Goal: Task Accomplishment & Management: Manage account settings

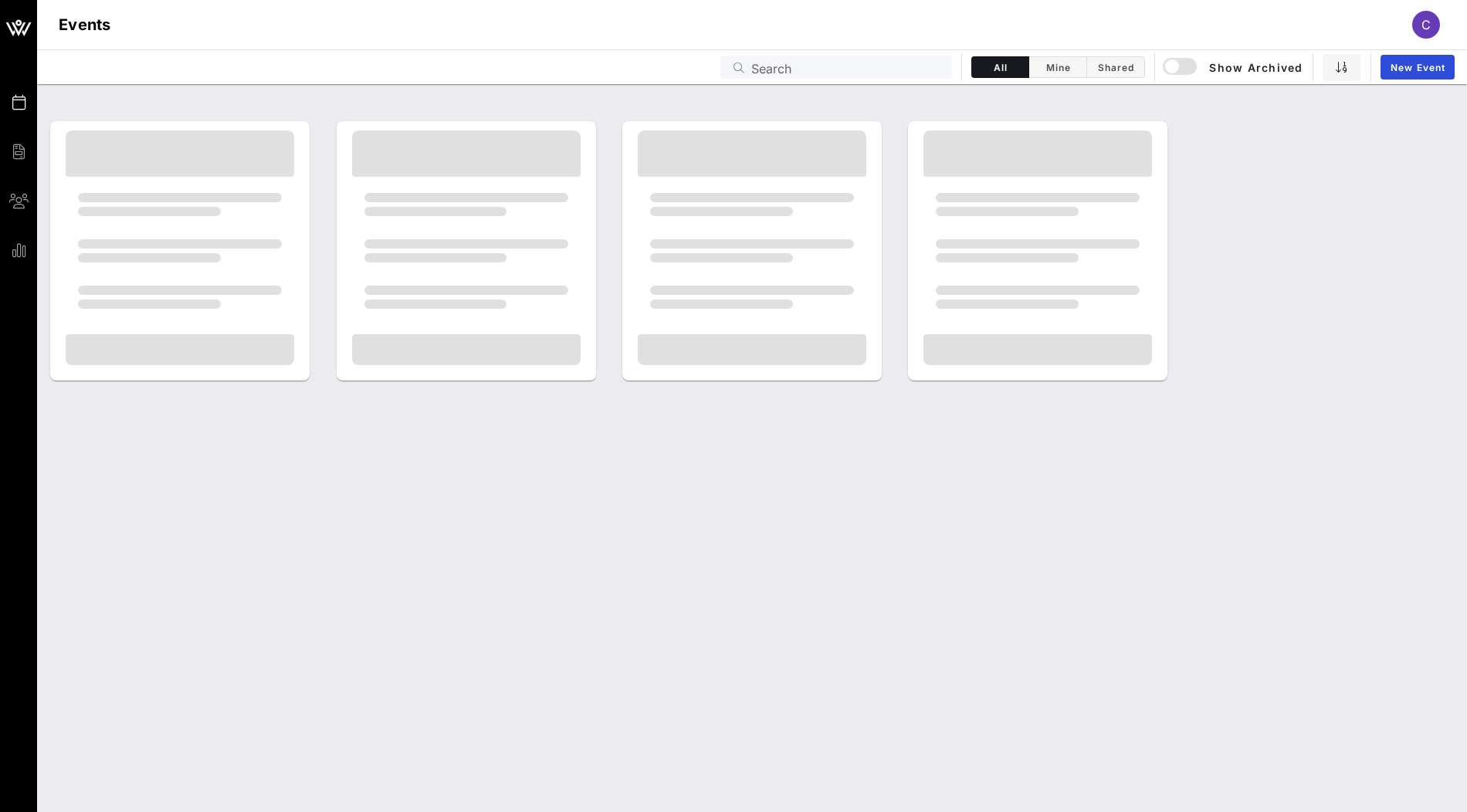
click at [869, 69] on input "Search" at bounding box center [847, 67] width 192 height 20
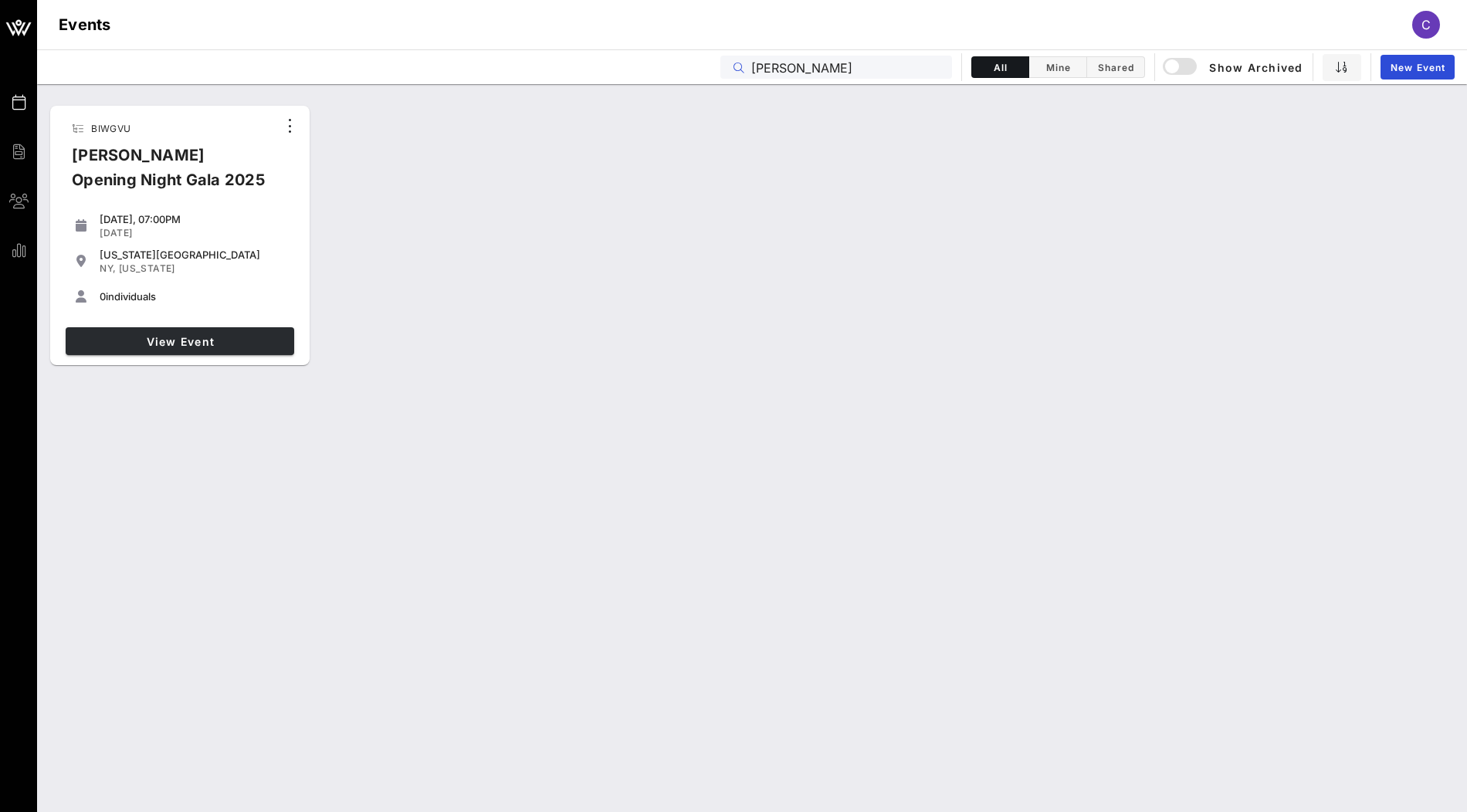
type input "ailey"
click at [244, 334] on link "View Event" at bounding box center [180, 341] width 229 height 28
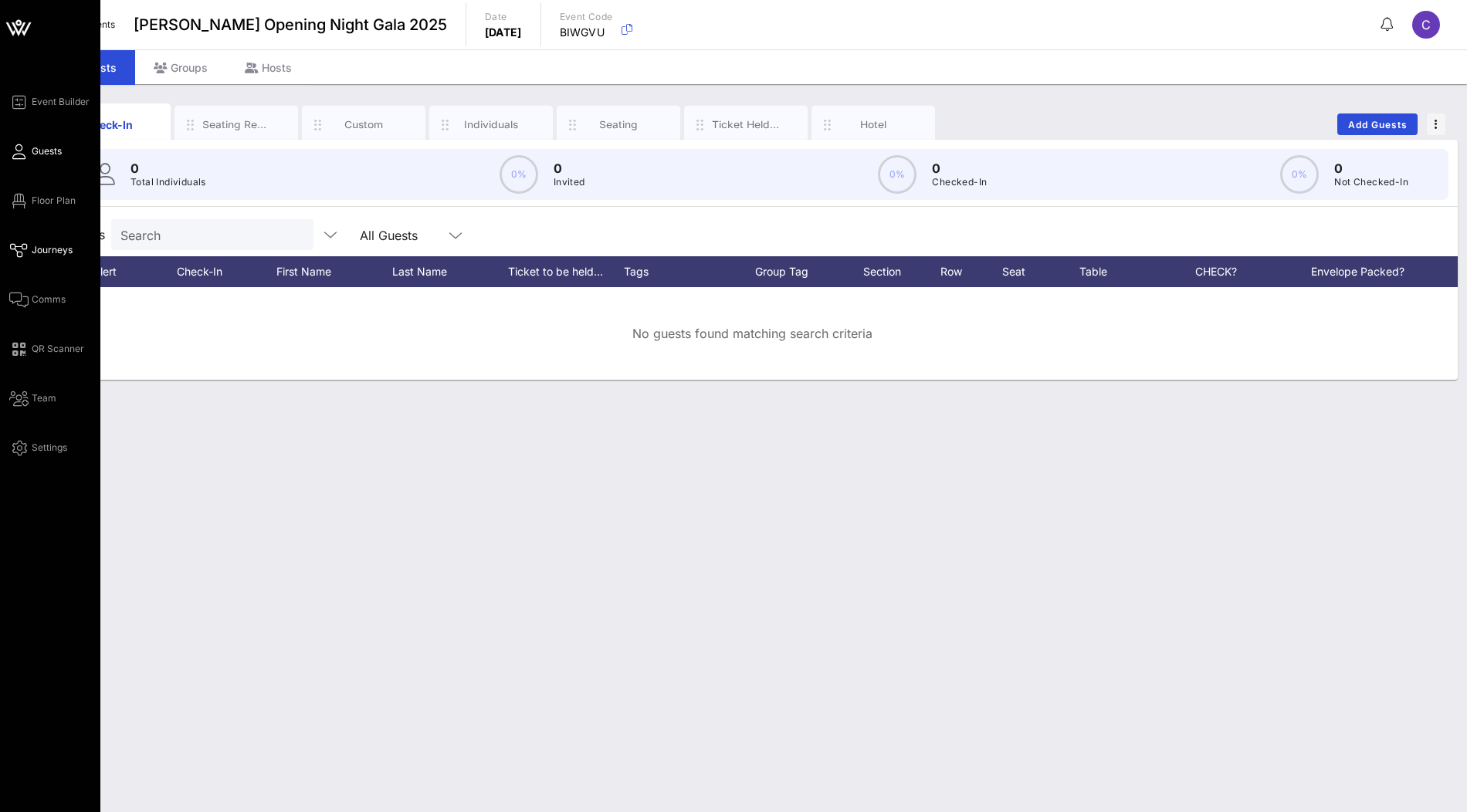
click at [53, 249] on span "Journeys" at bounding box center [53, 250] width 41 height 14
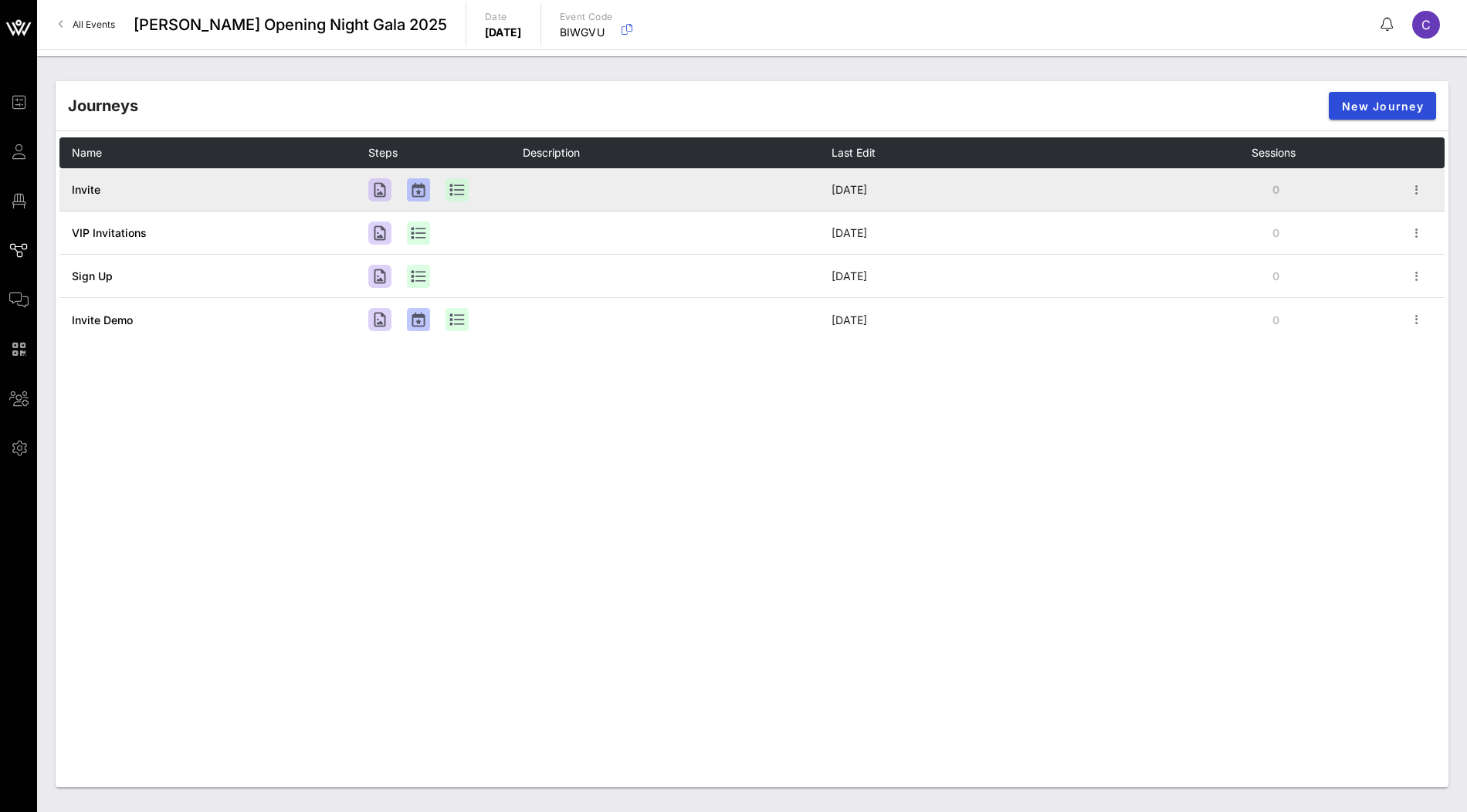
click at [94, 186] on span "Invite" at bounding box center [86, 189] width 29 height 13
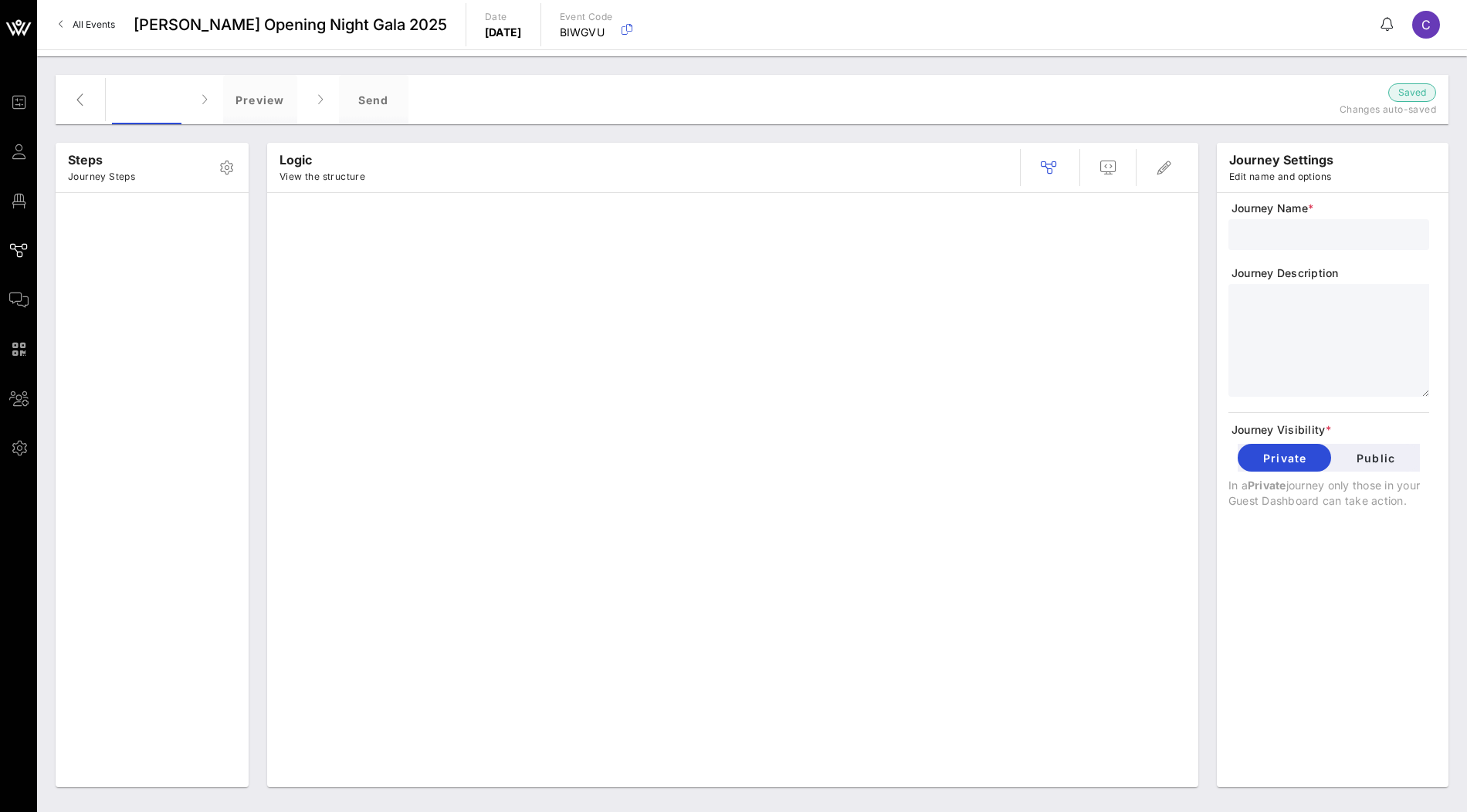
type input "Invite"
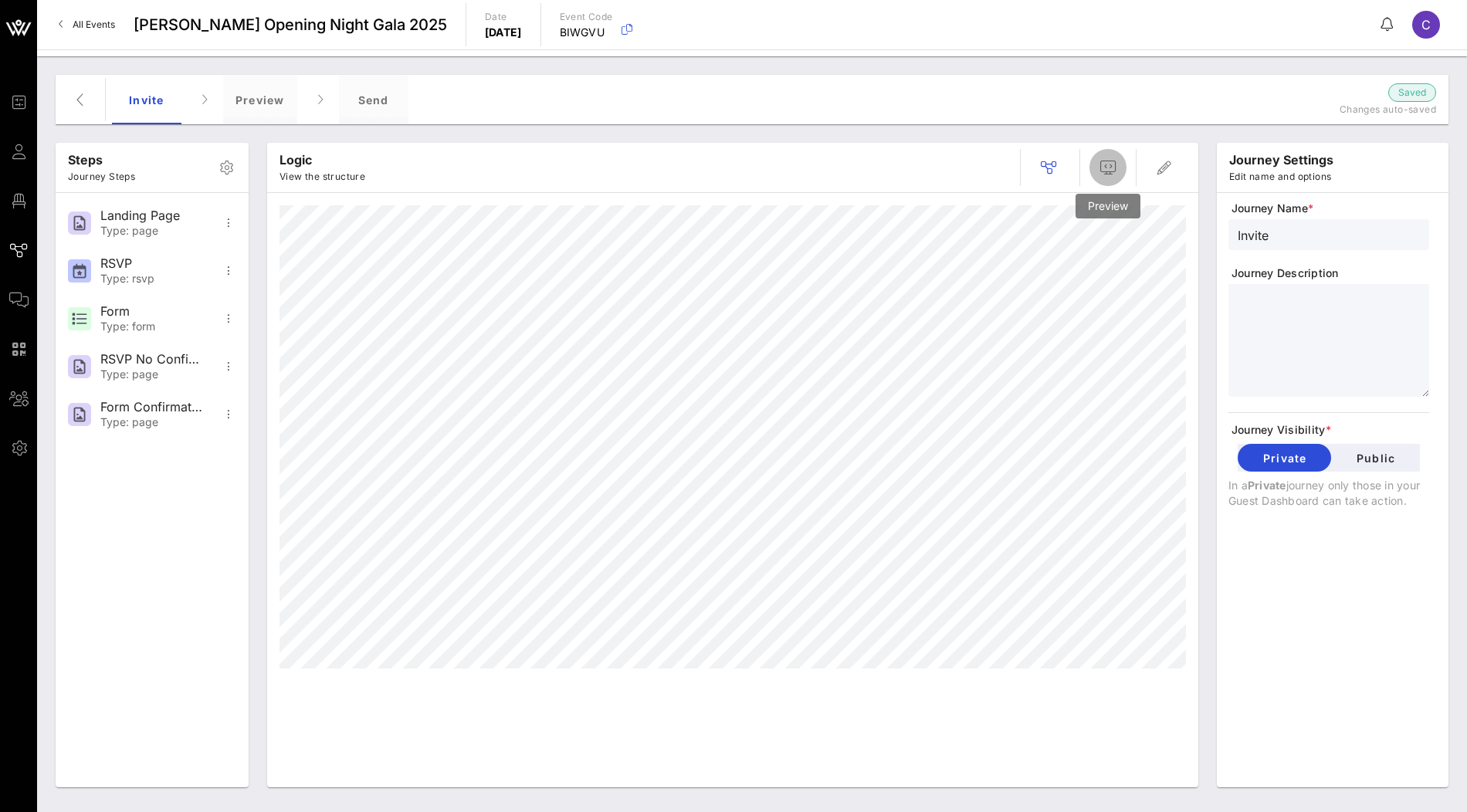
click at [1117, 166] on icon "button" at bounding box center [1108, 167] width 19 height 19
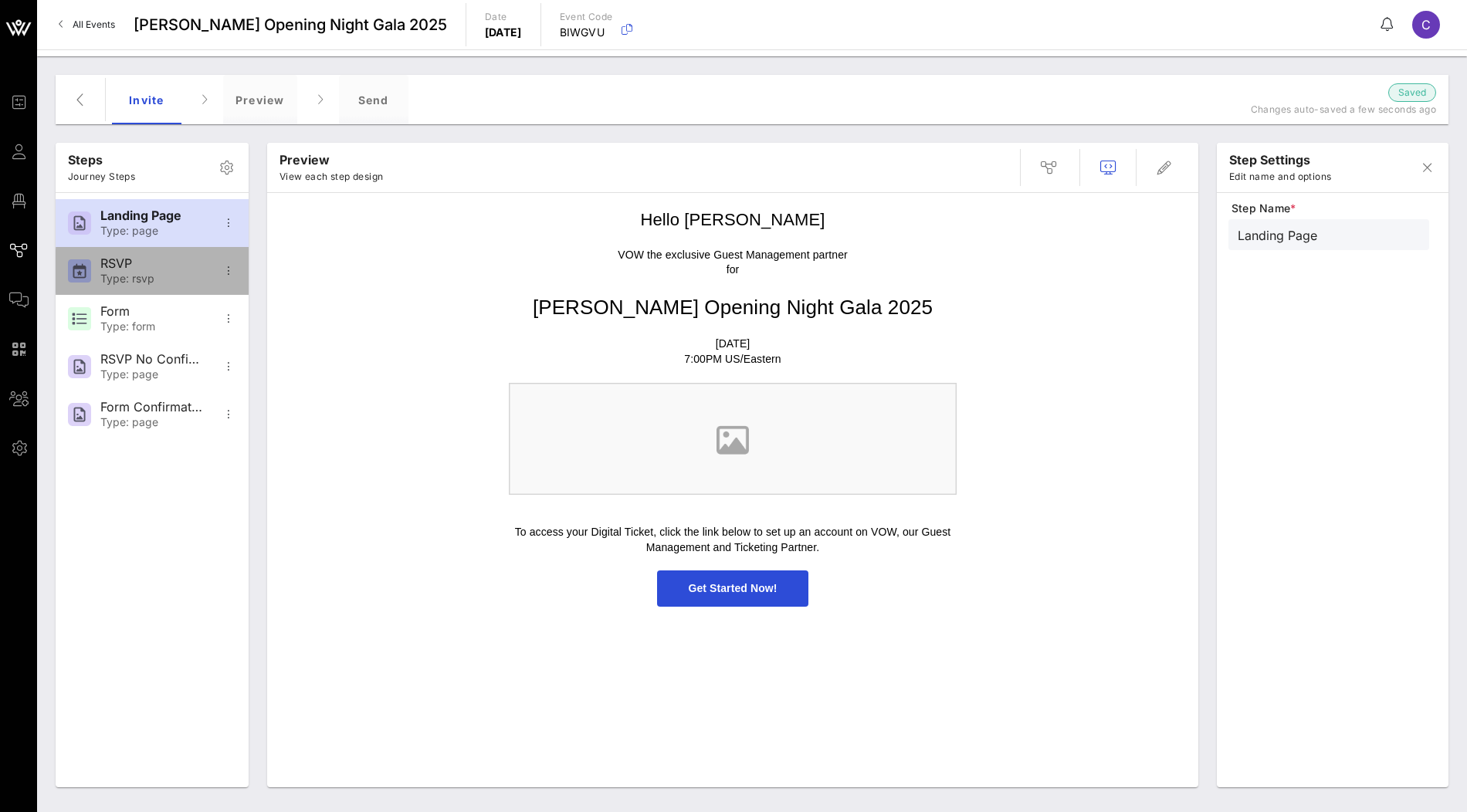
click at [148, 269] on div "RSVP" at bounding box center [151, 264] width 102 height 14
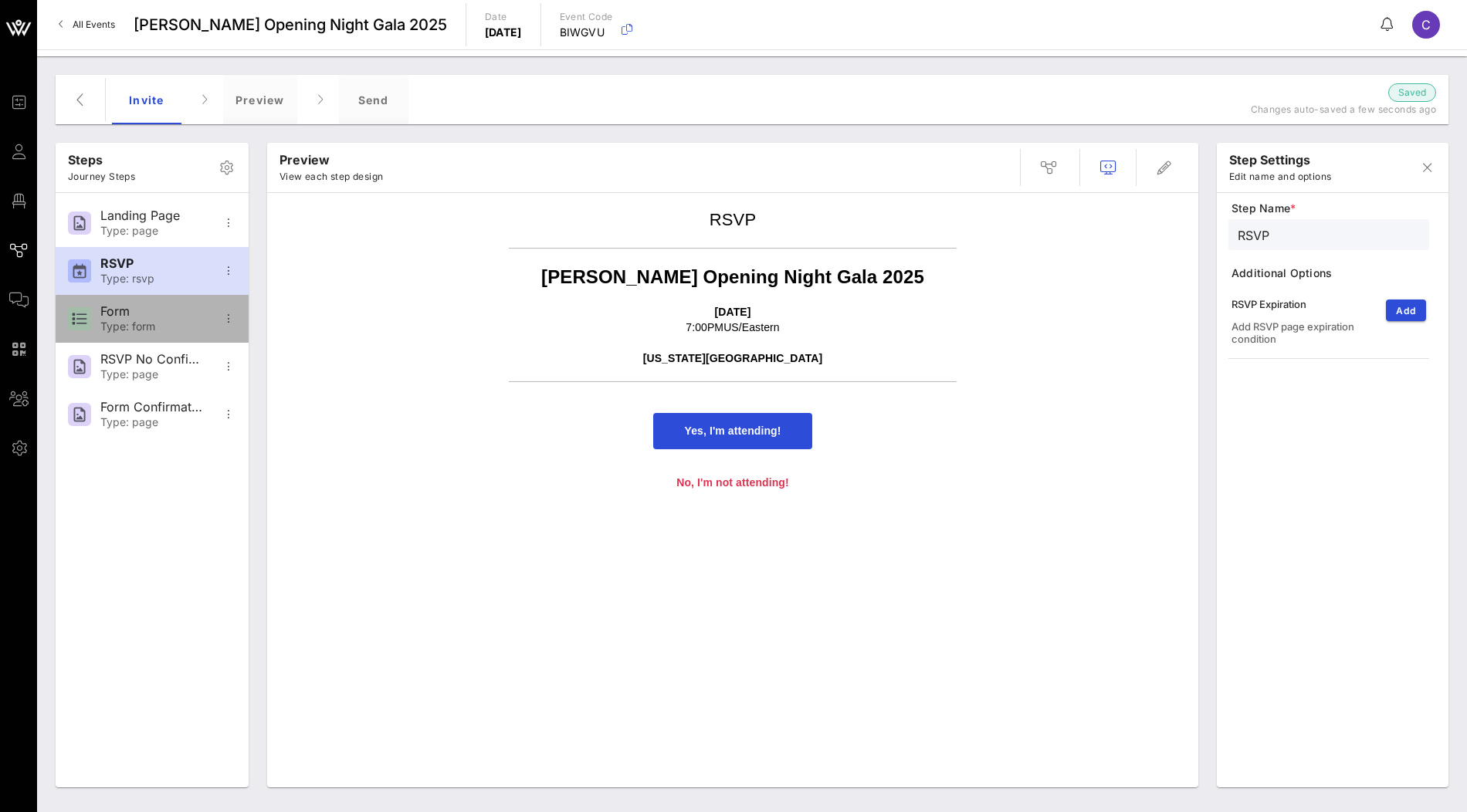
click at [146, 316] on div "Form" at bounding box center [151, 312] width 102 height 14
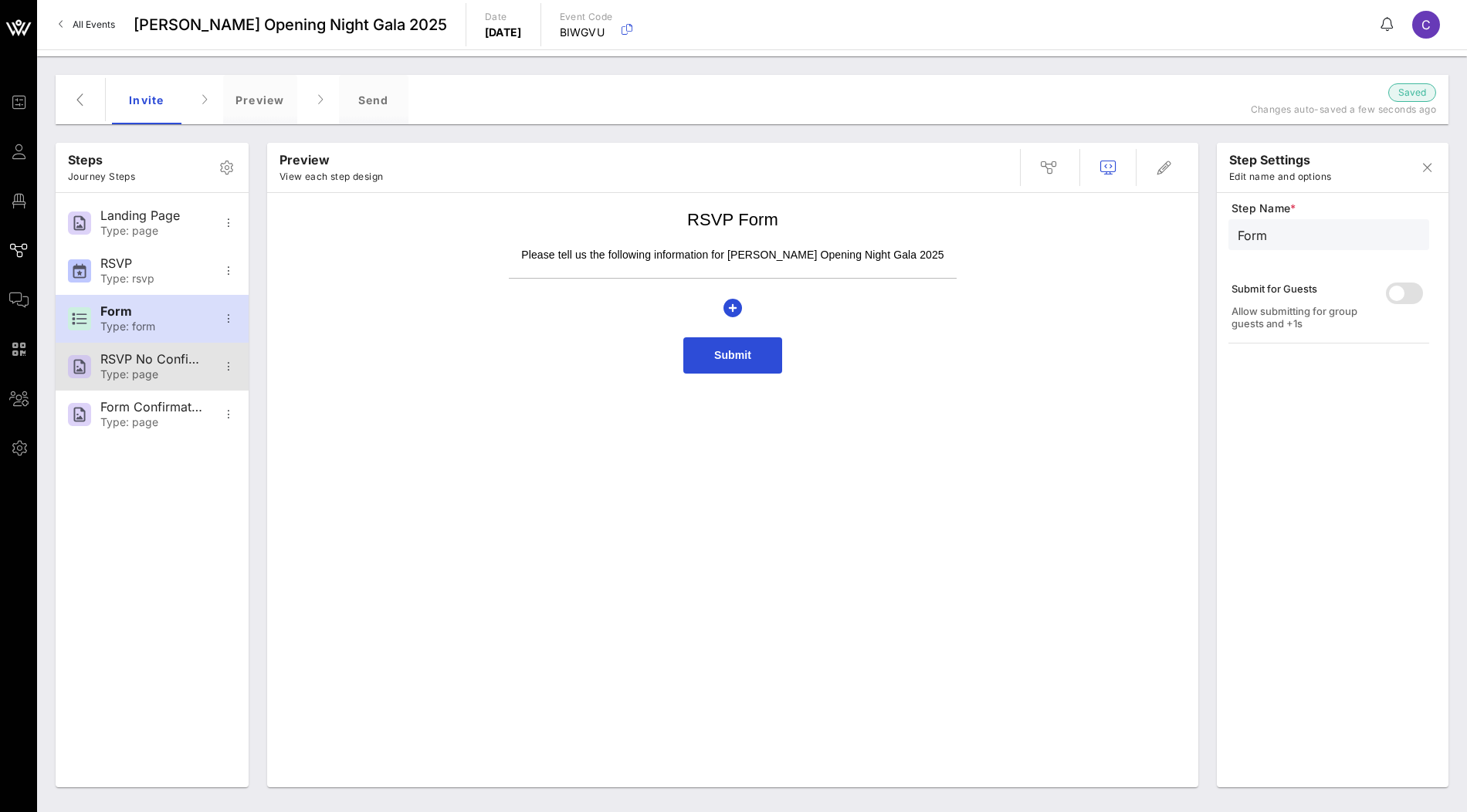
click at [143, 348] on div "RSVP No Confirmation Type: page" at bounding box center [151, 367] width 102 height 48
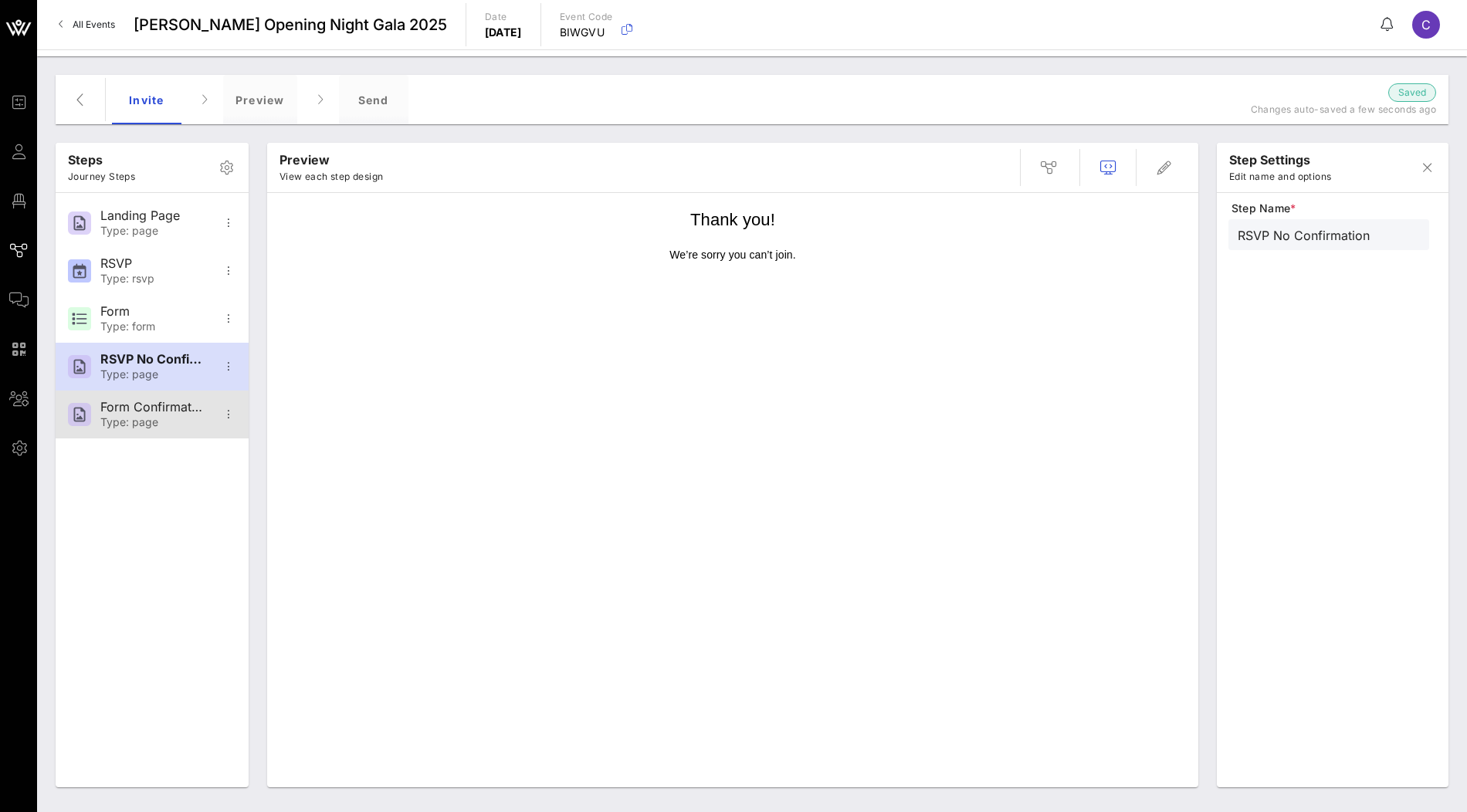
click at [140, 412] on div "Form Confirmation" at bounding box center [151, 407] width 102 height 14
type input "Form Confirmation"
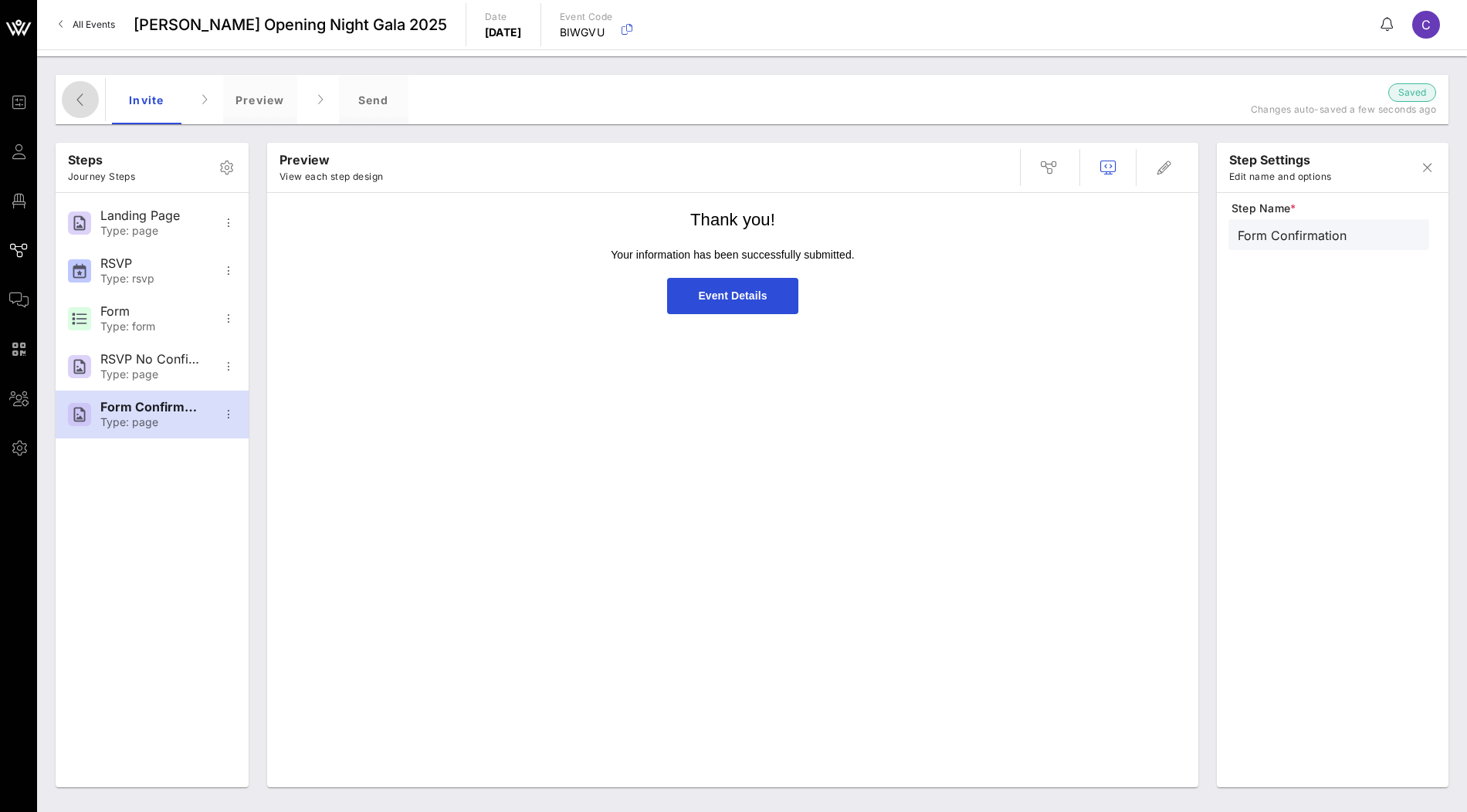
click at [85, 107] on icon "button" at bounding box center [80, 99] width 19 height 19
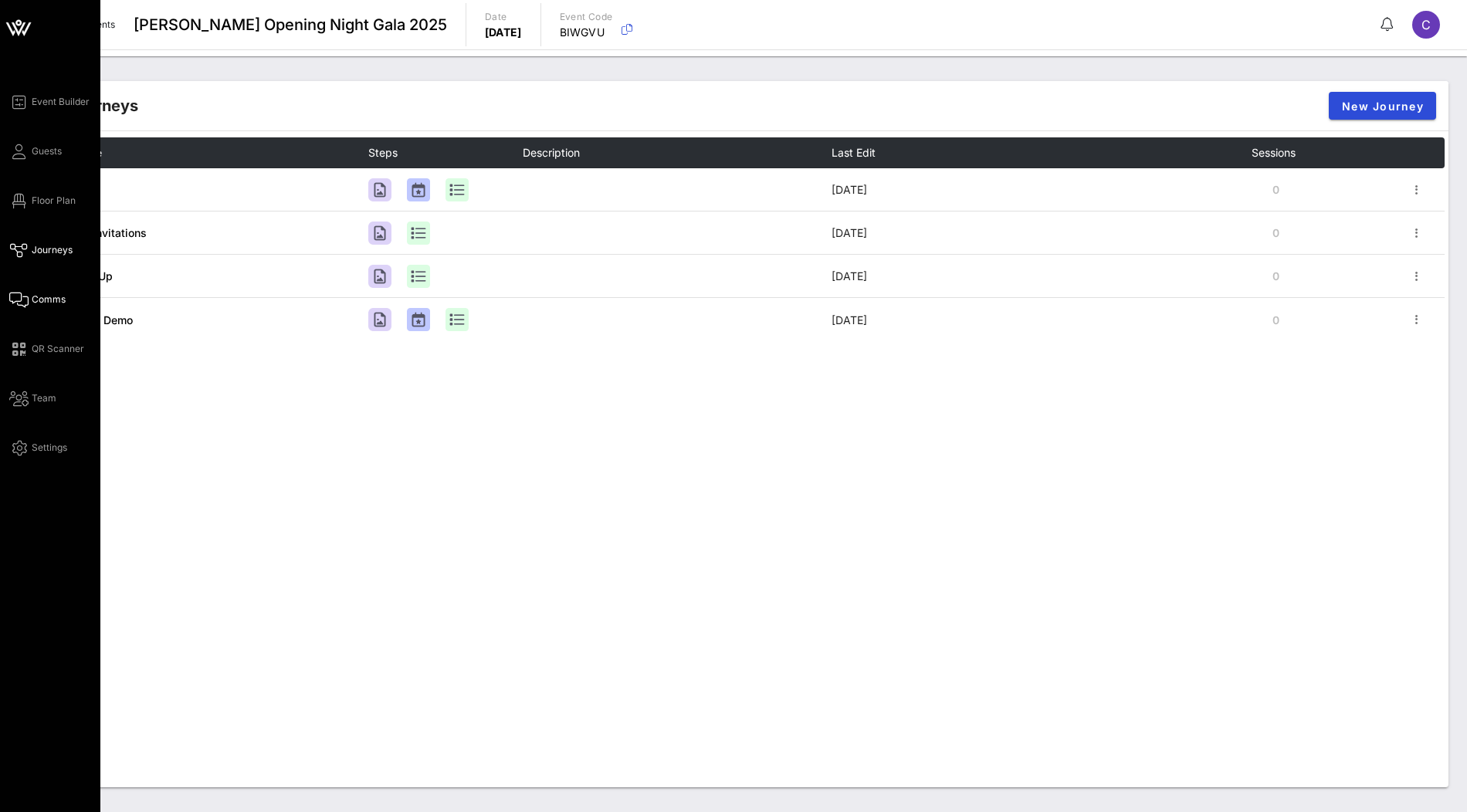
click at [45, 304] on span "Comms" at bounding box center [49, 300] width 34 height 14
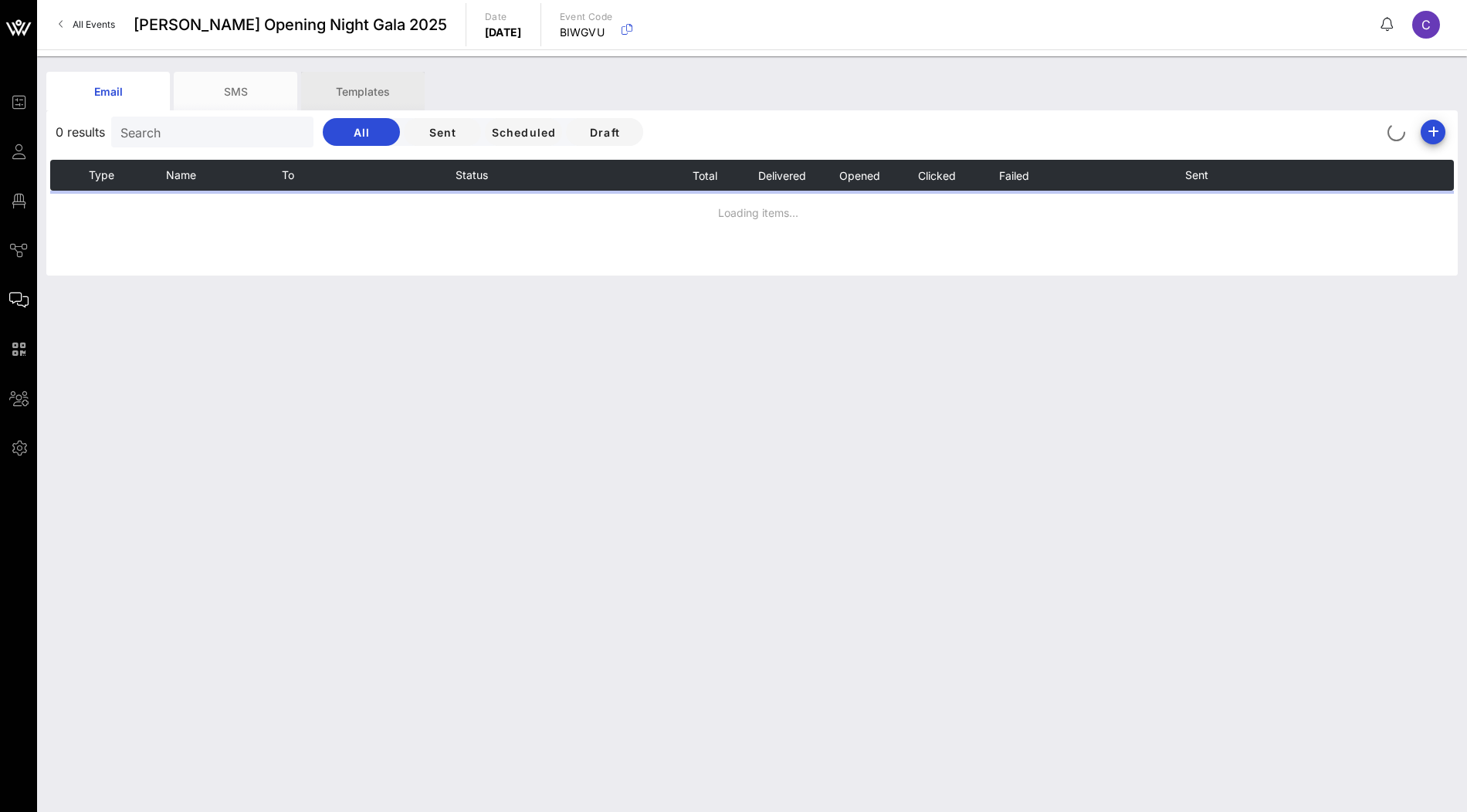
click at [386, 86] on div "Templates" at bounding box center [363, 91] width 124 height 38
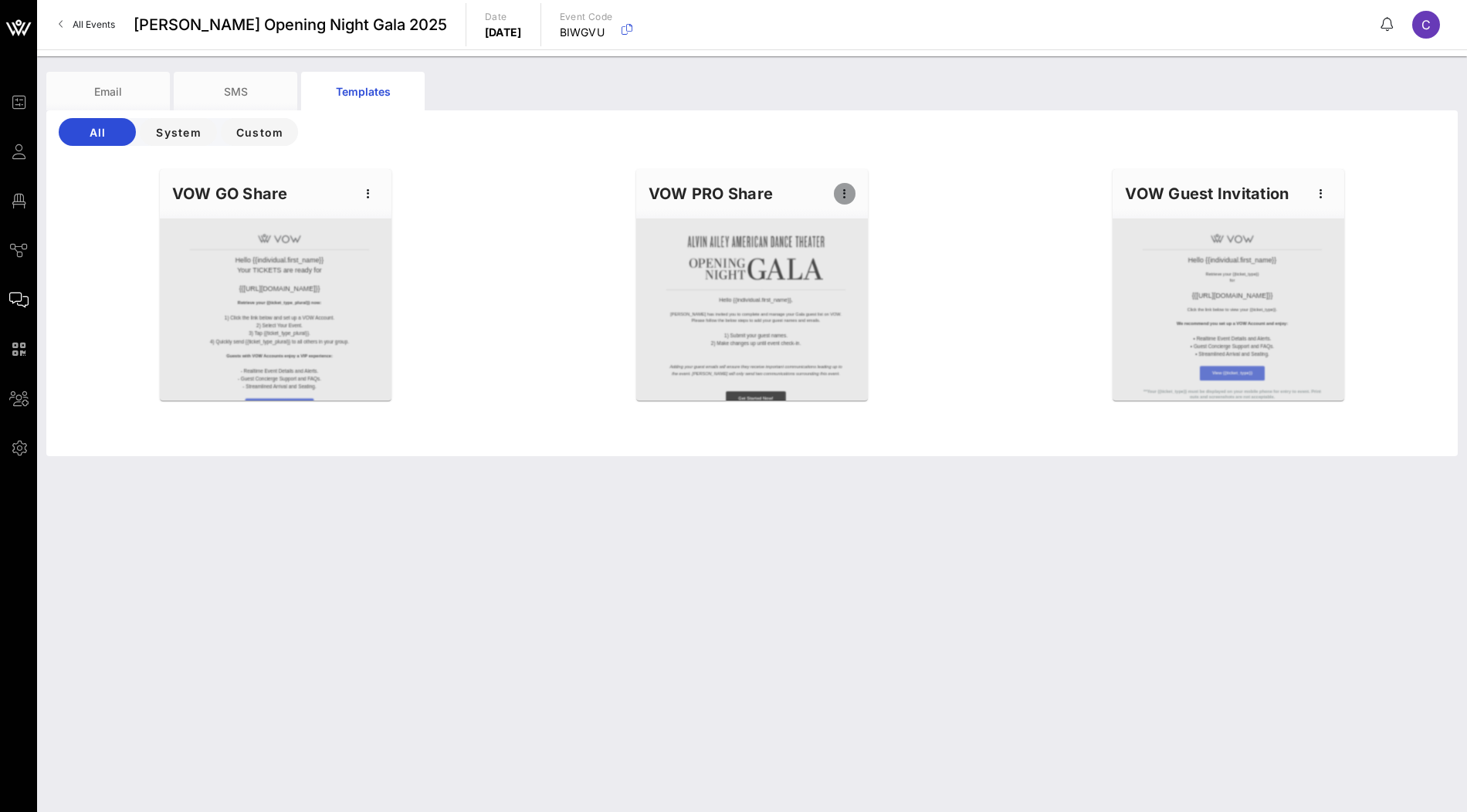
click at [837, 188] on icon "button" at bounding box center [844, 193] width 19 height 19
click at [868, 316] on div "Reset" at bounding box center [868, 313] width 38 height 12
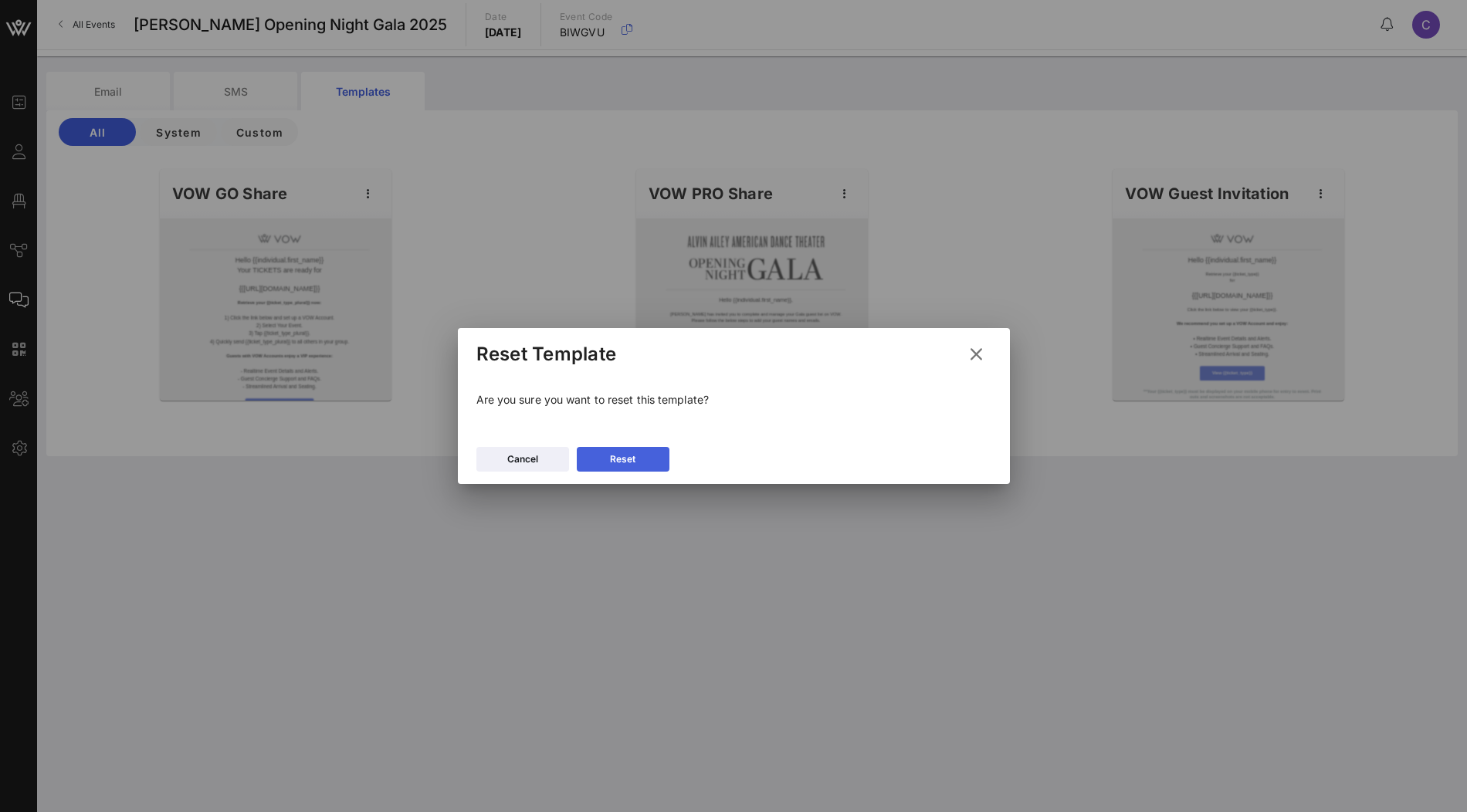
click at [647, 458] on button "Reset" at bounding box center [623, 459] width 93 height 25
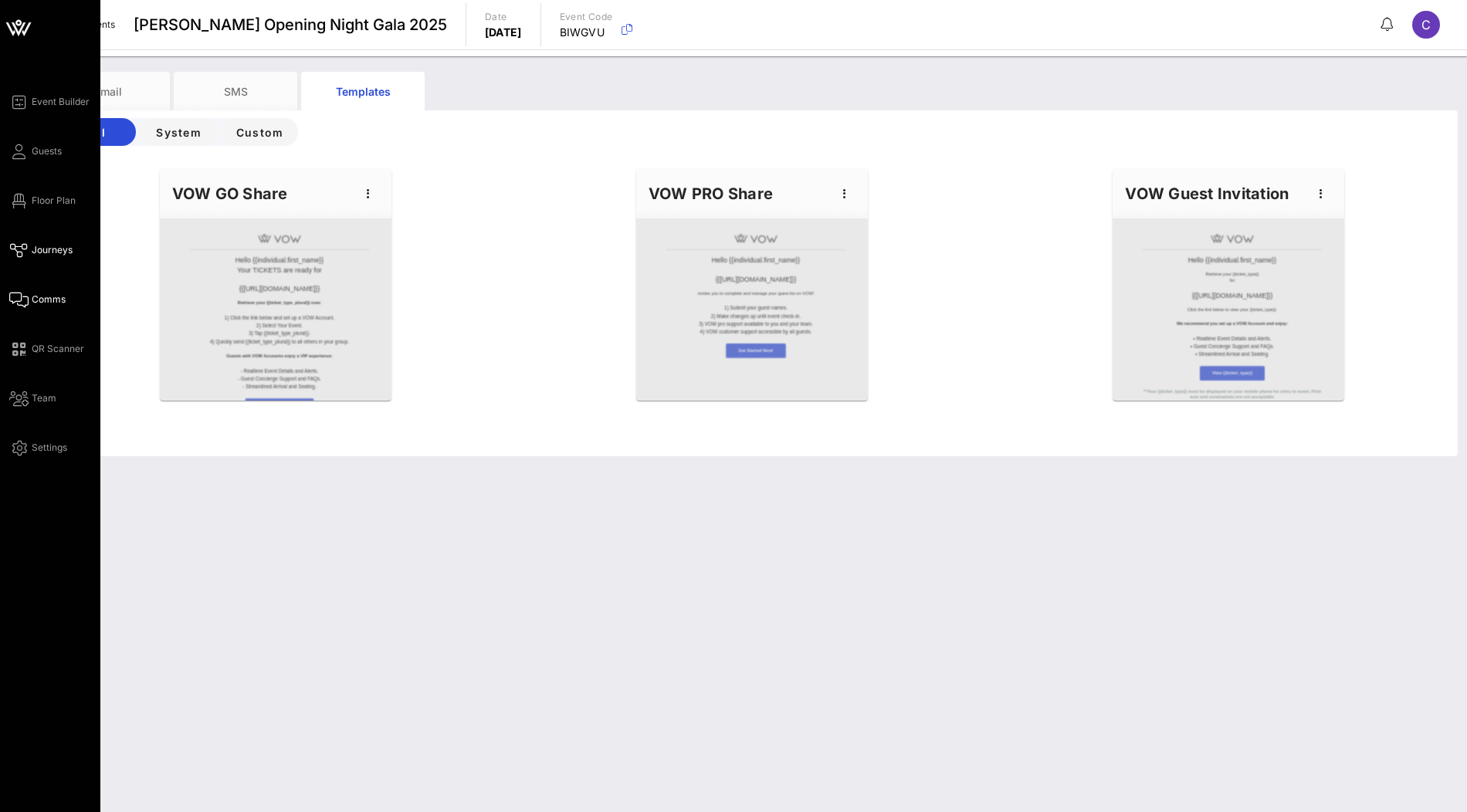
click at [34, 251] on span "Journeys" at bounding box center [53, 250] width 41 height 14
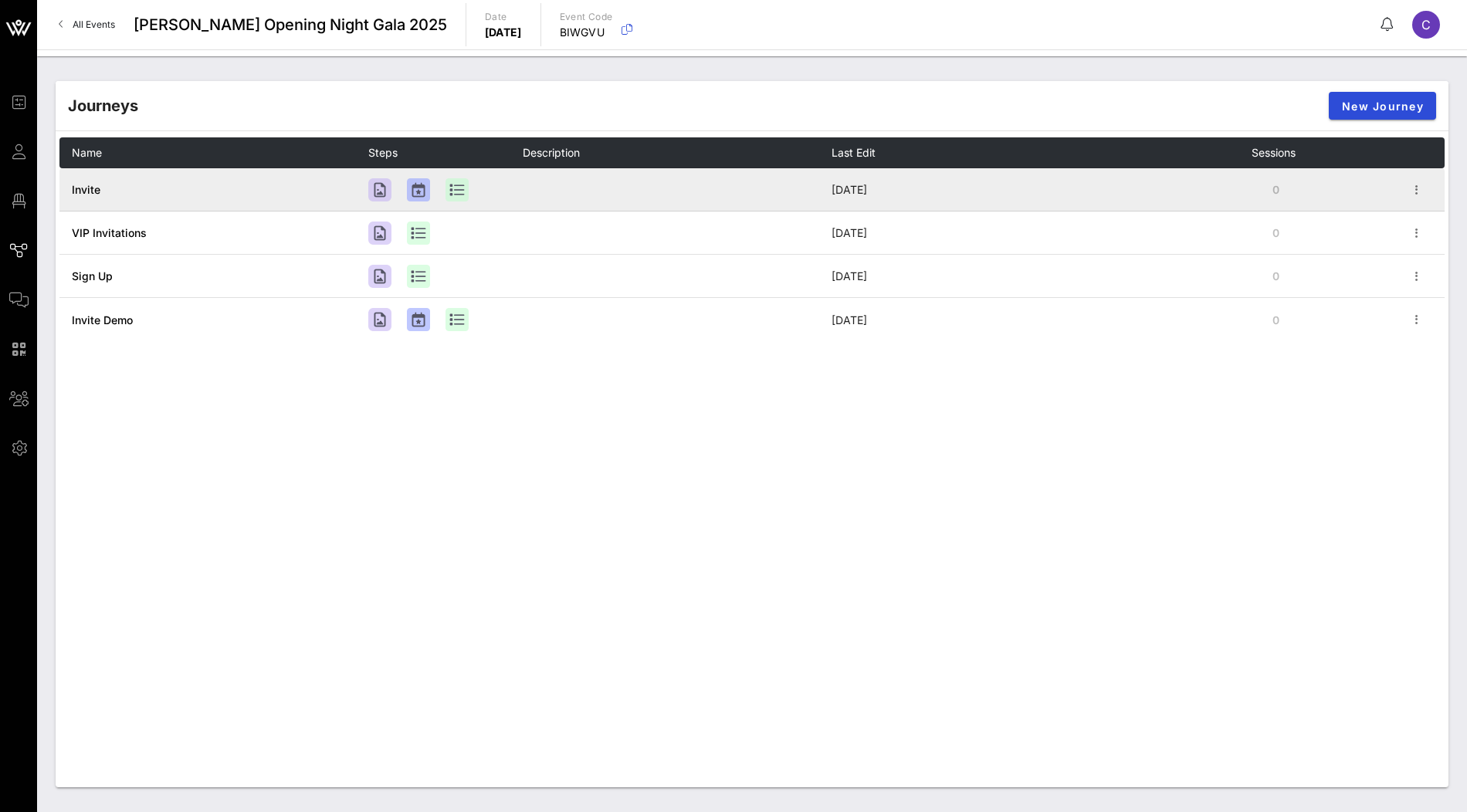
click at [86, 183] on span "Invite" at bounding box center [86, 189] width 29 height 13
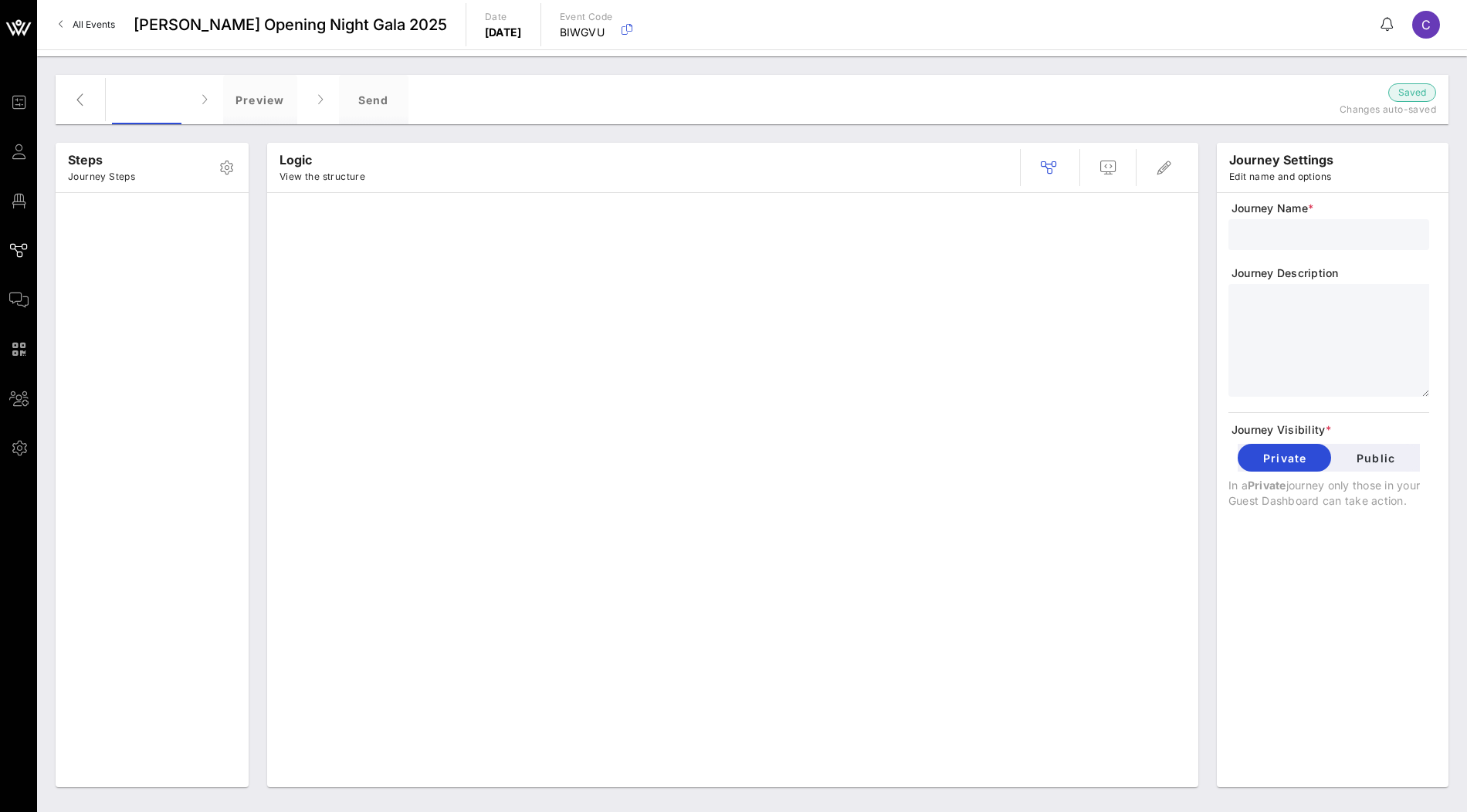
type input "Invite"
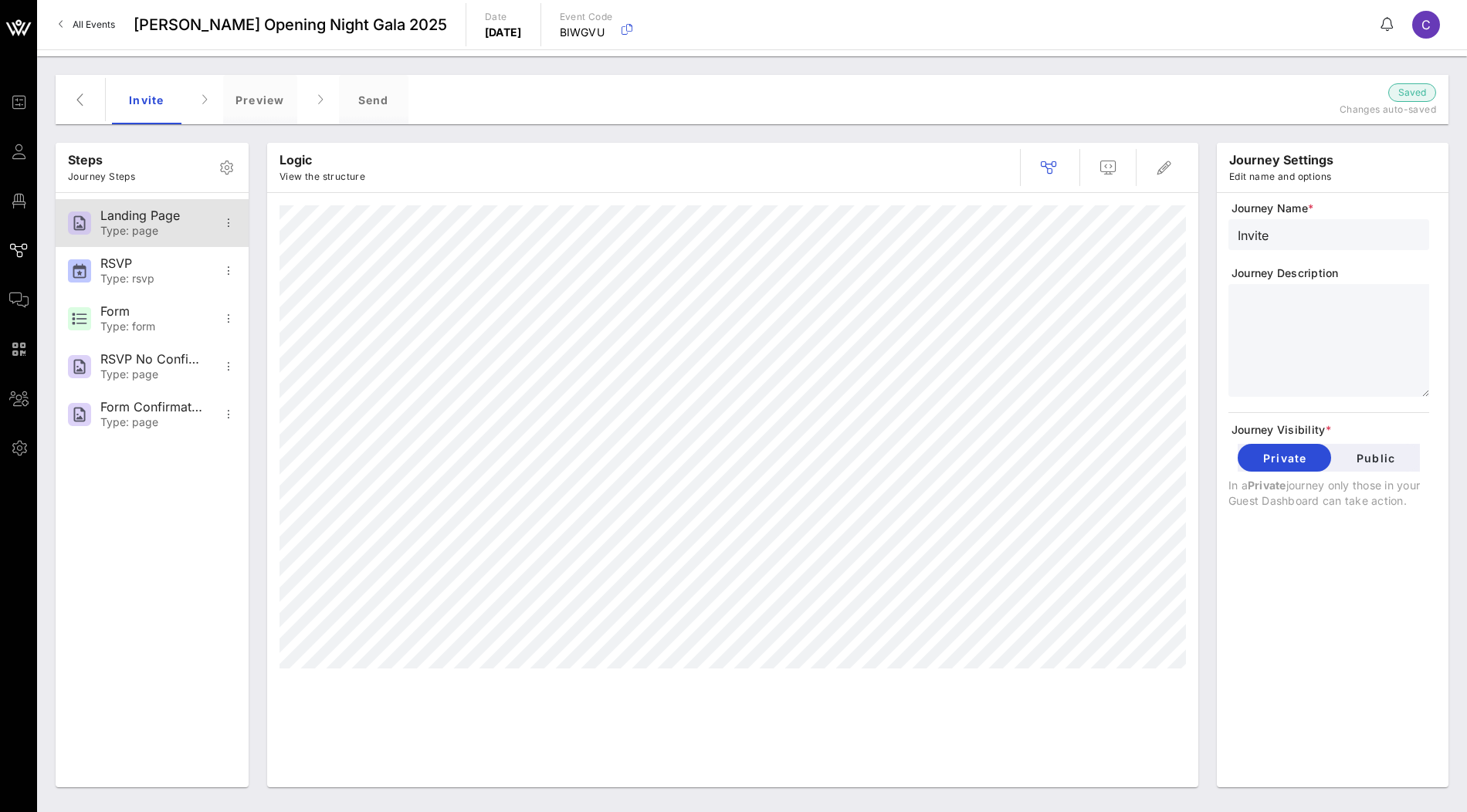
click at [171, 233] on div "Type: page" at bounding box center [151, 231] width 102 height 13
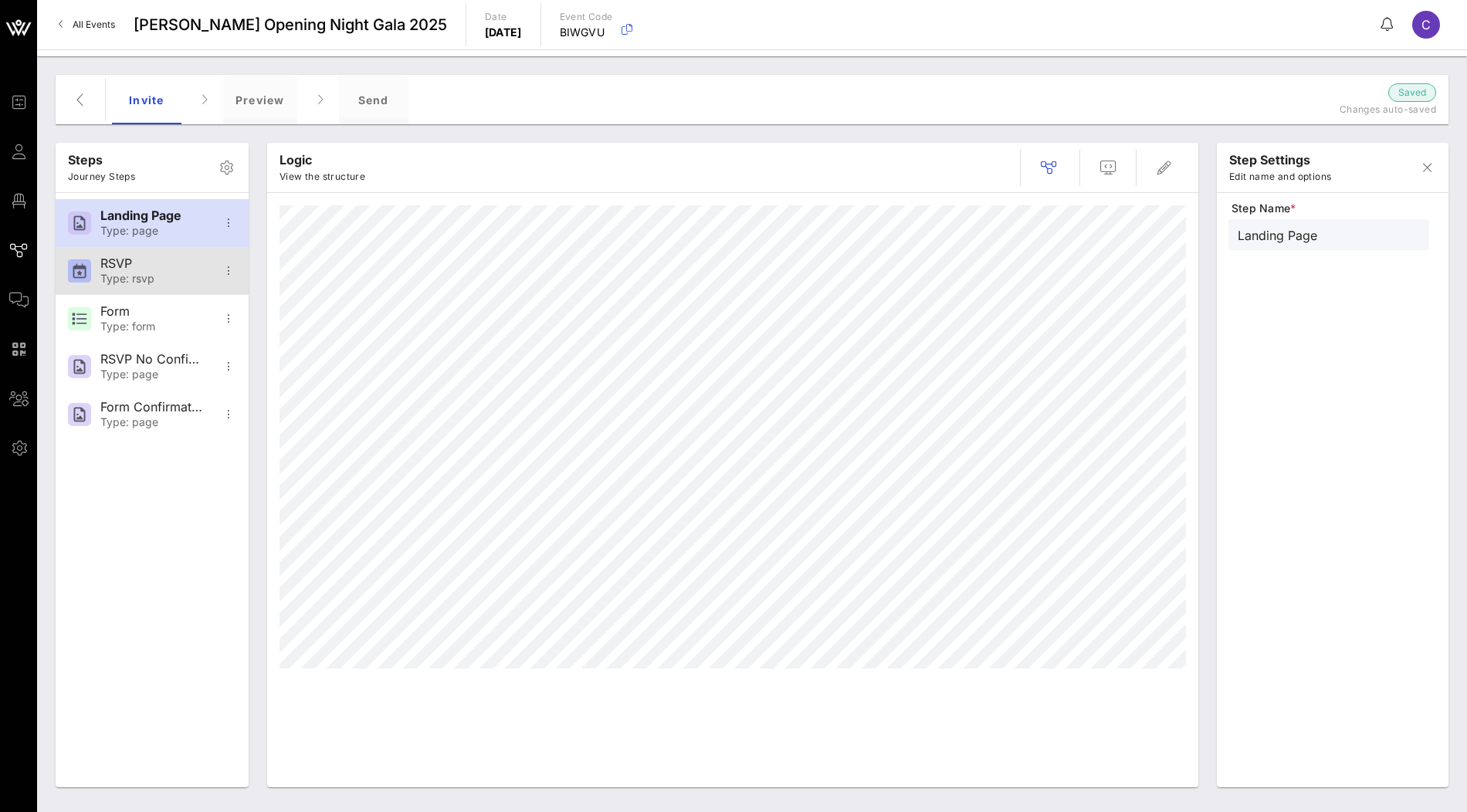
click at [164, 275] on div "Type: rsvp" at bounding box center [151, 279] width 102 height 13
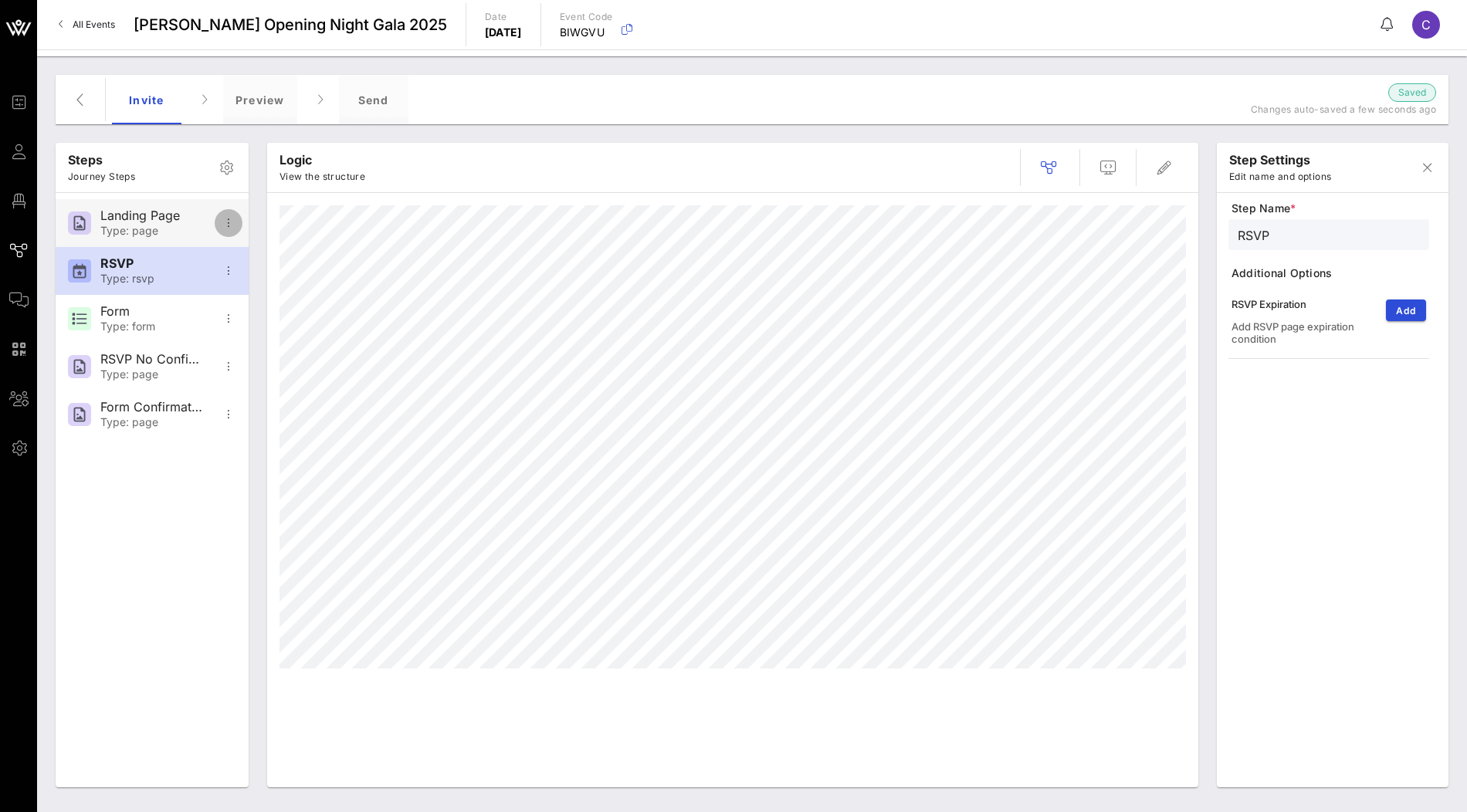
click at [227, 223] on icon "button" at bounding box center [228, 223] width 19 height 19
click at [258, 207] on div "Logic View the structure" at bounding box center [733, 465] width 949 height 663
click at [1105, 174] on icon "button" at bounding box center [1108, 167] width 19 height 19
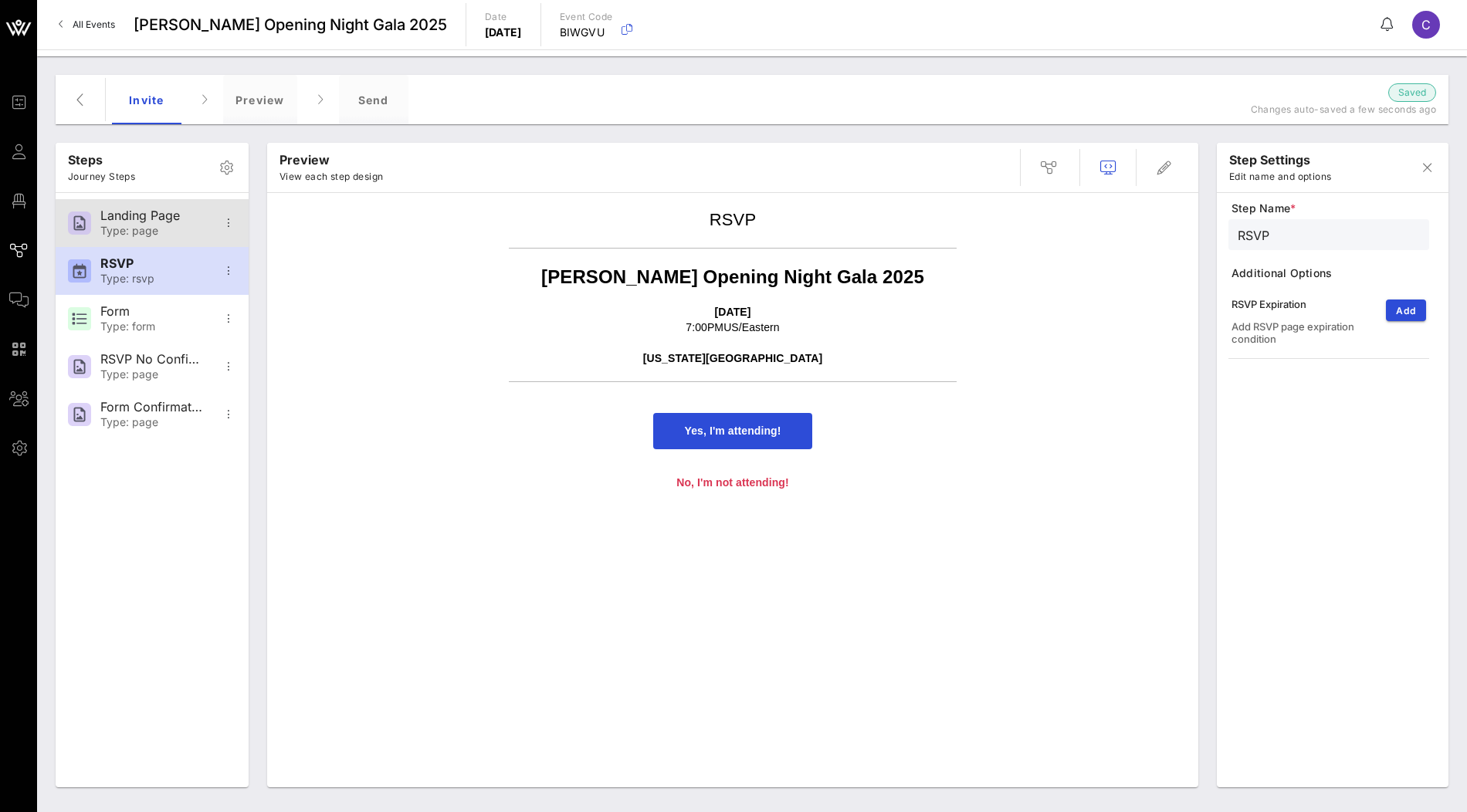
click at [165, 207] on div "Landing Page Type: page" at bounding box center [151, 223] width 102 height 48
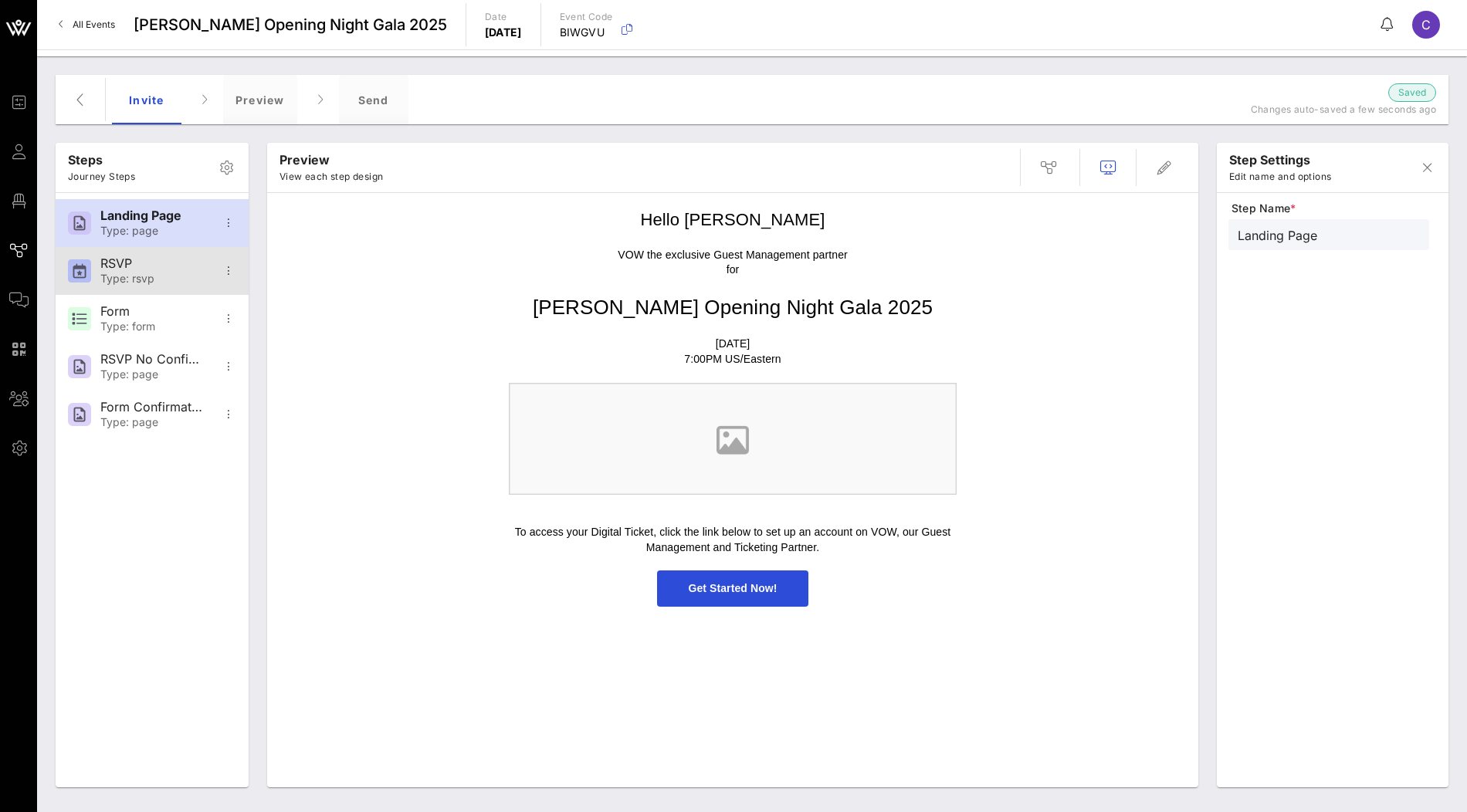
click at [159, 272] on div "Type: rsvp" at bounding box center [151, 279] width 102 height 13
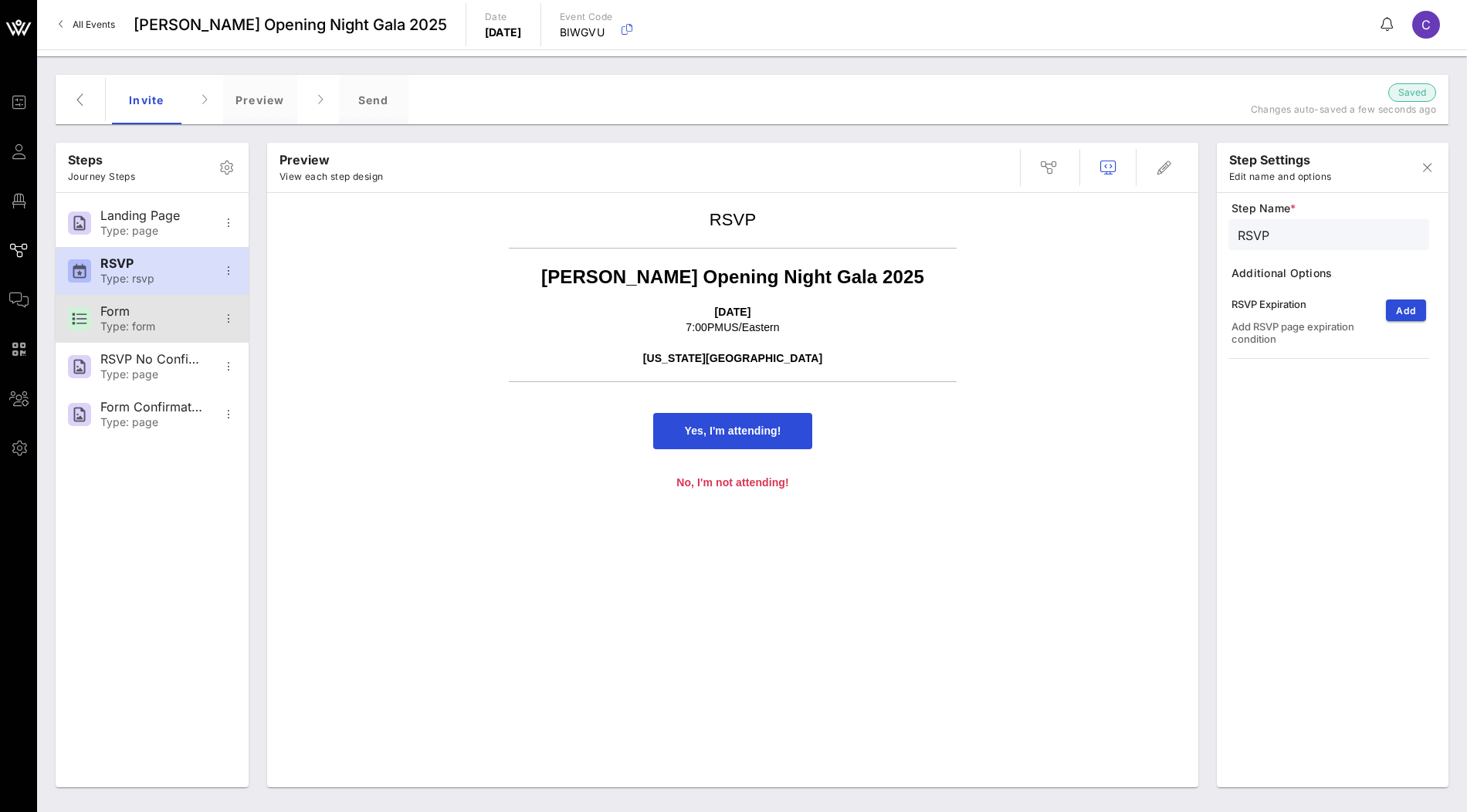
click at [152, 313] on div "Form" at bounding box center [151, 312] width 102 height 14
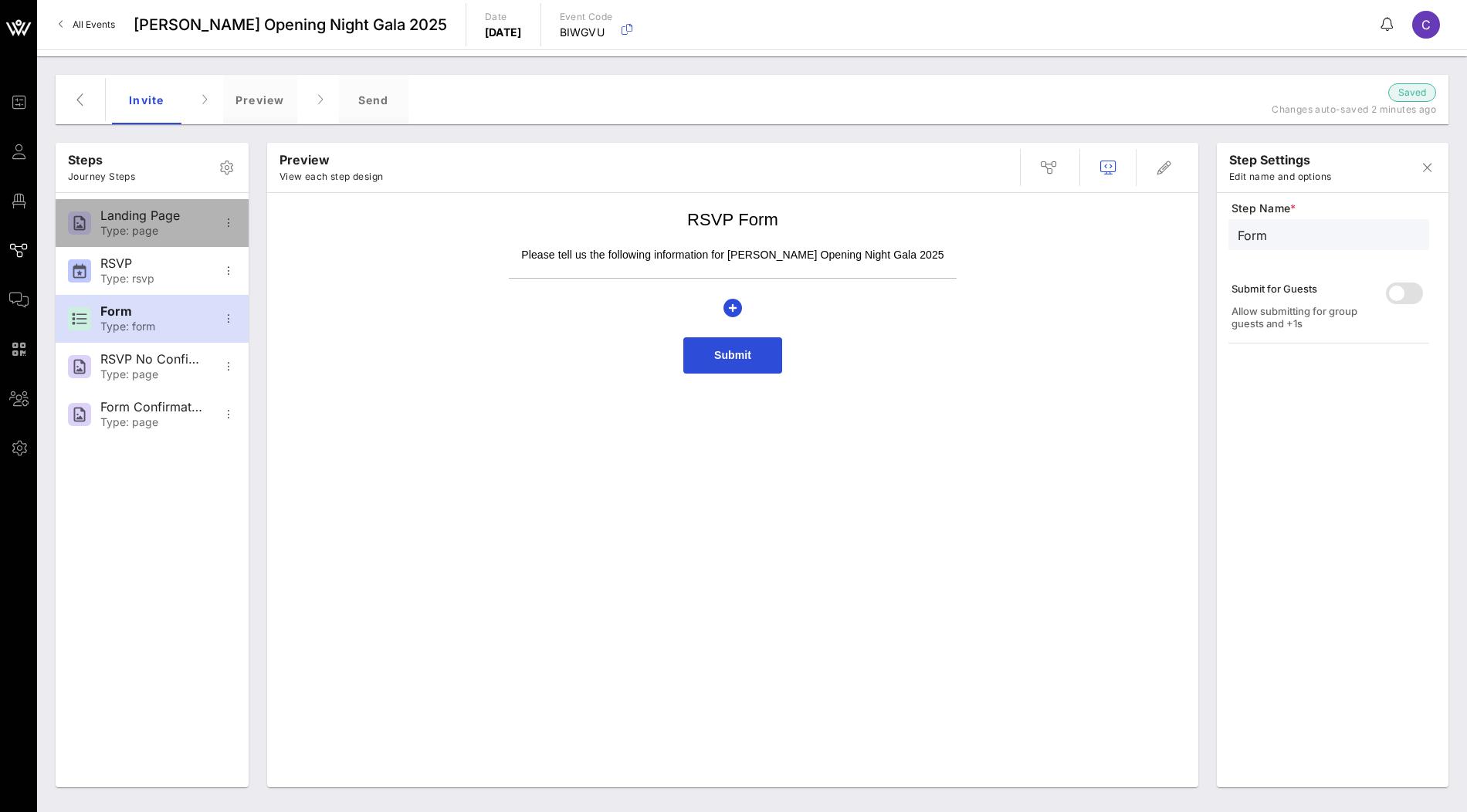
click at [159, 235] on div "Type: page" at bounding box center [151, 231] width 102 height 13
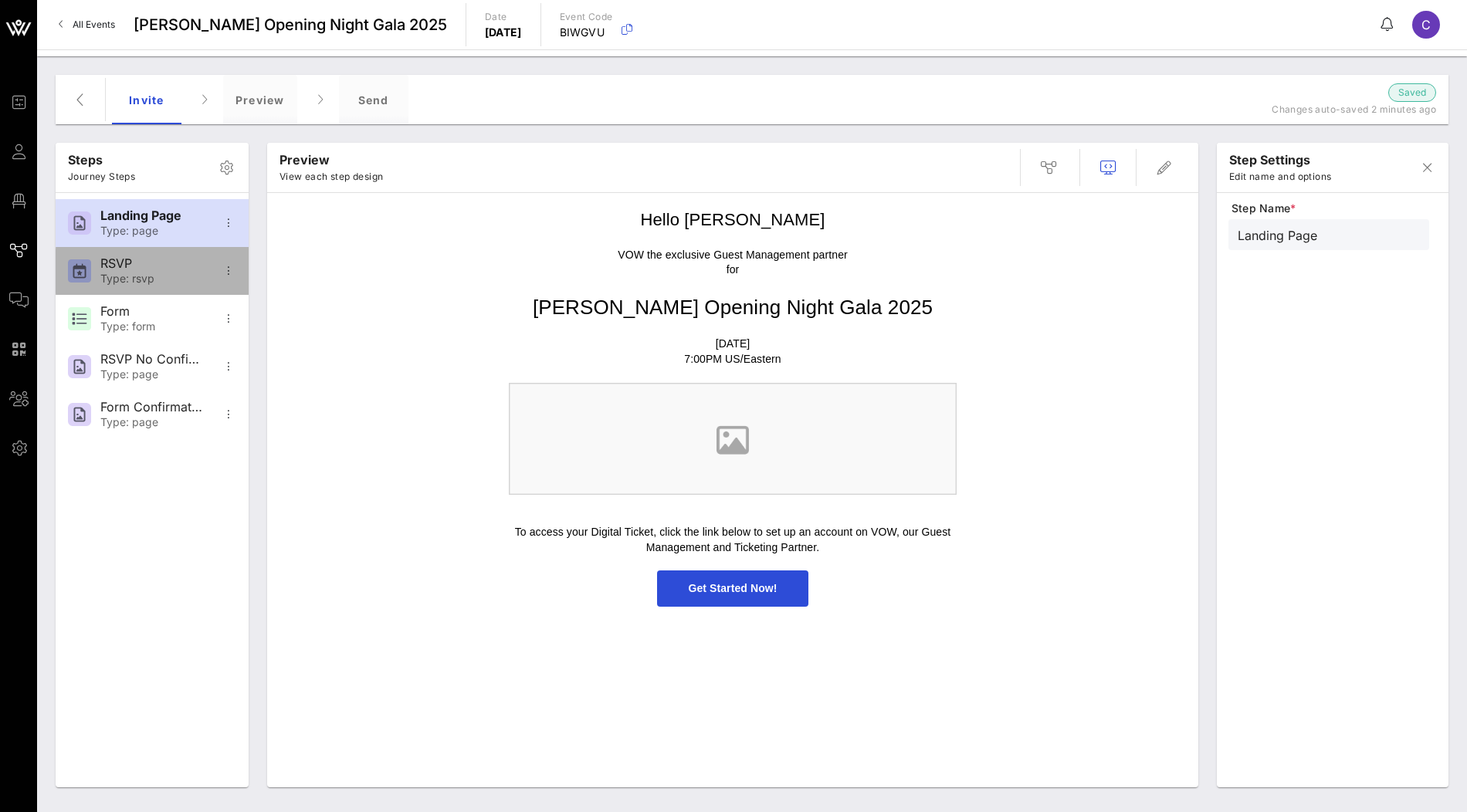
click at [192, 282] on div "Type: rsvp" at bounding box center [151, 279] width 102 height 13
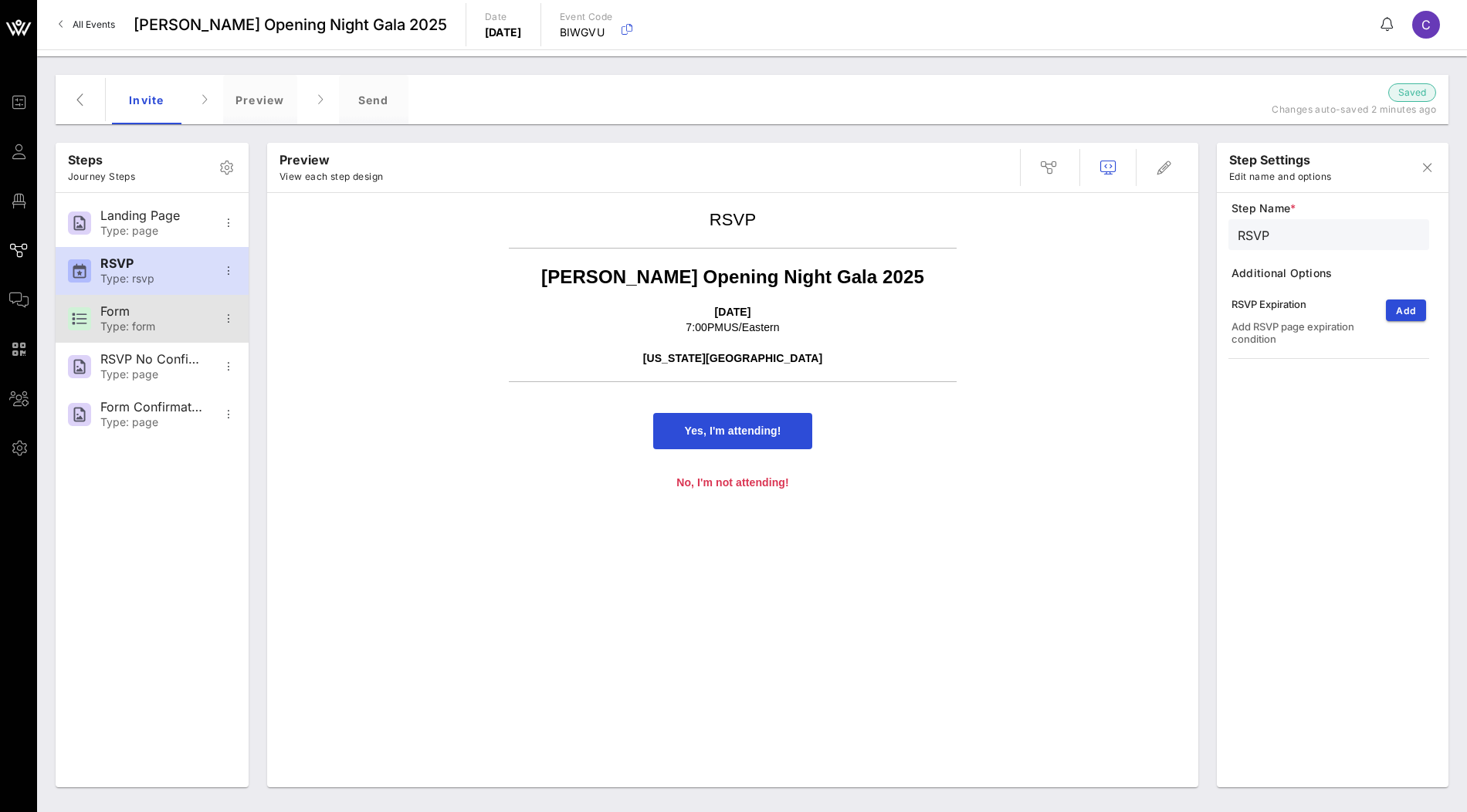
click at [170, 318] on div "Form Type: form" at bounding box center [151, 319] width 102 height 48
type input "Form"
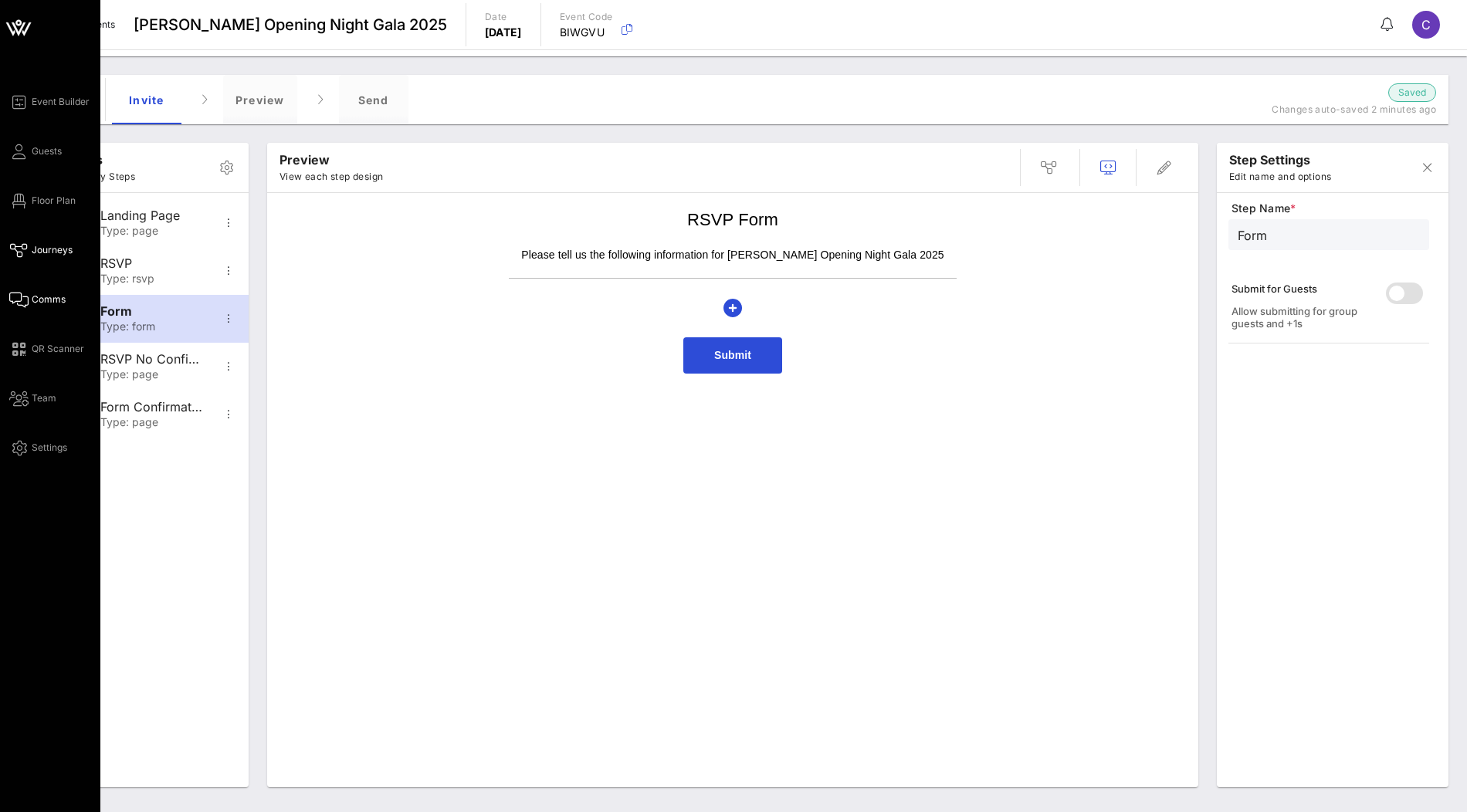
click at [27, 298] on icon at bounding box center [19, 299] width 20 height 3
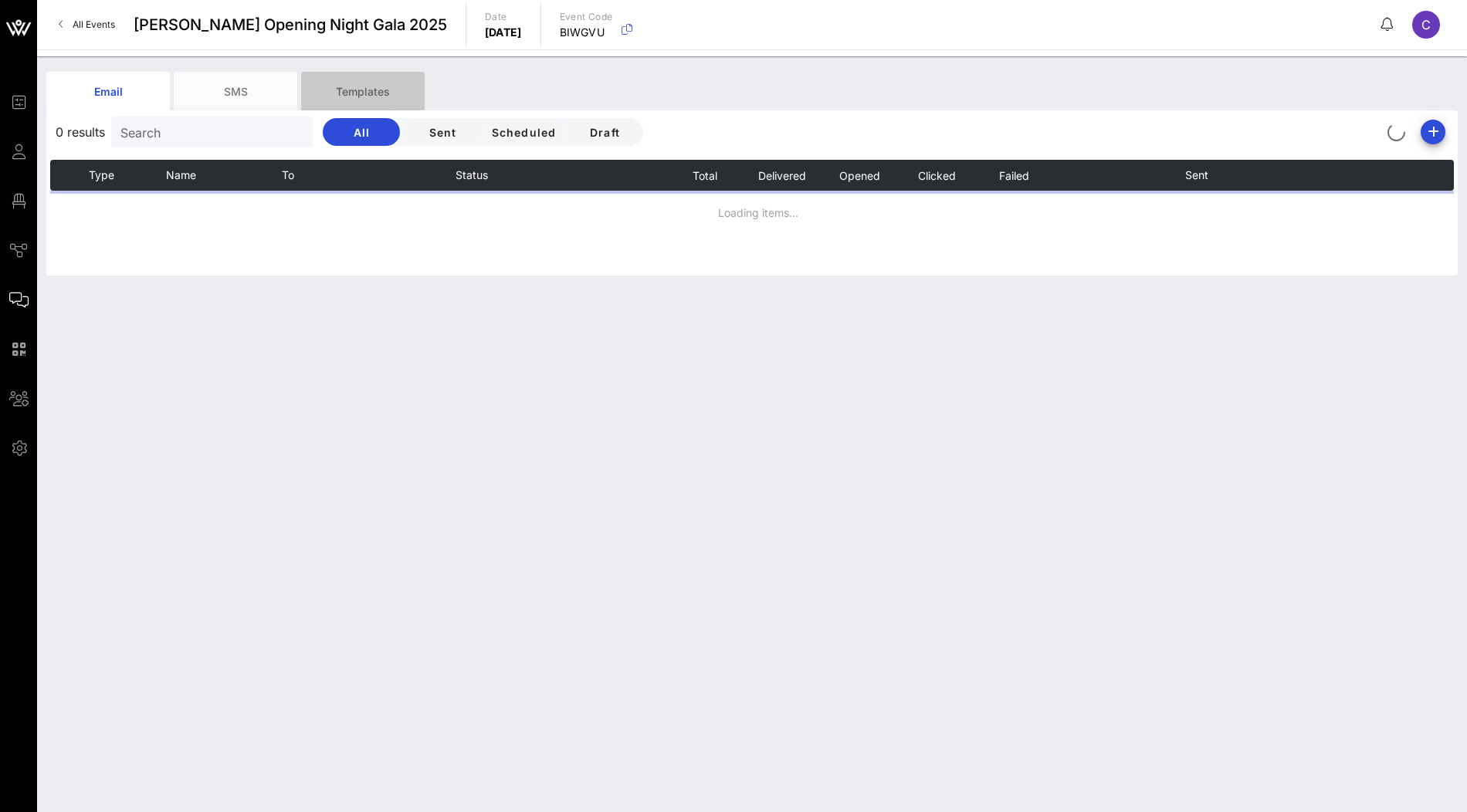
click at [405, 102] on div "Templates" at bounding box center [363, 91] width 124 height 38
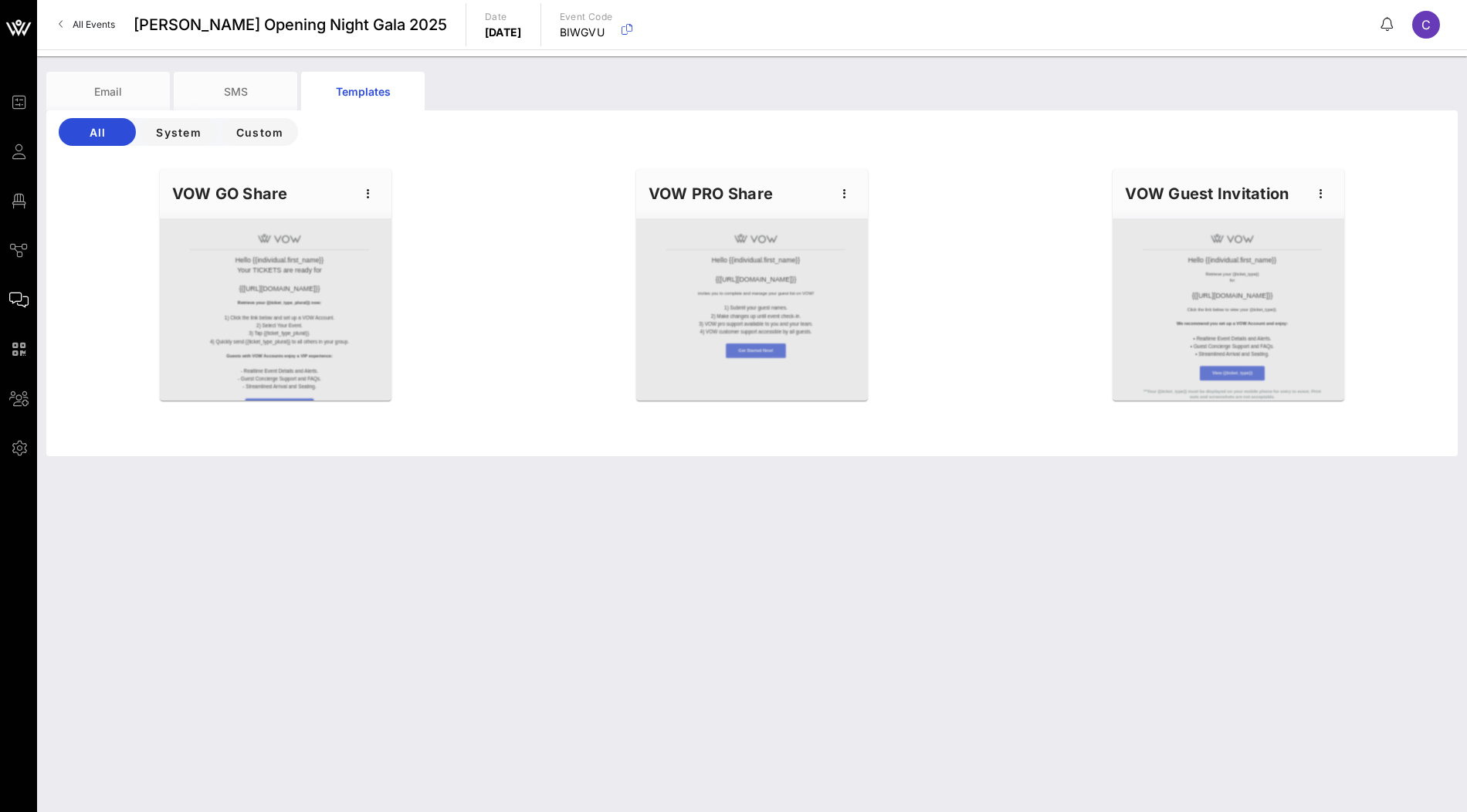
click at [939, 286] on div "Hello {{individual.first_name}} Your TICKETS are ready for {{event_details.name…" at bounding box center [753, 307] width 1430 height 296
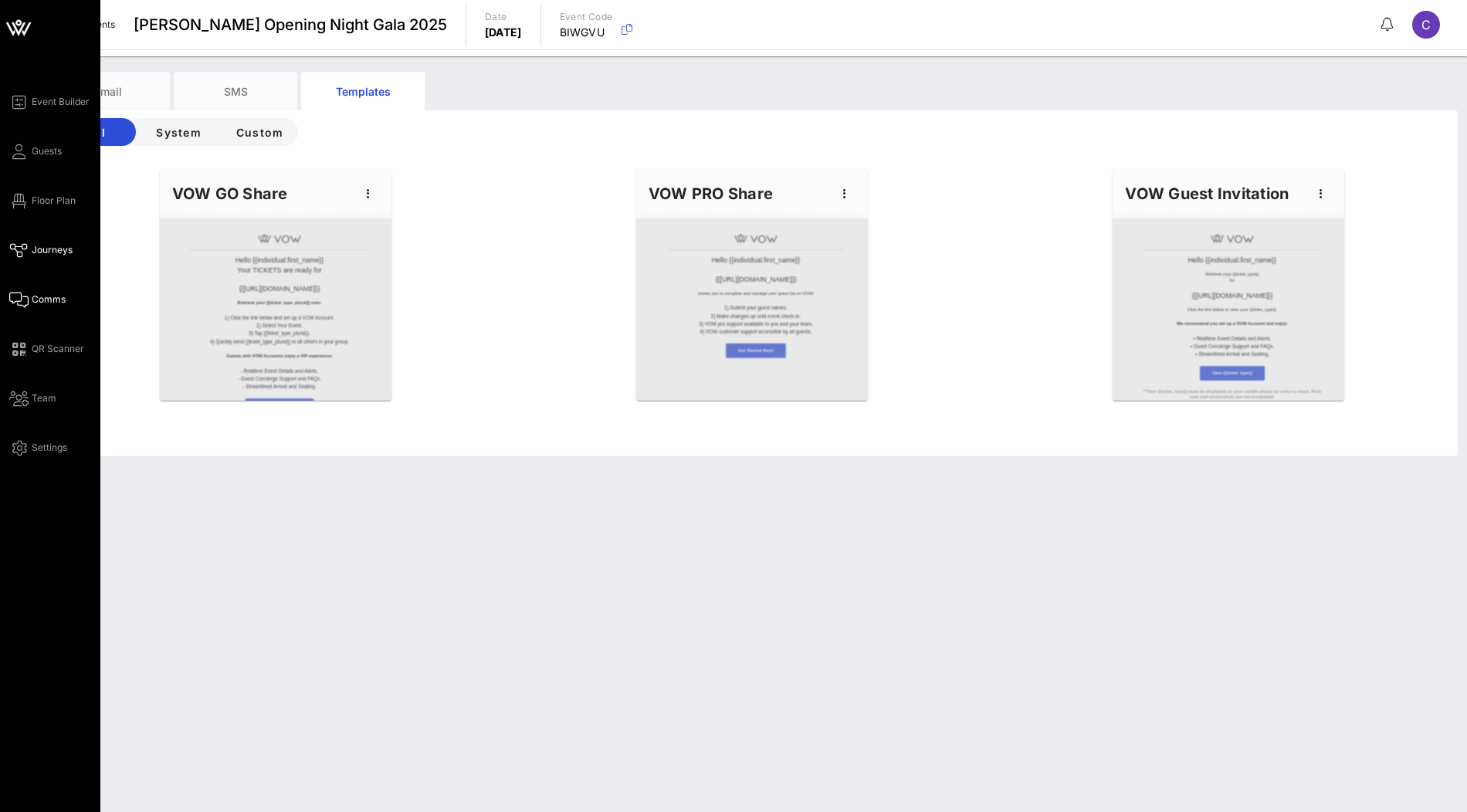
click at [48, 248] on span "Journeys" at bounding box center [53, 250] width 41 height 14
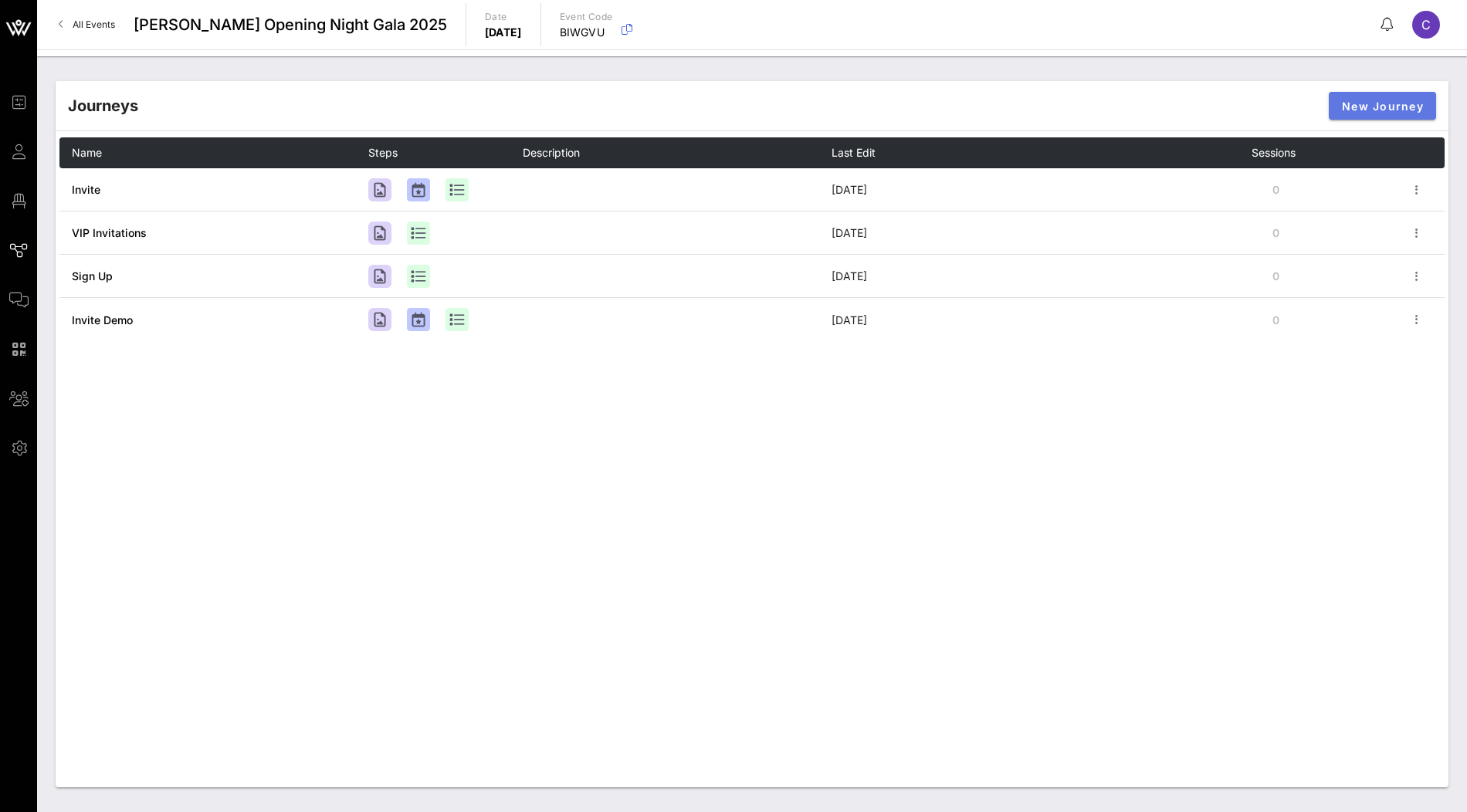
click at [1392, 102] on span "New Journey" at bounding box center [1382, 106] width 83 height 13
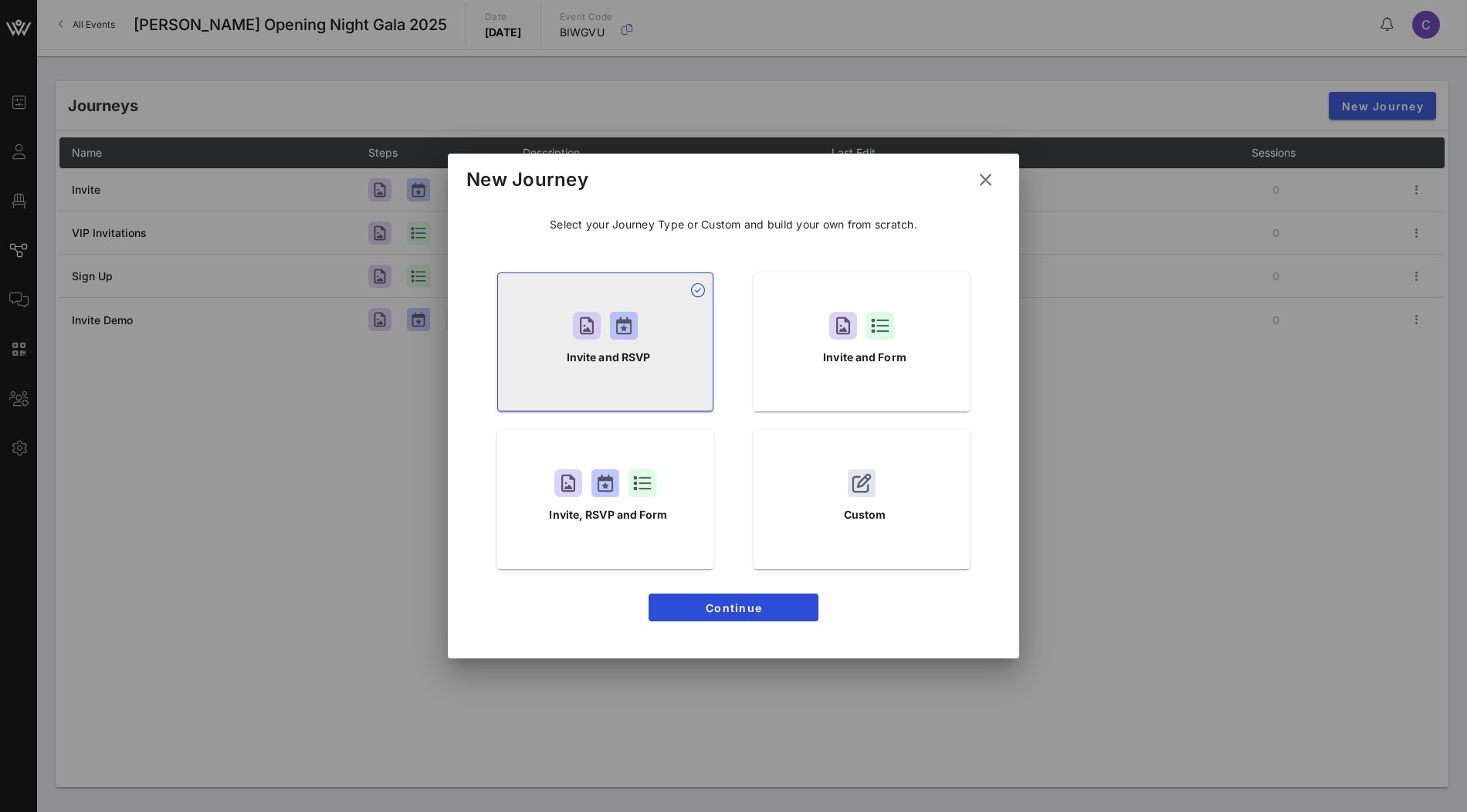
click at [642, 361] on p "Invite and RSVP" at bounding box center [608, 357] width 84 height 17
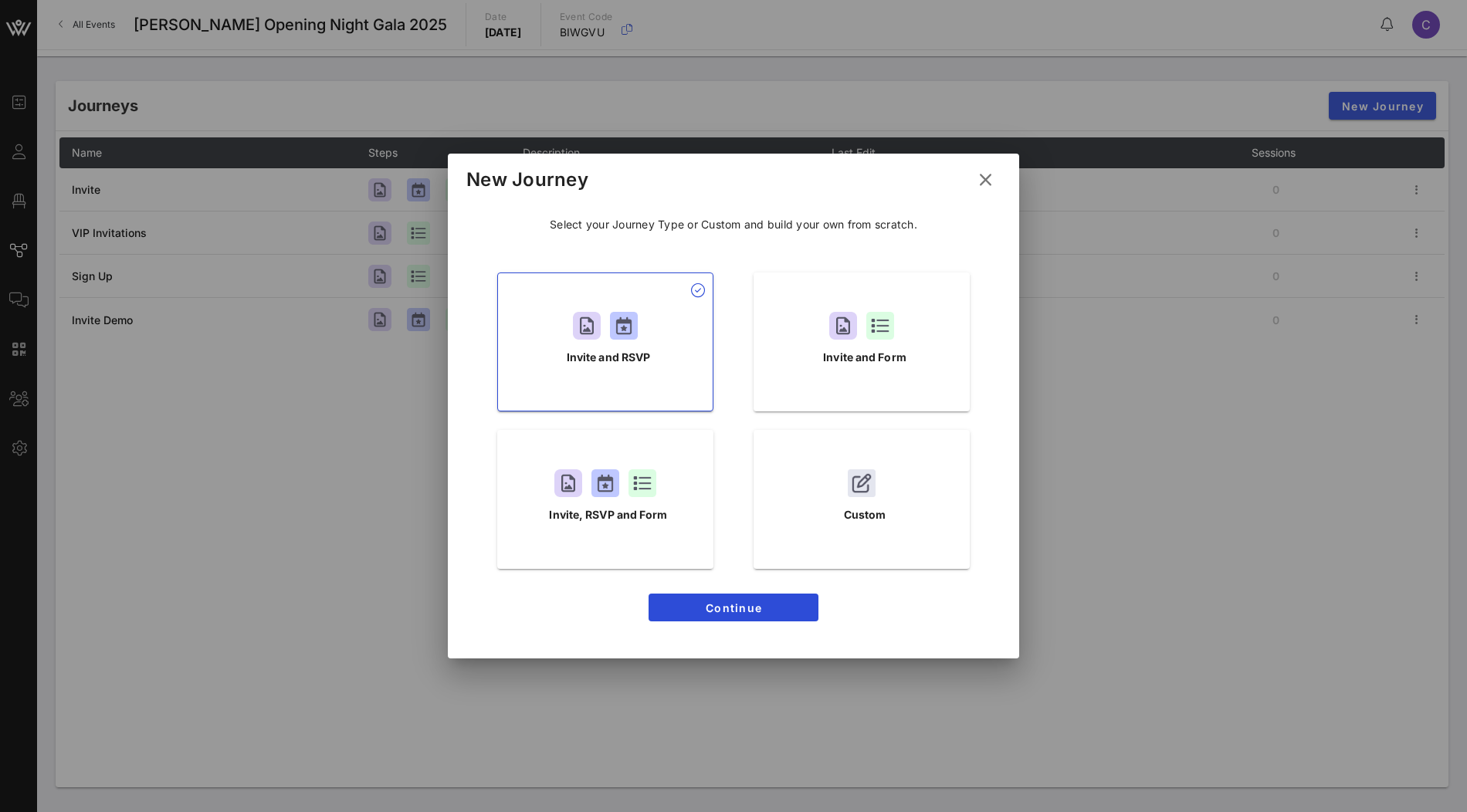
click at [987, 168] on button at bounding box center [986, 179] width 30 height 28
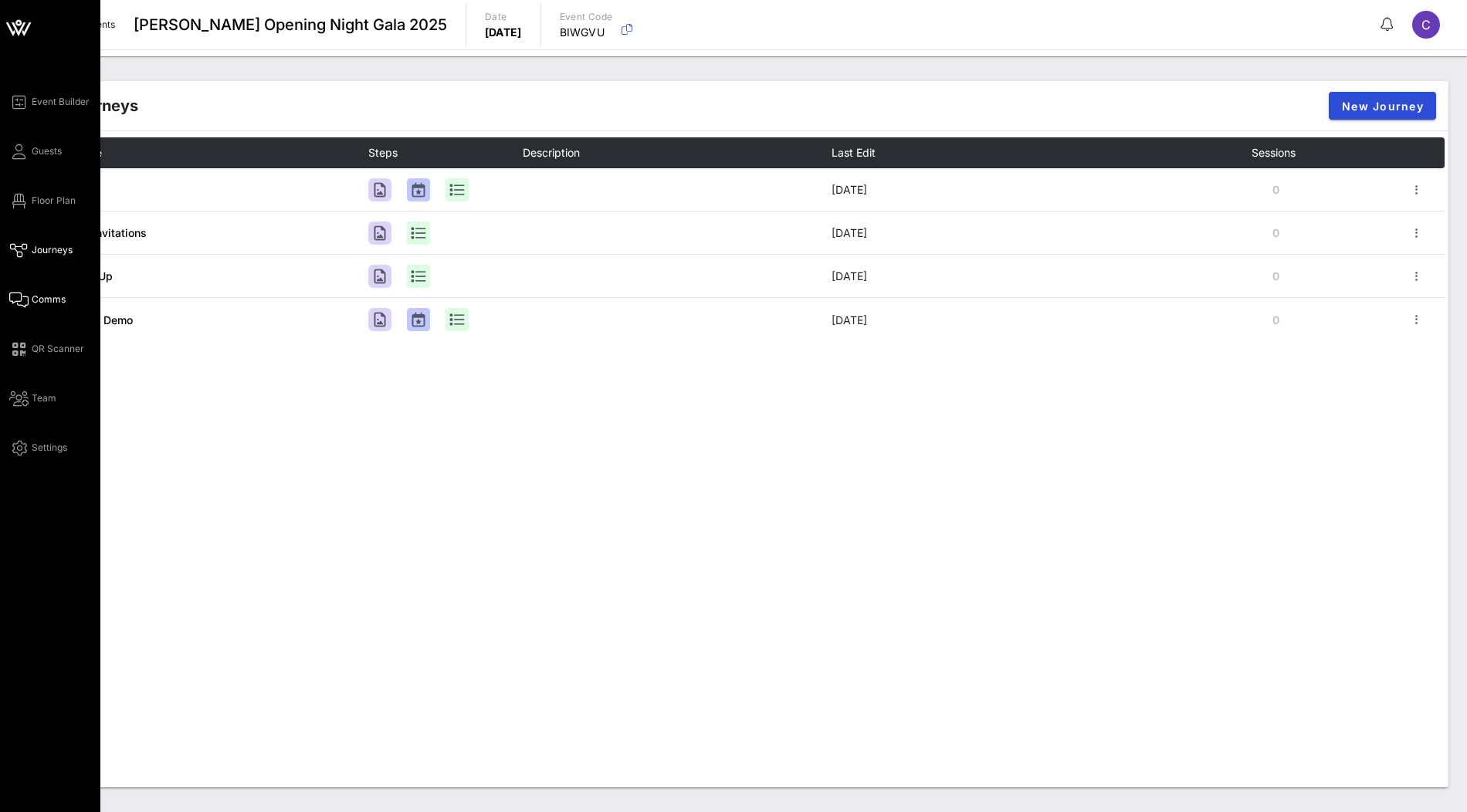
click at [47, 304] on span "Comms" at bounding box center [49, 300] width 34 height 14
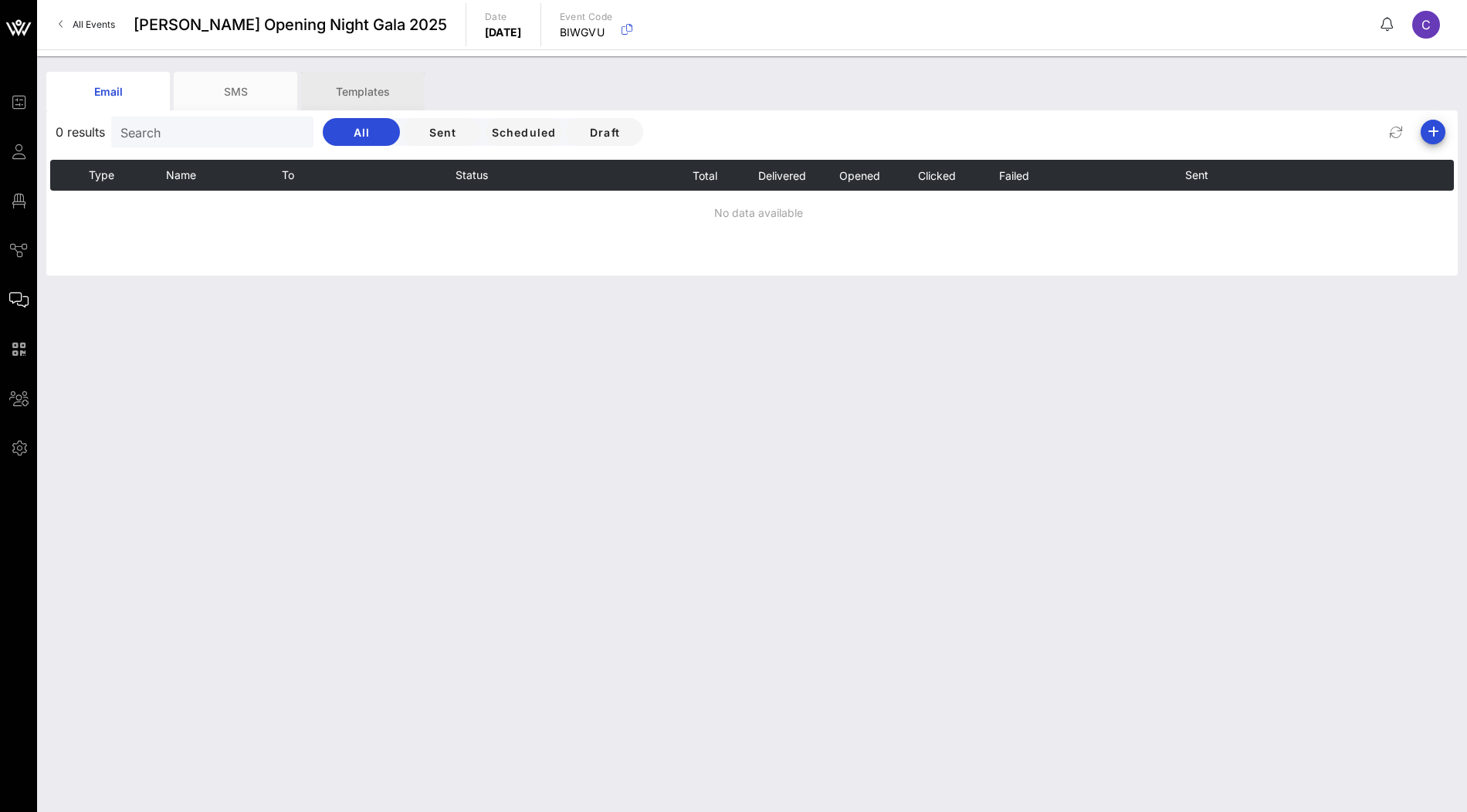
click at [394, 102] on div "Templates" at bounding box center [363, 91] width 124 height 38
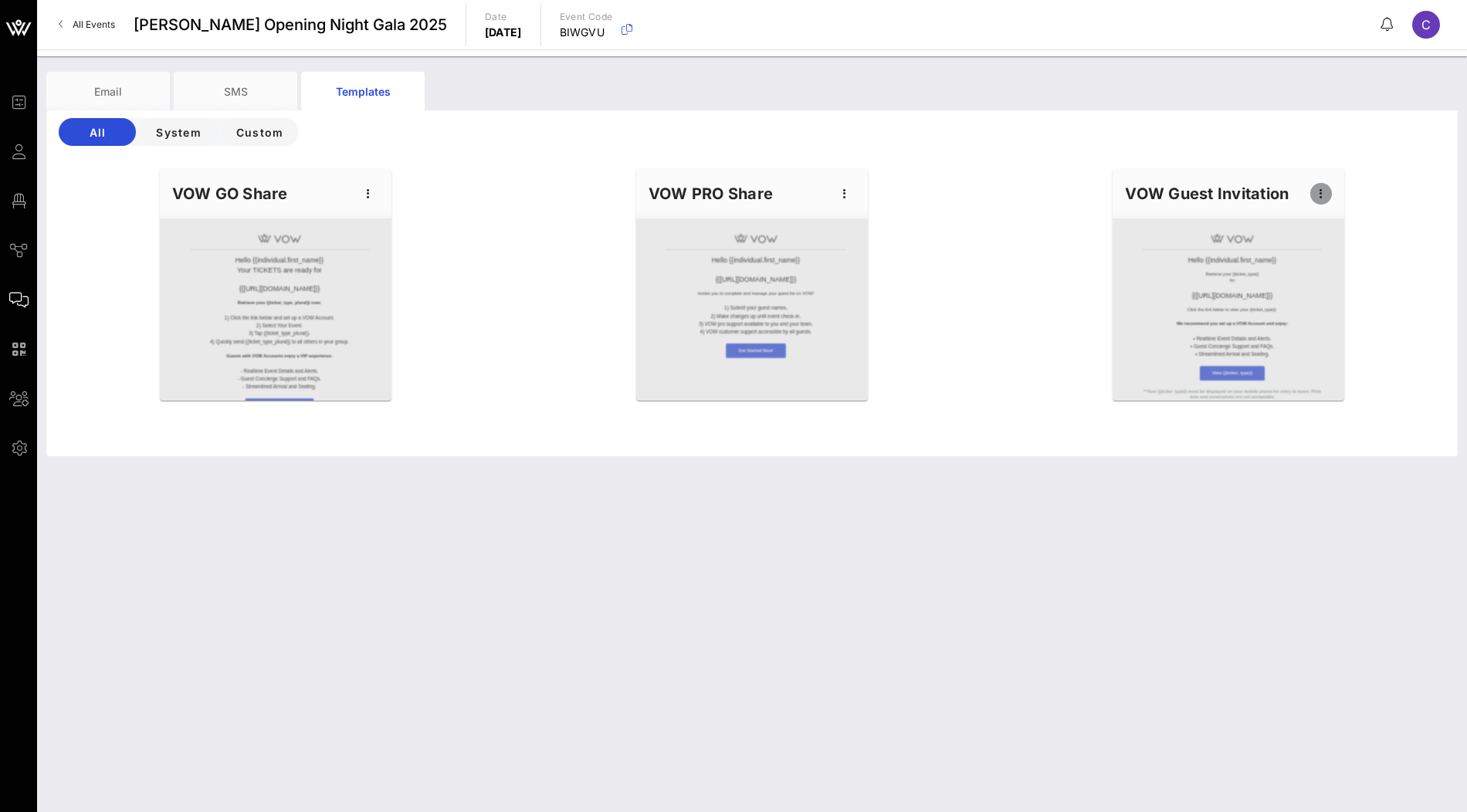
click at [1317, 195] on icon "button" at bounding box center [1321, 193] width 19 height 19
click at [1347, 223] on div "Edit" at bounding box center [1344, 220] width 38 height 12
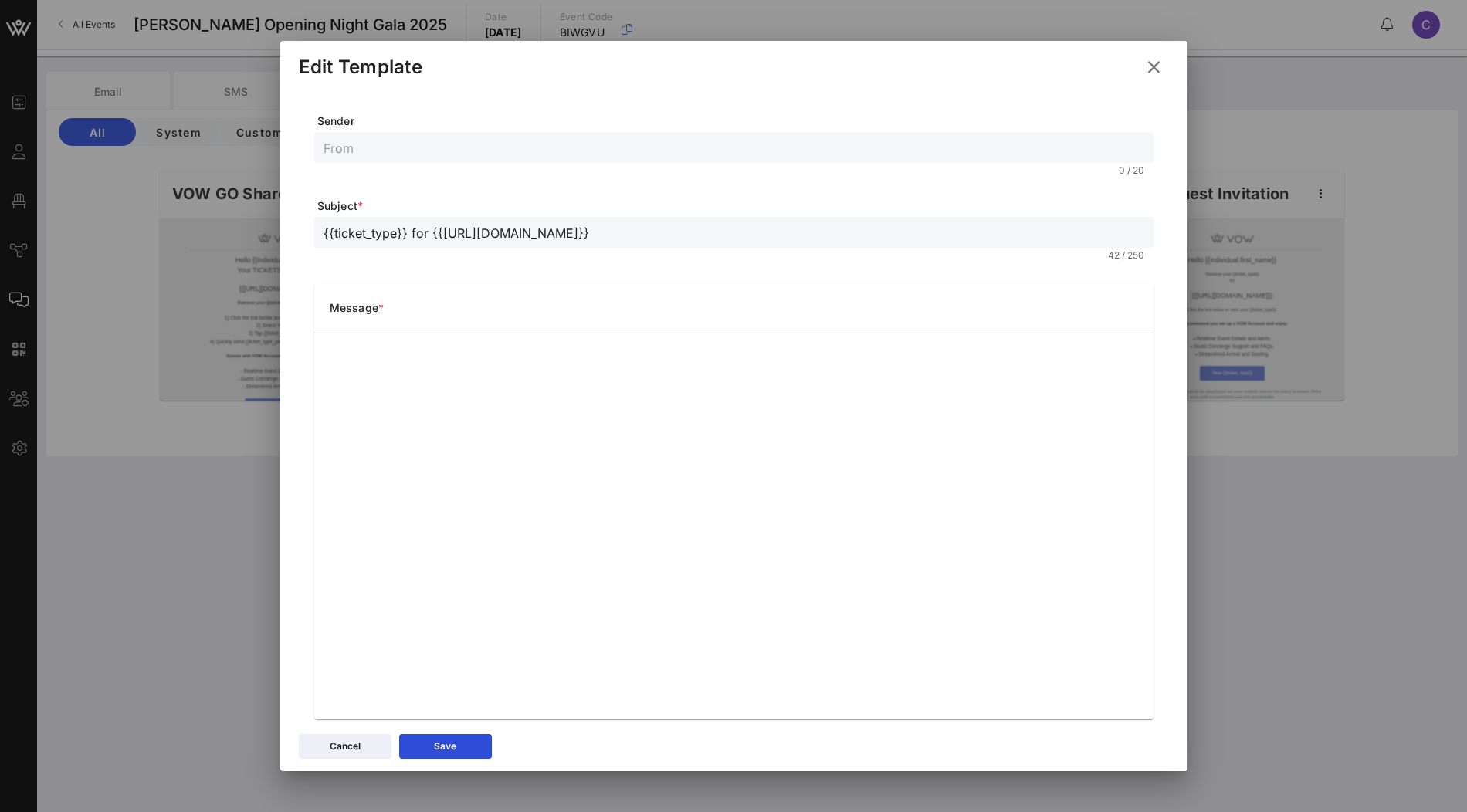
scroll to position [22, 0]
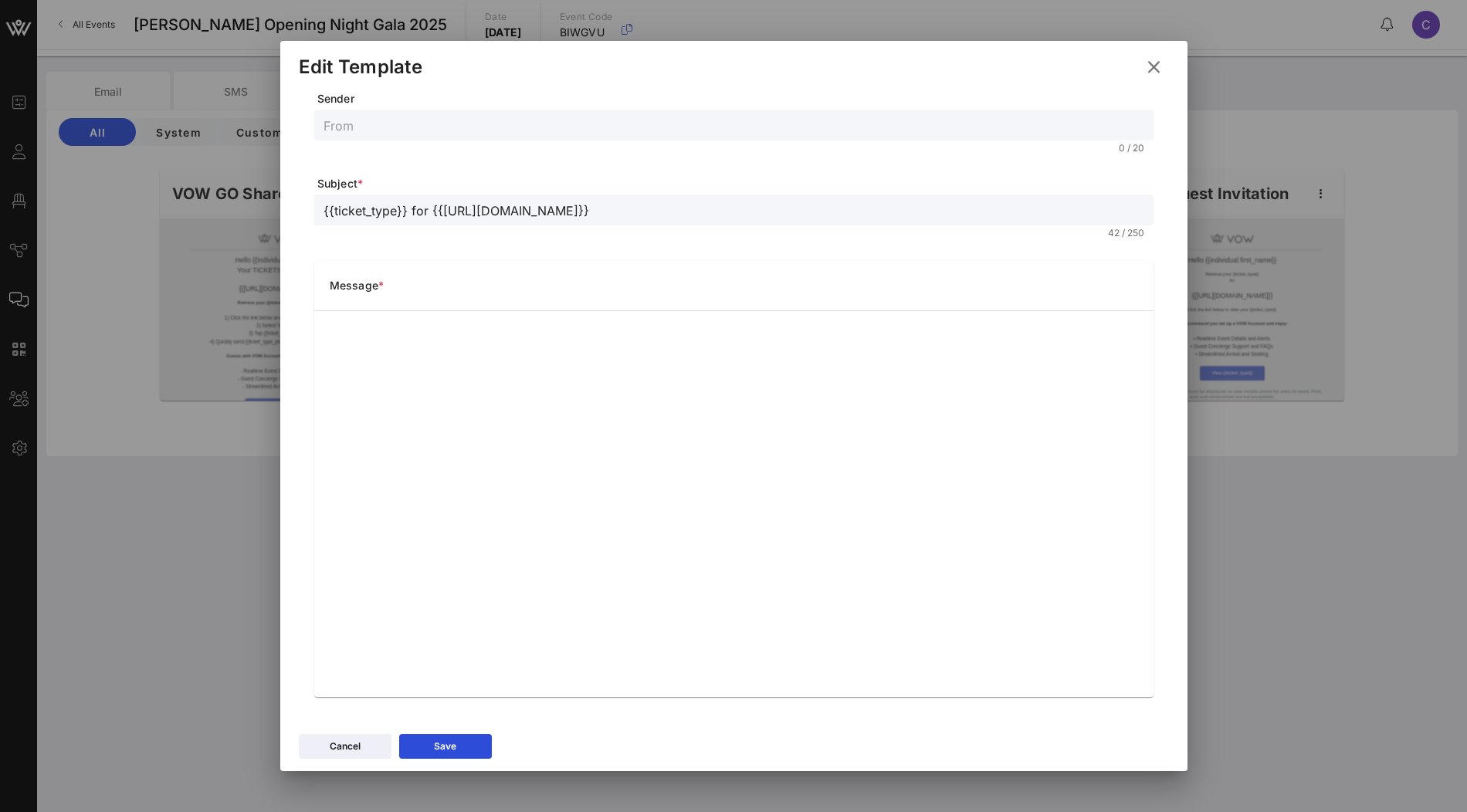
click at [1154, 67] on icon at bounding box center [1153, 66] width 27 height 26
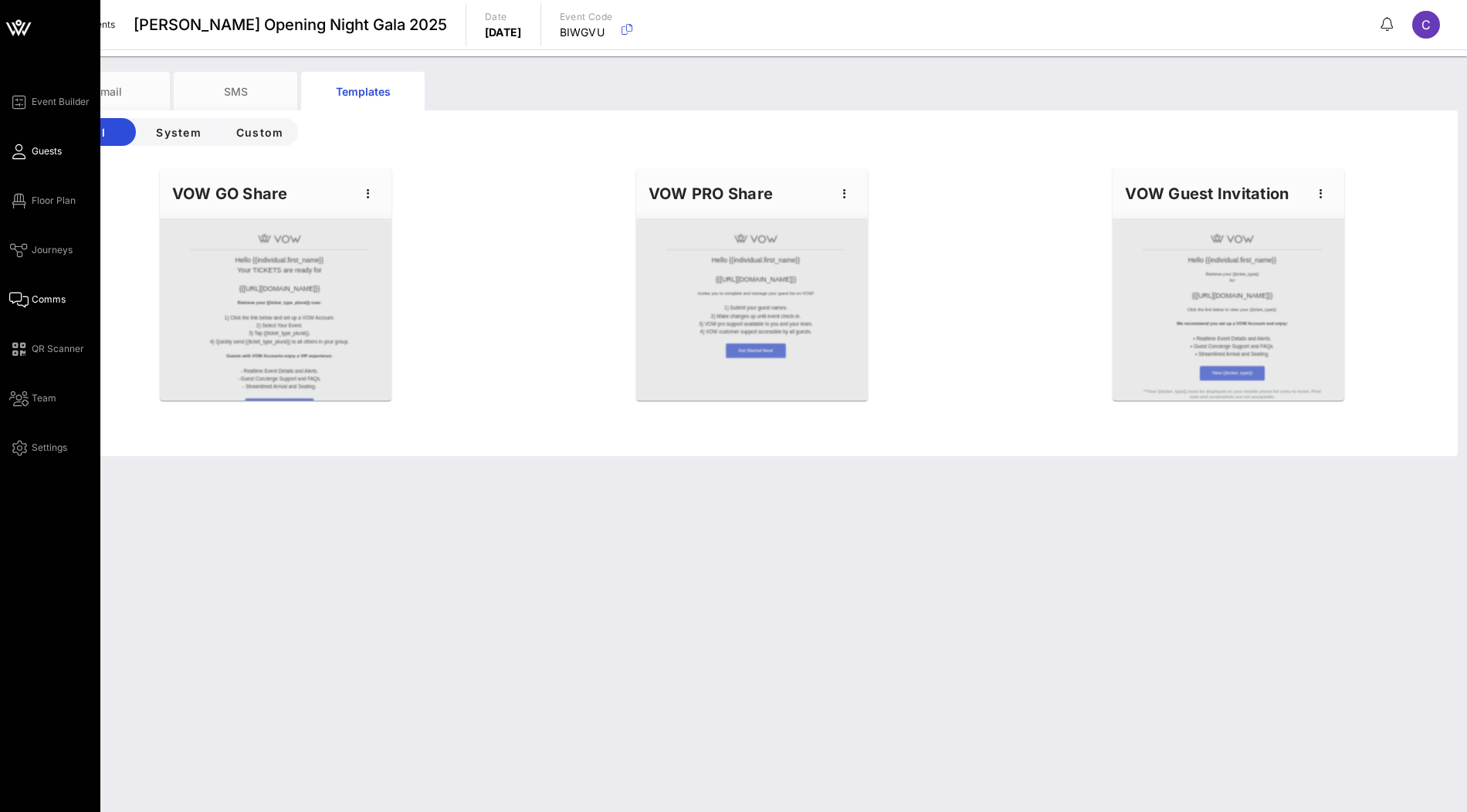
click at [45, 154] on span "Guests" at bounding box center [47, 151] width 30 height 14
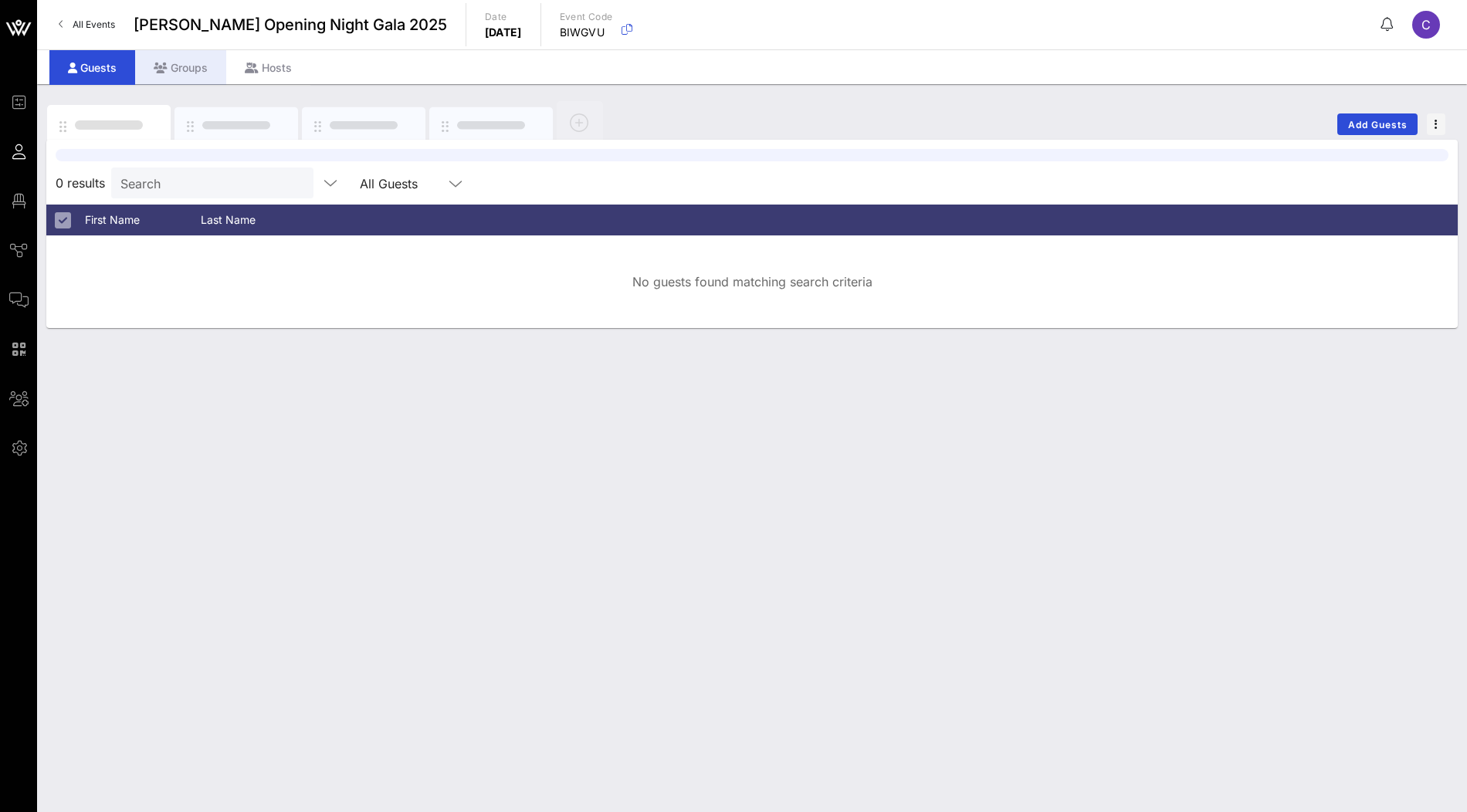
click at [189, 69] on div "Groups" at bounding box center [181, 67] width 91 height 35
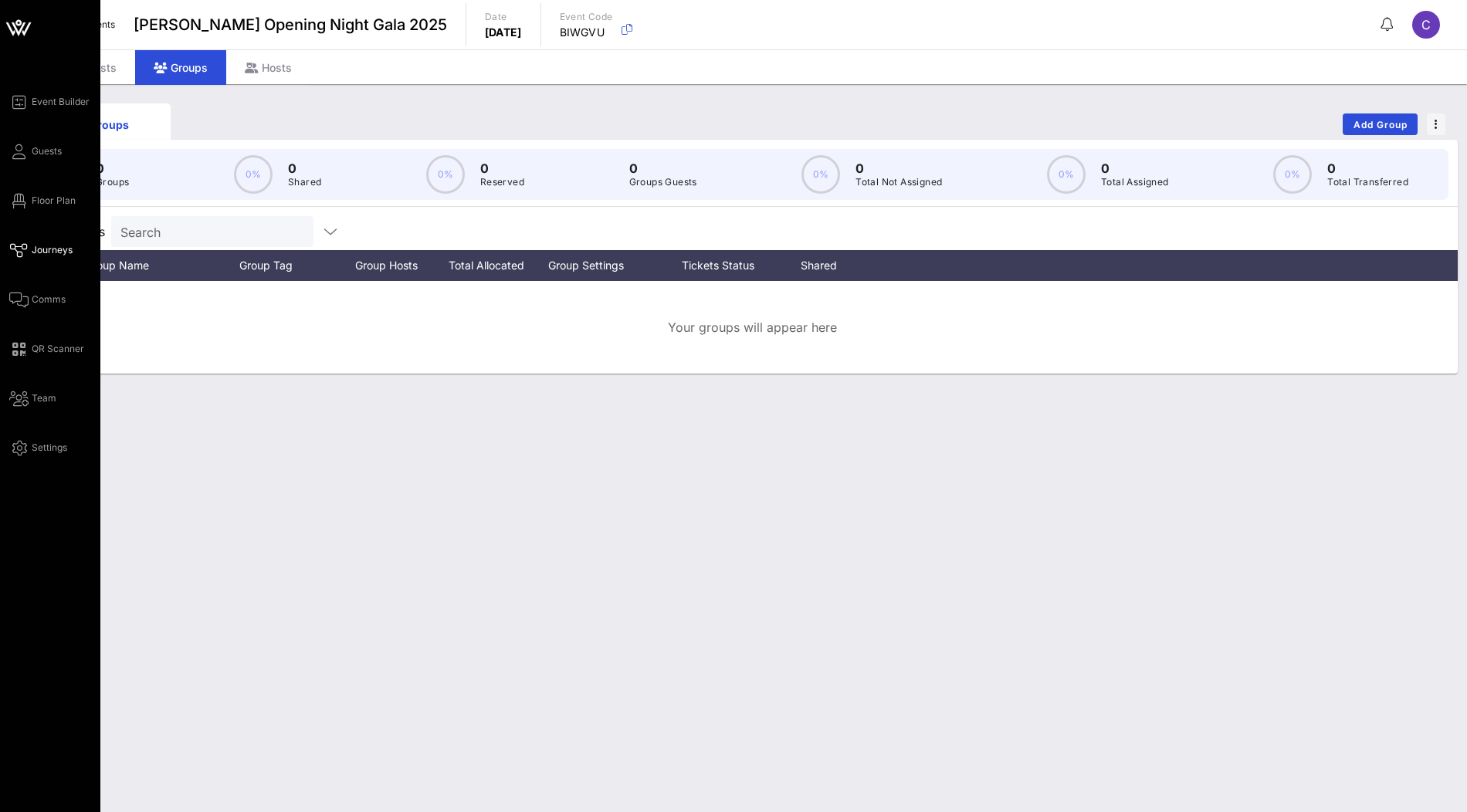
click at [47, 256] on span "Journeys" at bounding box center [53, 250] width 41 height 14
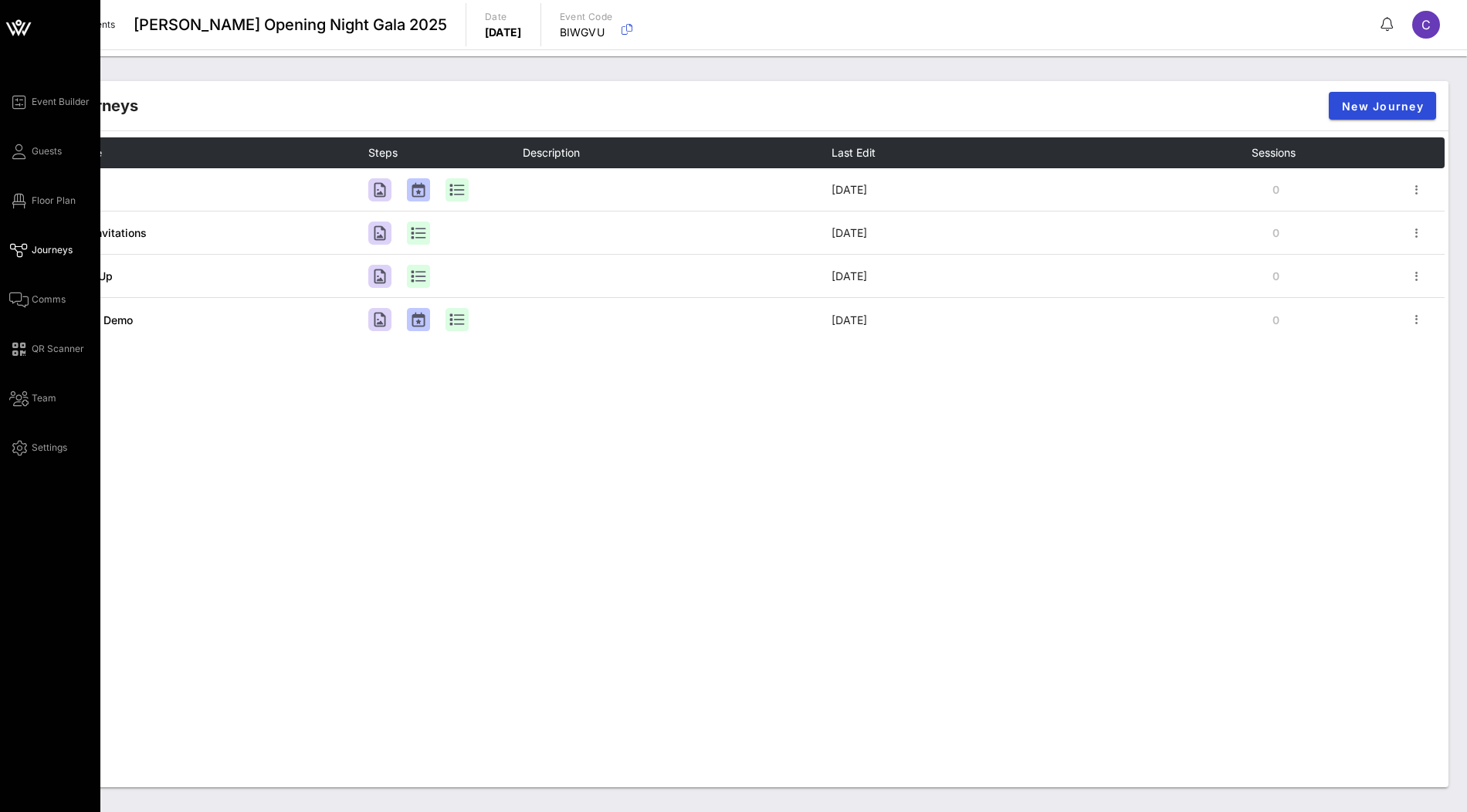
click at [43, 254] on span "Journeys" at bounding box center [53, 250] width 41 height 14
click at [13, 28] on icon at bounding box center [19, 28] width 37 height 37
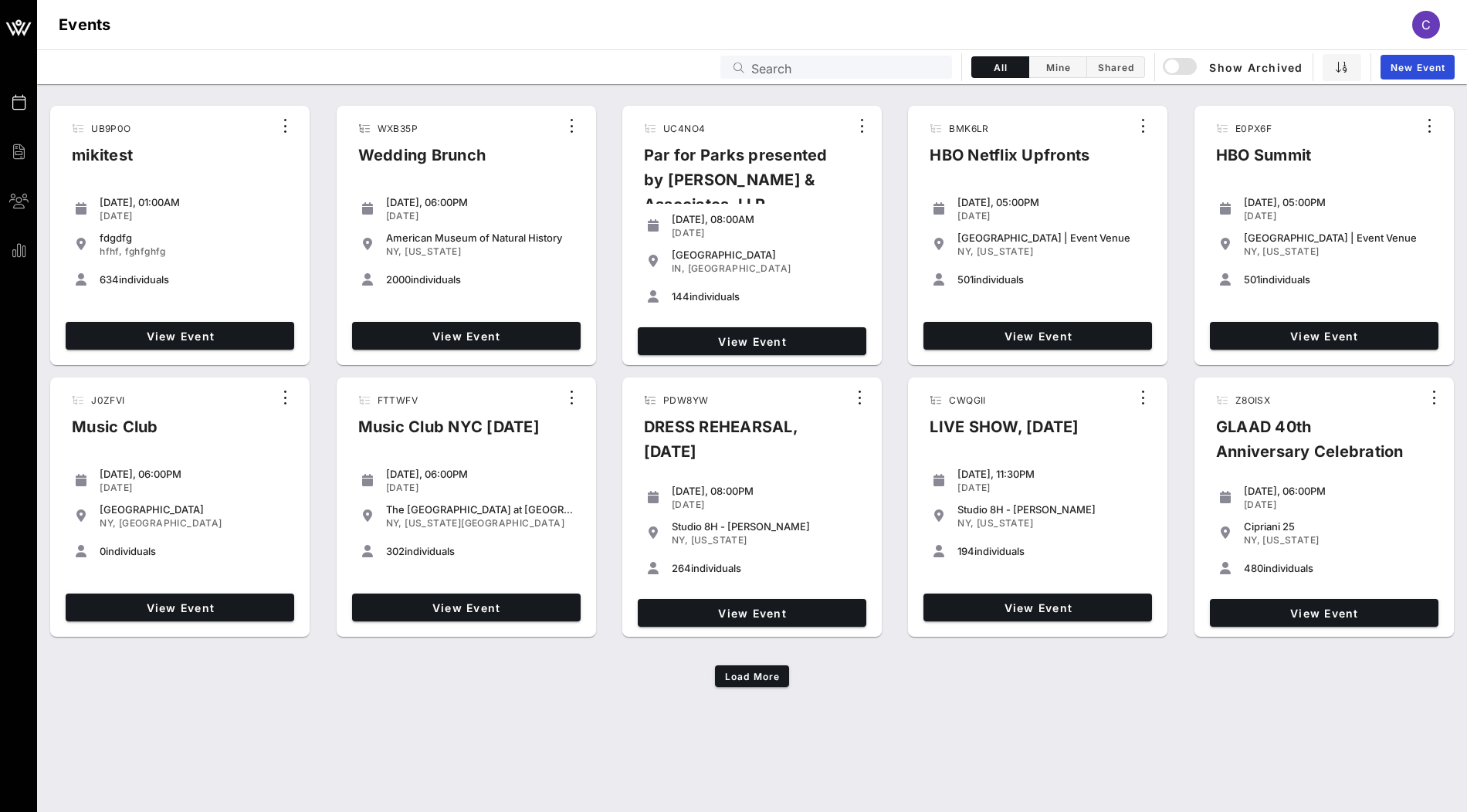
click at [862, 69] on input "Search" at bounding box center [847, 67] width 192 height 20
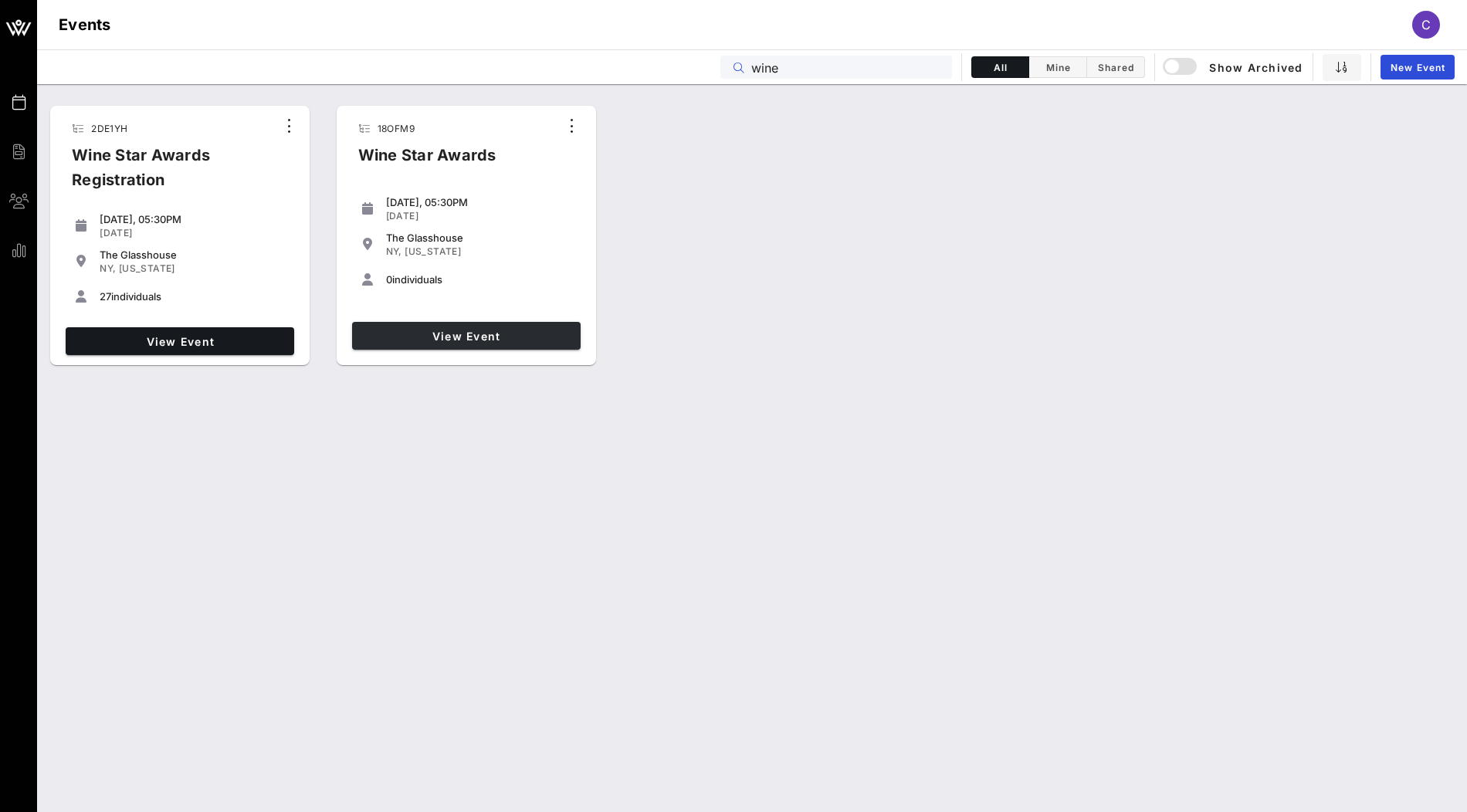
type input "wine"
click at [461, 341] on span "View Event" at bounding box center [466, 336] width 216 height 13
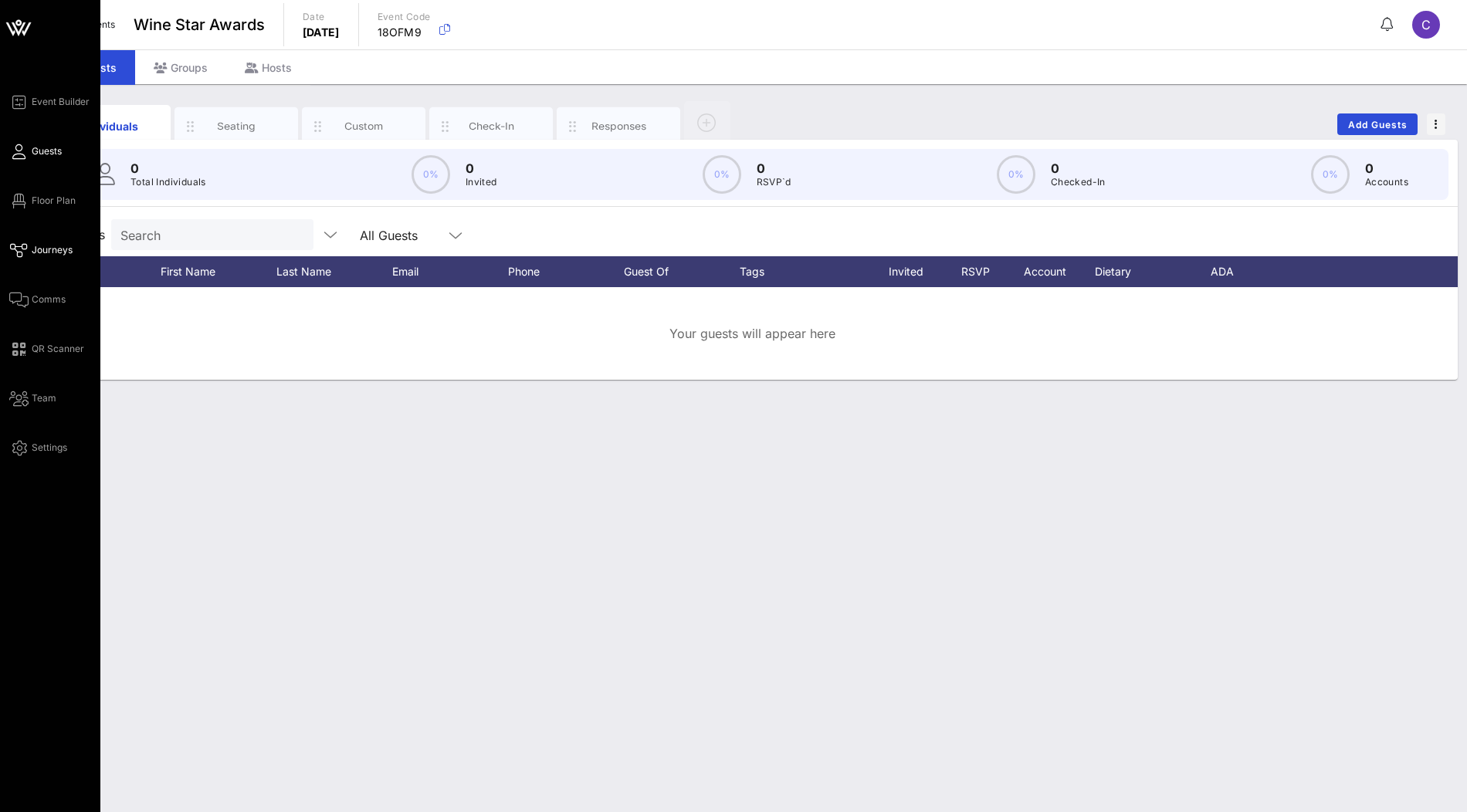
click at [44, 244] on span "Journeys" at bounding box center [53, 250] width 41 height 14
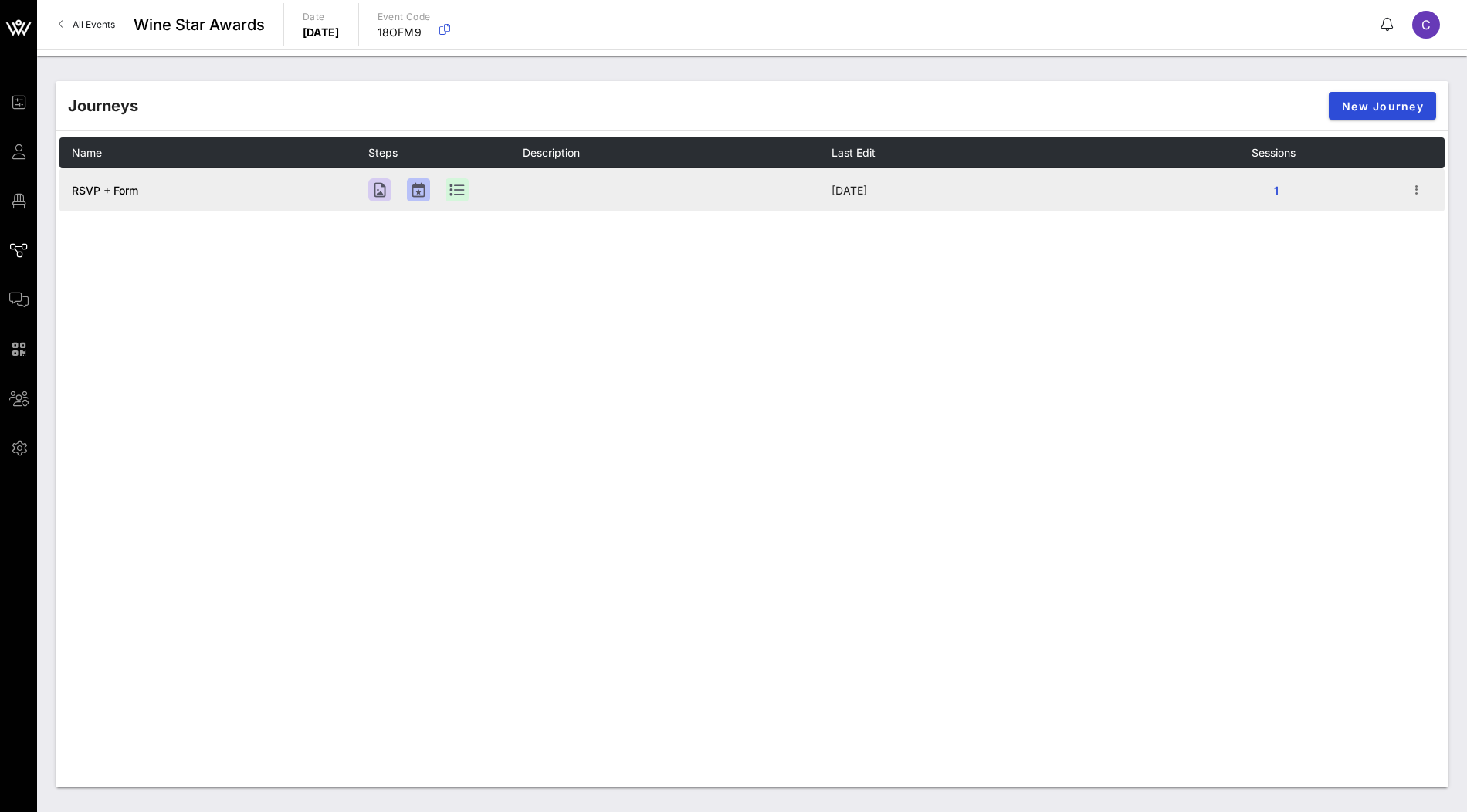
click at [110, 191] on span "RSVP + Form" at bounding box center [105, 190] width 67 height 13
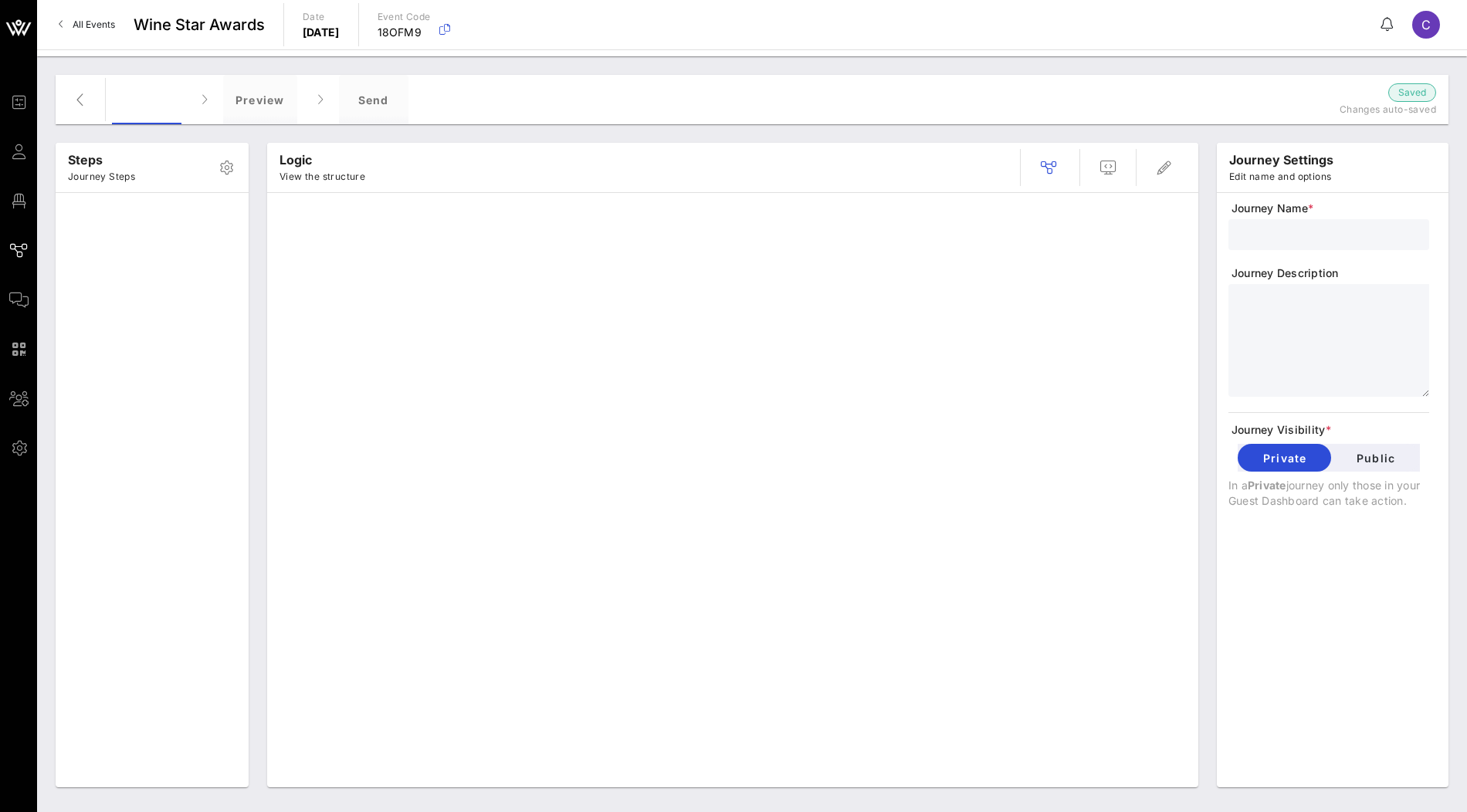
type input "RSVP + Form"
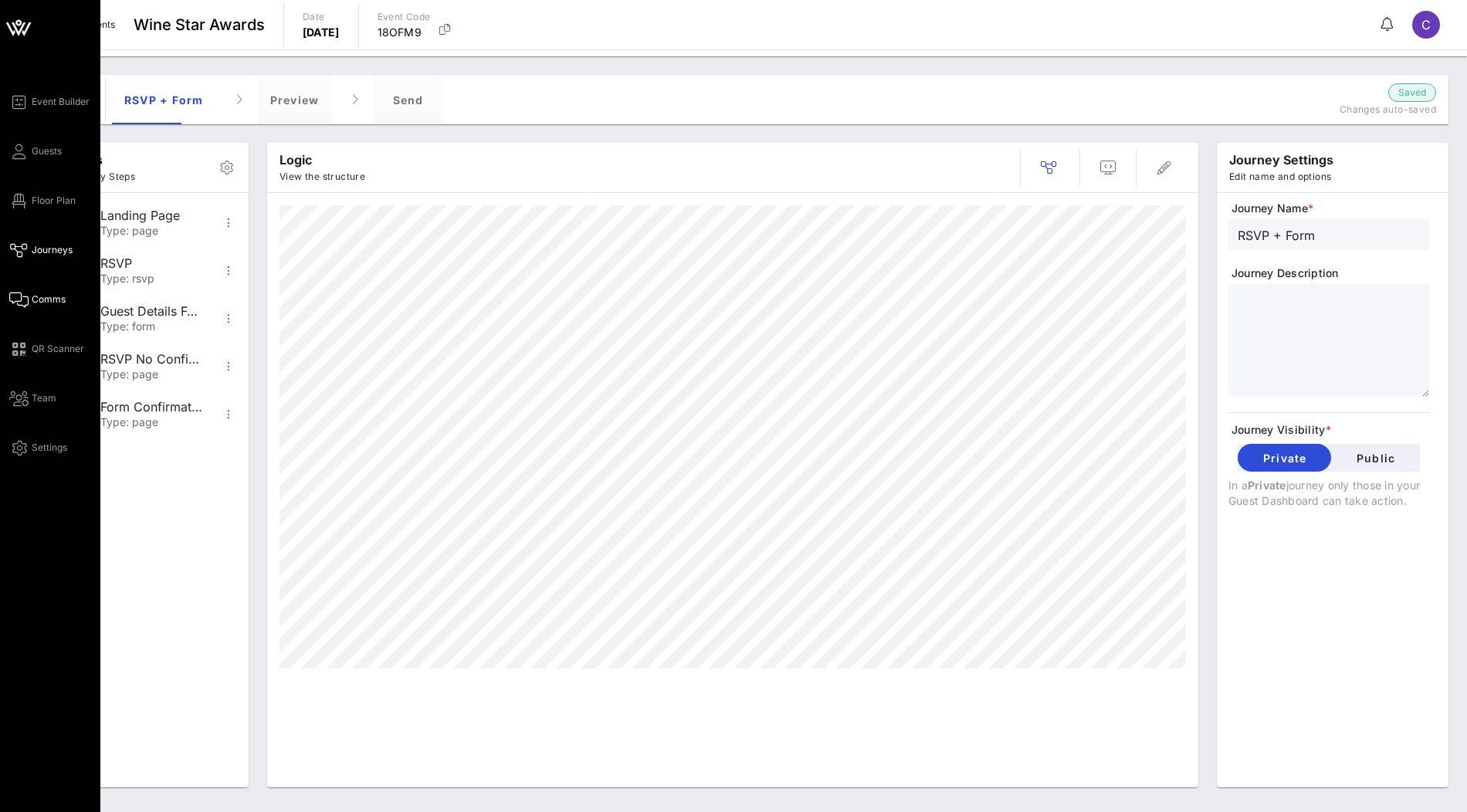
click at [34, 303] on span "Comms" at bounding box center [49, 300] width 34 height 14
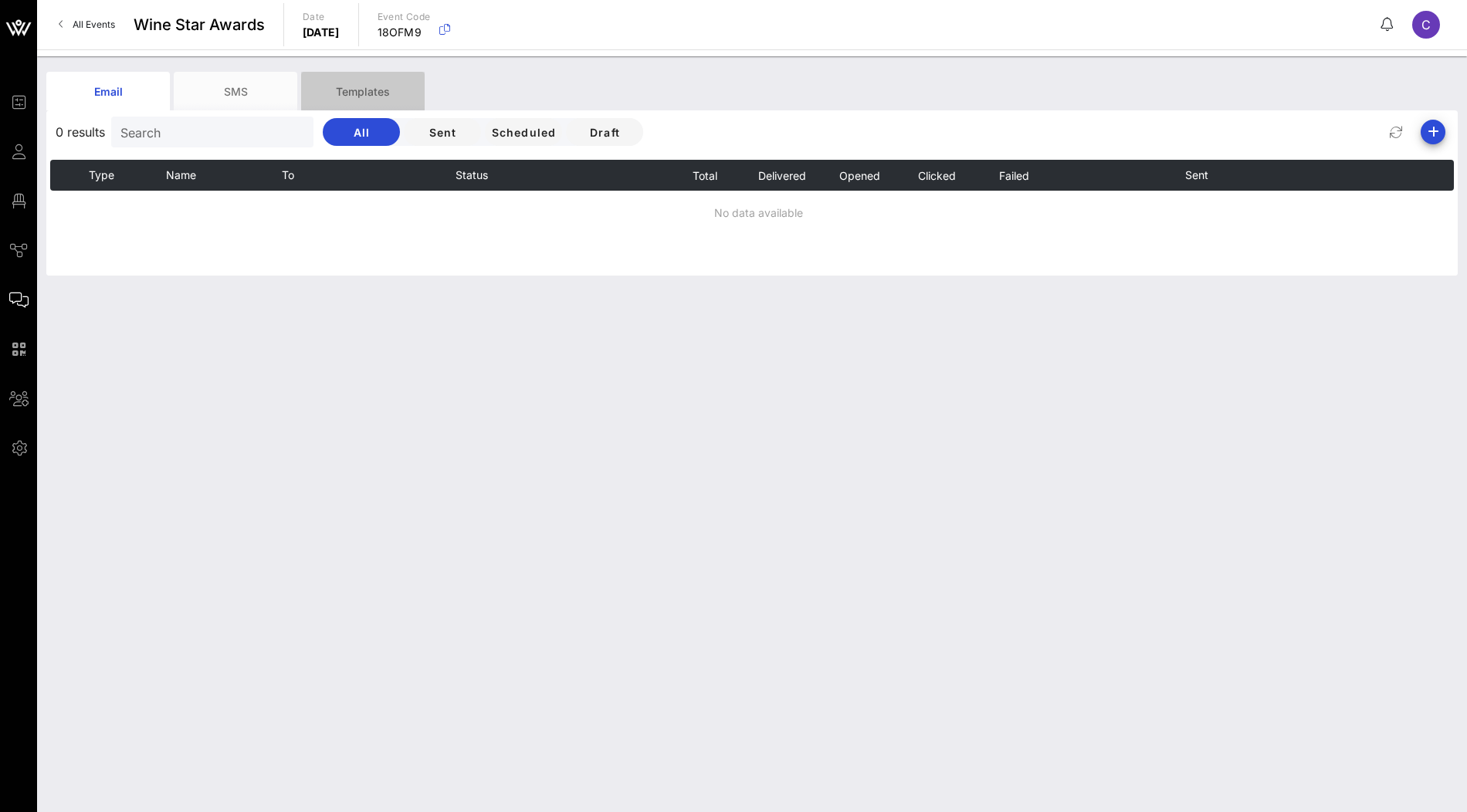
click at [382, 89] on div "Templates" at bounding box center [363, 91] width 124 height 38
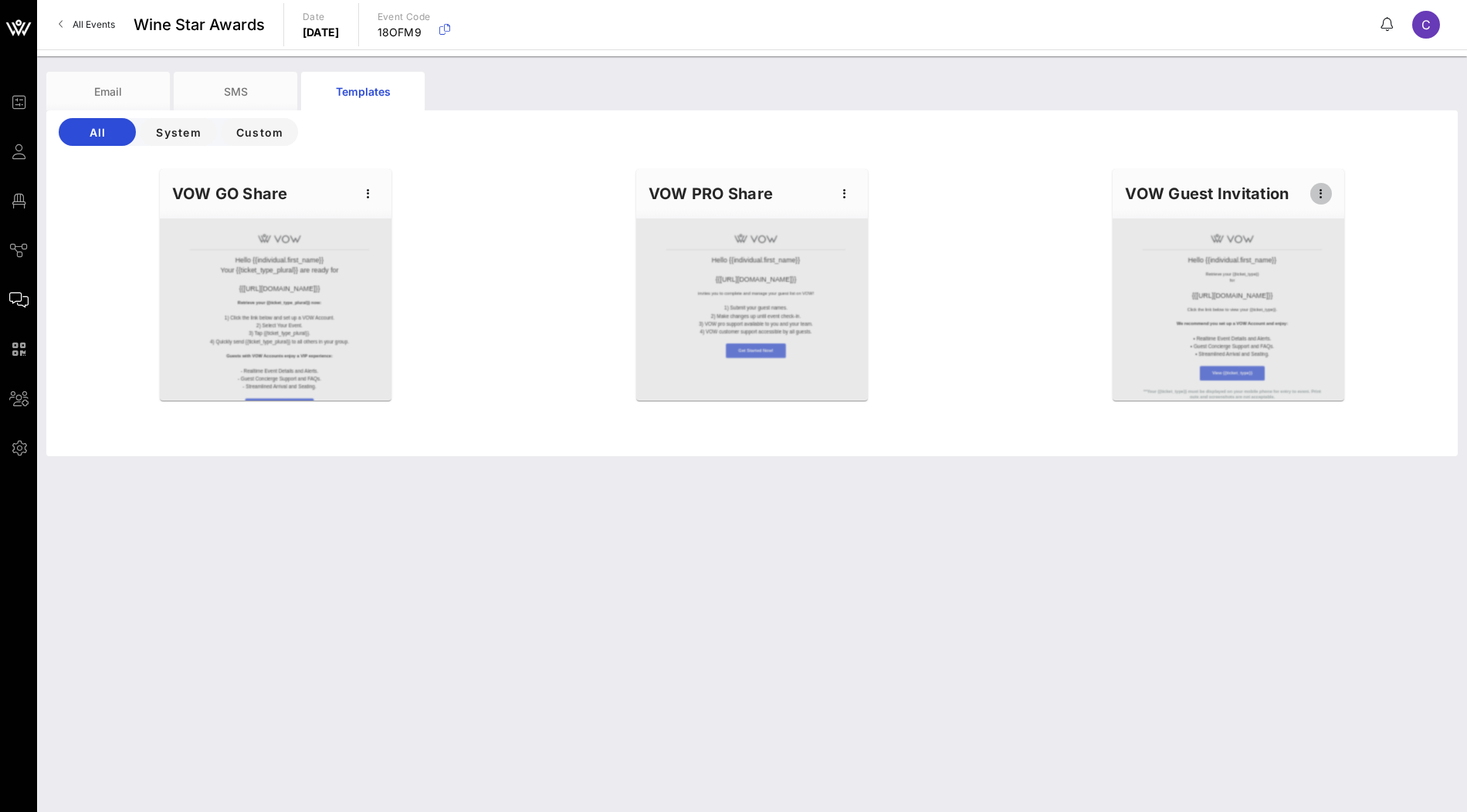
click at [1332, 189] on span "button" at bounding box center [1321, 193] width 21 height 19
click at [1327, 217] on div "Edit" at bounding box center [1344, 220] width 38 height 12
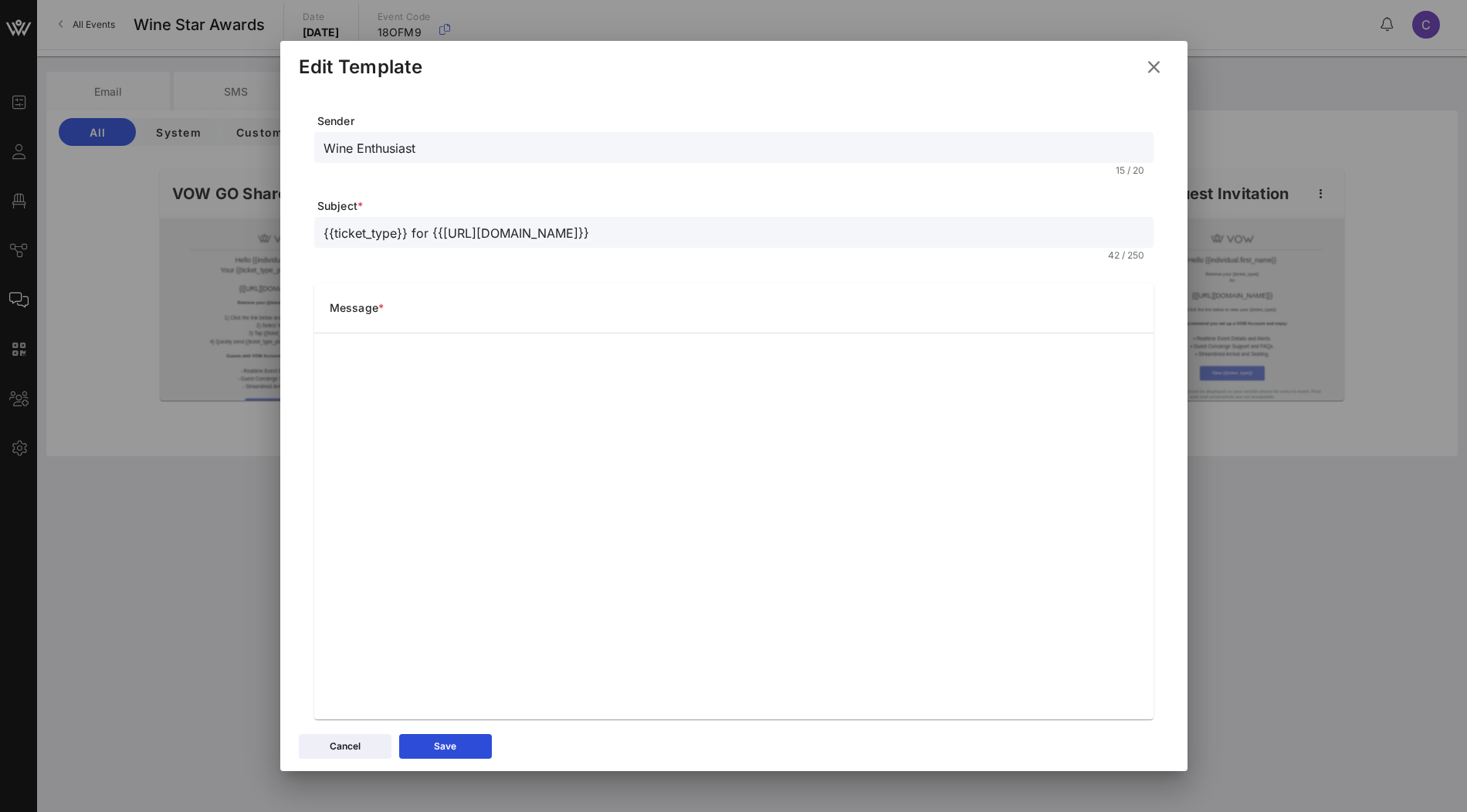
scroll to position [22, 0]
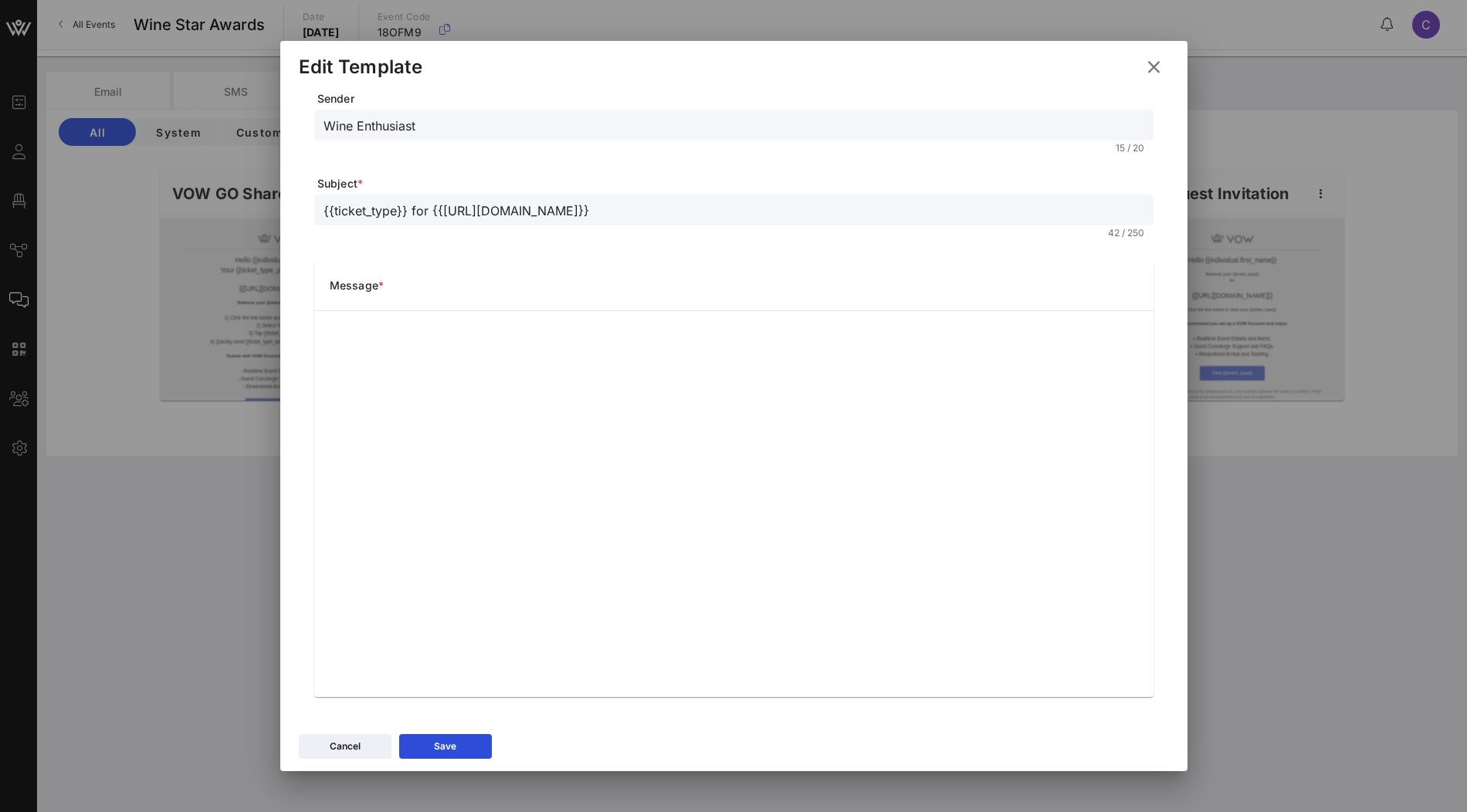
click at [1152, 69] on icon at bounding box center [1153, 67] width 27 height 28
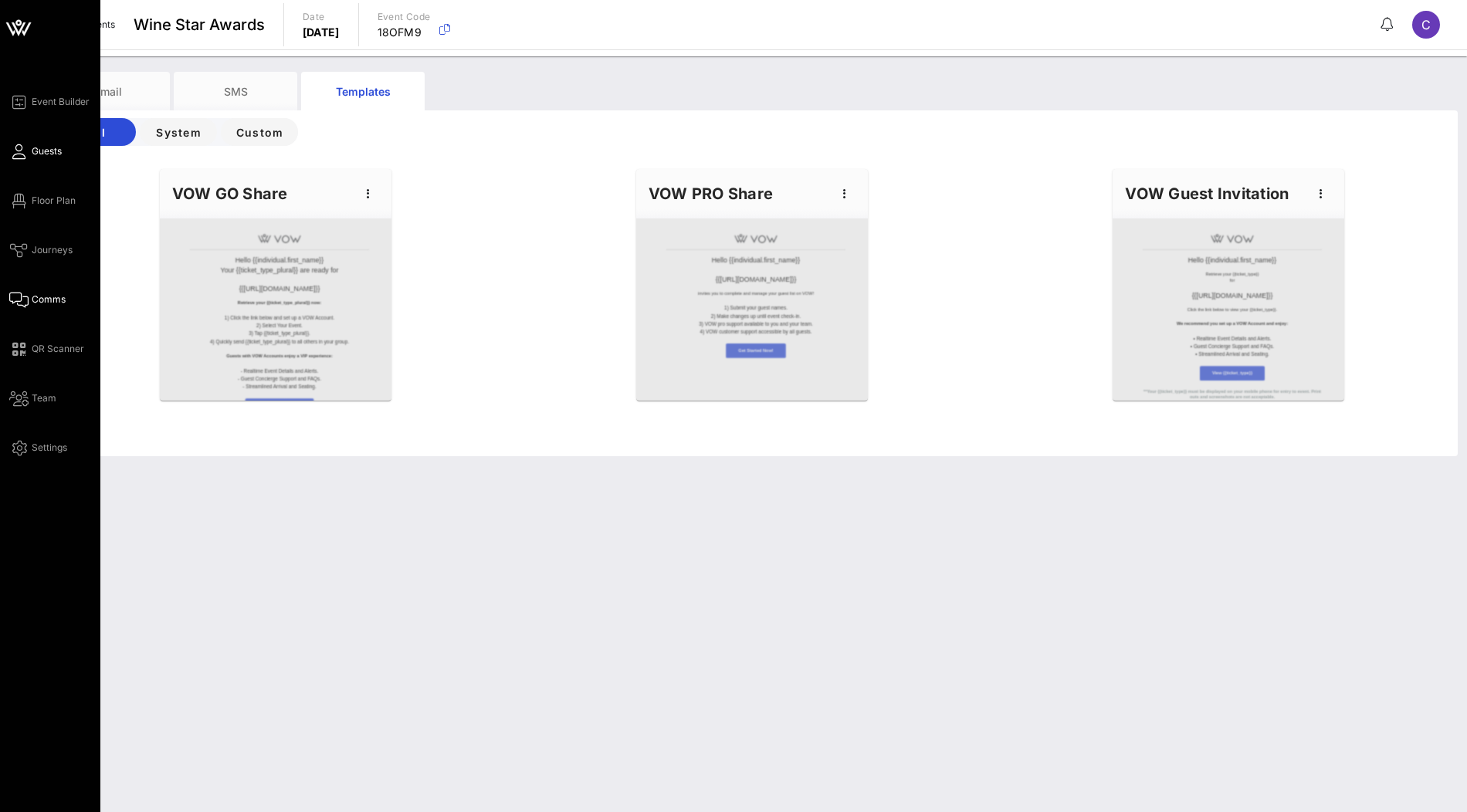
click at [51, 150] on span "Guests" at bounding box center [47, 151] width 30 height 14
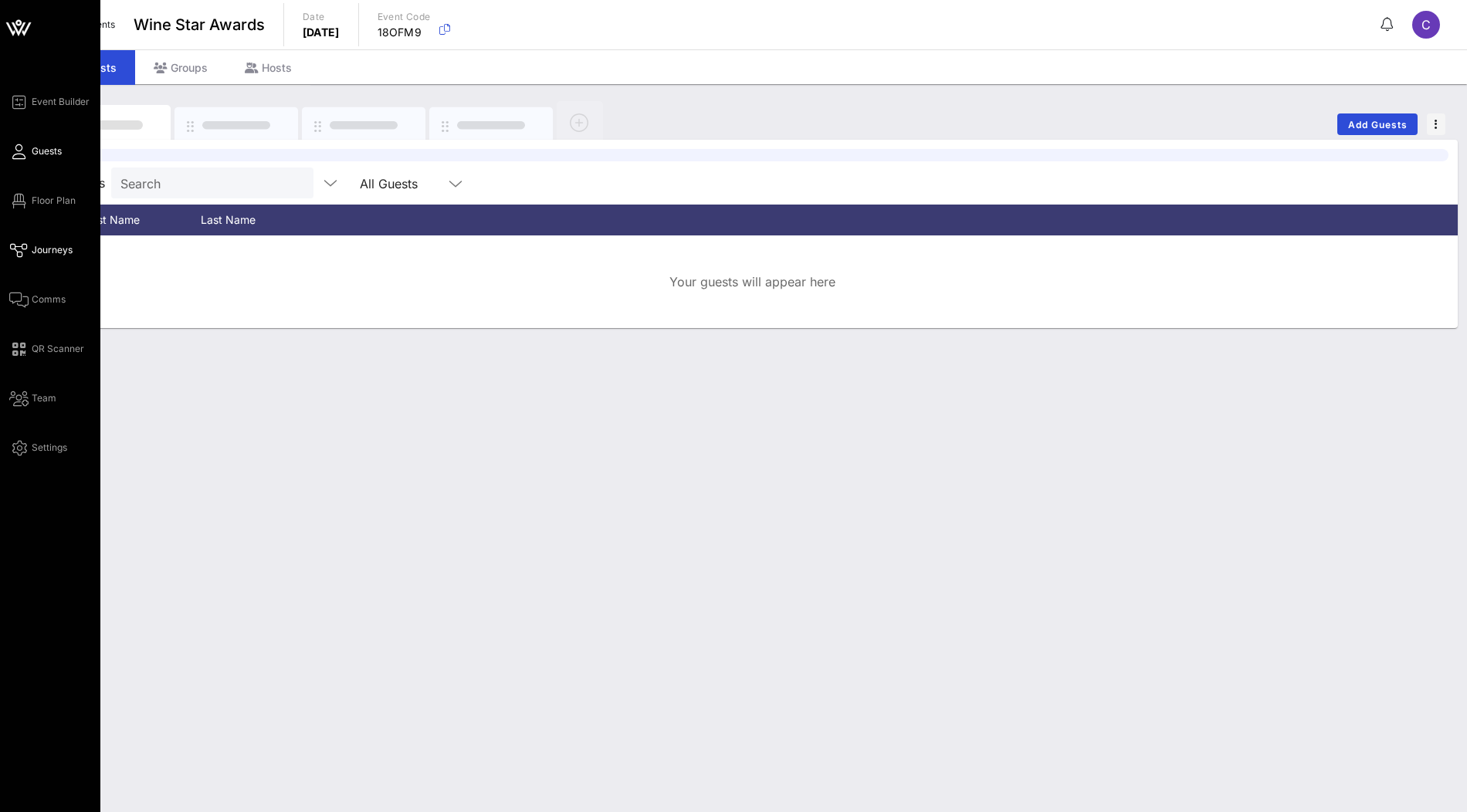
click at [36, 247] on span "Journeys" at bounding box center [53, 250] width 41 height 14
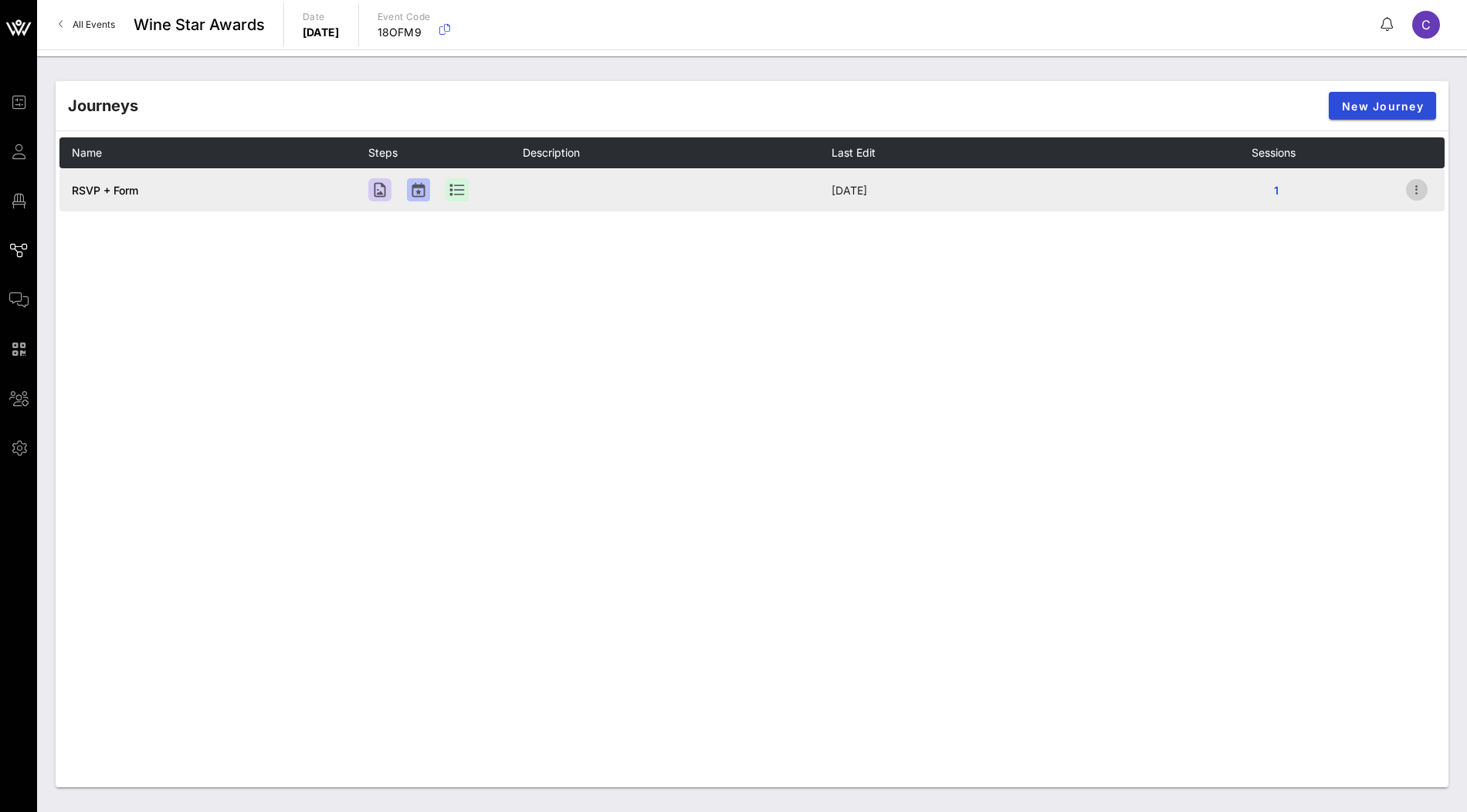
click at [1418, 191] on icon "button" at bounding box center [1416, 190] width 19 height 19
click at [113, 185] on span "RSVP + Form" at bounding box center [105, 190] width 67 height 13
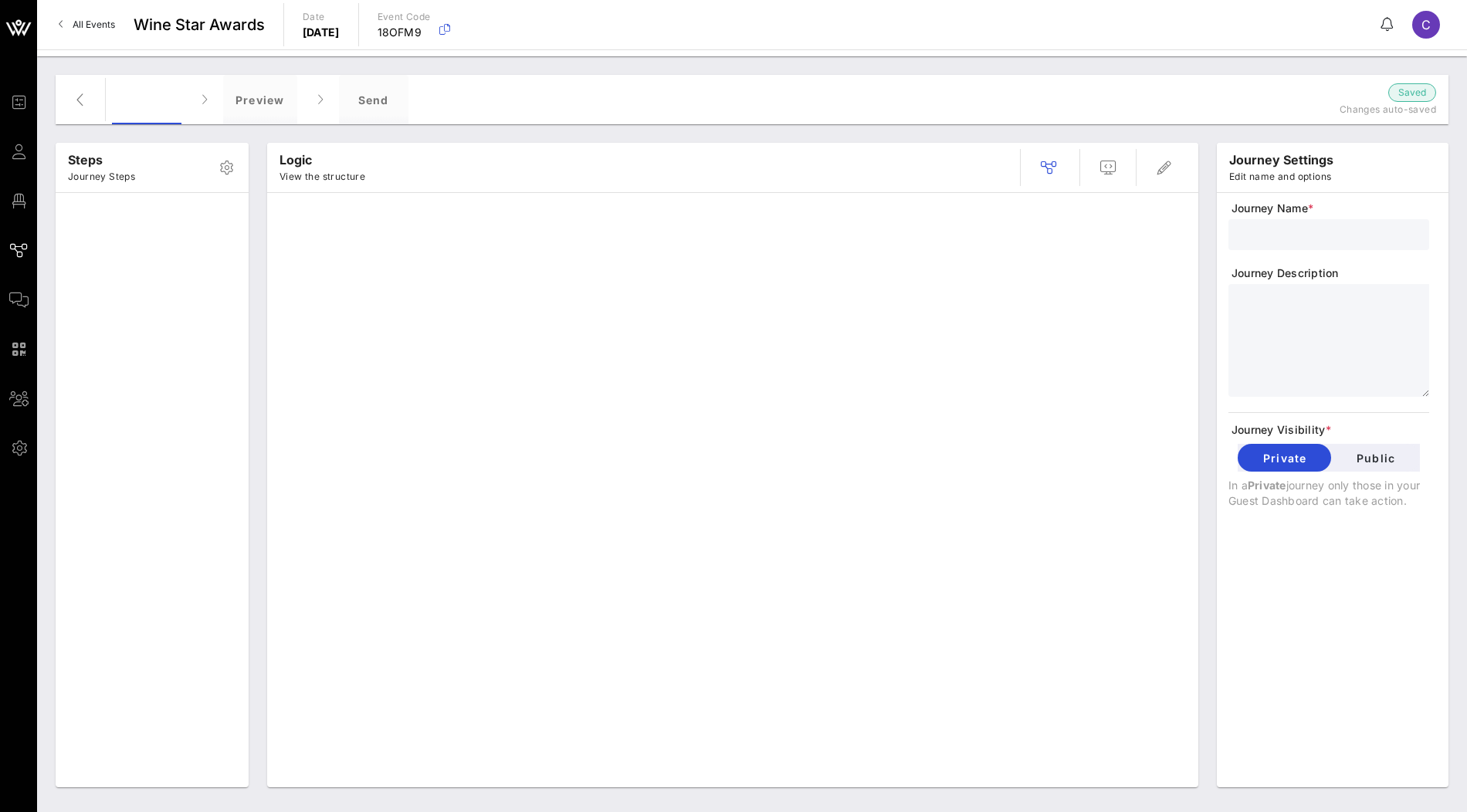
type input "RSVP + Form"
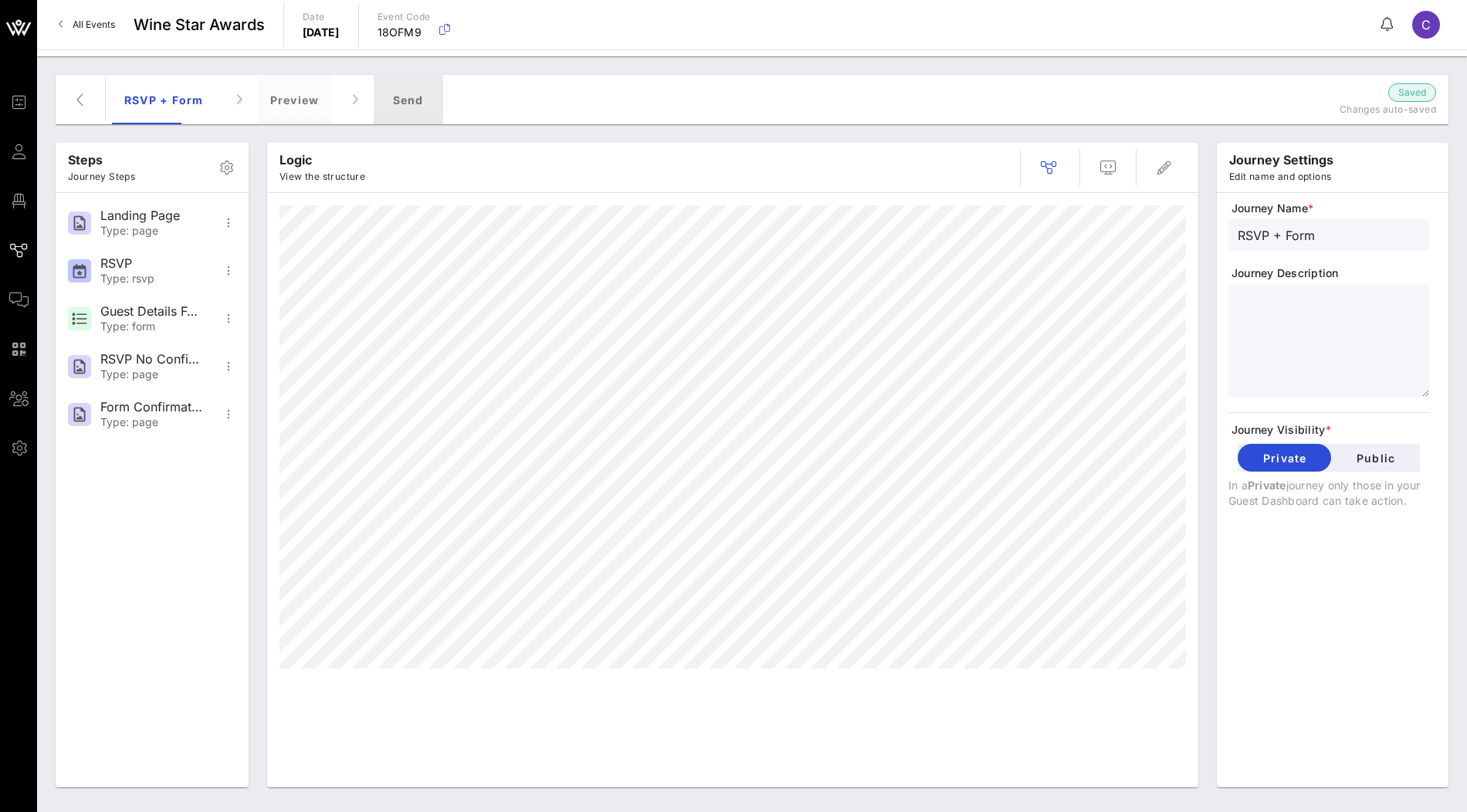
click at [415, 103] on div "Send" at bounding box center [409, 99] width 69 height 49
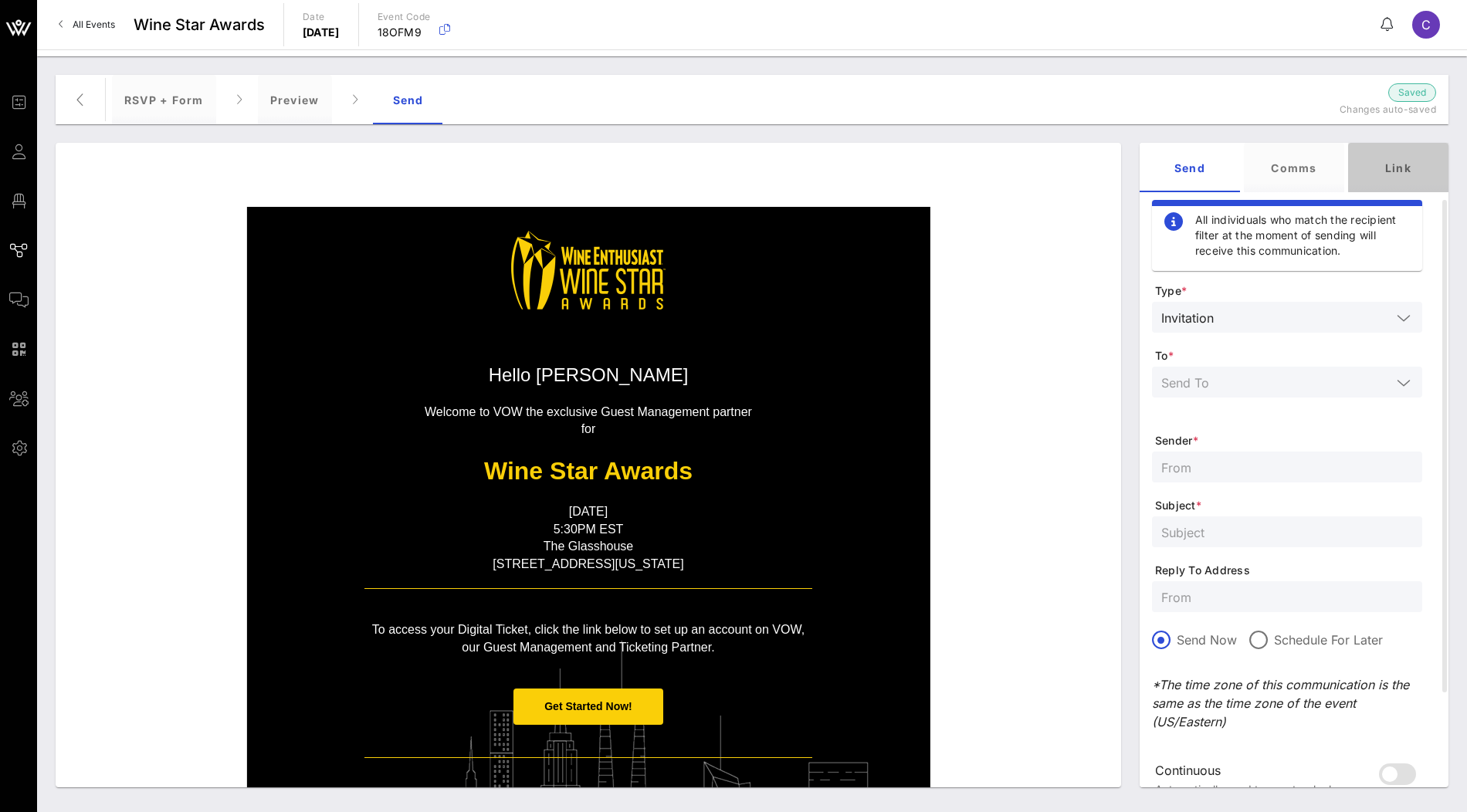
click at [1400, 177] on div "Link" at bounding box center [1398, 166] width 101 height 49
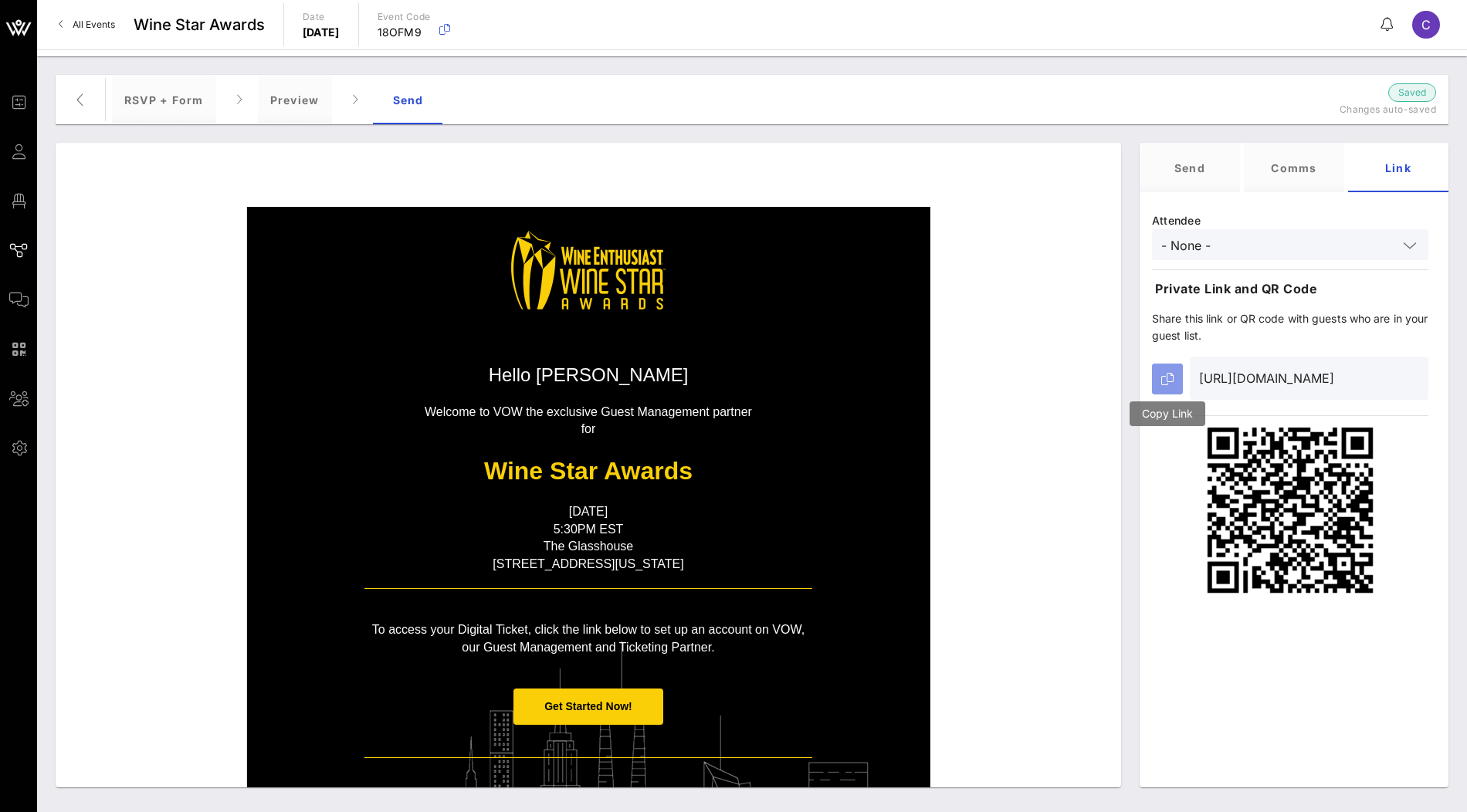
click at [1166, 386] on button "button" at bounding box center [1167, 378] width 31 height 31
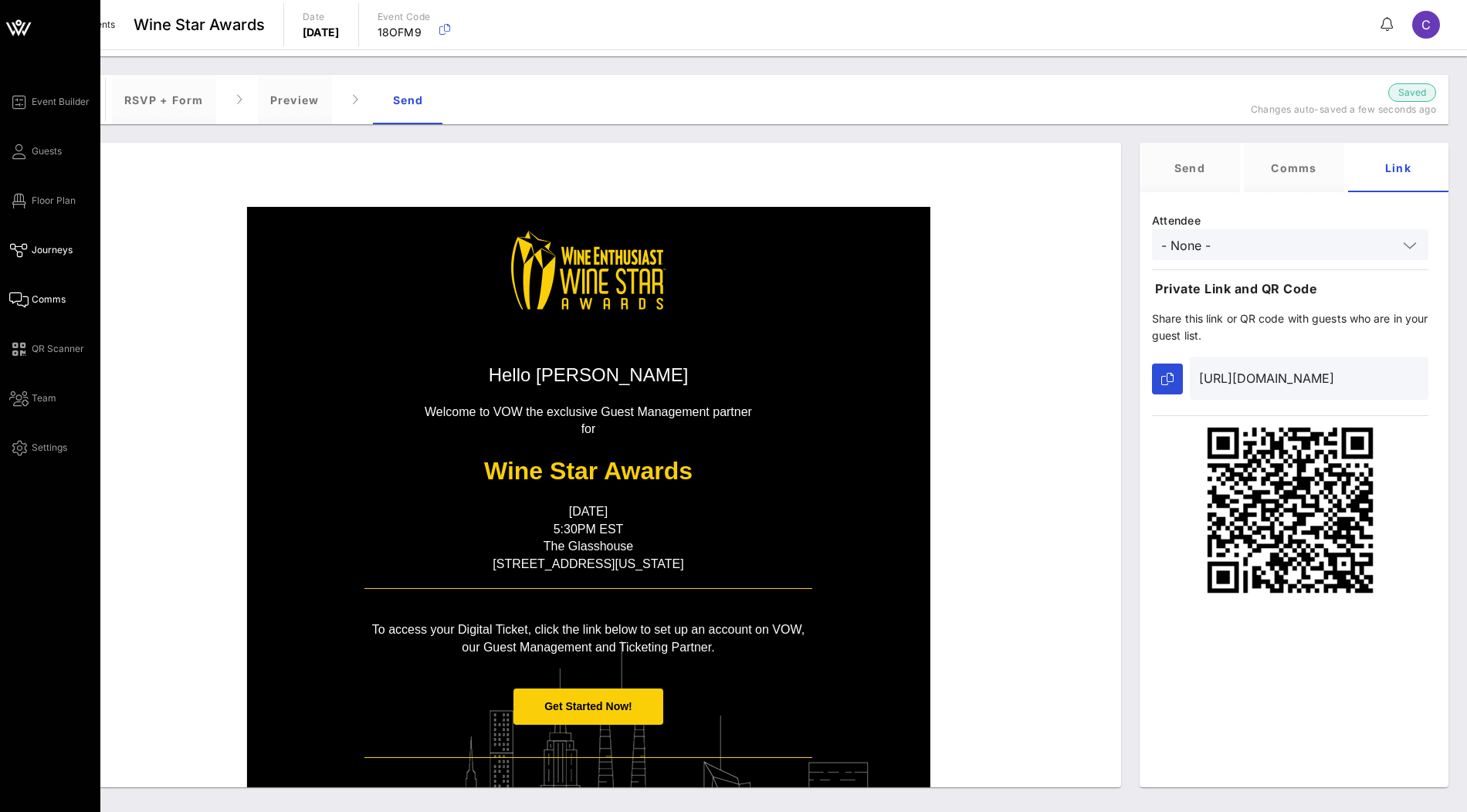
click at [50, 298] on span "Comms" at bounding box center [49, 300] width 34 height 14
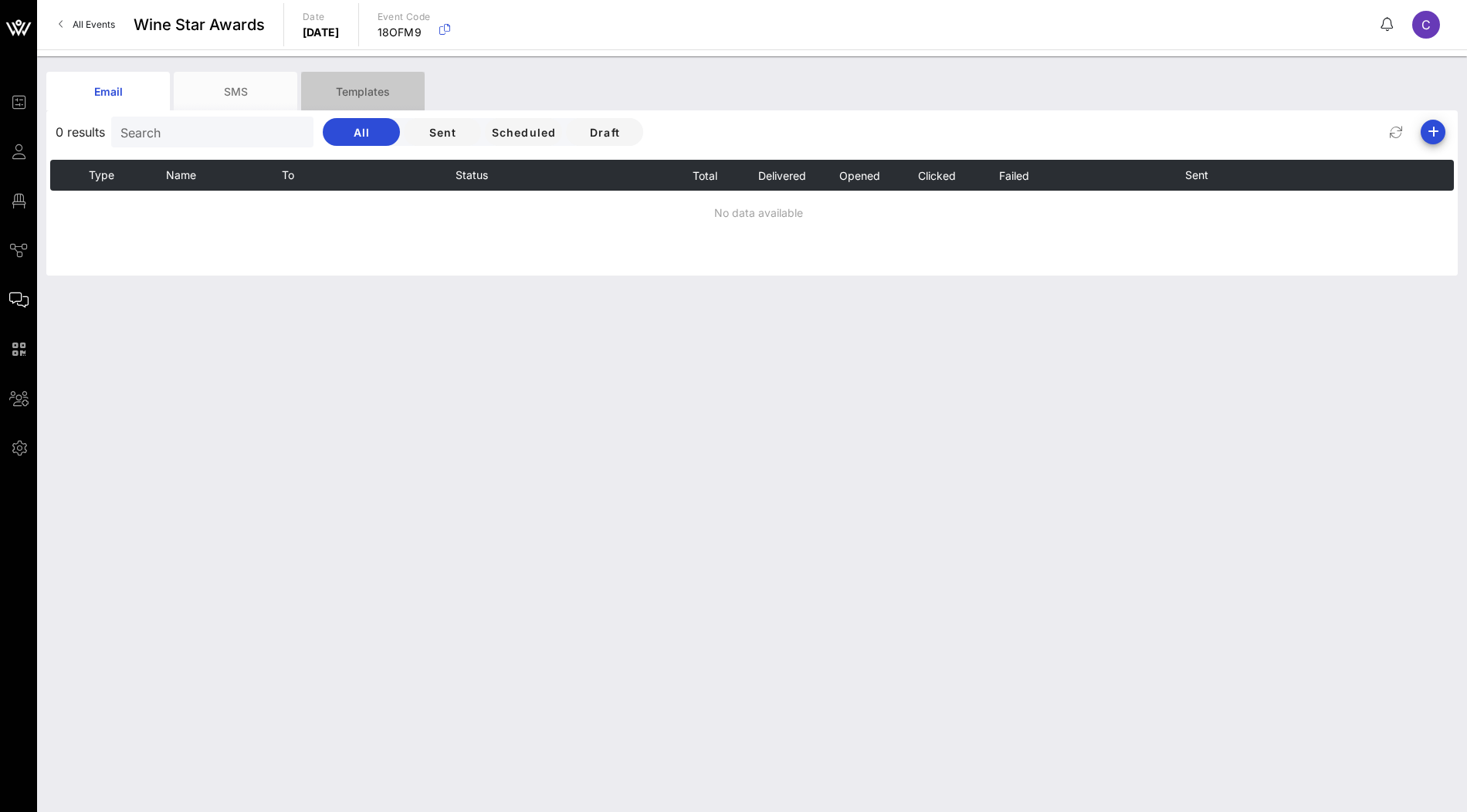
click at [391, 83] on div "Templates" at bounding box center [363, 91] width 124 height 38
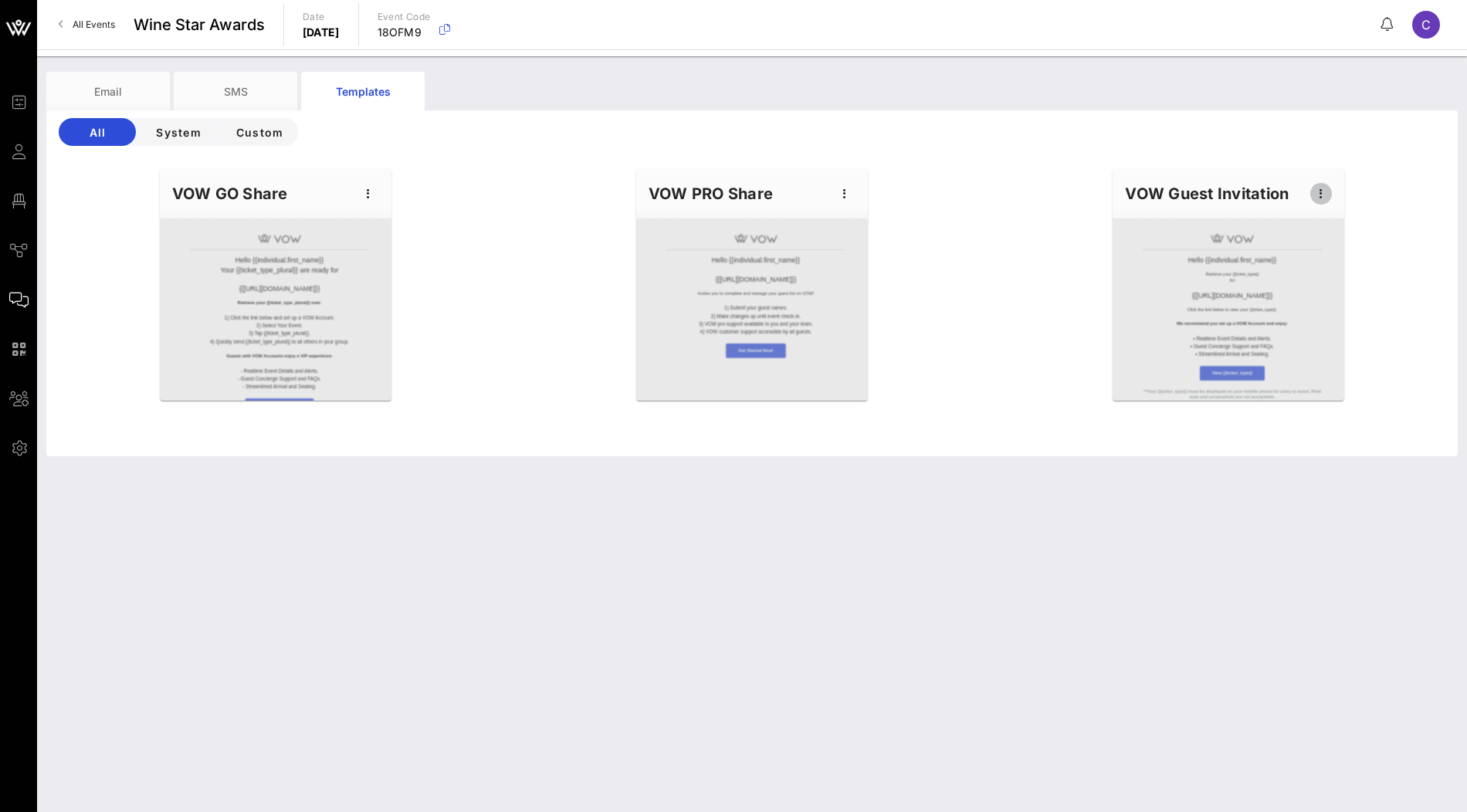
click at [1324, 194] on icon "button" at bounding box center [1321, 193] width 19 height 19
click at [1334, 224] on div "Edit" at bounding box center [1344, 220] width 38 height 12
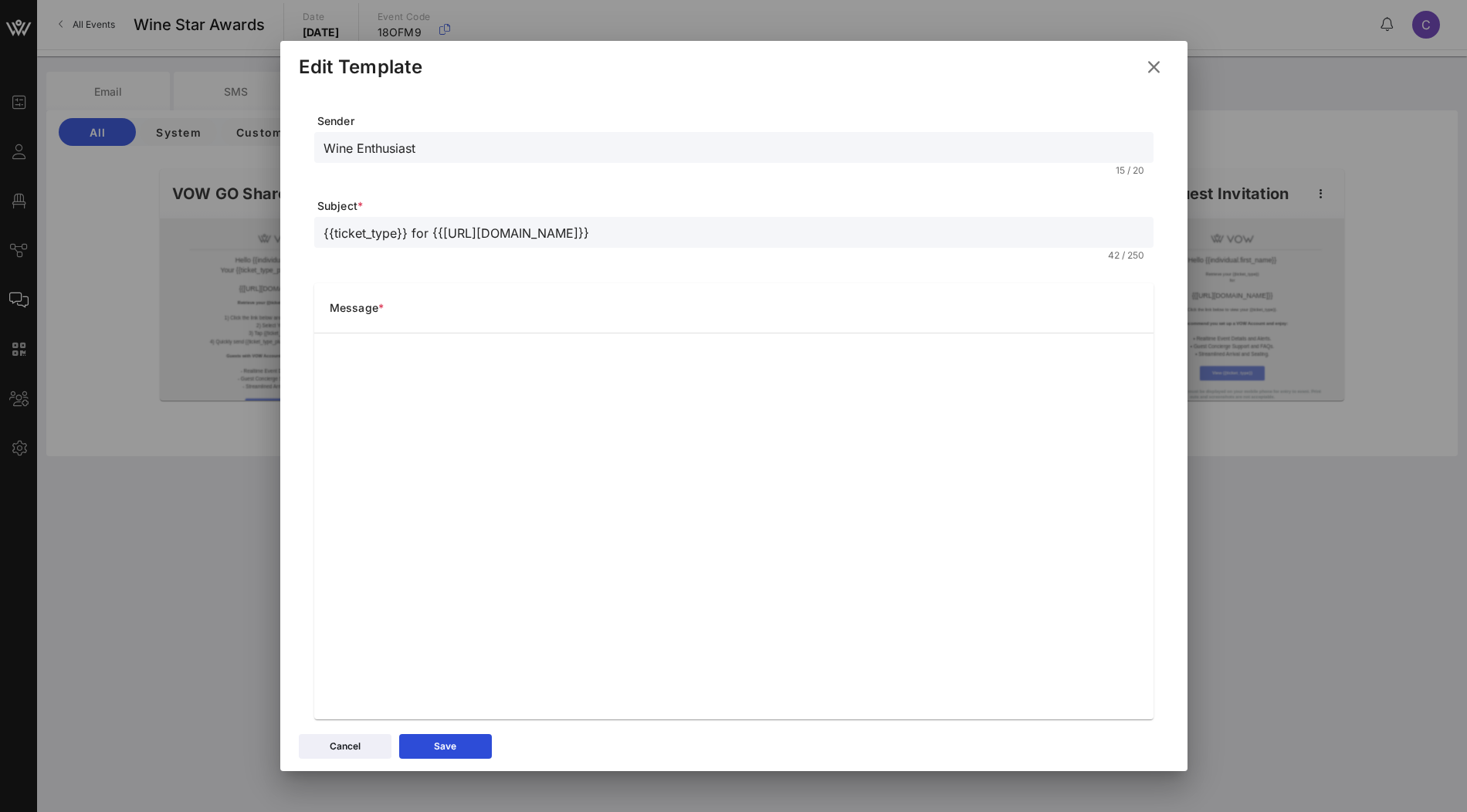
click at [1158, 73] on icon at bounding box center [1153, 66] width 27 height 26
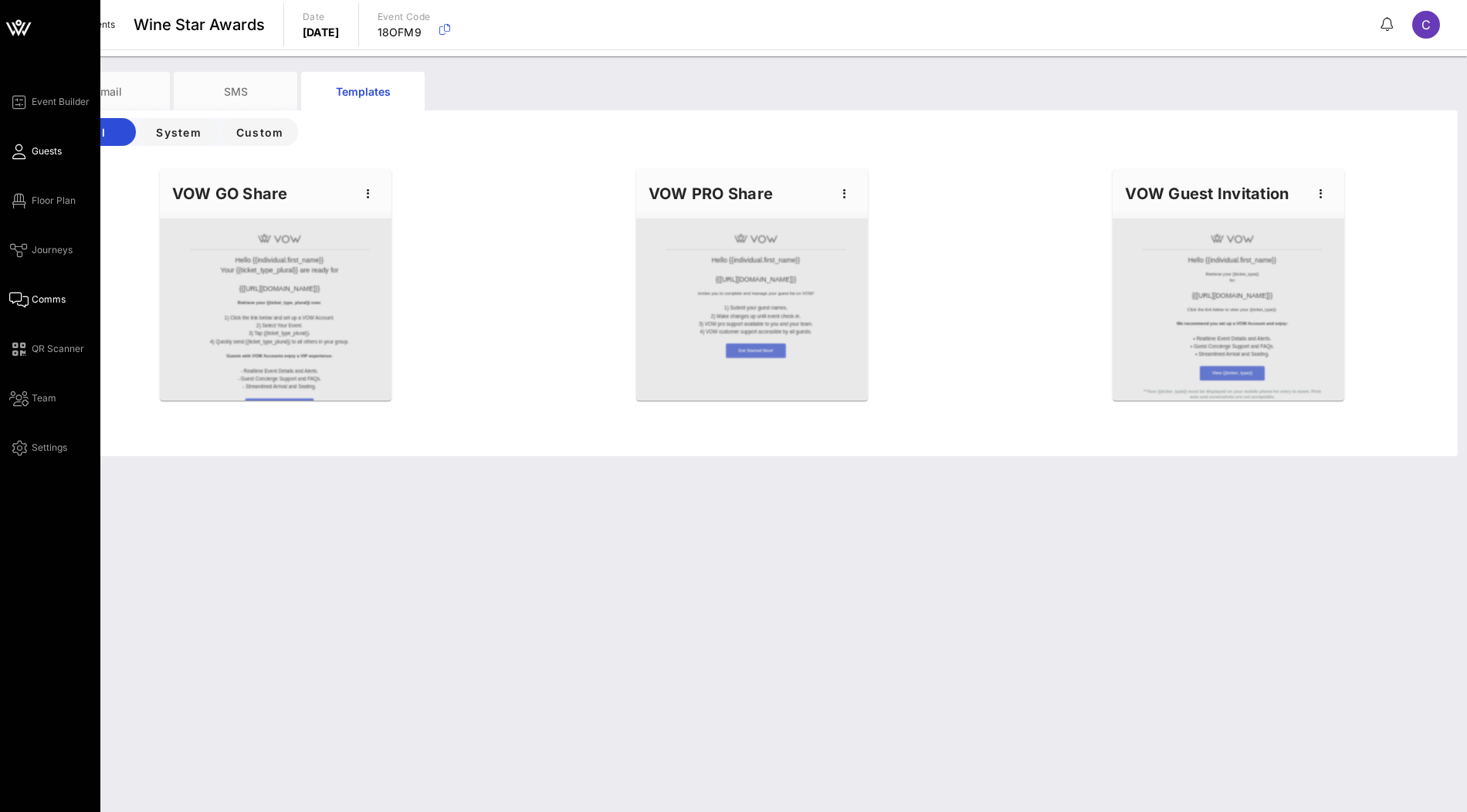
click at [55, 152] on span "Guests" at bounding box center [47, 151] width 30 height 14
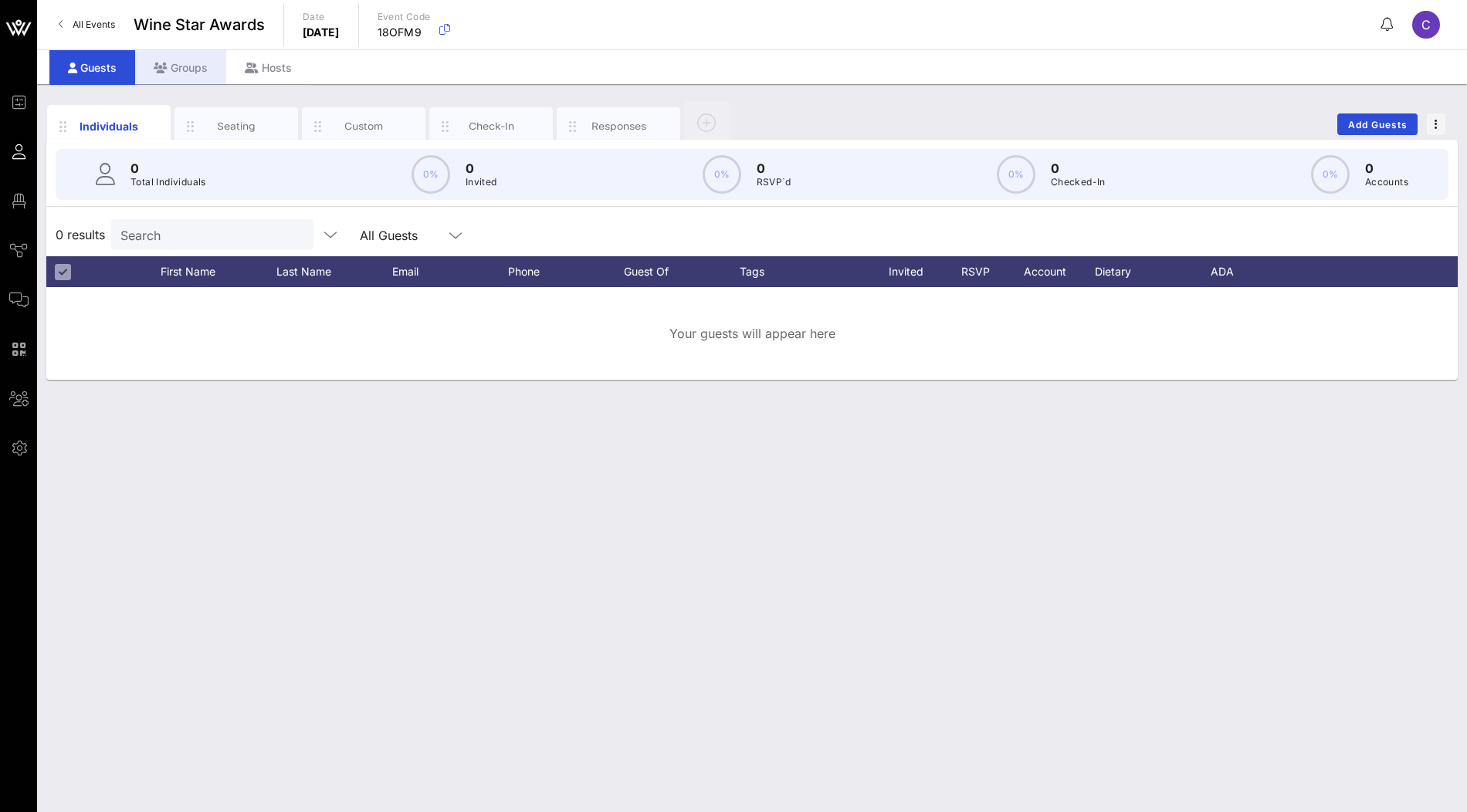
click at [197, 57] on div "Groups" at bounding box center [181, 67] width 91 height 35
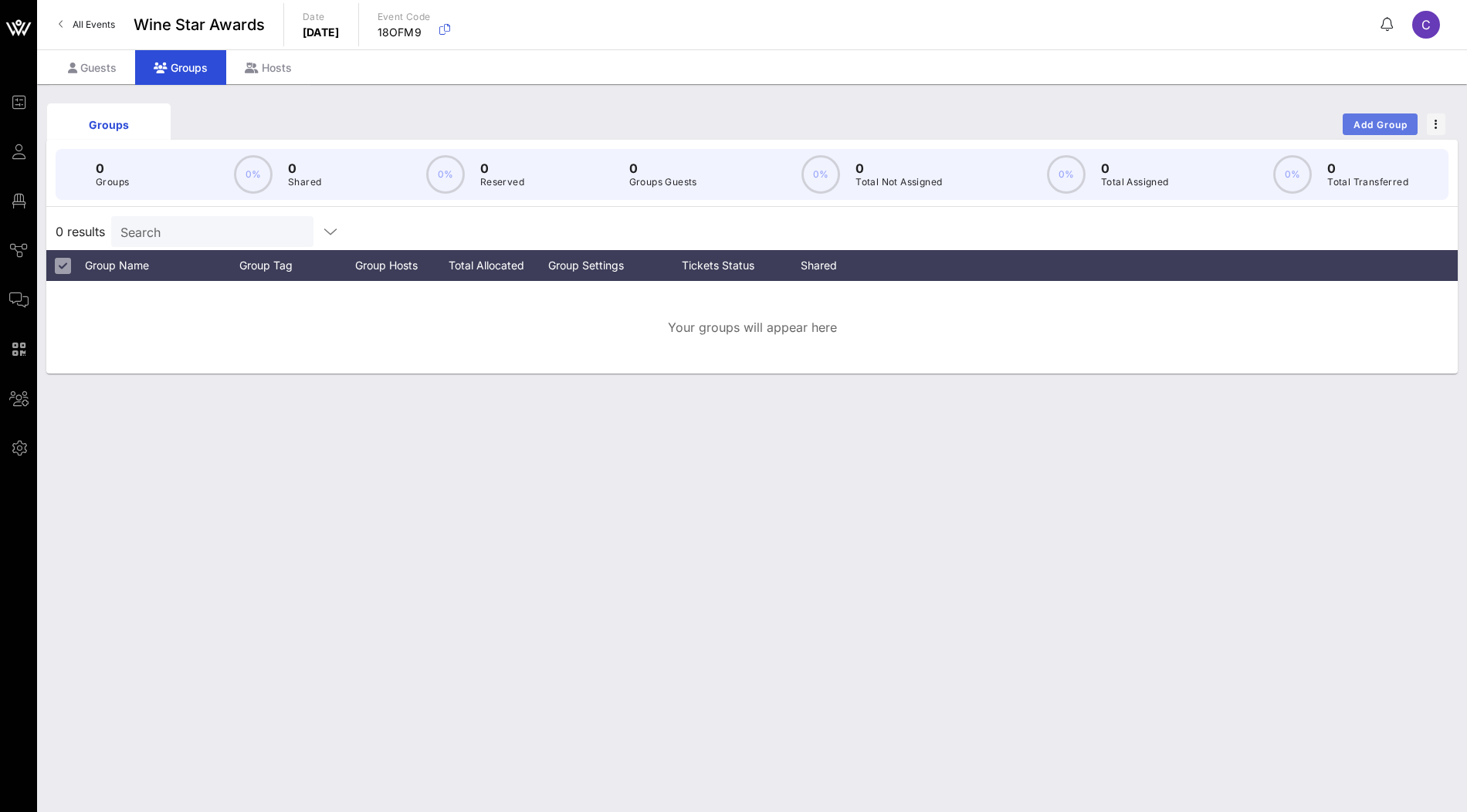
click at [1390, 131] on button "Add Group" at bounding box center [1381, 124] width 75 height 21
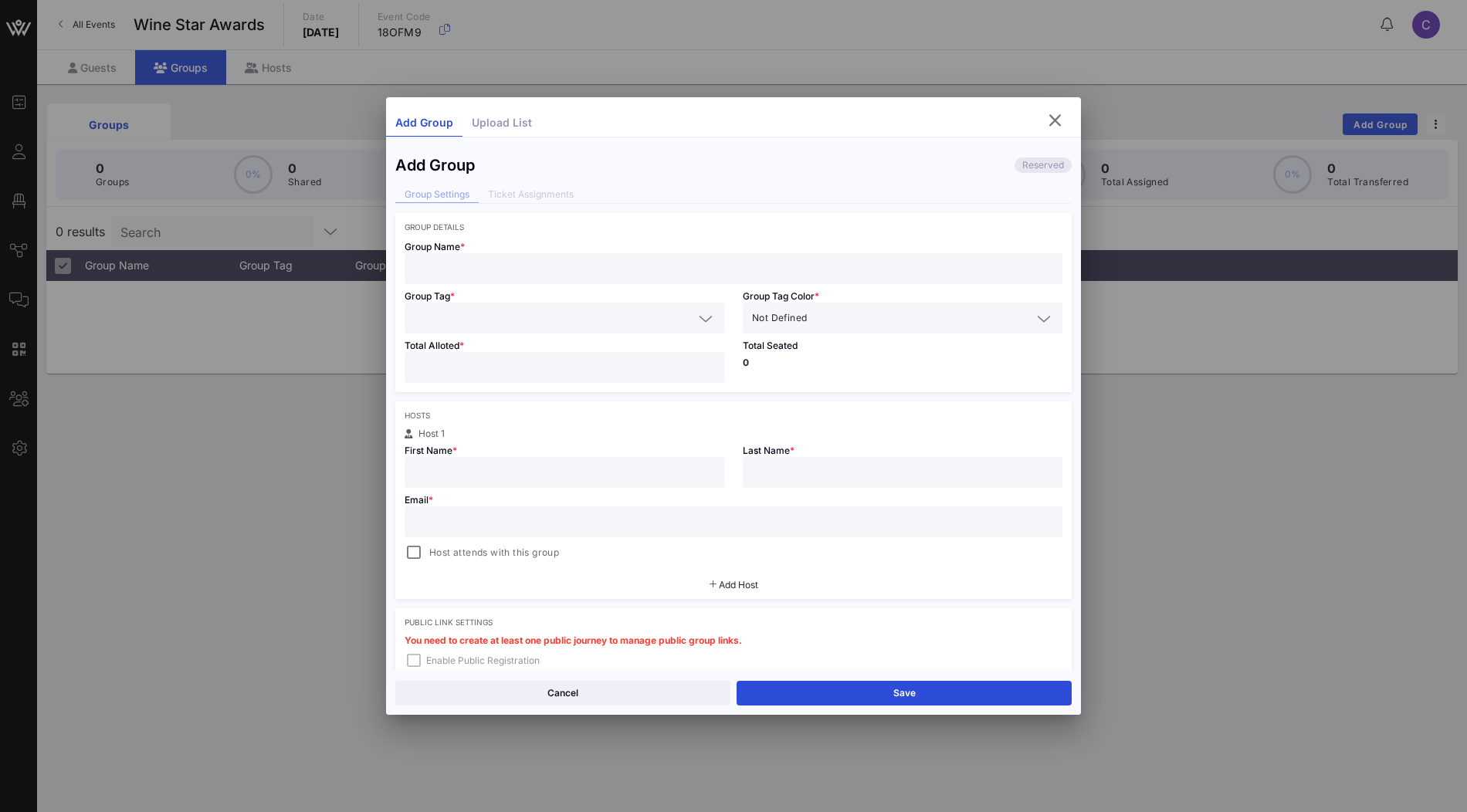
click at [547, 274] on input "text" at bounding box center [734, 268] width 640 height 20
type input "VOW"
click at [1053, 116] on icon "button" at bounding box center [1055, 120] width 19 height 19
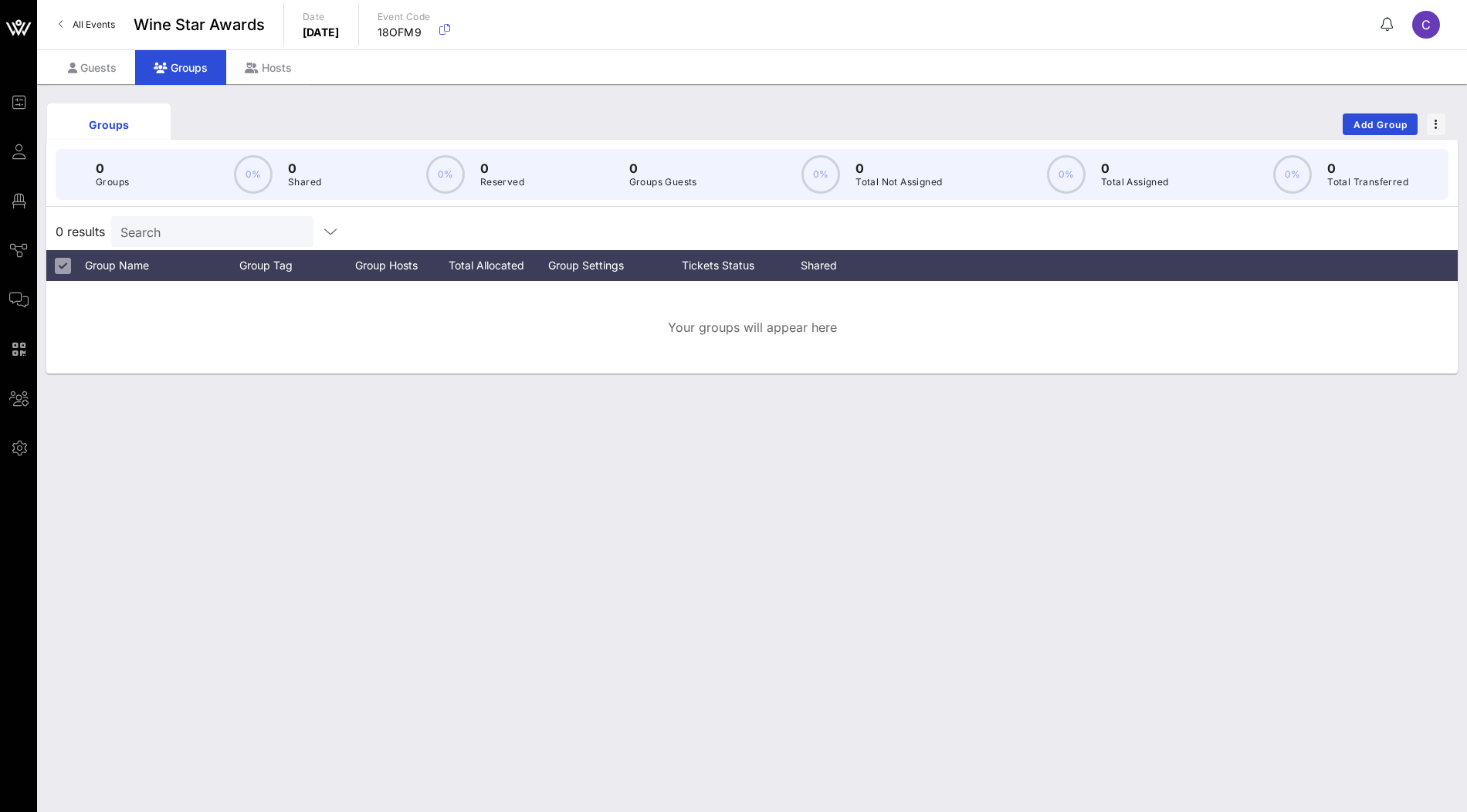
click at [182, 234] on input "Search" at bounding box center [210, 231] width 181 height 20
click at [91, 73] on div "Guests" at bounding box center [92, 67] width 86 height 35
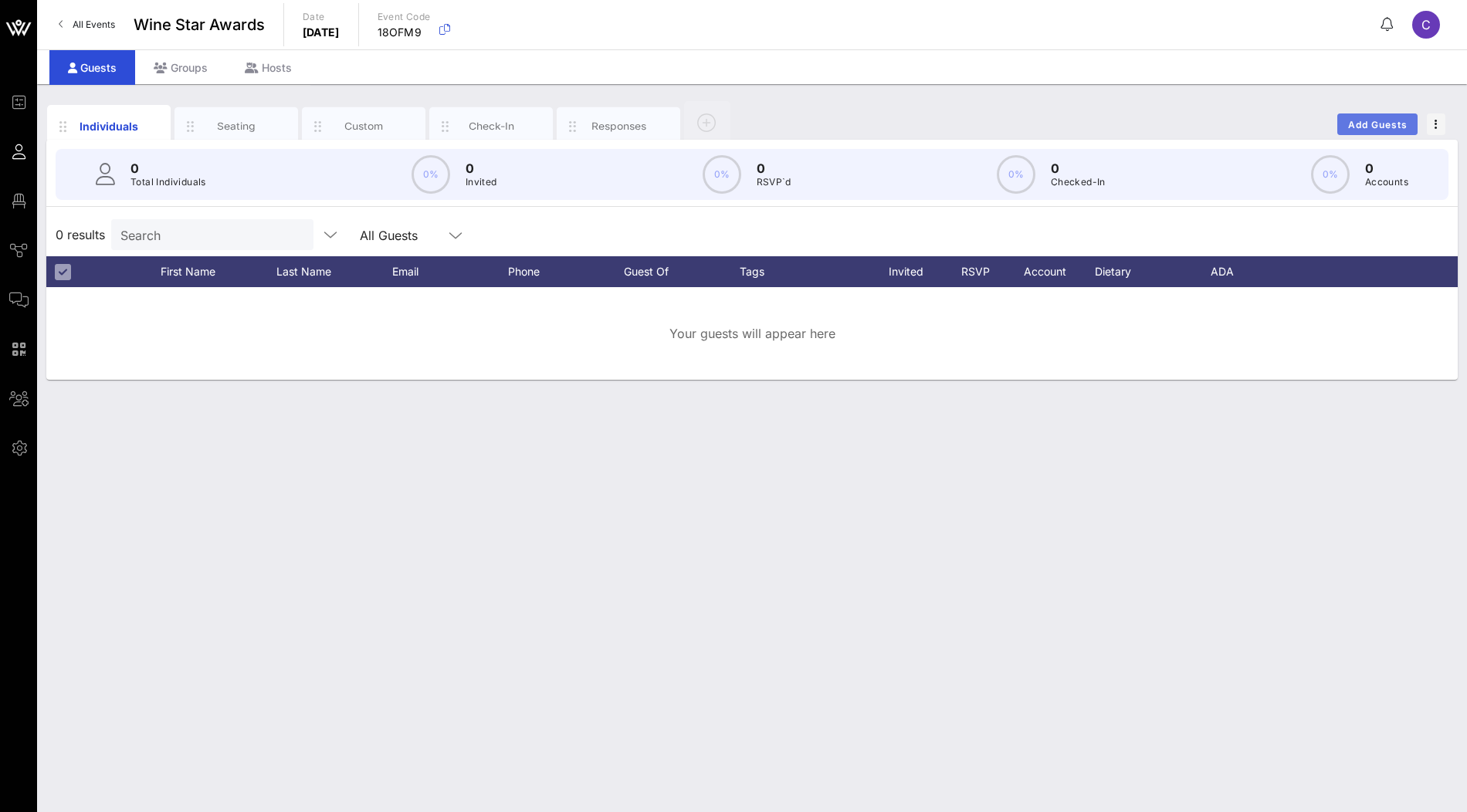
click at [1381, 121] on span "Add Guests" at bounding box center [1378, 125] width 61 height 12
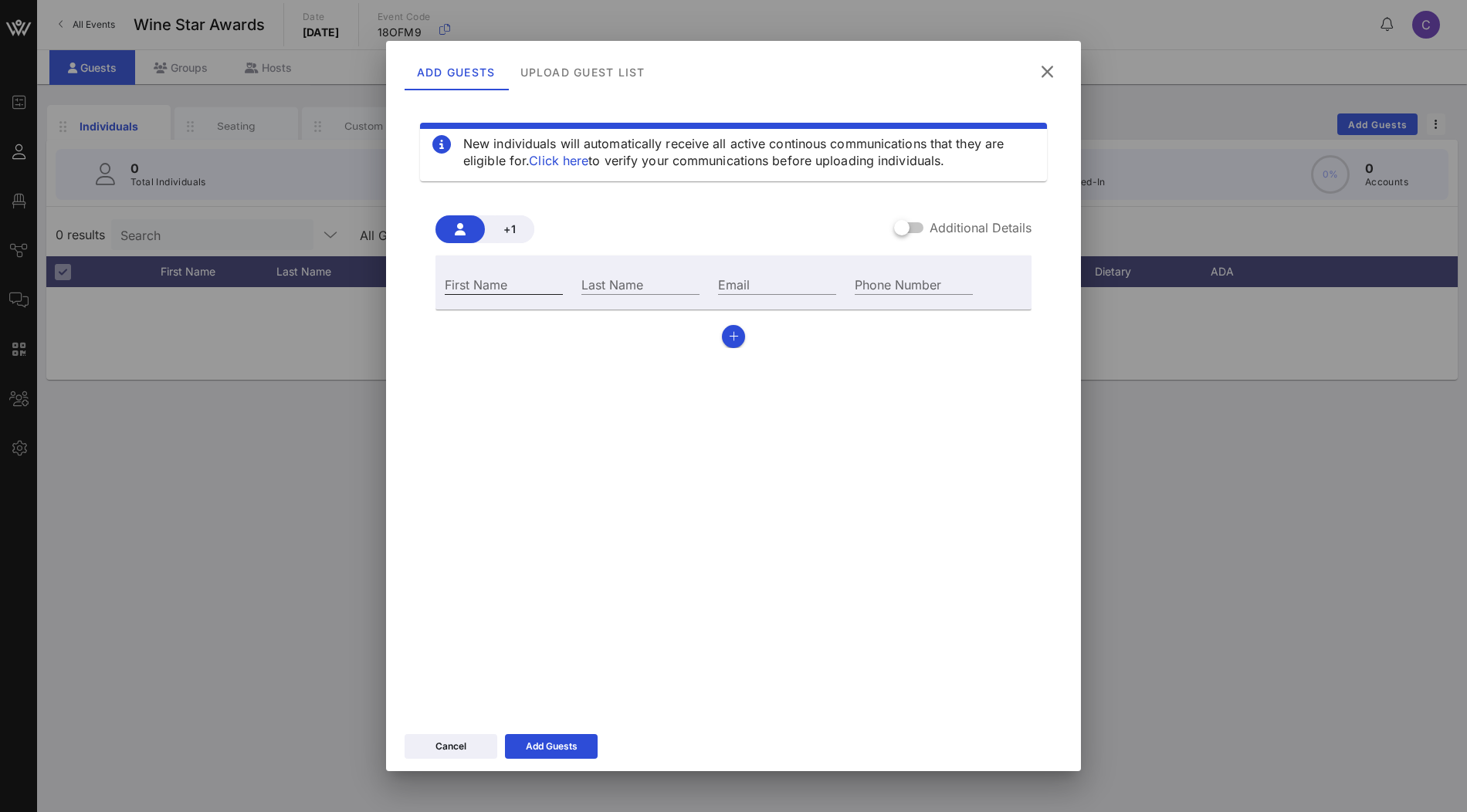
click at [526, 282] on input "First Name" at bounding box center [503, 284] width 118 height 20
type input "clarisa"
type input "tanedo"
type input "clarisa@vow.app"
click at [543, 750] on div "Add Guests" at bounding box center [551, 746] width 52 height 15
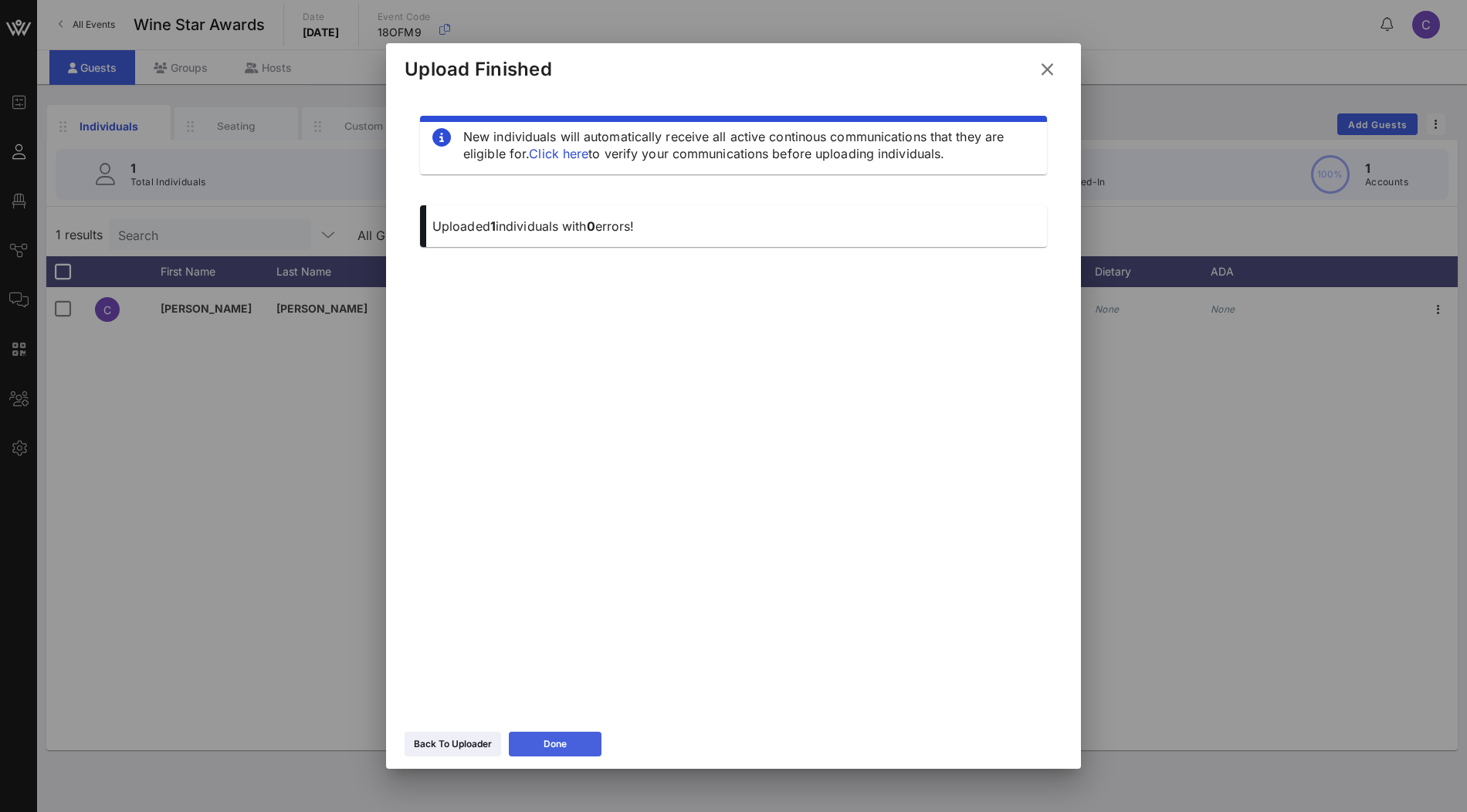
click at [540, 743] on button "Done" at bounding box center [555, 744] width 93 height 25
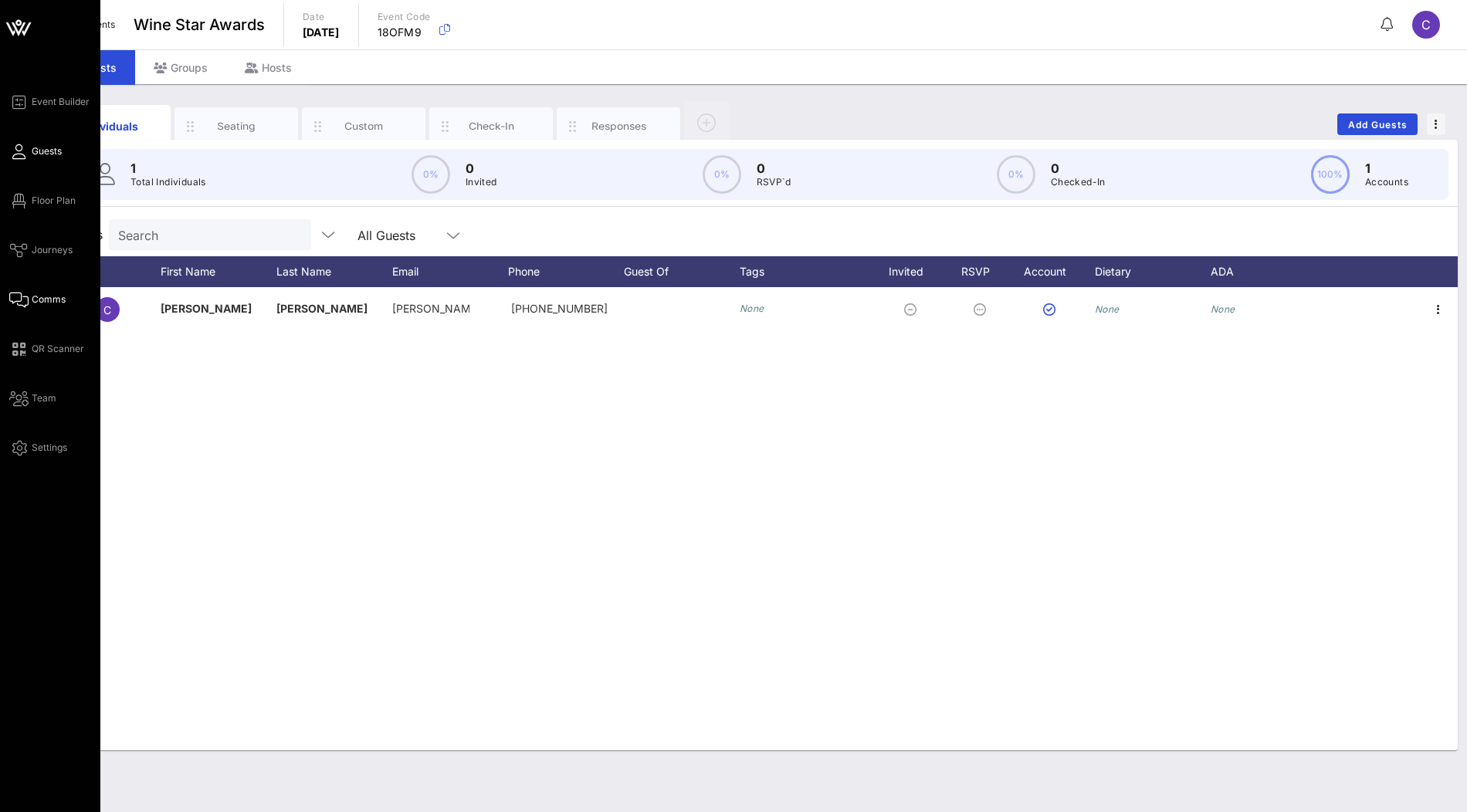
click at [53, 298] on span "Comms" at bounding box center [49, 300] width 34 height 14
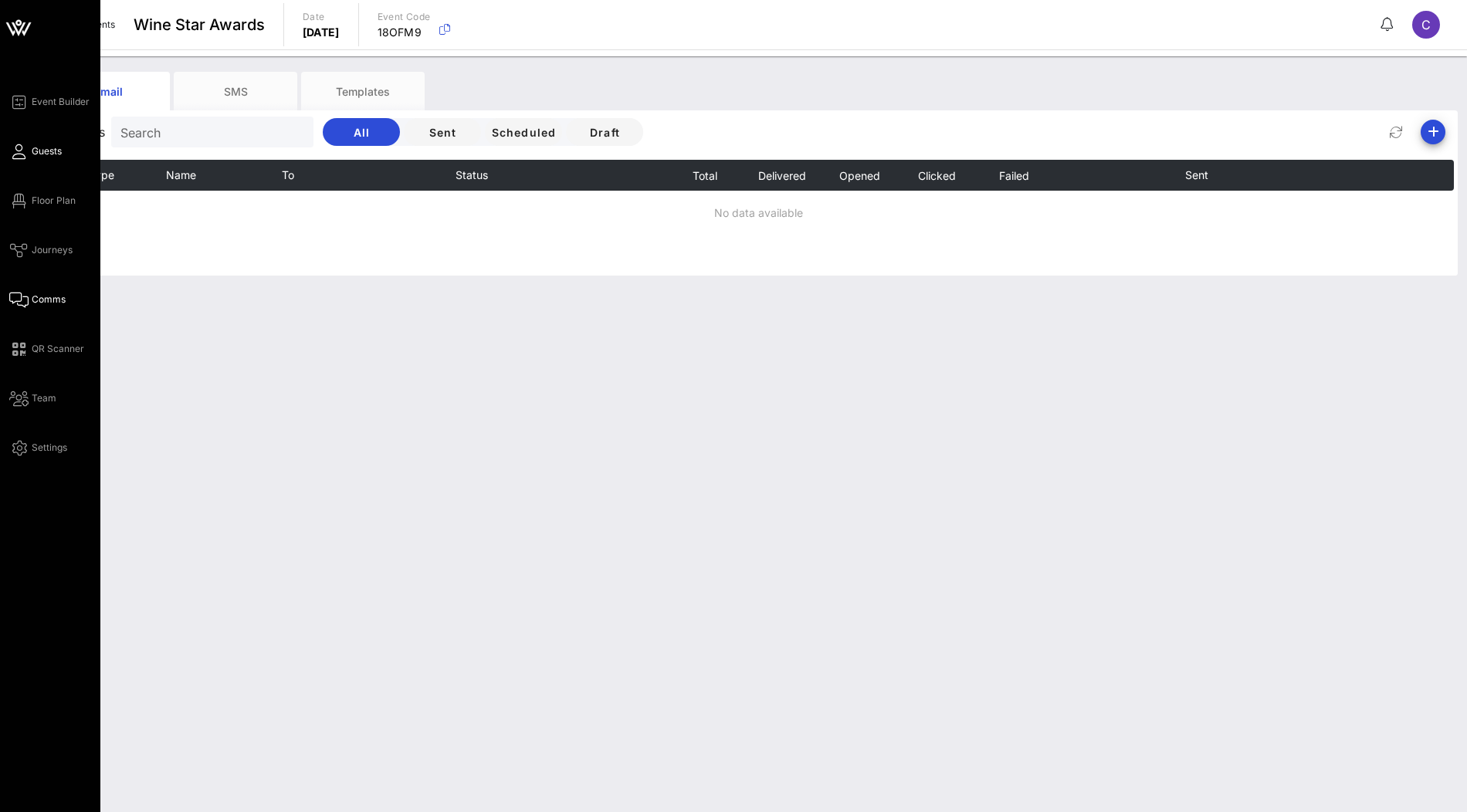
click at [53, 152] on span "Guests" at bounding box center [47, 151] width 30 height 14
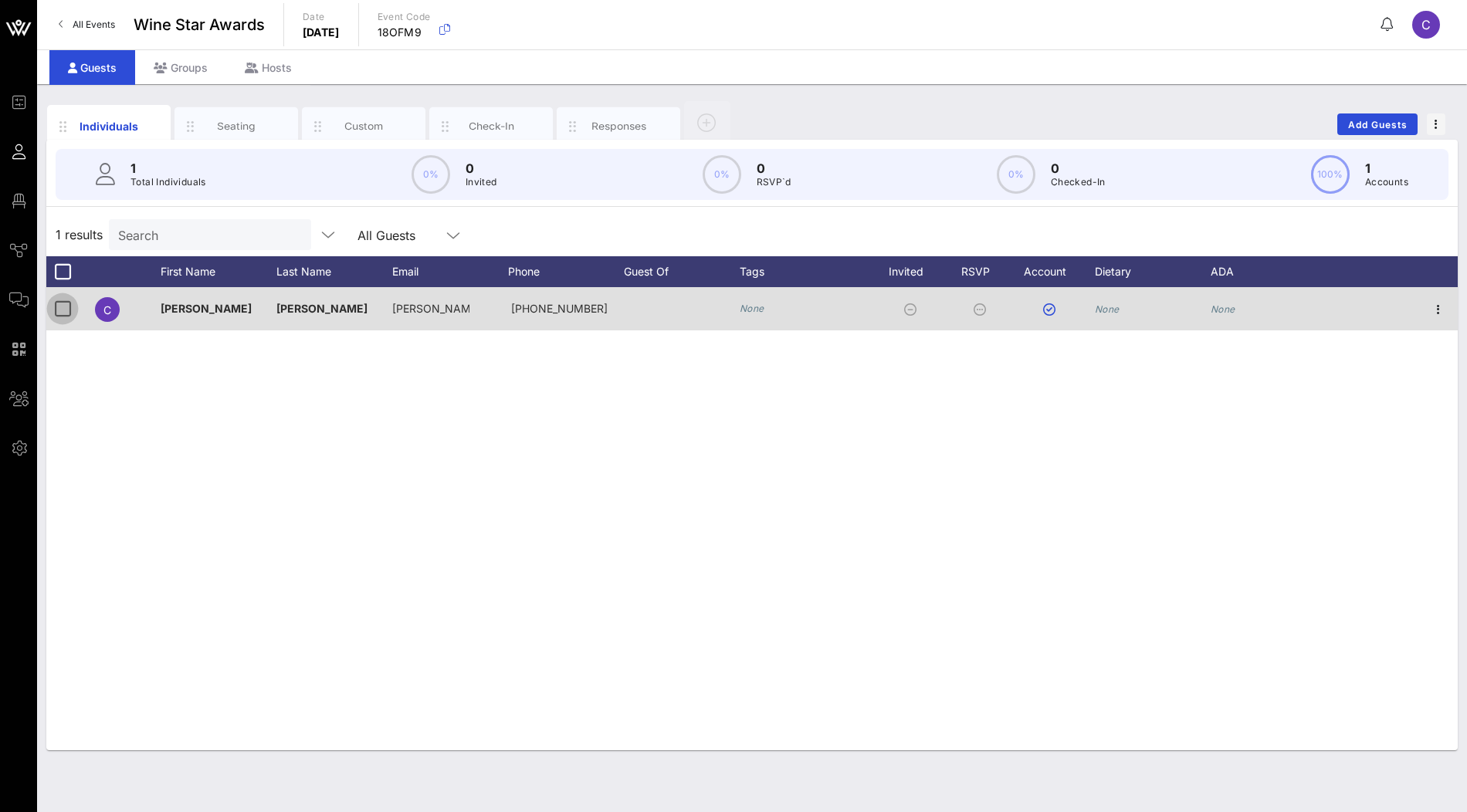
click at [53, 315] on div at bounding box center [61, 308] width 26 height 26
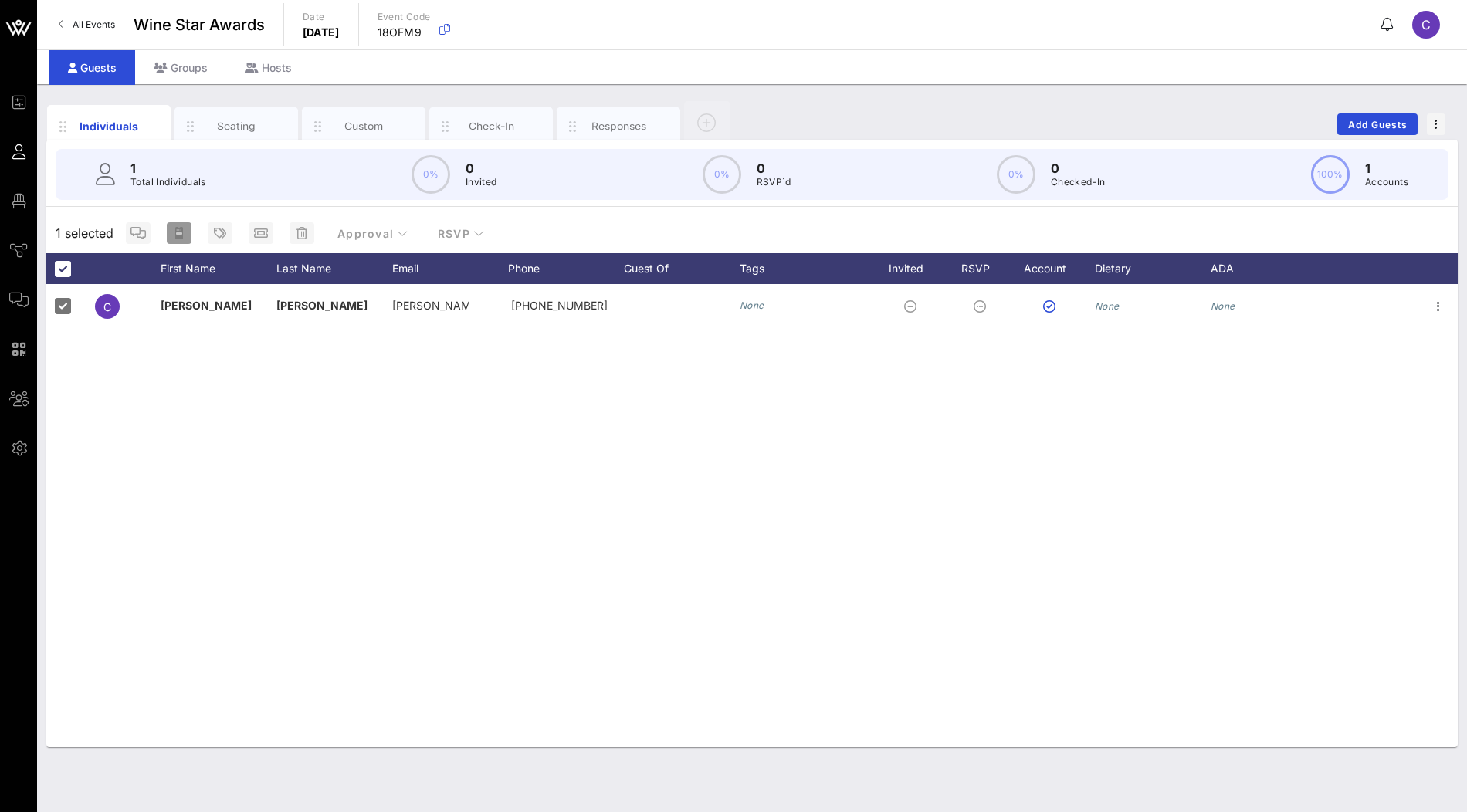
click at [182, 232] on rect "button" at bounding box center [179, 233] width 6 height 3
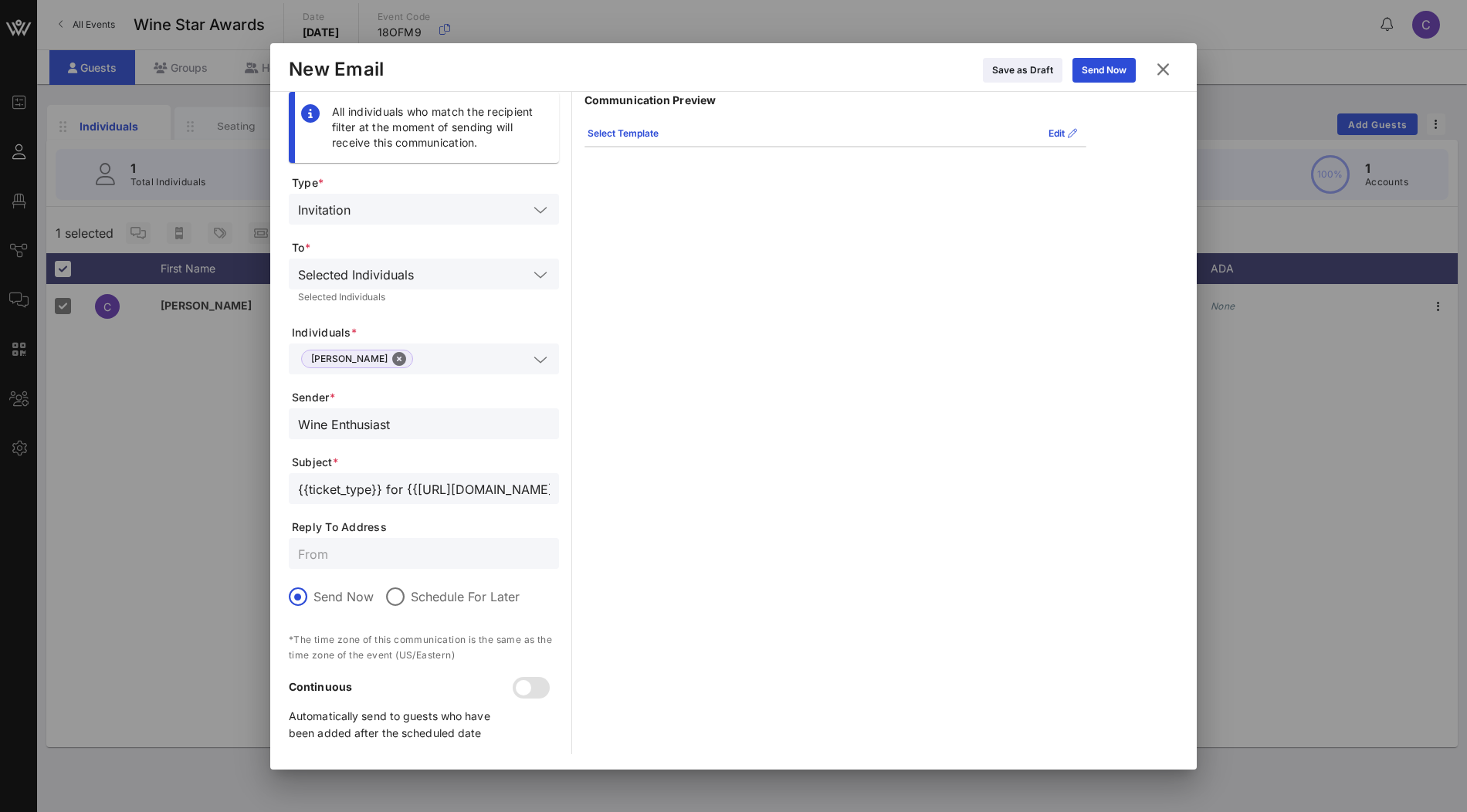
click at [1171, 67] on icon at bounding box center [1162, 69] width 20 height 19
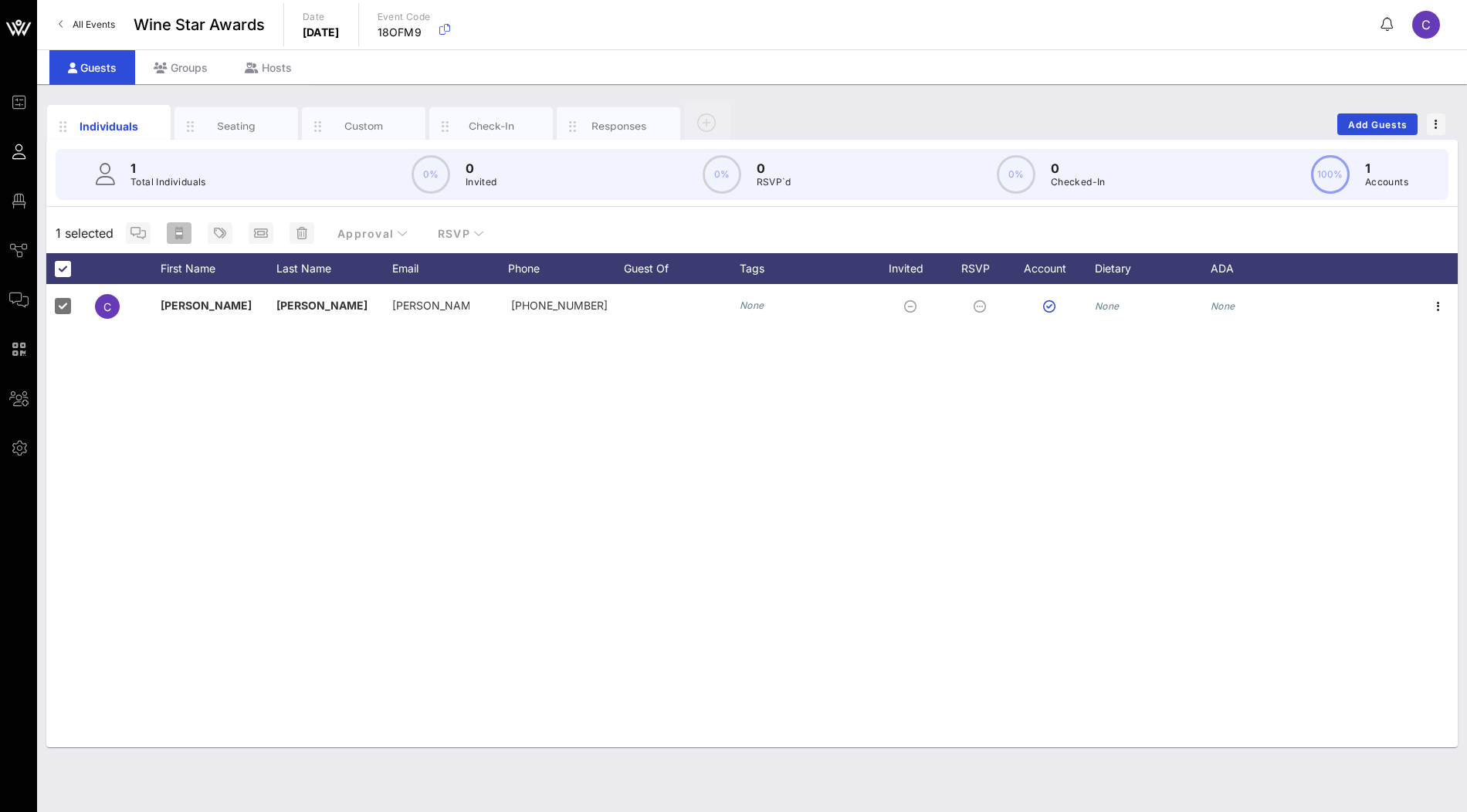
click at [180, 235] on icon "button" at bounding box center [179, 233] width 8 height 12
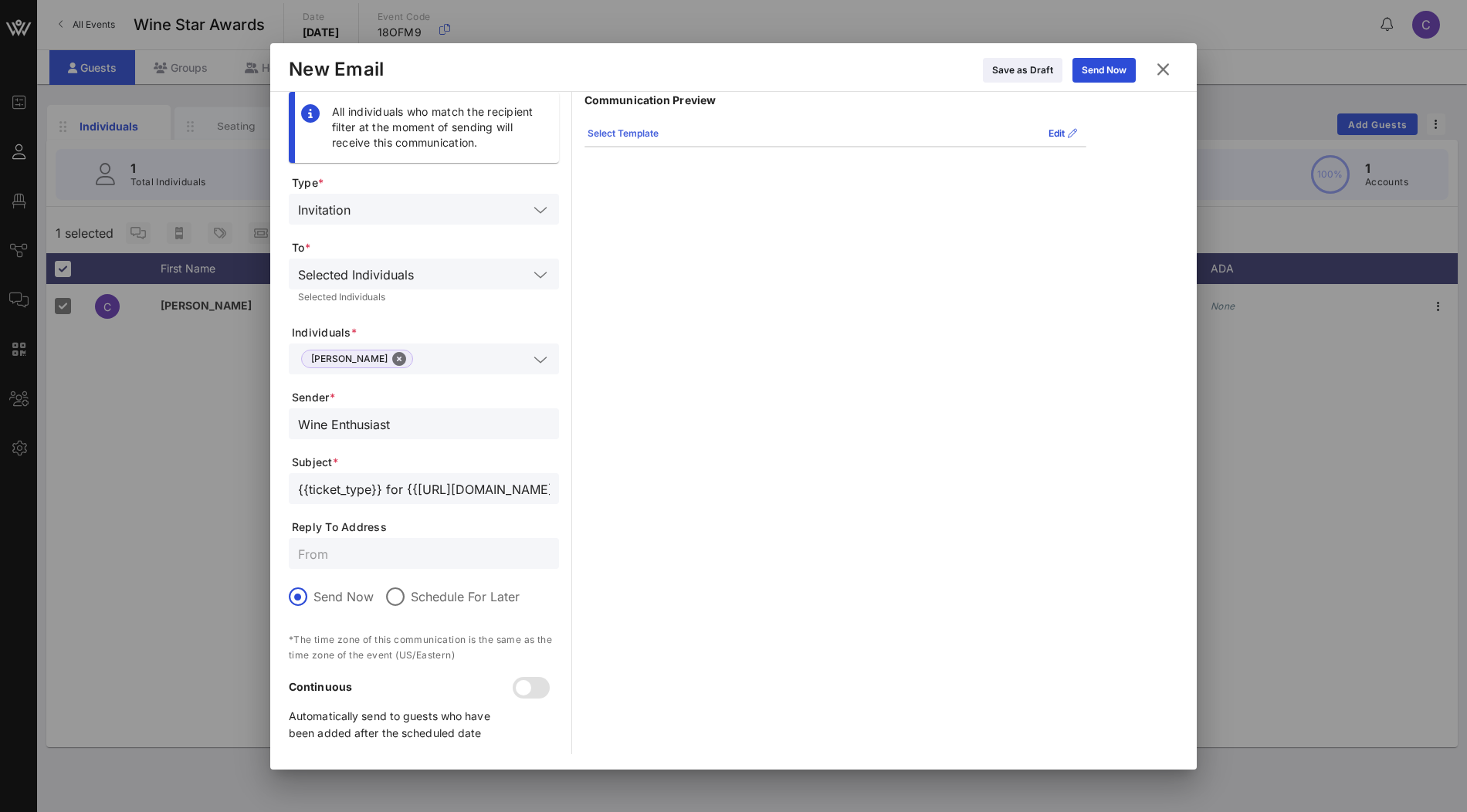
click at [650, 137] on div "Select Template" at bounding box center [623, 133] width 71 height 15
click at [648, 299] on div "VOW Guest Invitation" at bounding box center [656, 300] width 130 height 12
click at [647, 127] on div "Select Template" at bounding box center [623, 133] width 71 height 15
click at [634, 294] on div "VOW Guest Invitation" at bounding box center [656, 300] width 130 height 12
click at [1105, 72] on icon at bounding box center [1104, 70] width 14 height 14
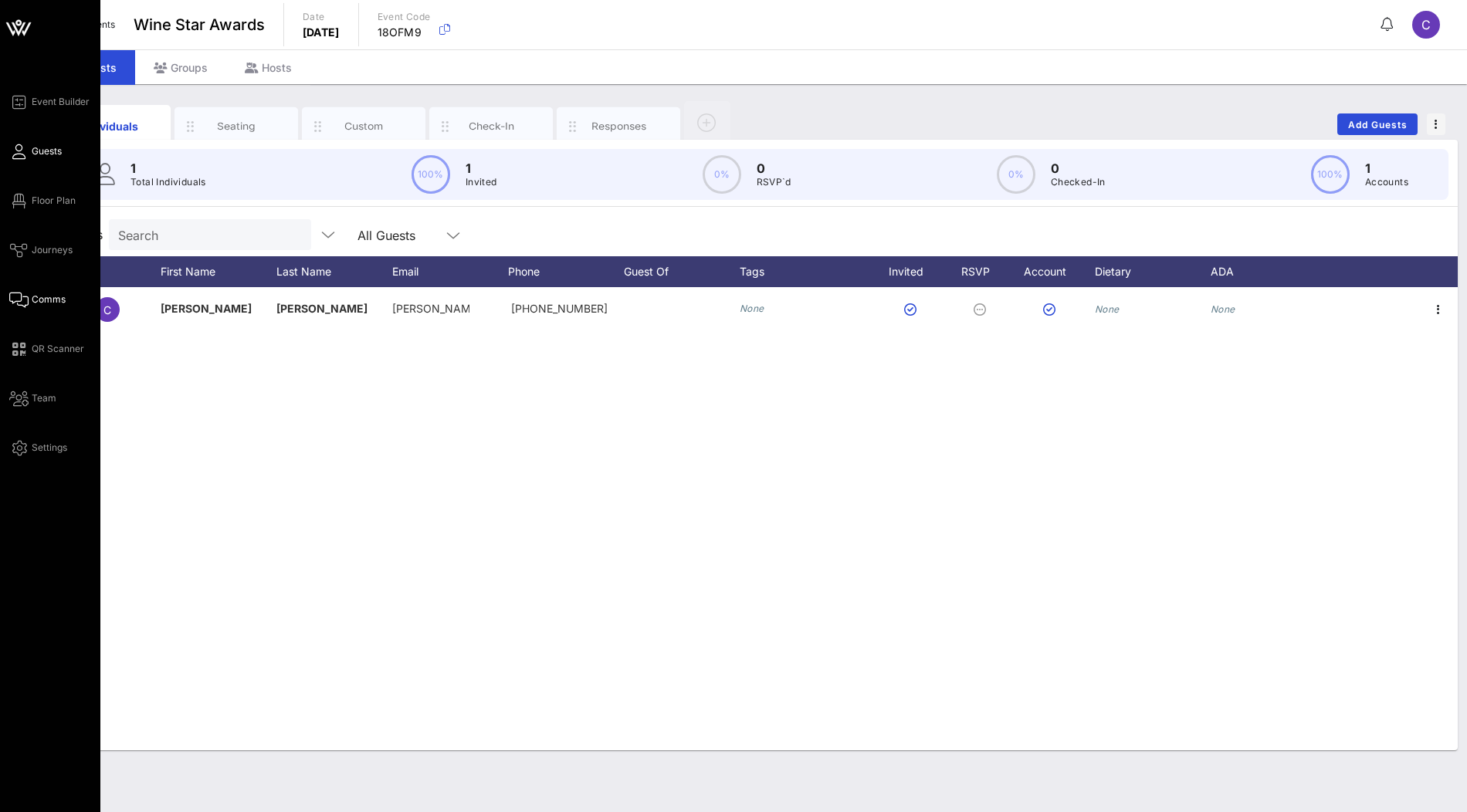
click at [39, 300] on span "Comms" at bounding box center [49, 300] width 34 height 14
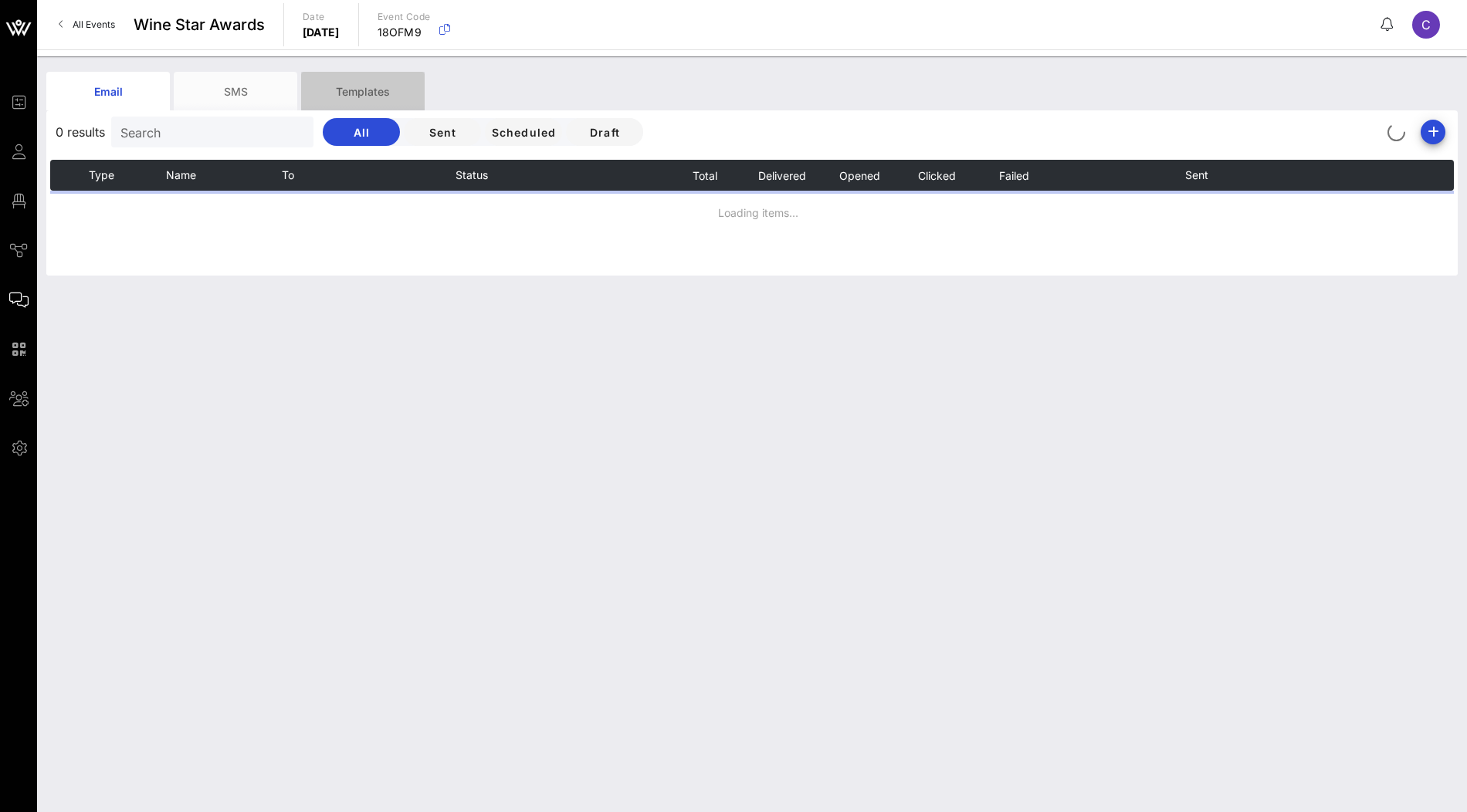
click at [389, 88] on div "Templates" at bounding box center [363, 91] width 124 height 38
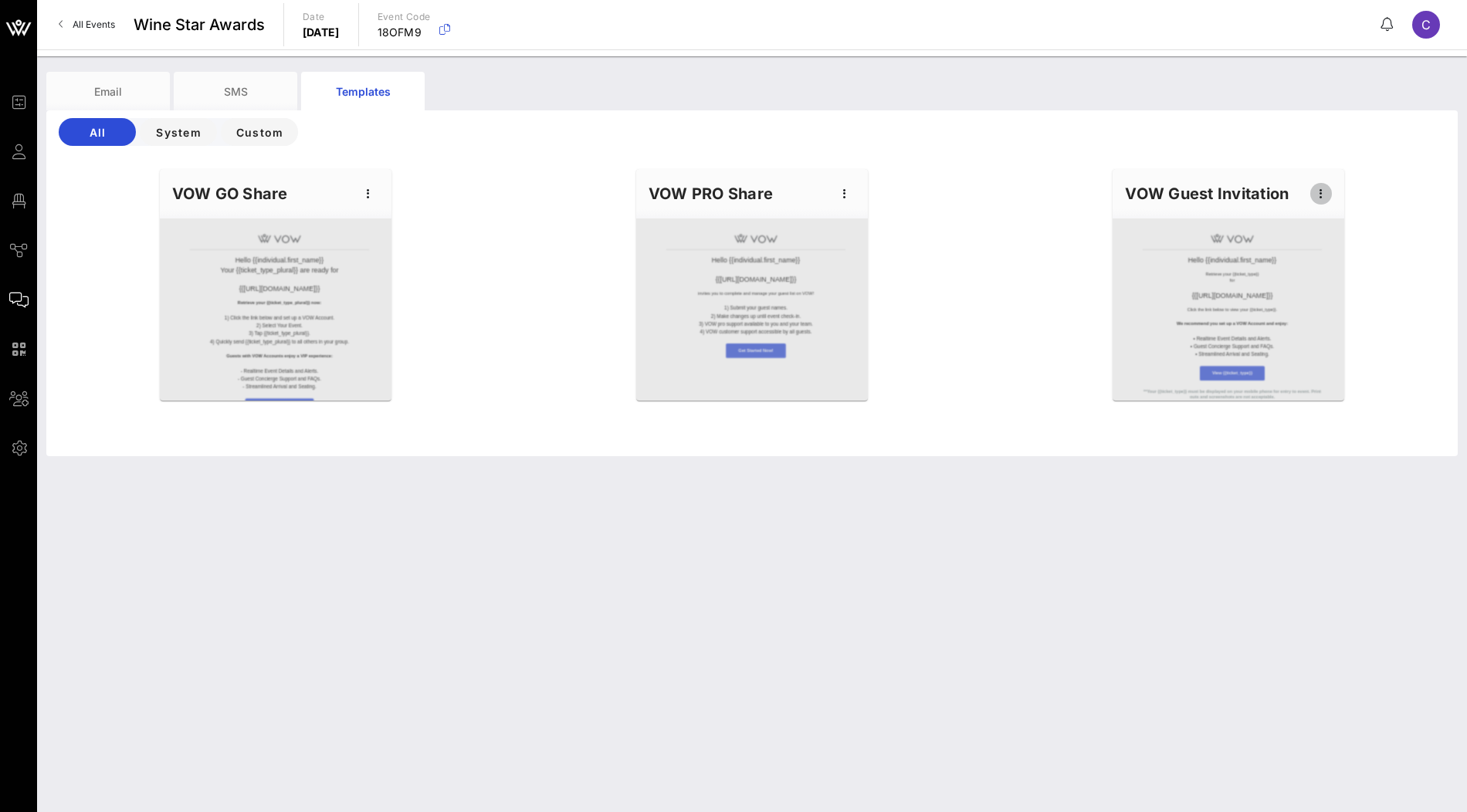
click at [1324, 200] on icon "button" at bounding box center [1321, 193] width 19 height 19
click at [1333, 219] on div "Edit" at bounding box center [1344, 220] width 38 height 12
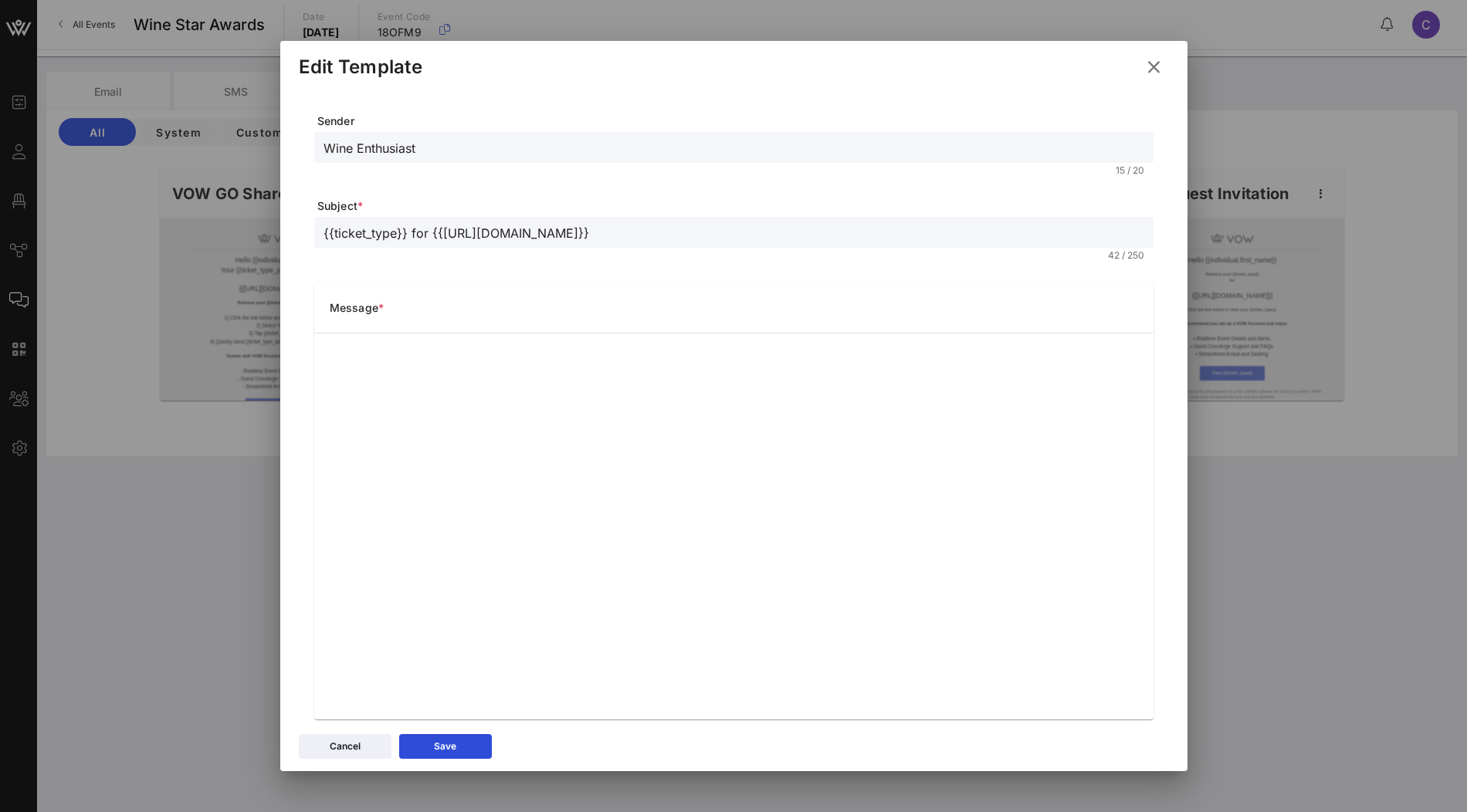
click at [1151, 70] on icon at bounding box center [1153, 67] width 28 height 27
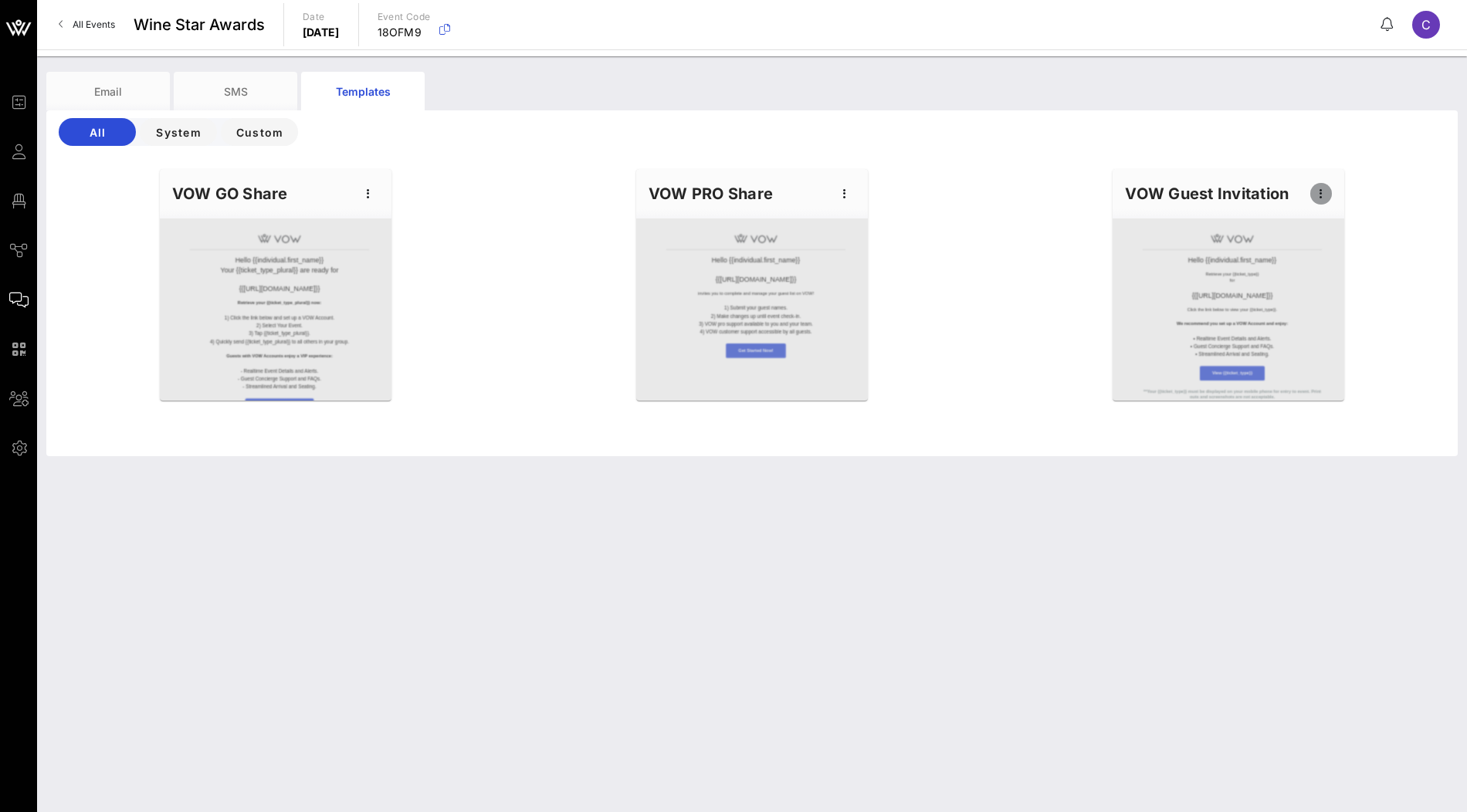
click at [1325, 192] on icon "button" at bounding box center [1321, 193] width 19 height 19
click at [960, 240] on div "Hello {{individual.first_name}} Your {{ticket_type_plural}} are ready for {{eve…" at bounding box center [753, 307] width 1430 height 296
click at [454, 36] on icon "button" at bounding box center [444, 29] width 19 height 19
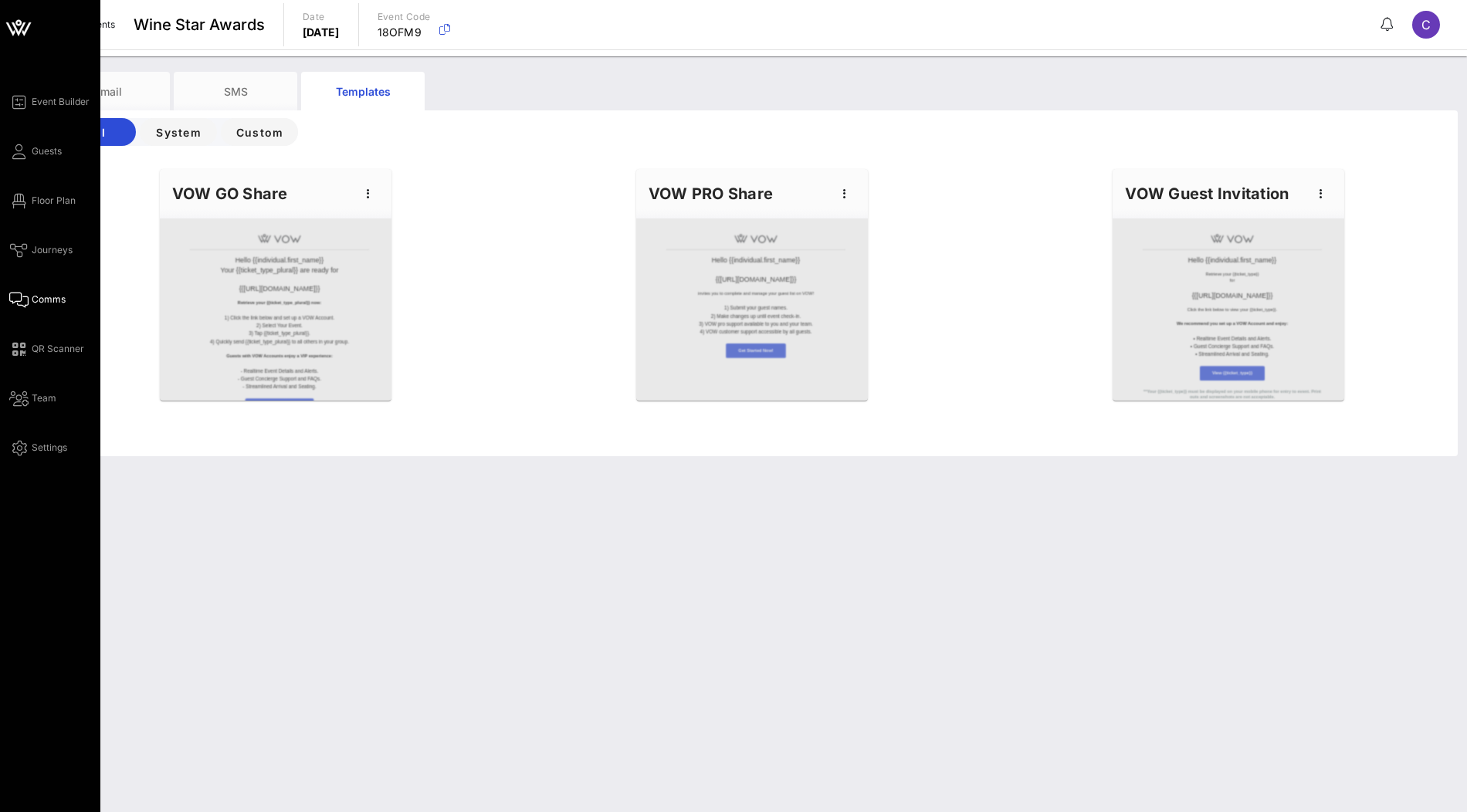
click at [23, 29] on icon at bounding box center [19, 28] width 37 height 37
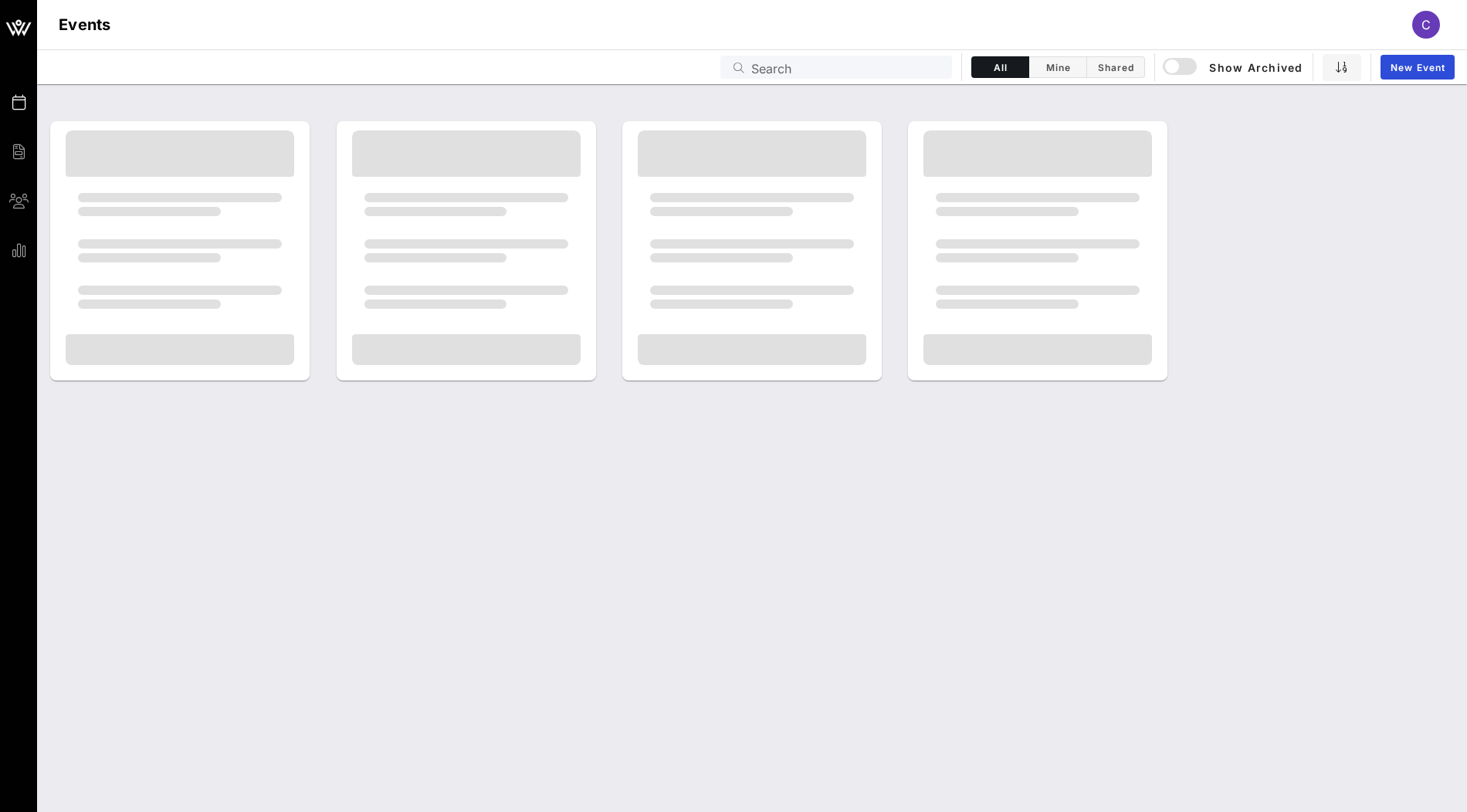
click at [842, 64] on input "Search" at bounding box center [847, 67] width 192 height 20
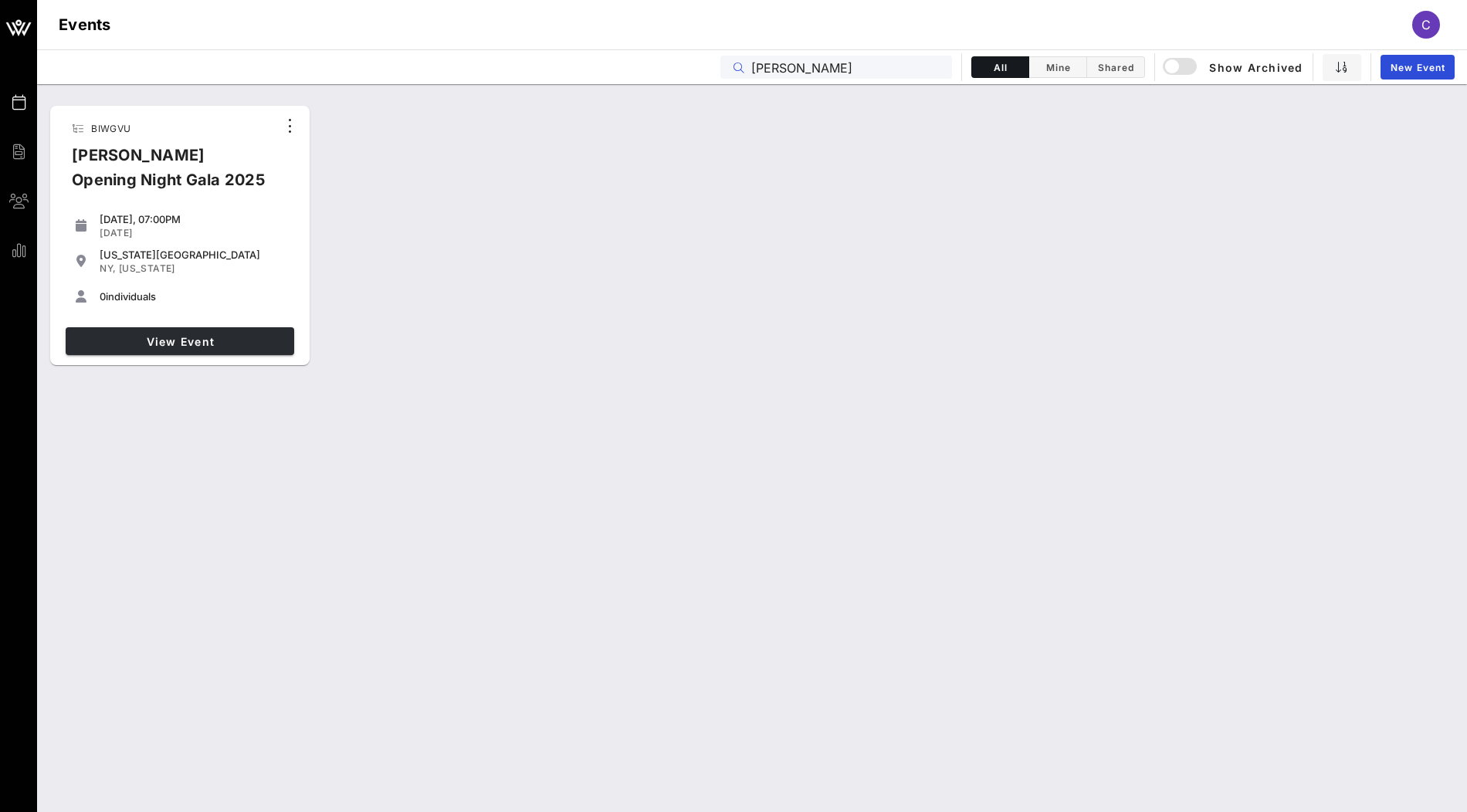
type input "ailey"
click at [271, 335] on span "View Event" at bounding box center [180, 341] width 216 height 13
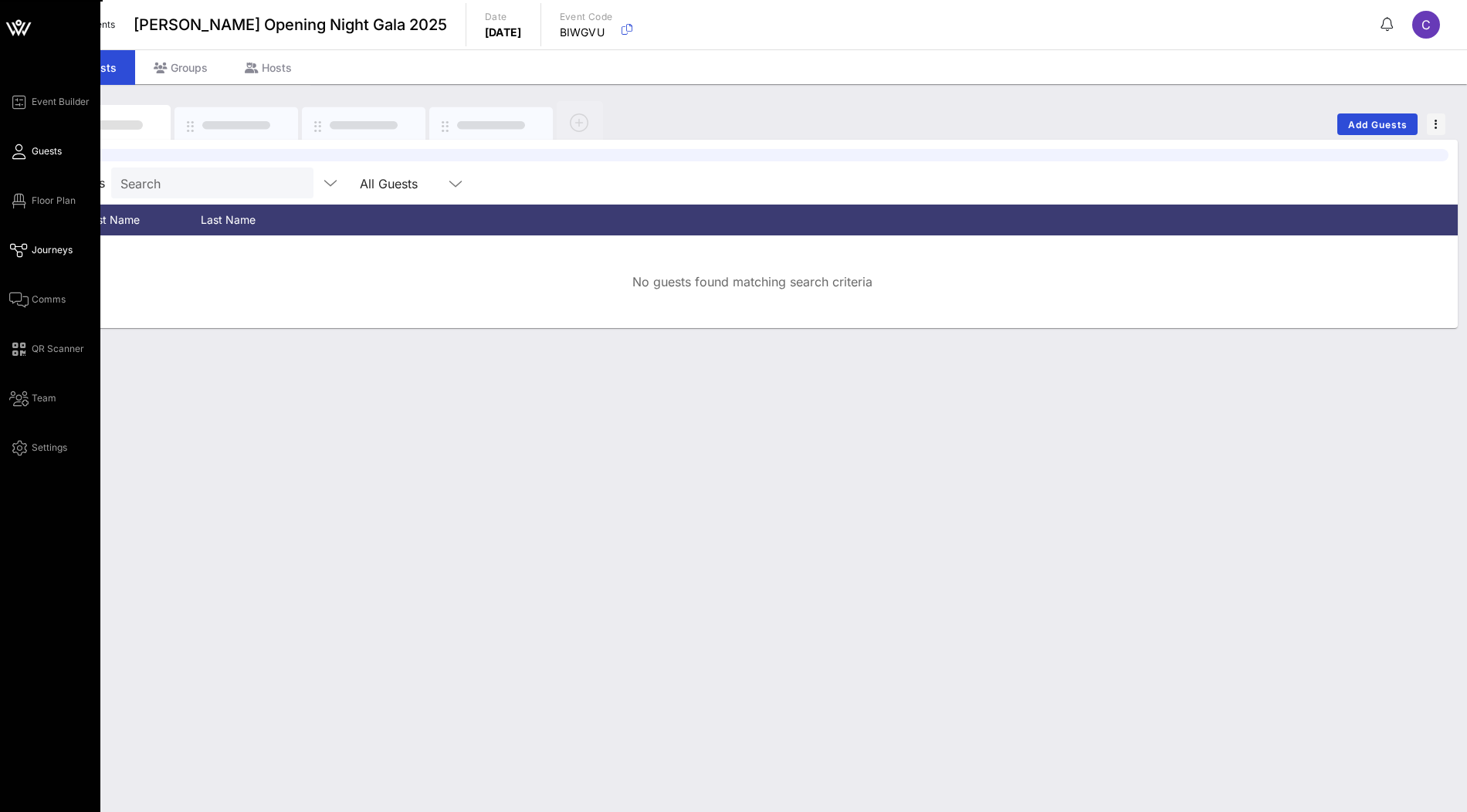
click at [48, 258] on link "Journeys" at bounding box center [40, 249] width 63 height 19
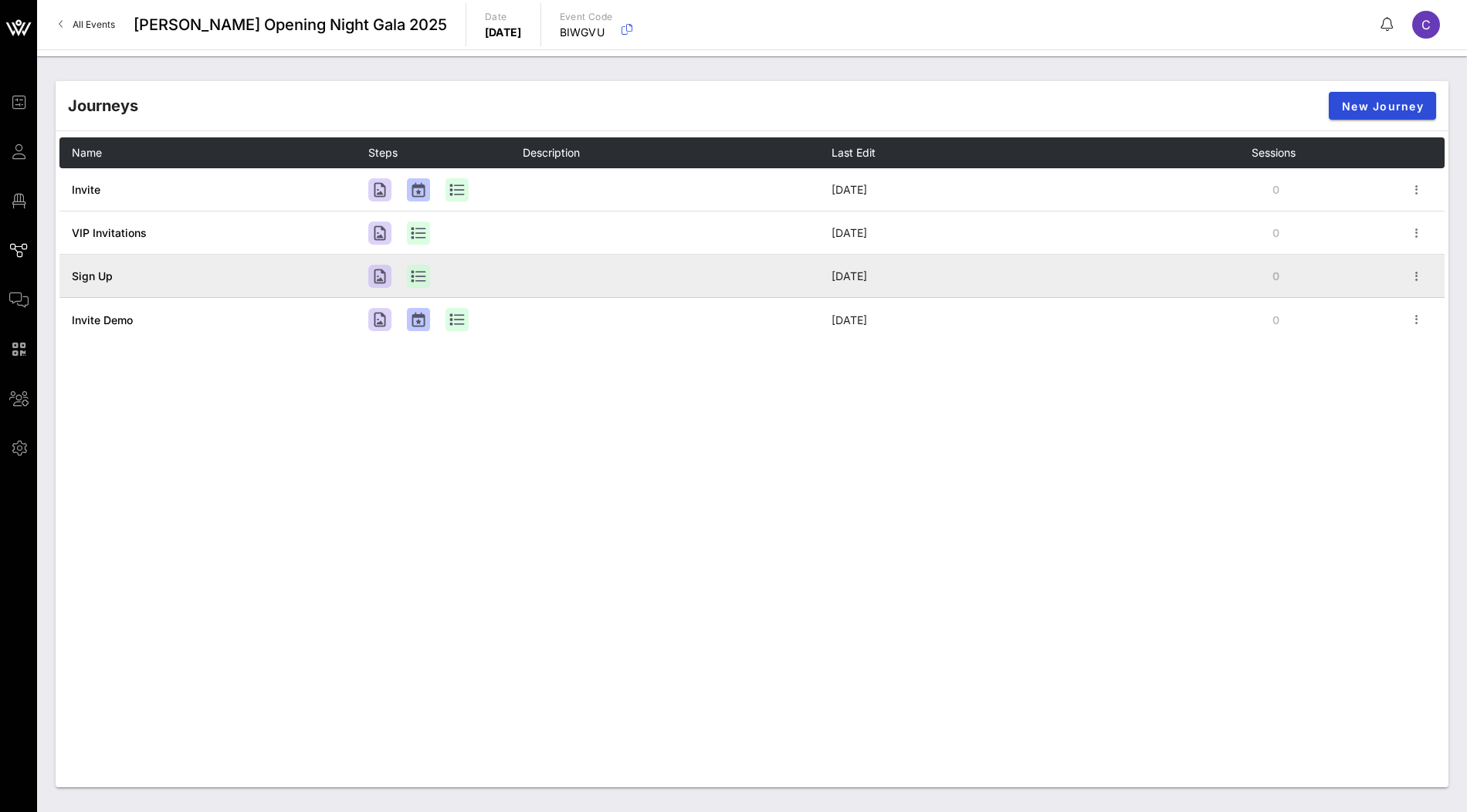
click at [93, 273] on span "Sign Up" at bounding box center [93, 276] width 41 height 13
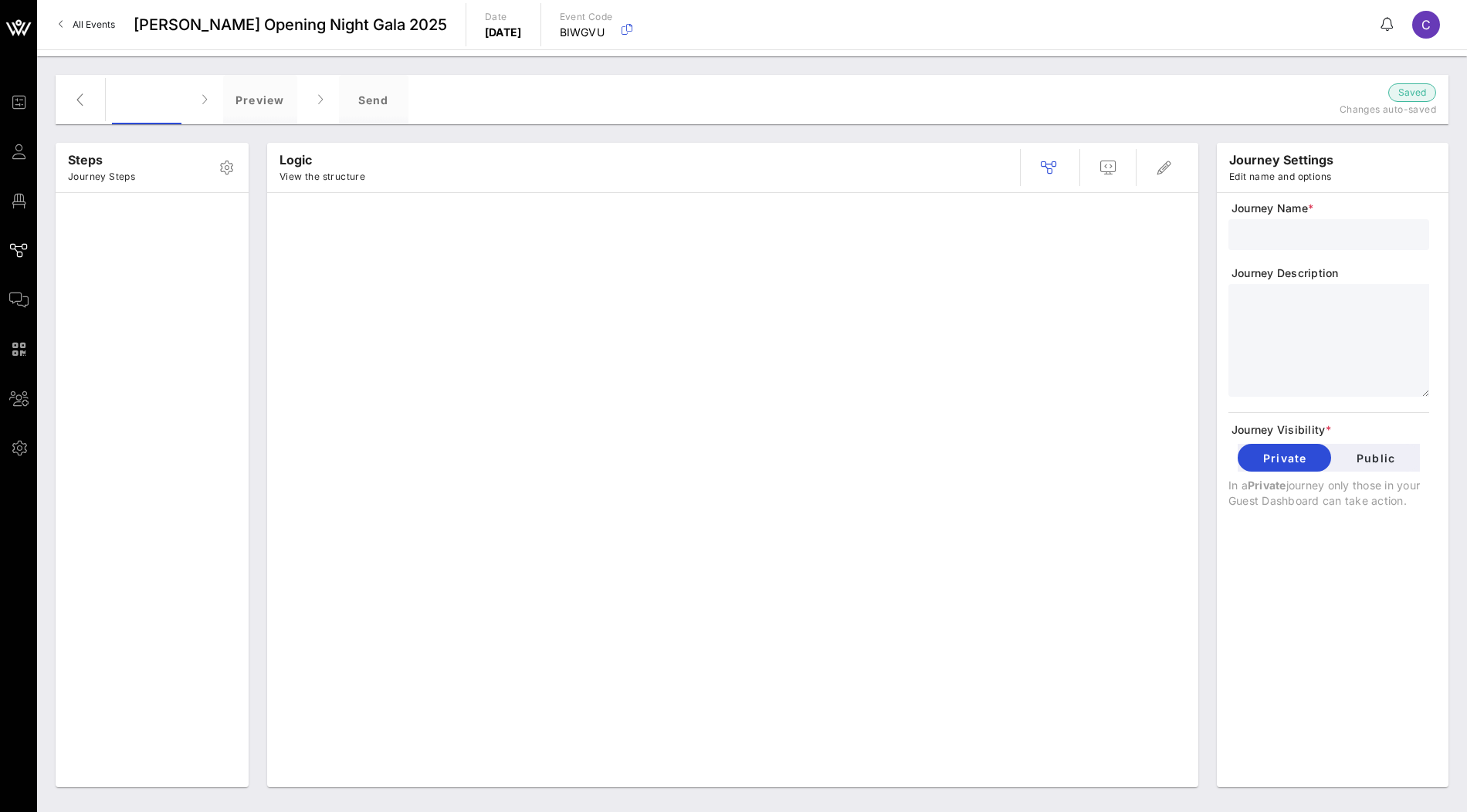
type input "Sign Up"
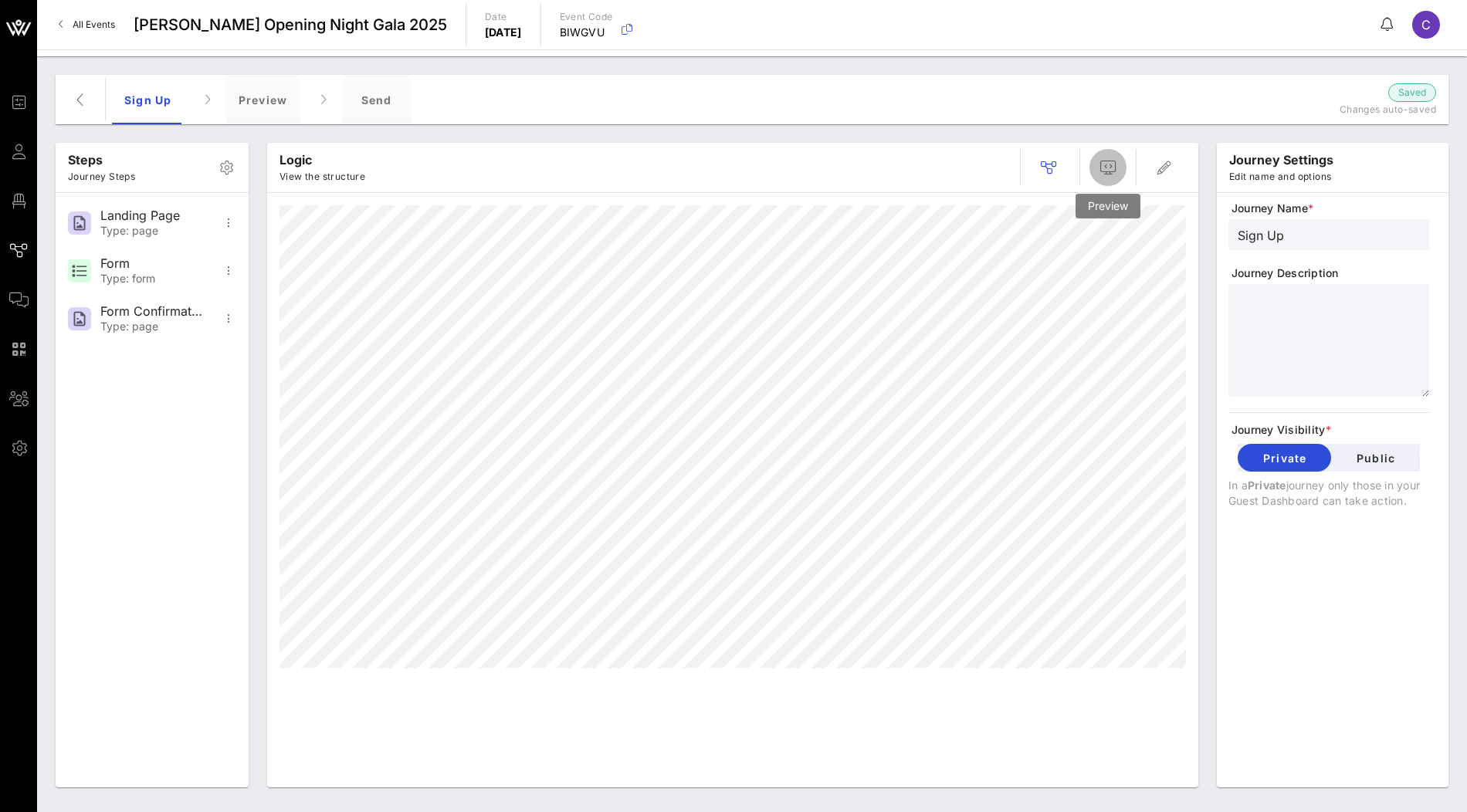
click at [1106, 166] on icon "button" at bounding box center [1108, 167] width 19 height 19
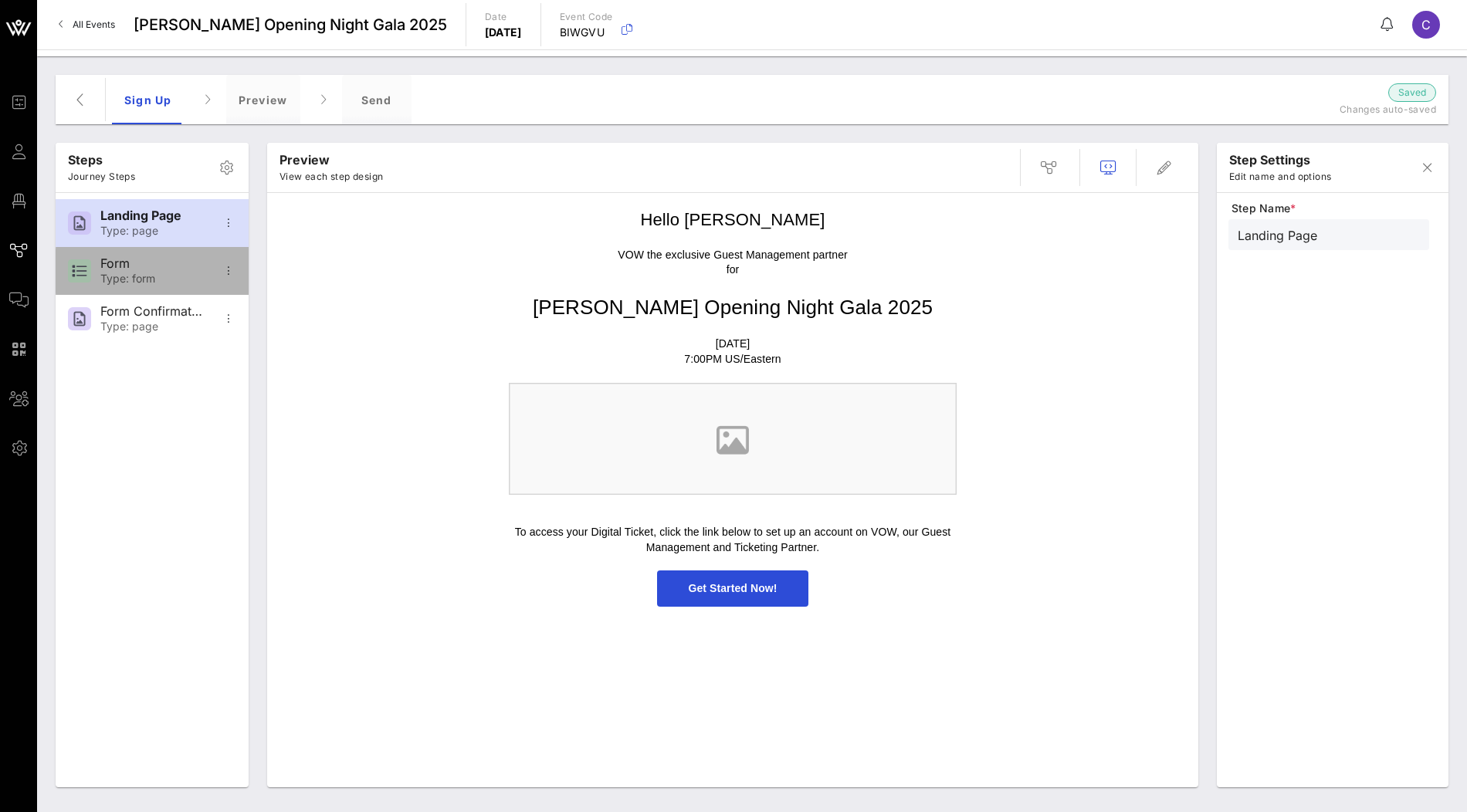
click at [143, 269] on div "Form" at bounding box center [151, 264] width 102 height 14
type input "Form"
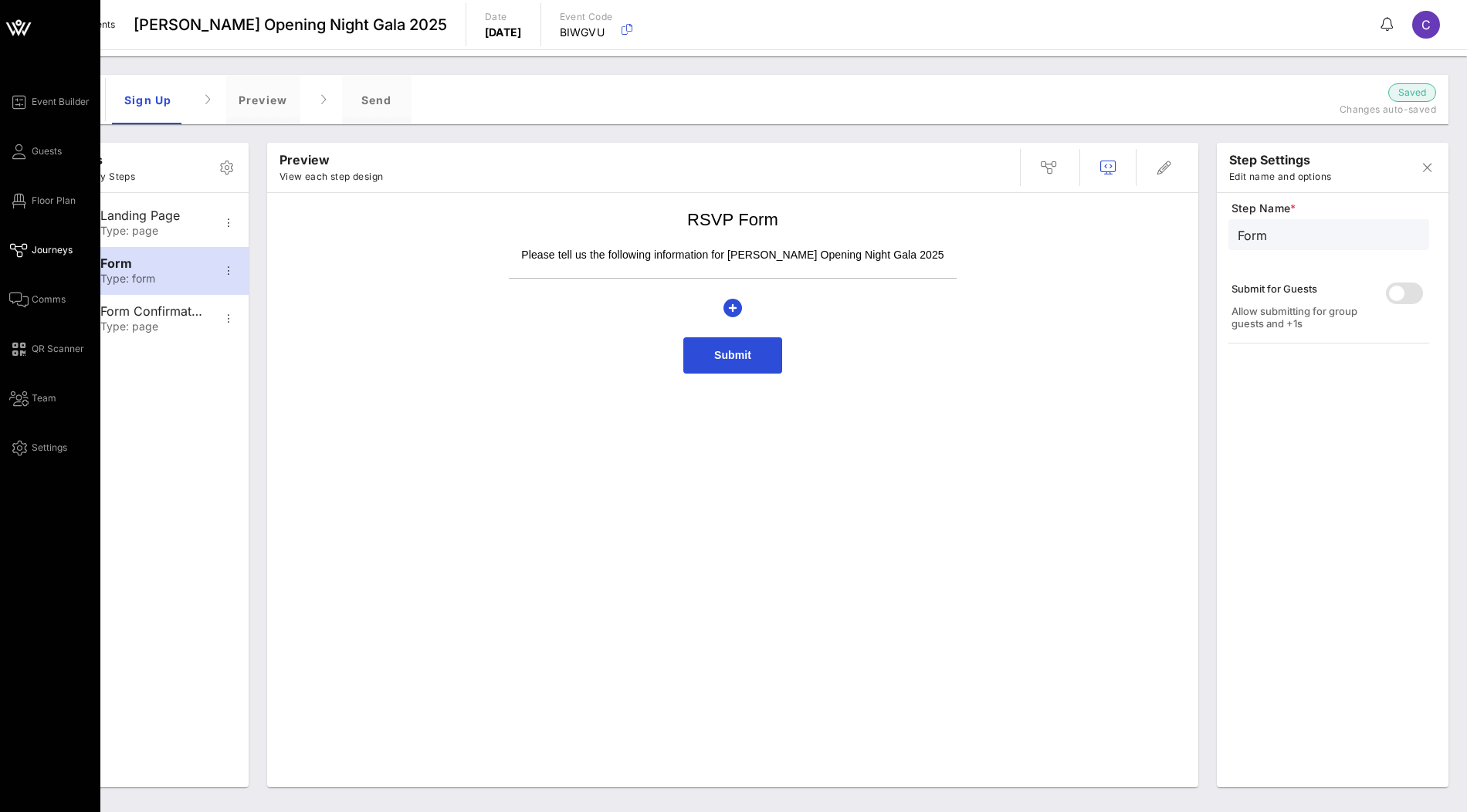
click at [26, 31] on icon at bounding box center [19, 28] width 37 height 37
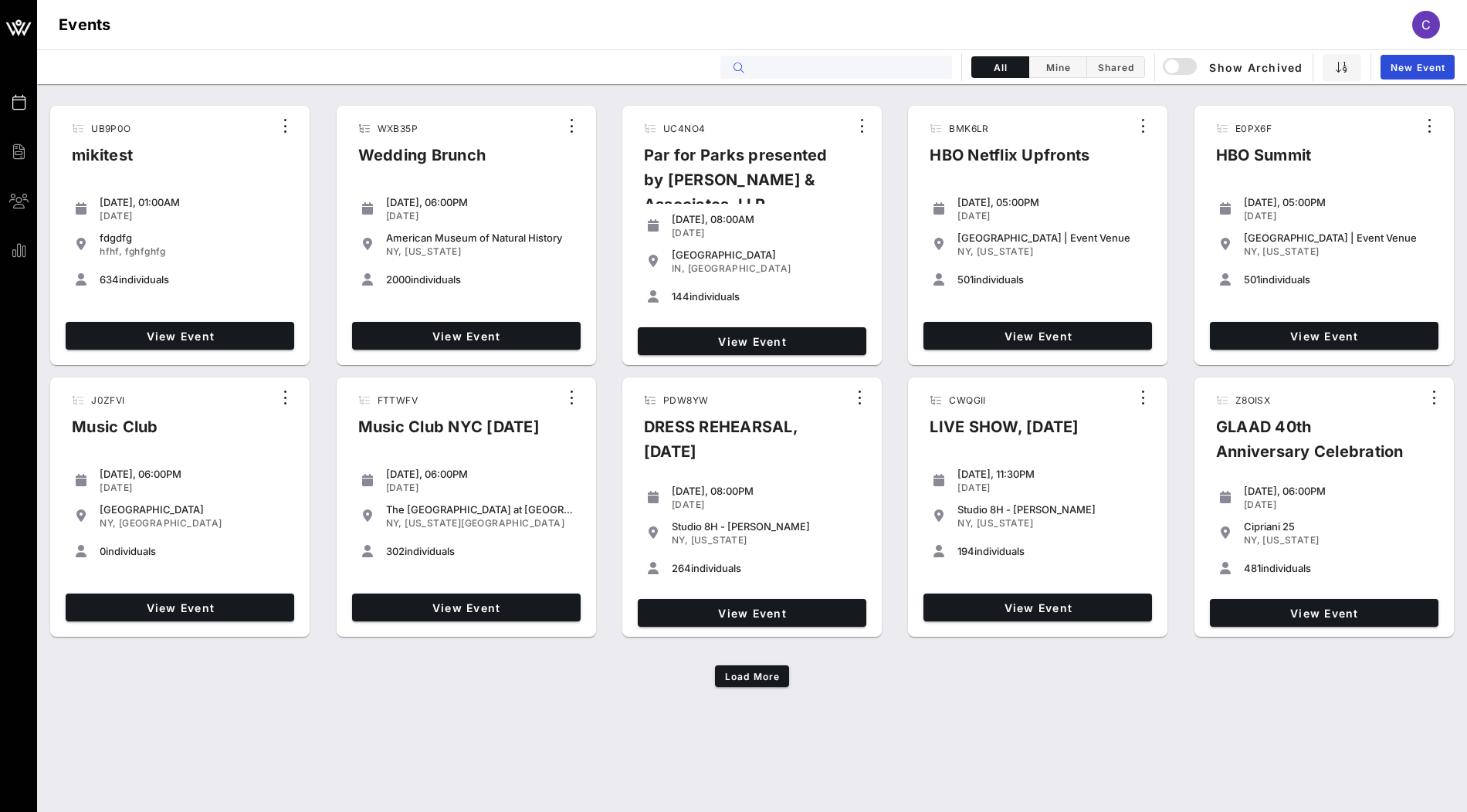
click at [815, 77] on input "text" at bounding box center [847, 67] width 192 height 20
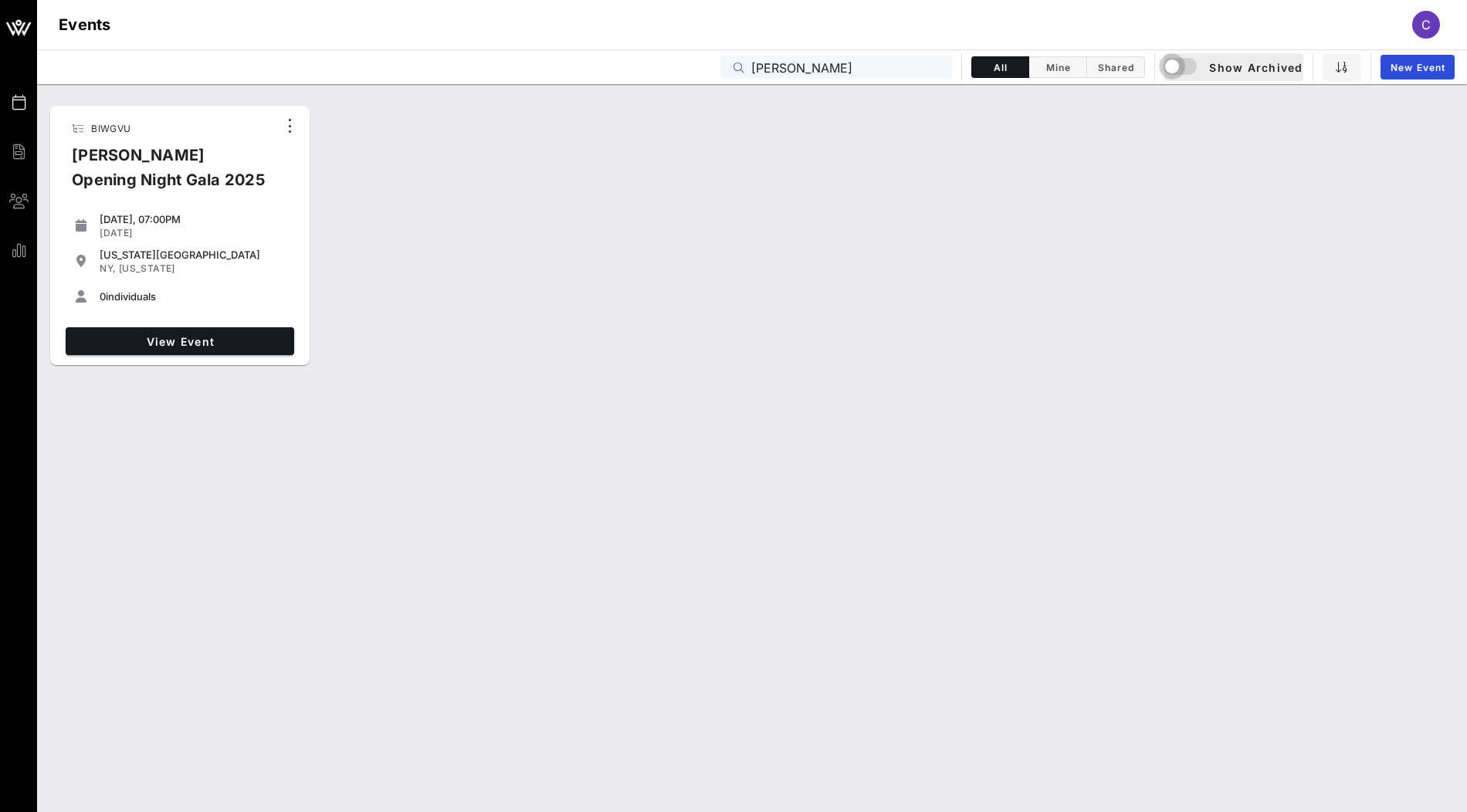
type input "ailey"
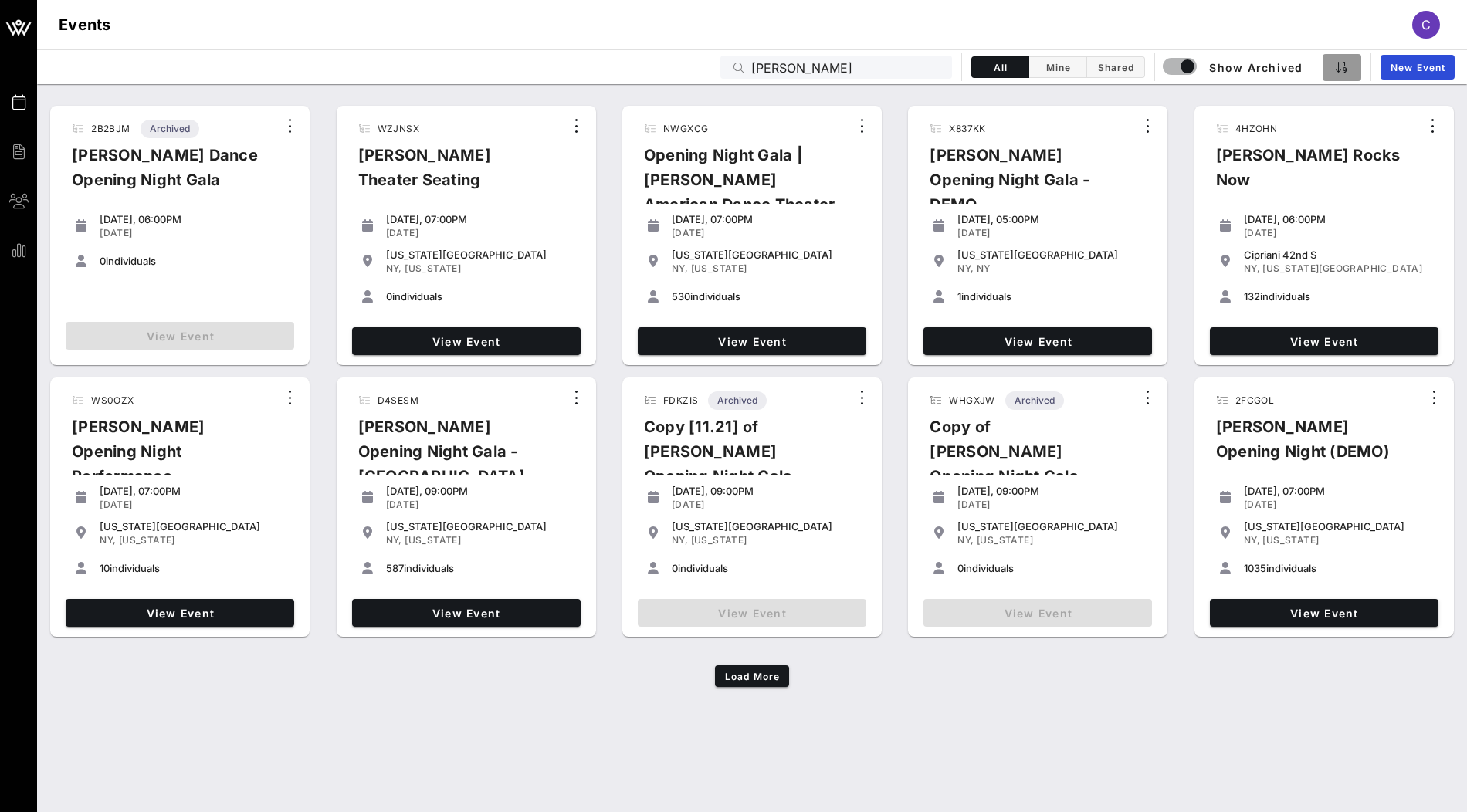
click at [1341, 68] on icon "button" at bounding box center [1342, 67] width 12 height 12
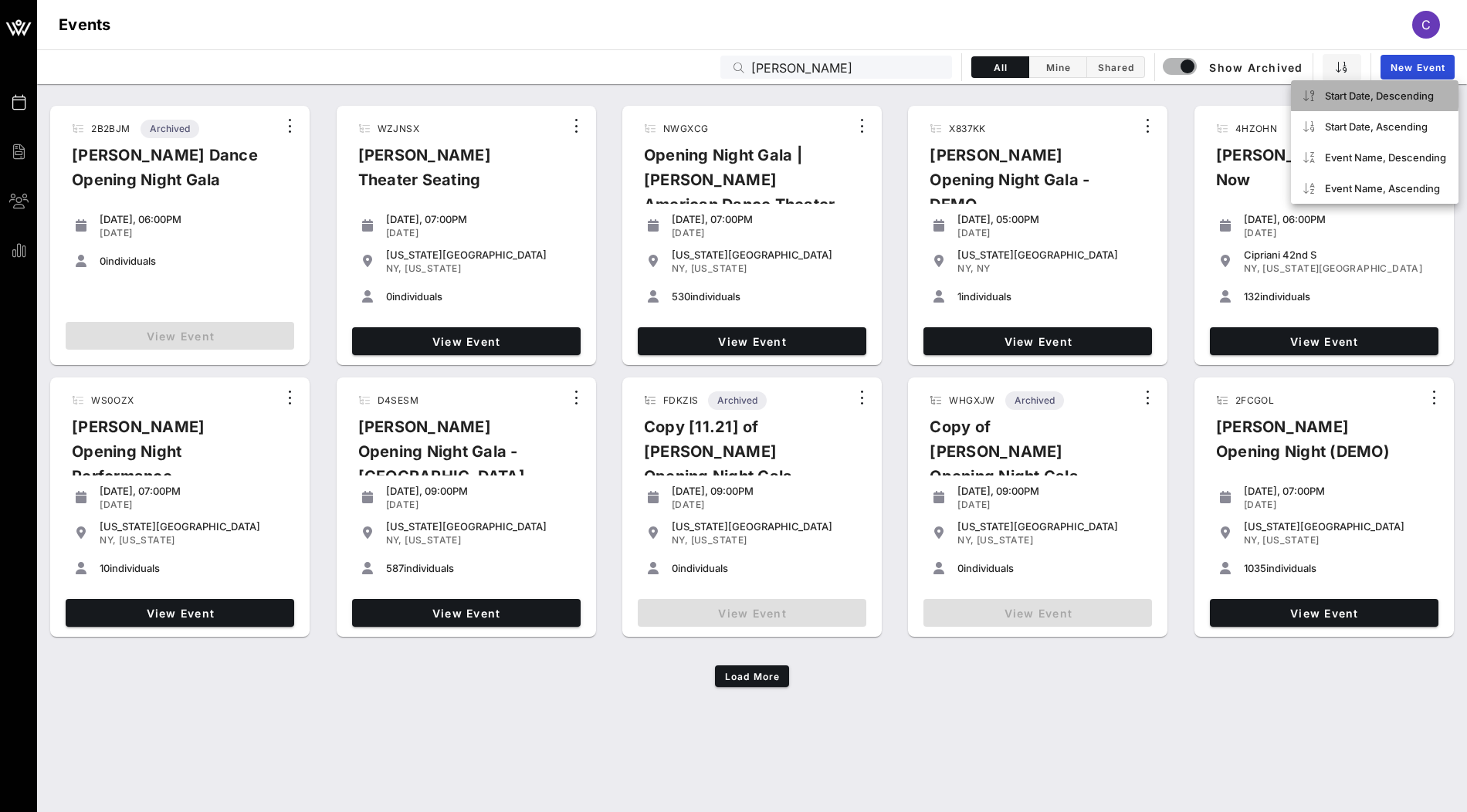
click at [1375, 87] on div "Start Date, Descending" at bounding box center [1374, 95] width 167 height 31
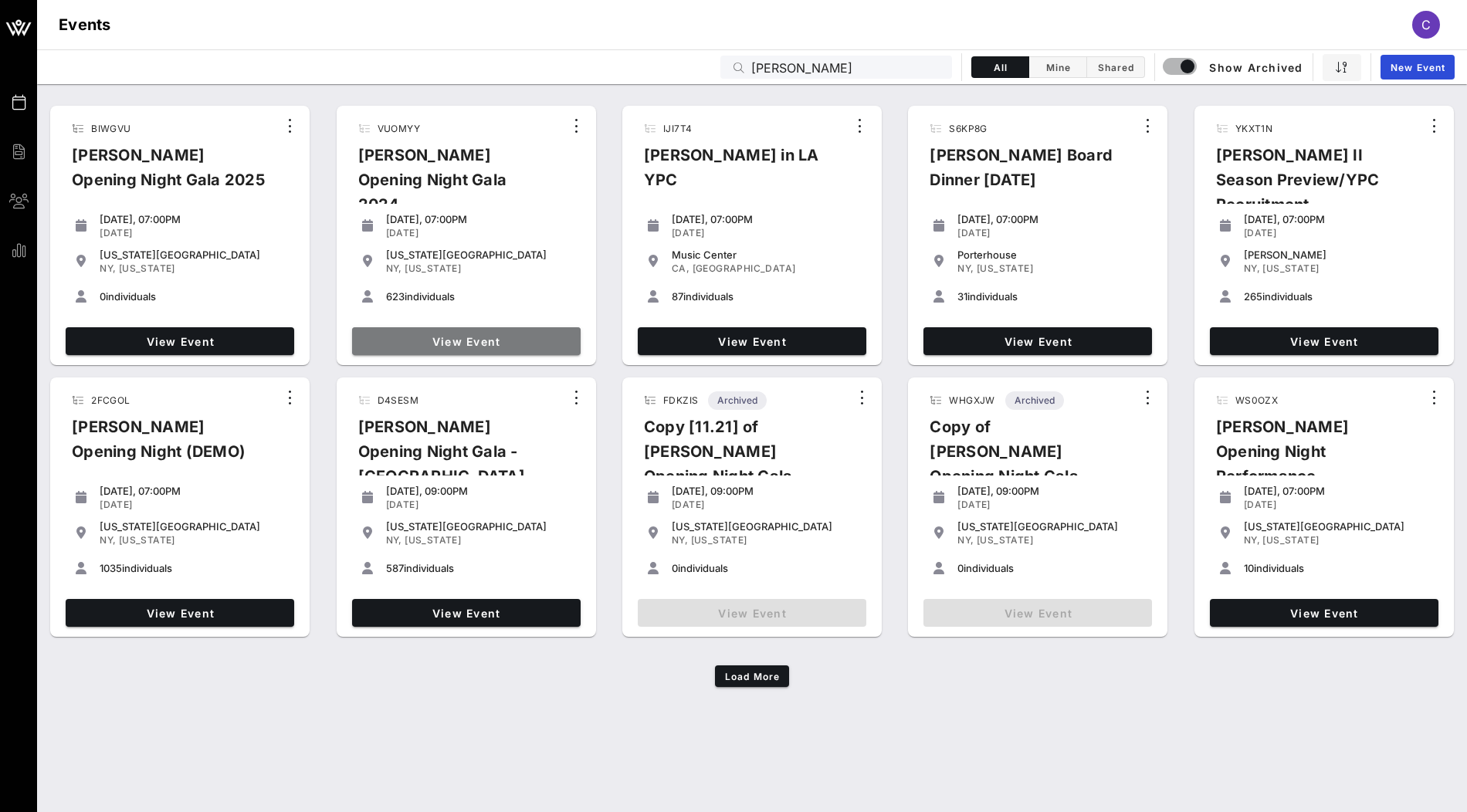
click at [495, 337] on span "View Event" at bounding box center [466, 341] width 216 height 13
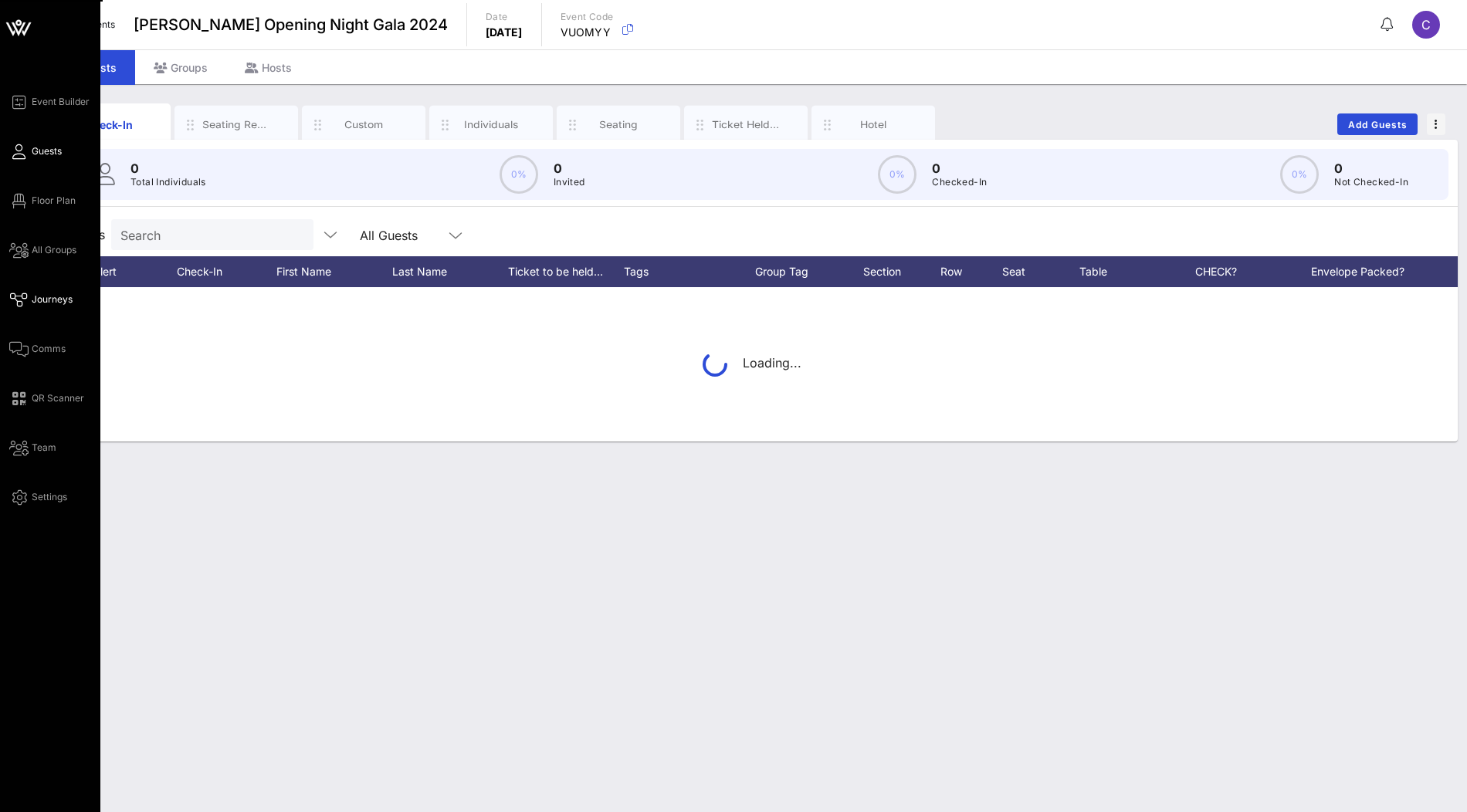
click at [61, 301] on span "Journeys" at bounding box center [53, 300] width 41 height 14
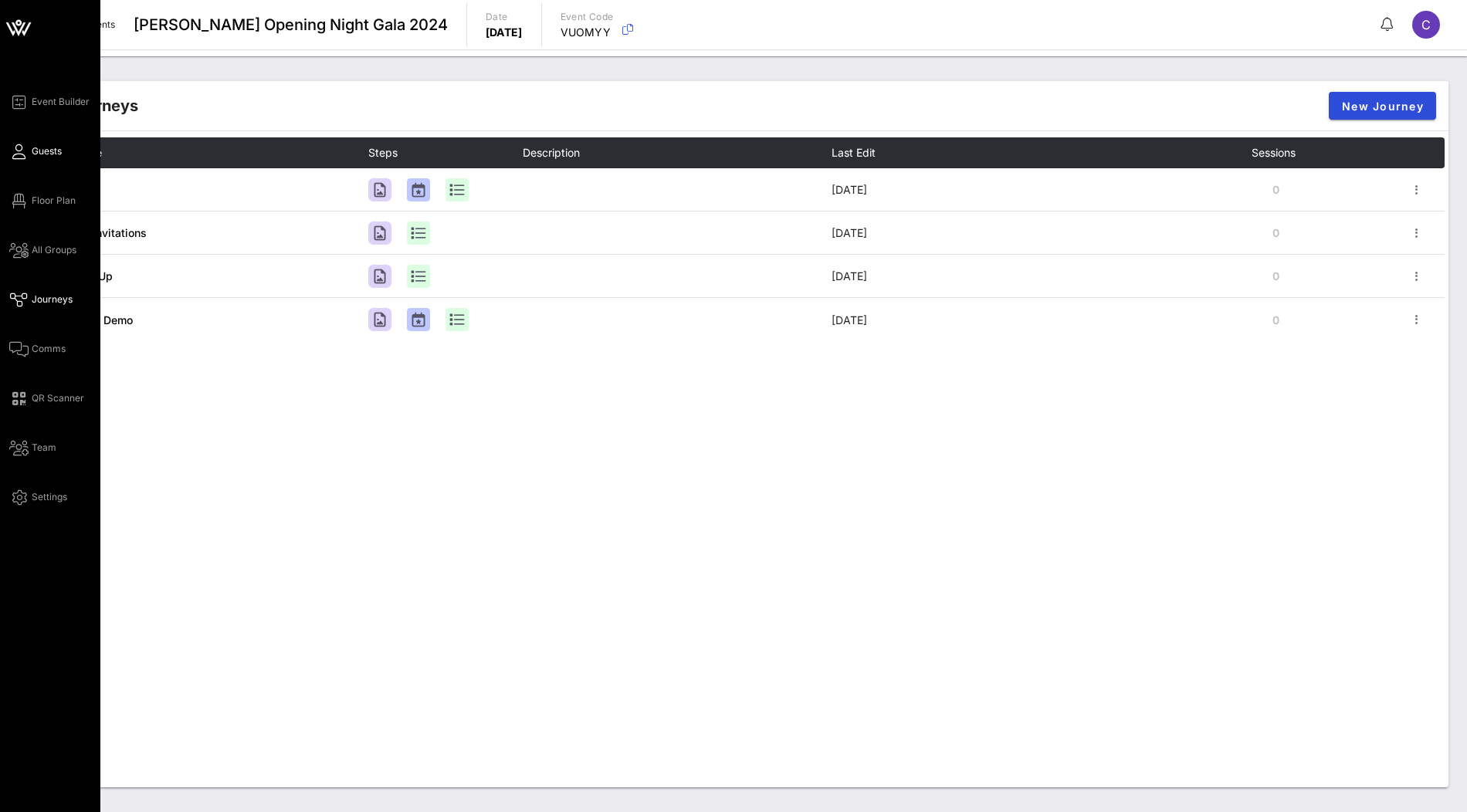
click at [41, 147] on span "Guests" at bounding box center [47, 151] width 30 height 14
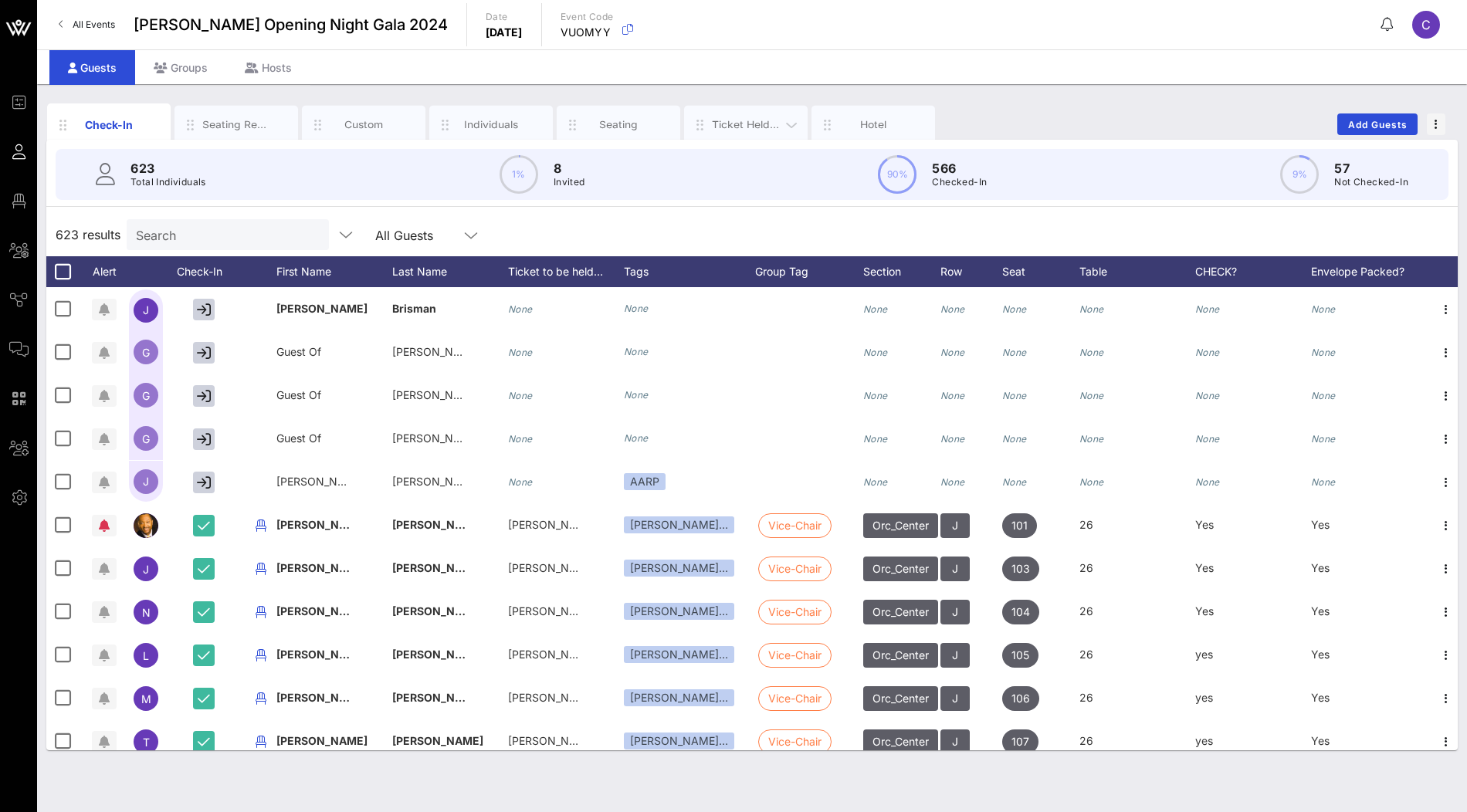
click at [757, 126] on div "Ticket Held Under" at bounding box center [746, 125] width 69 height 14
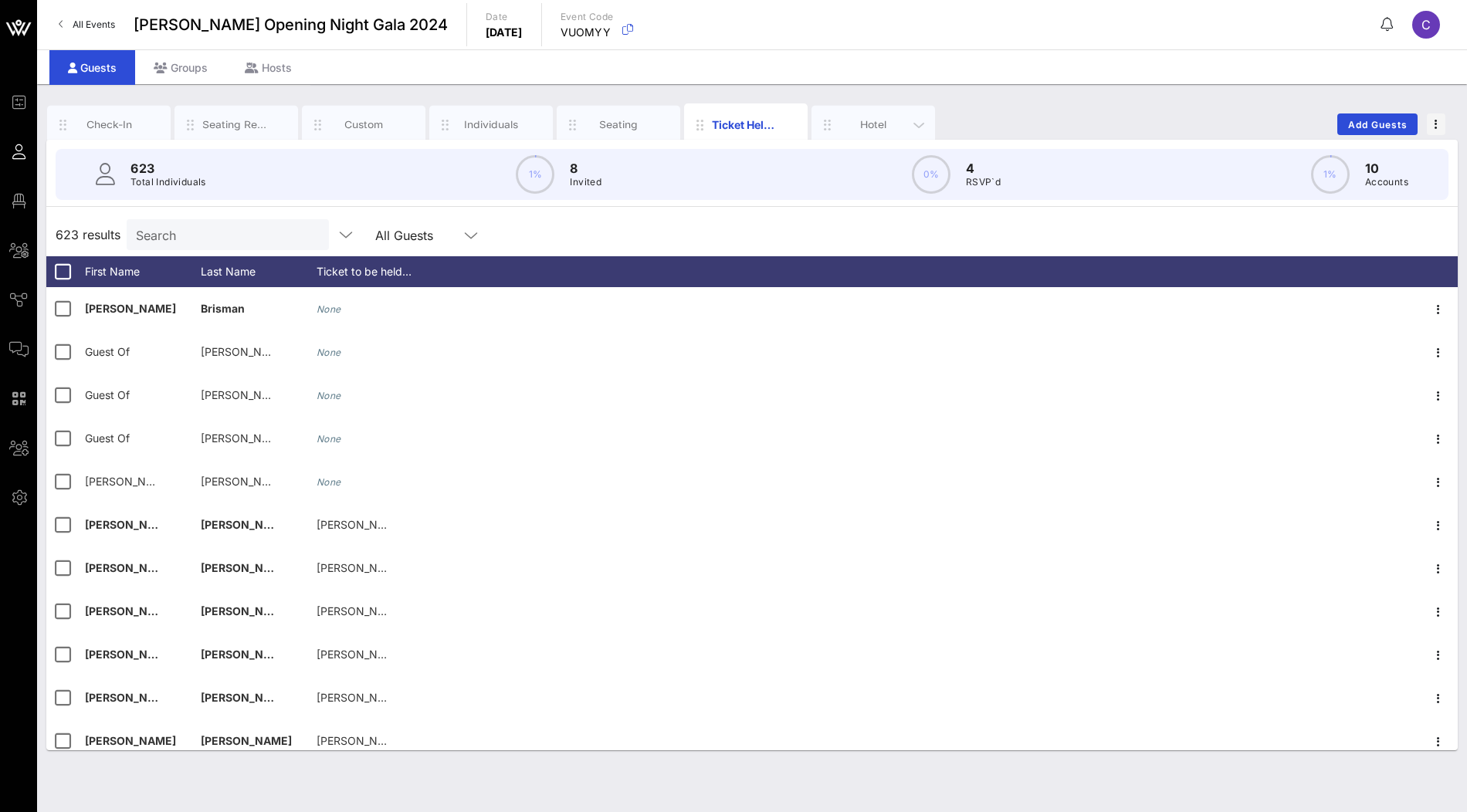
click at [851, 130] on div "Hotel" at bounding box center [873, 125] width 69 height 14
click at [236, 130] on div "Seating Requests" at bounding box center [236, 125] width 69 height 14
click at [337, 123] on div "Custom" at bounding box center [363, 125] width 69 height 14
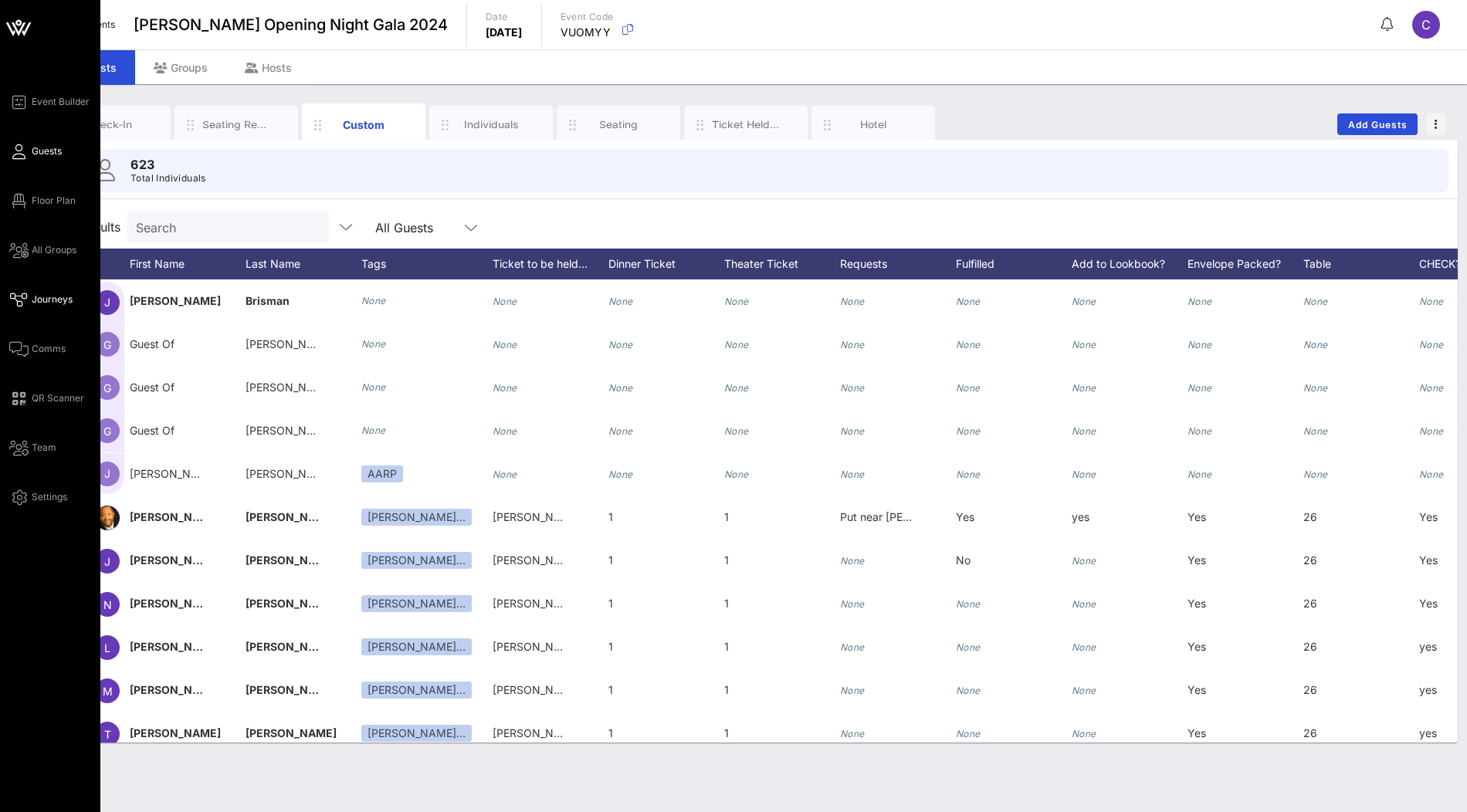
click at [36, 294] on span "Journeys" at bounding box center [53, 300] width 41 height 14
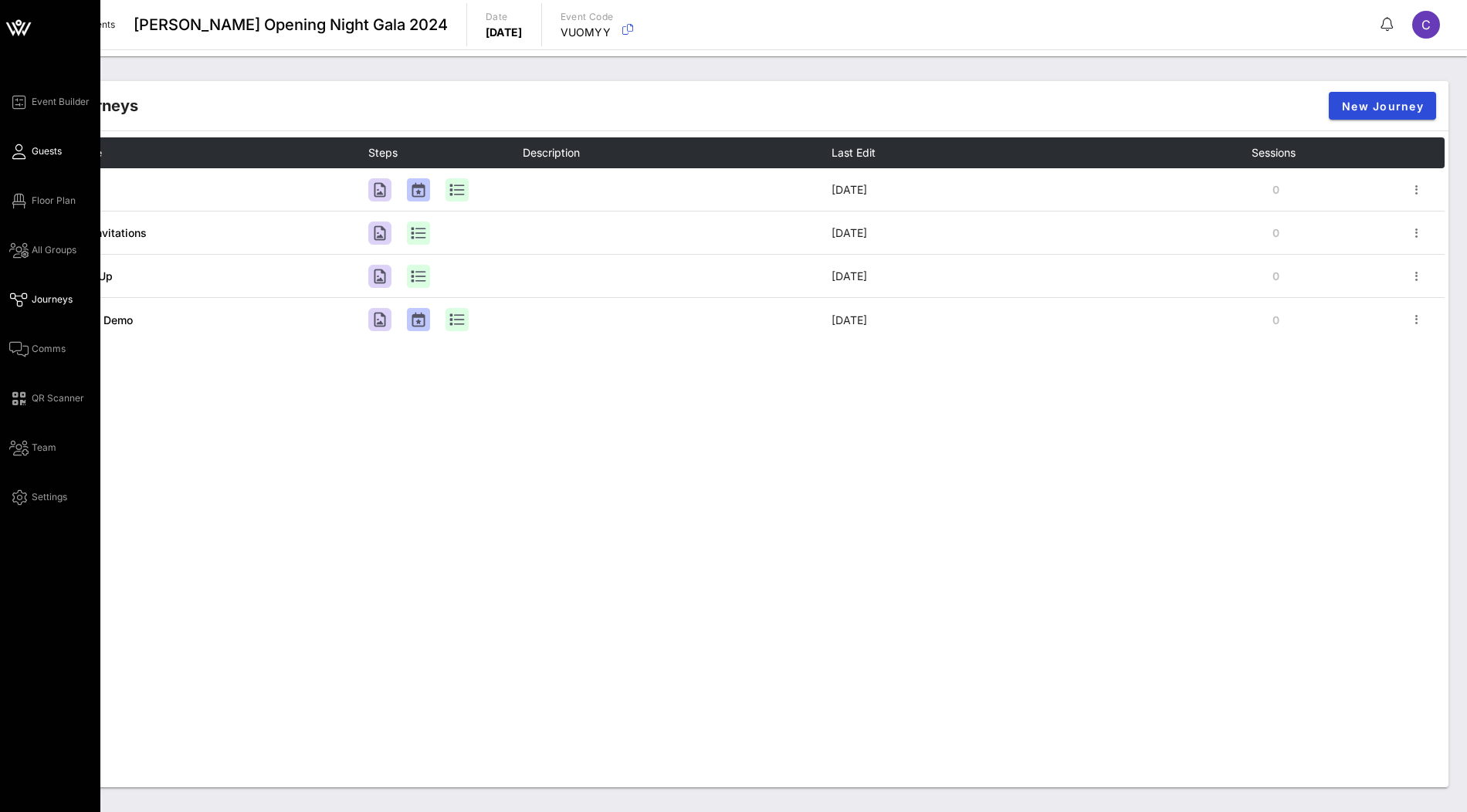
click at [48, 158] on link "Guests" at bounding box center [35, 151] width 53 height 19
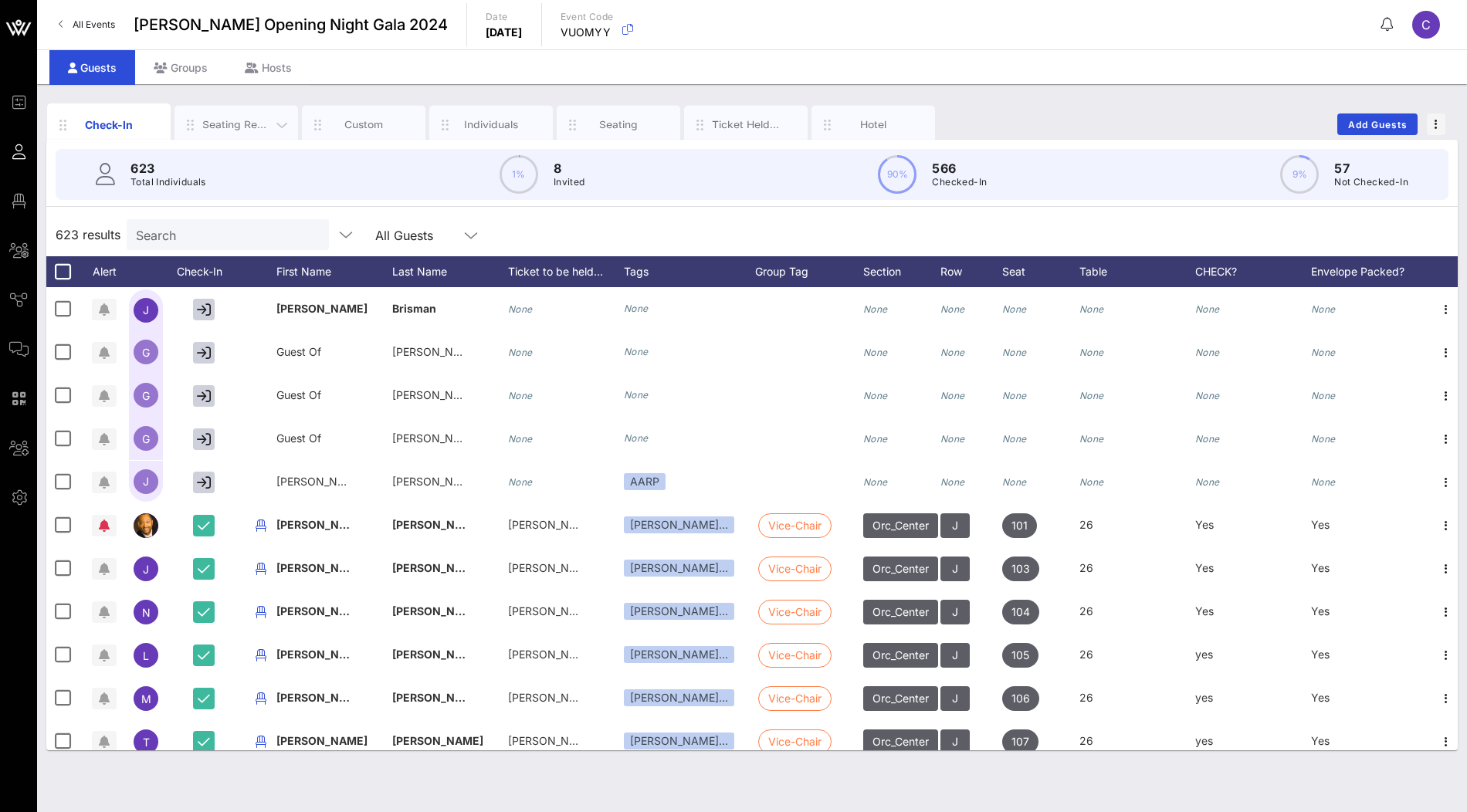
click at [240, 131] on div "Seating Requests" at bounding box center [236, 124] width 124 height 38
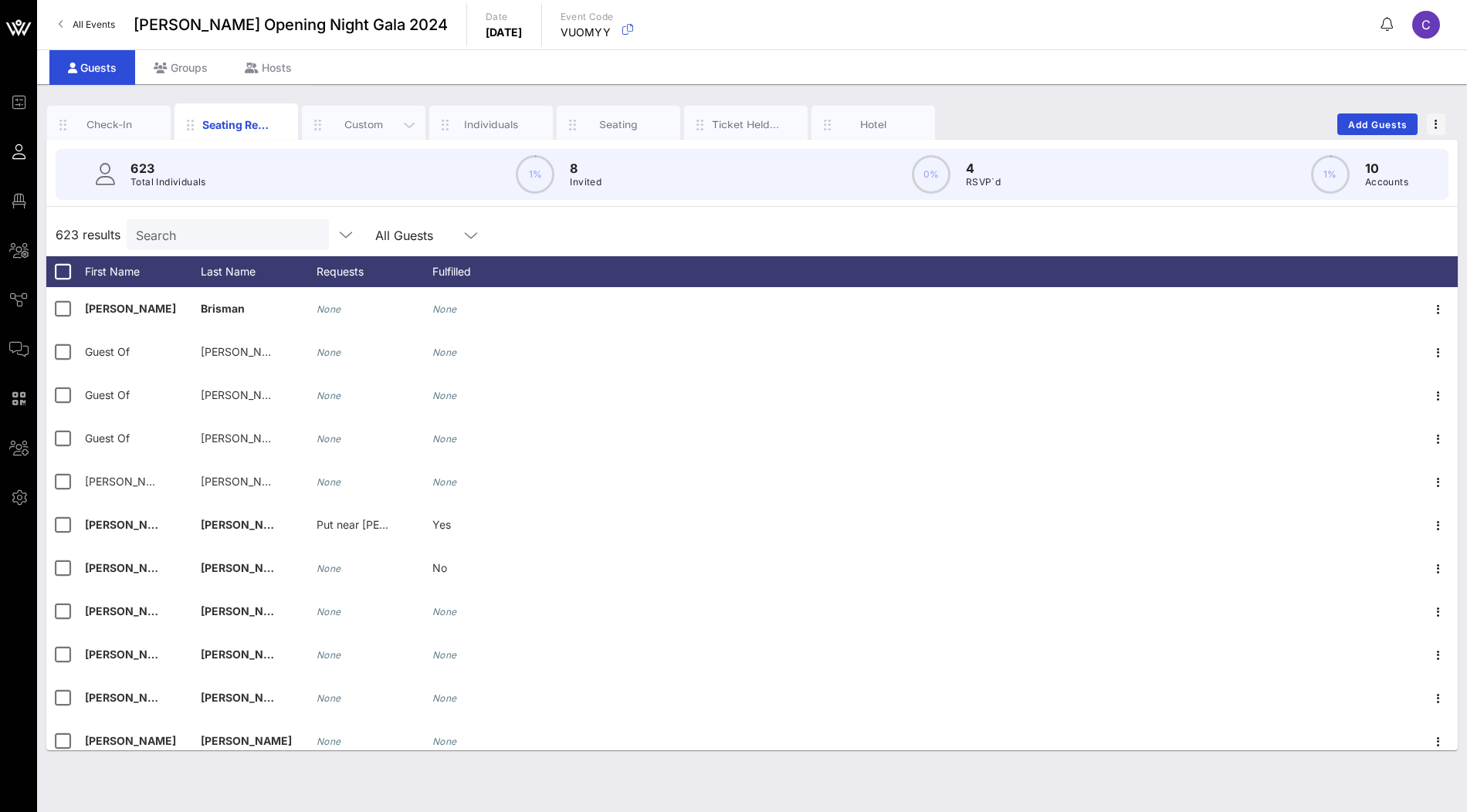
click at [357, 119] on div "Custom" at bounding box center [363, 125] width 69 height 14
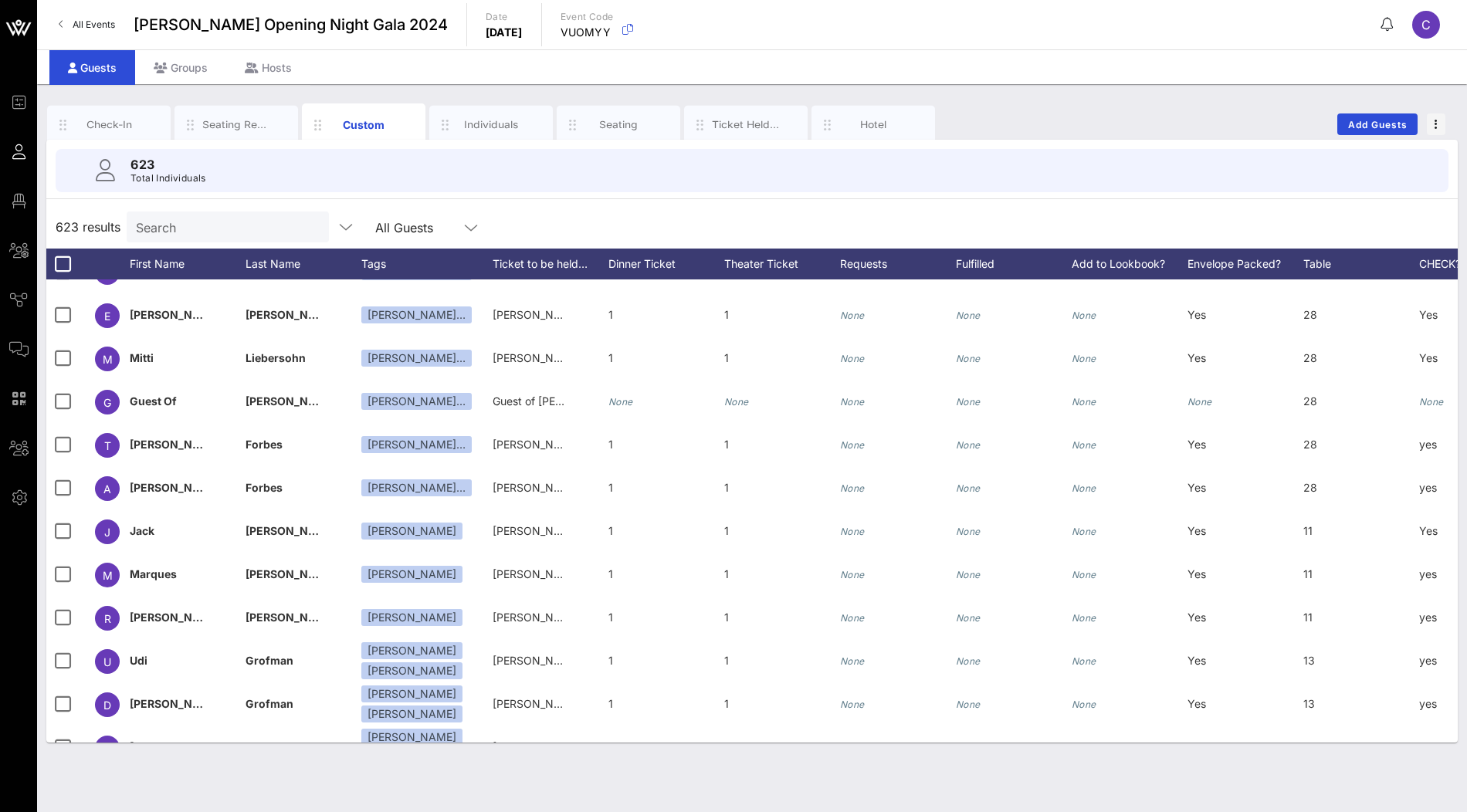
scroll to position [2600, 0]
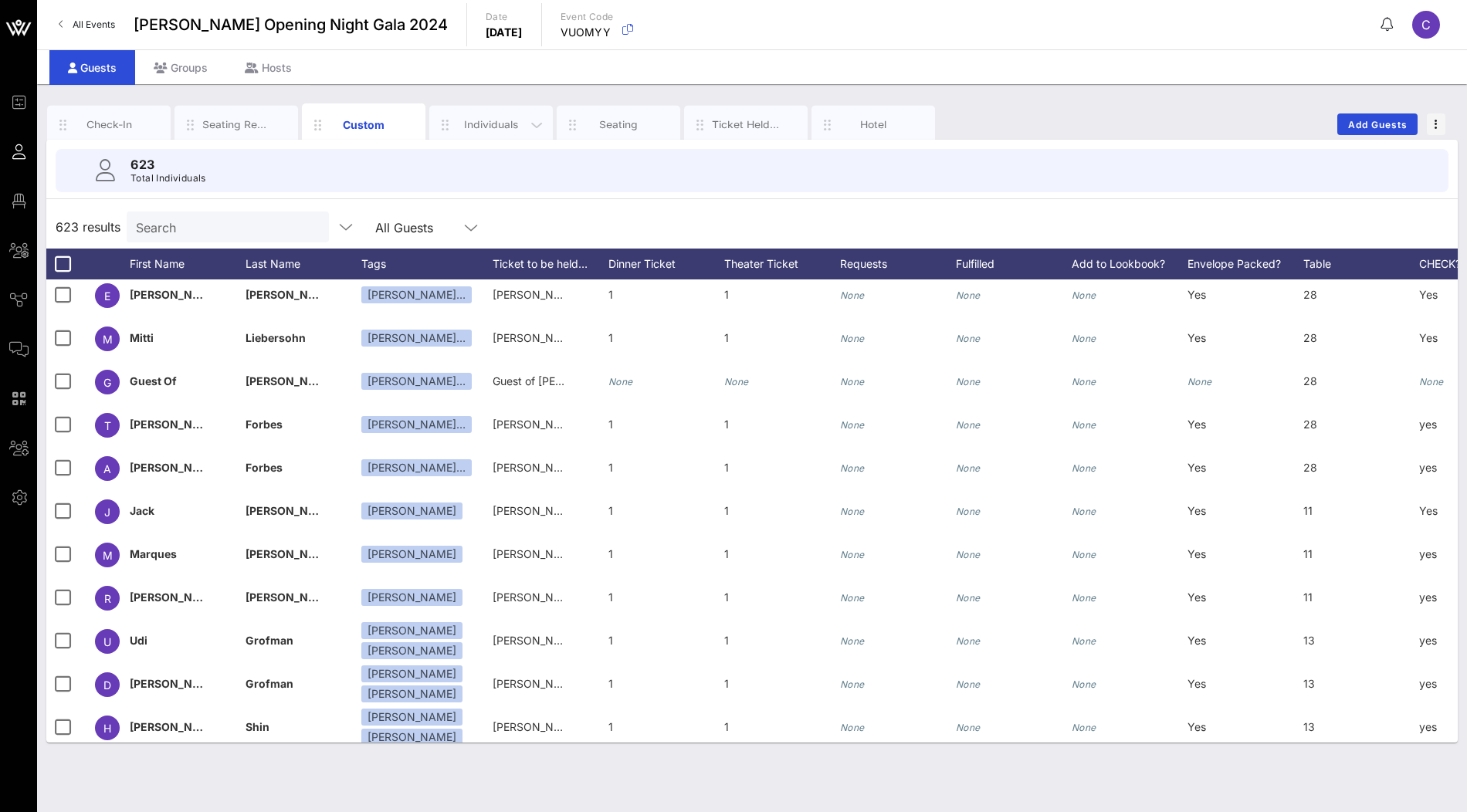
click at [507, 124] on div "Individuals" at bounding box center [491, 125] width 69 height 14
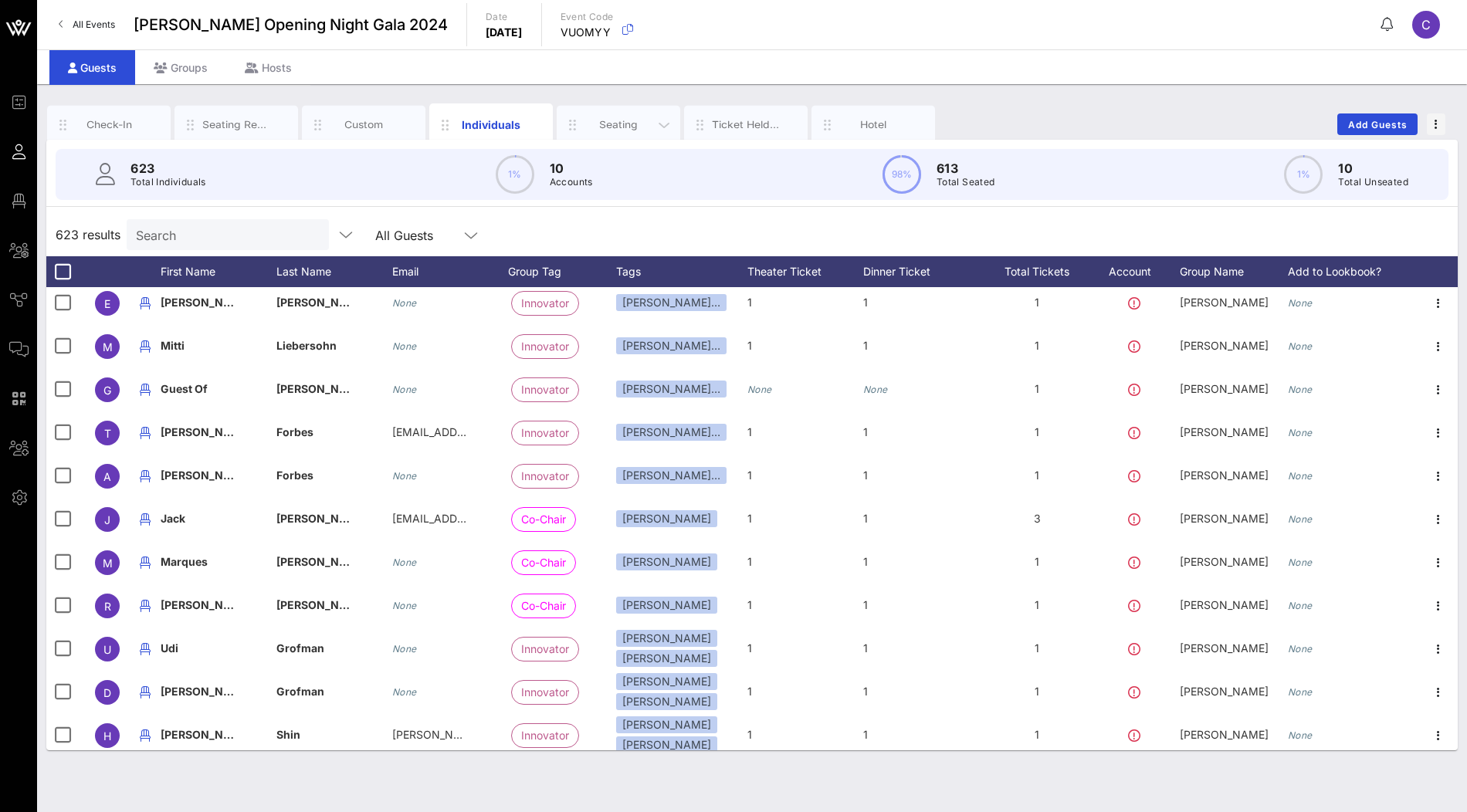
click at [615, 126] on div "Seating" at bounding box center [618, 125] width 69 height 14
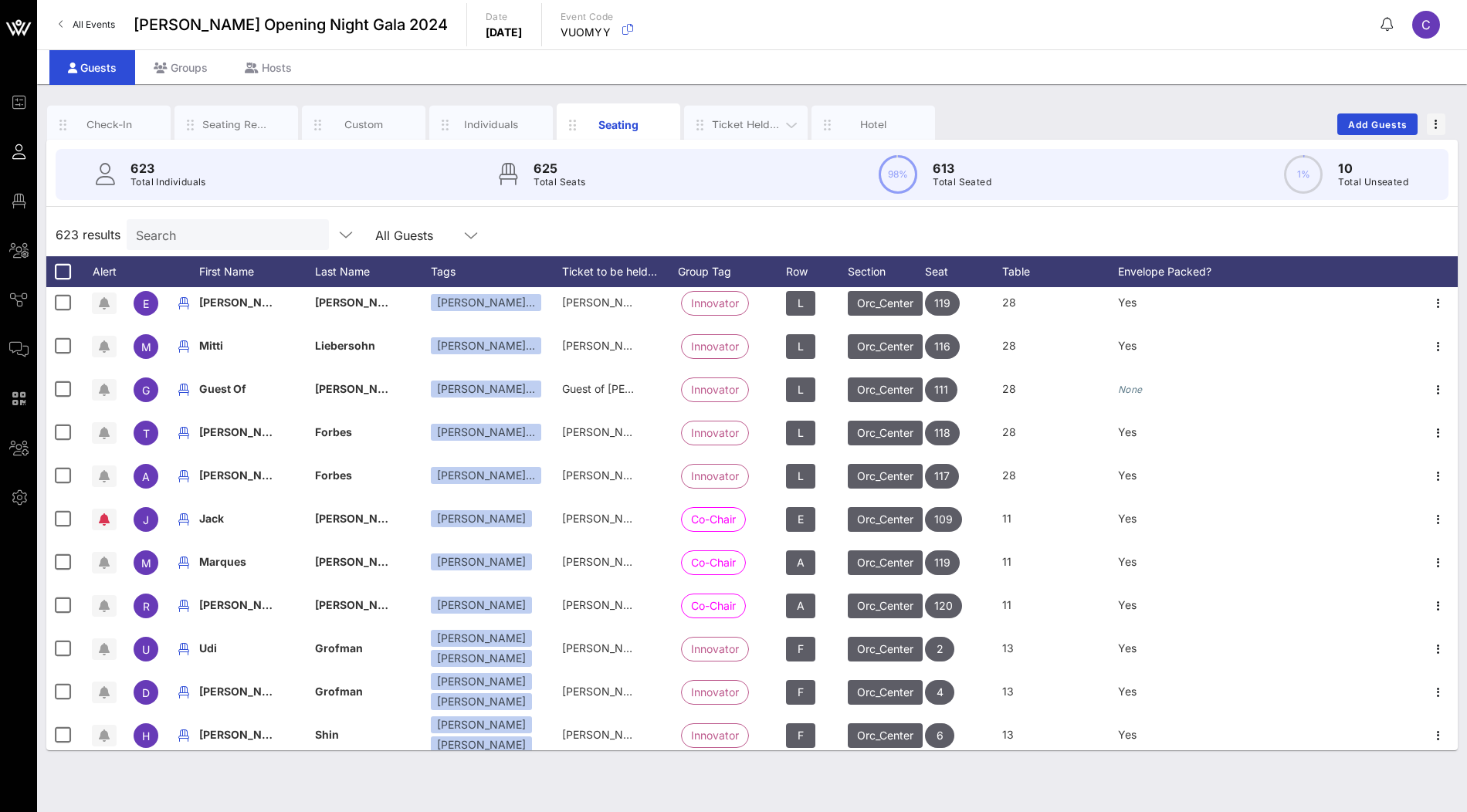
click at [735, 125] on div "Ticket Held Under" at bounding box center [746, 125] width 69 height 14
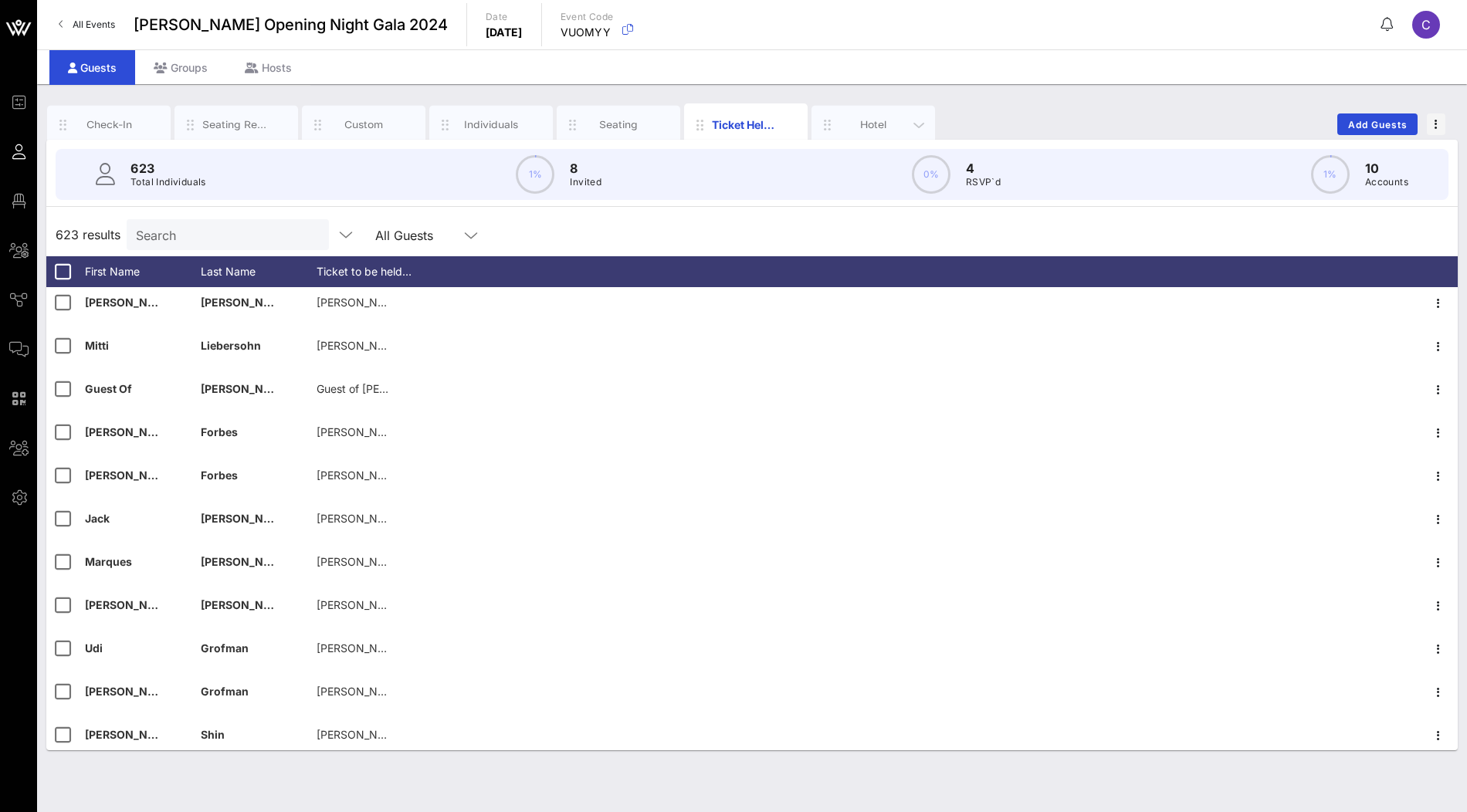
click at [881, 111] on div "Hotel" at bounding box center [873, 124] width 124 height 38
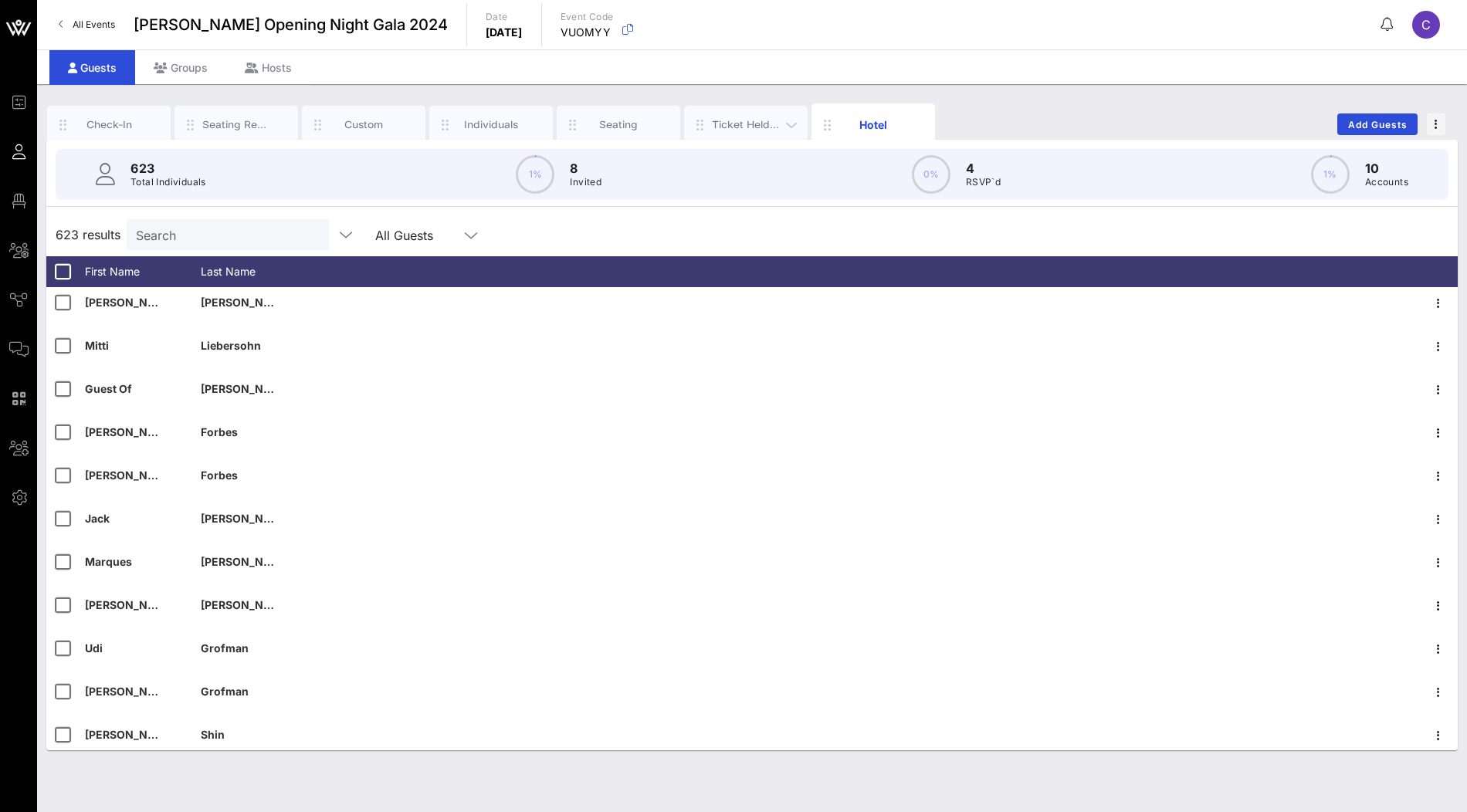
click at [724, 126] on div "Ticket Held Under" at bounding box center [746, 125] width 69 height 14
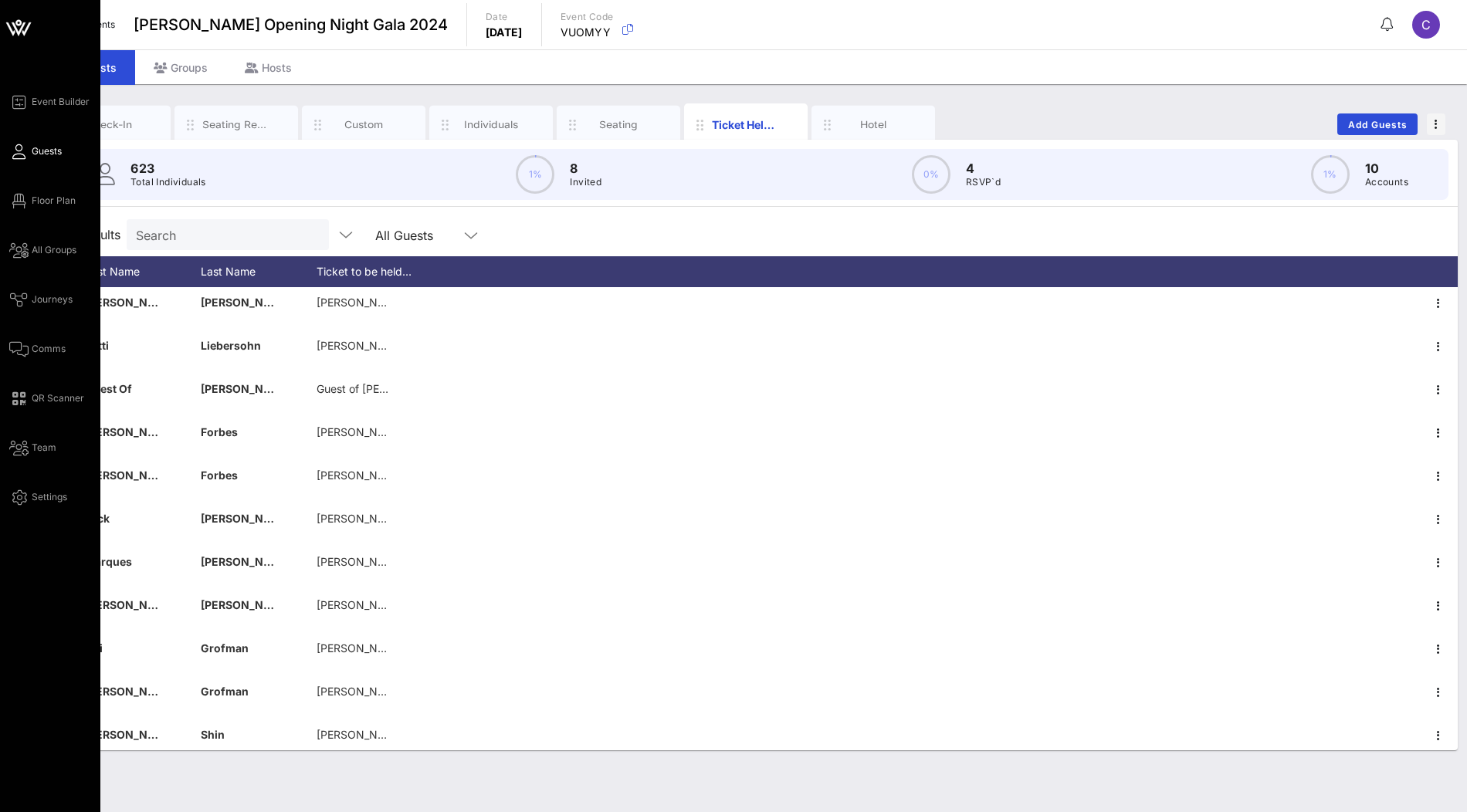
click at [42, 151] on span "Guests" at bounding box center [47, 151] width 30 height 14
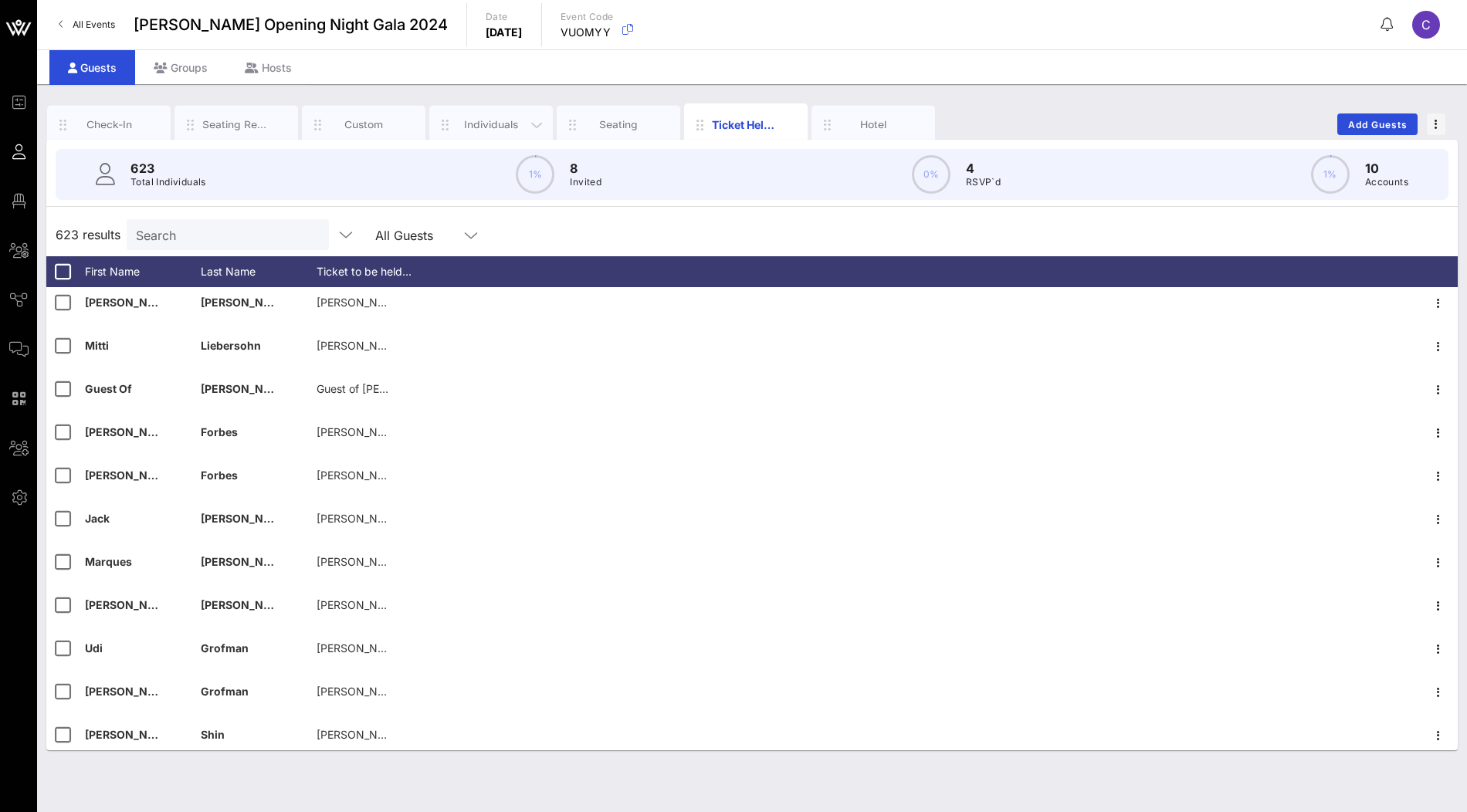
click at [501, 126] on div "Individuals" at bounding box center [491, 125] width 69 height 14
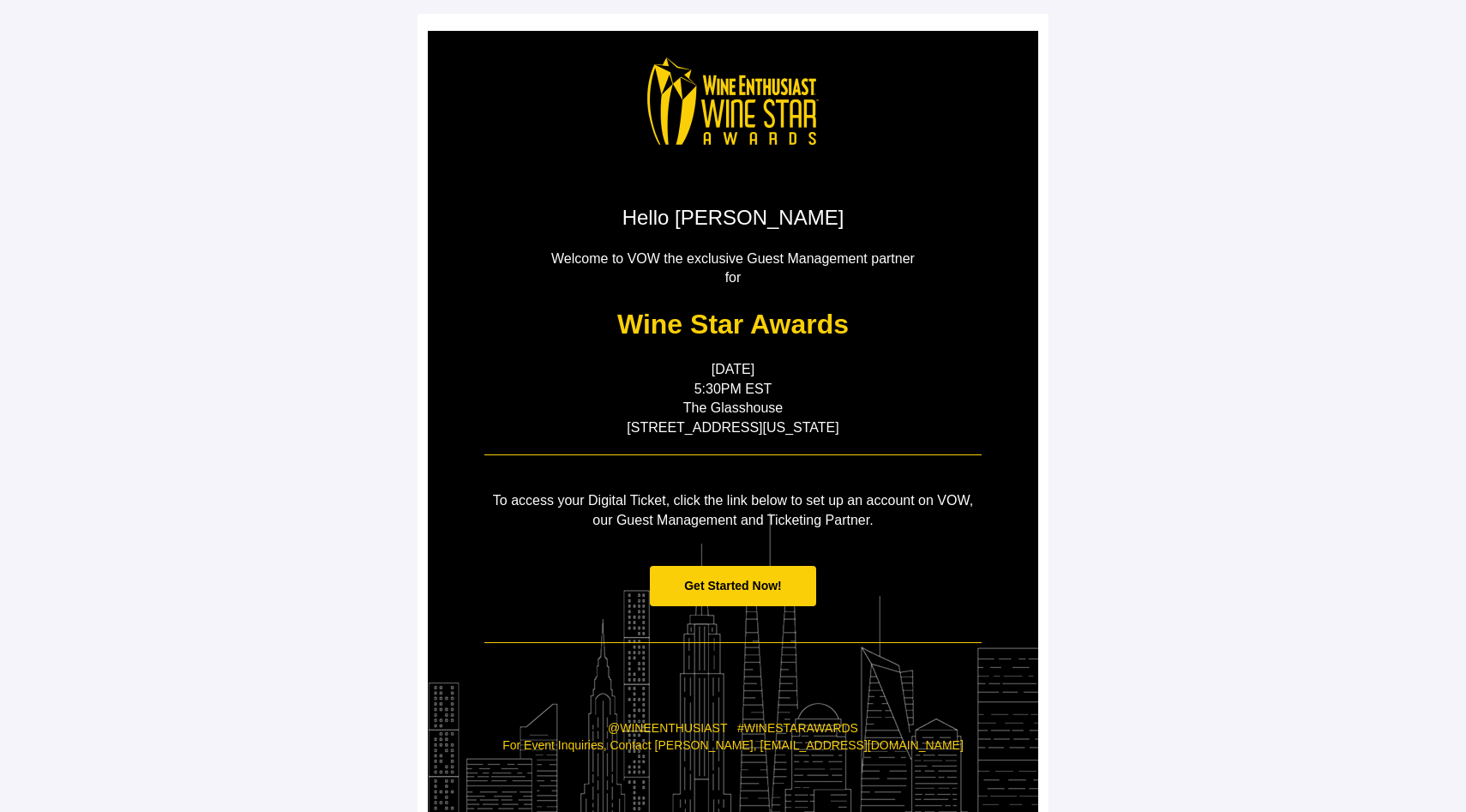
scroll to position [35, 0]
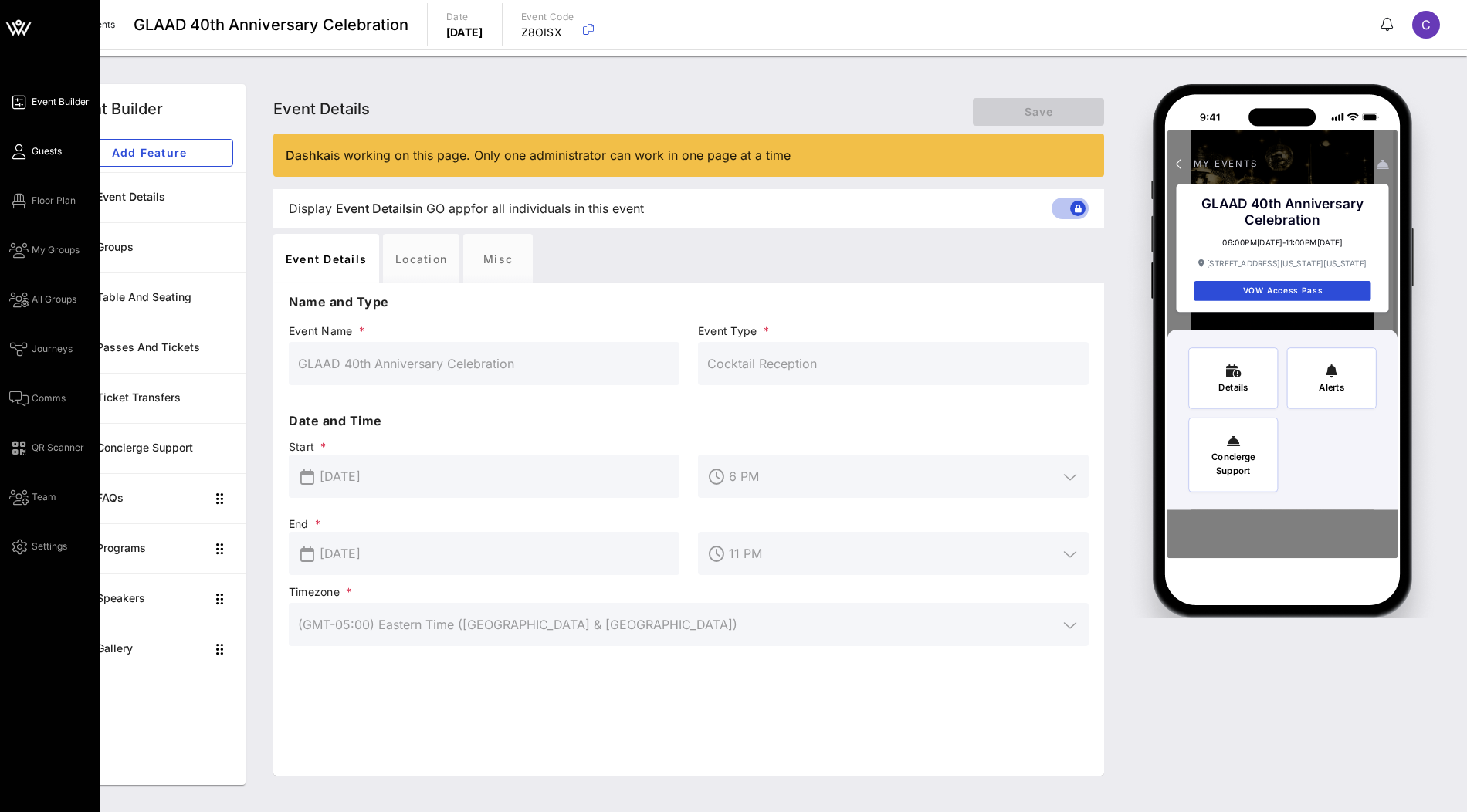
click at [30, 150] on link "Guests" at bounding box center [35, 151] width 53 height 19
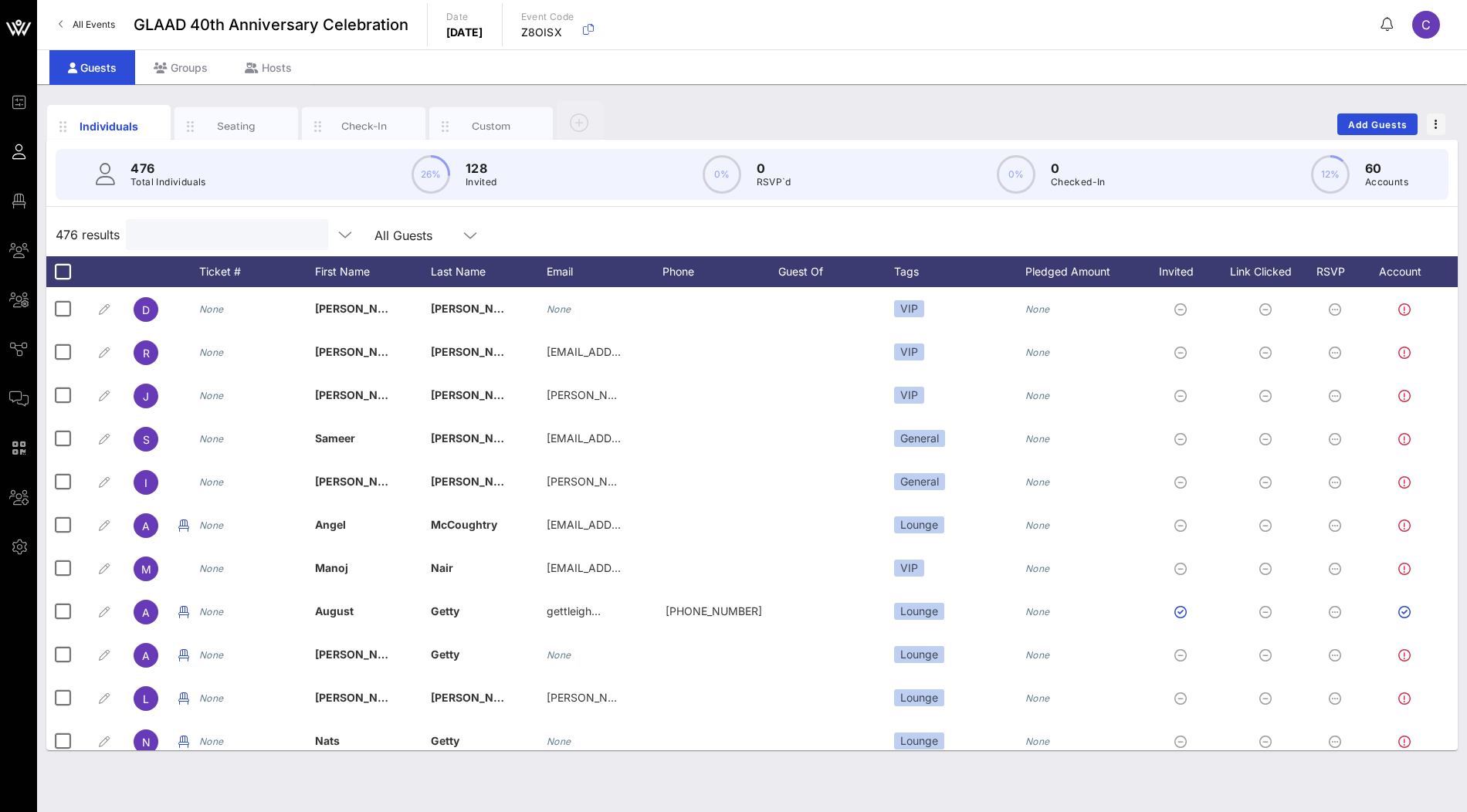
click at [202, 231] on input "text" at bounding box center [225, 234] width 181 height 20
paste input "Don Bacigalupi"
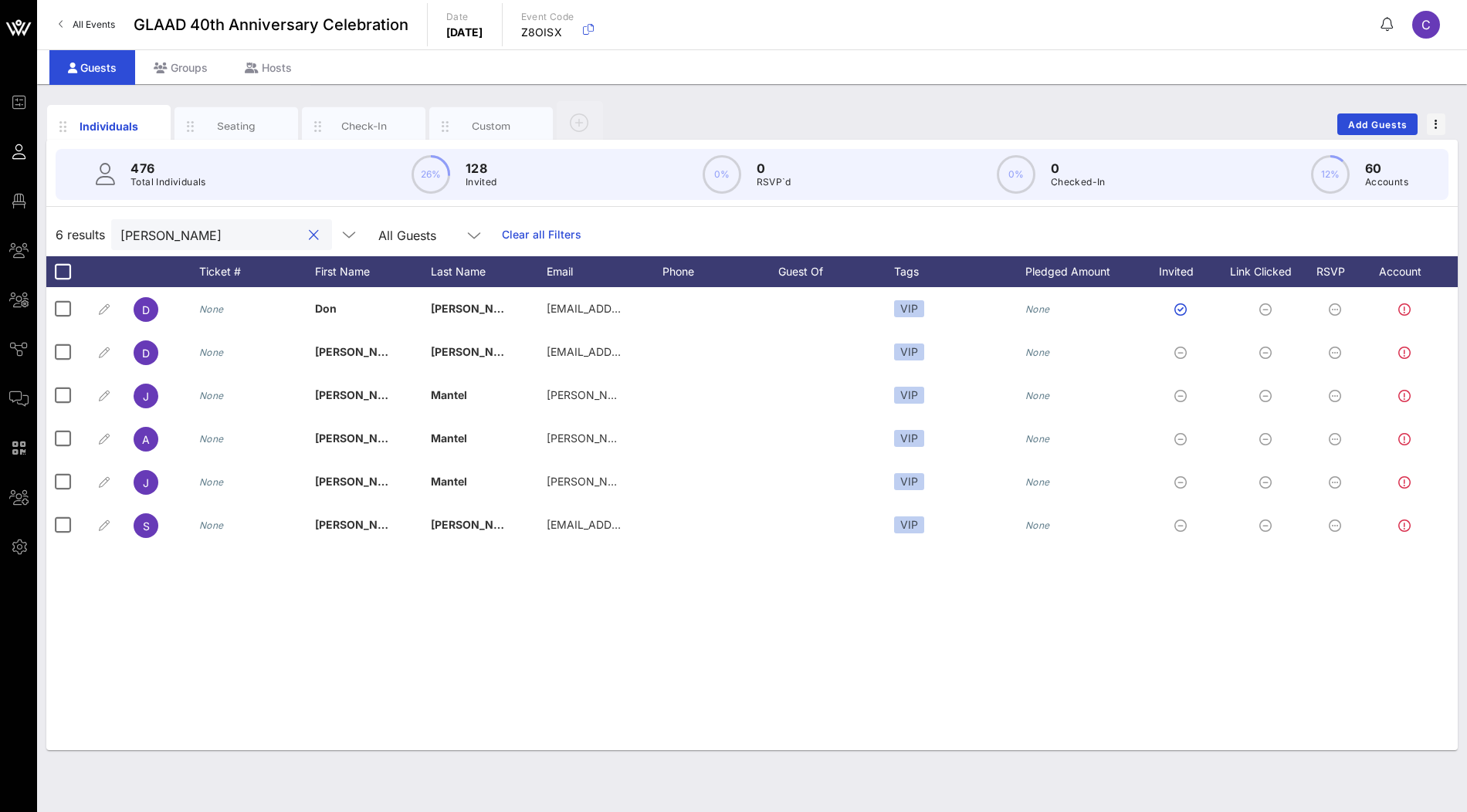
click at [217, 234] on input "[PERSON_NAME]" at bounding box center [210, 234] width 181 height 20
paste input "Evan Katz"
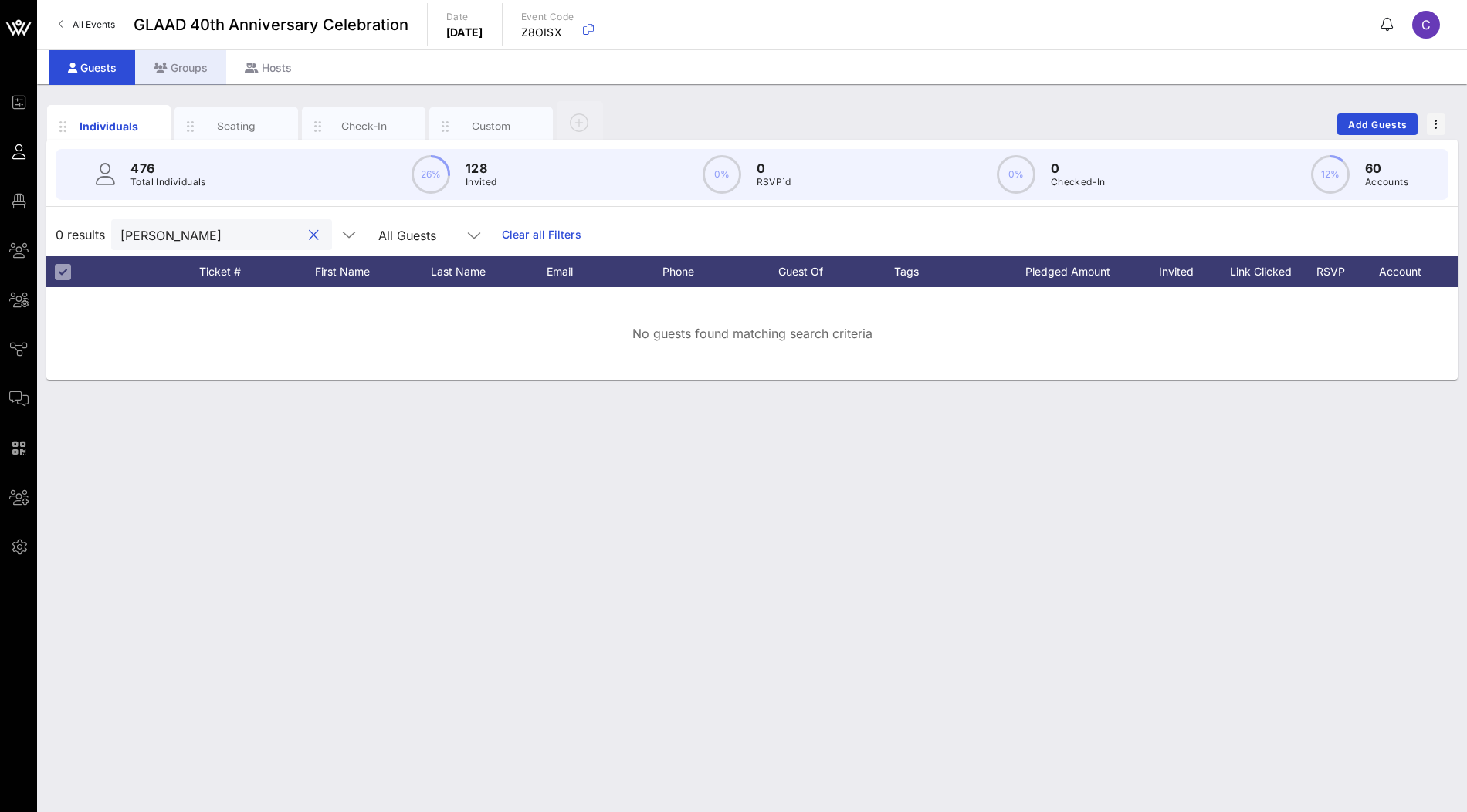
type input "Evan Katz"
click at [199, 72] on div "Groups" at bounding box center [181, 67] width 91 height 35
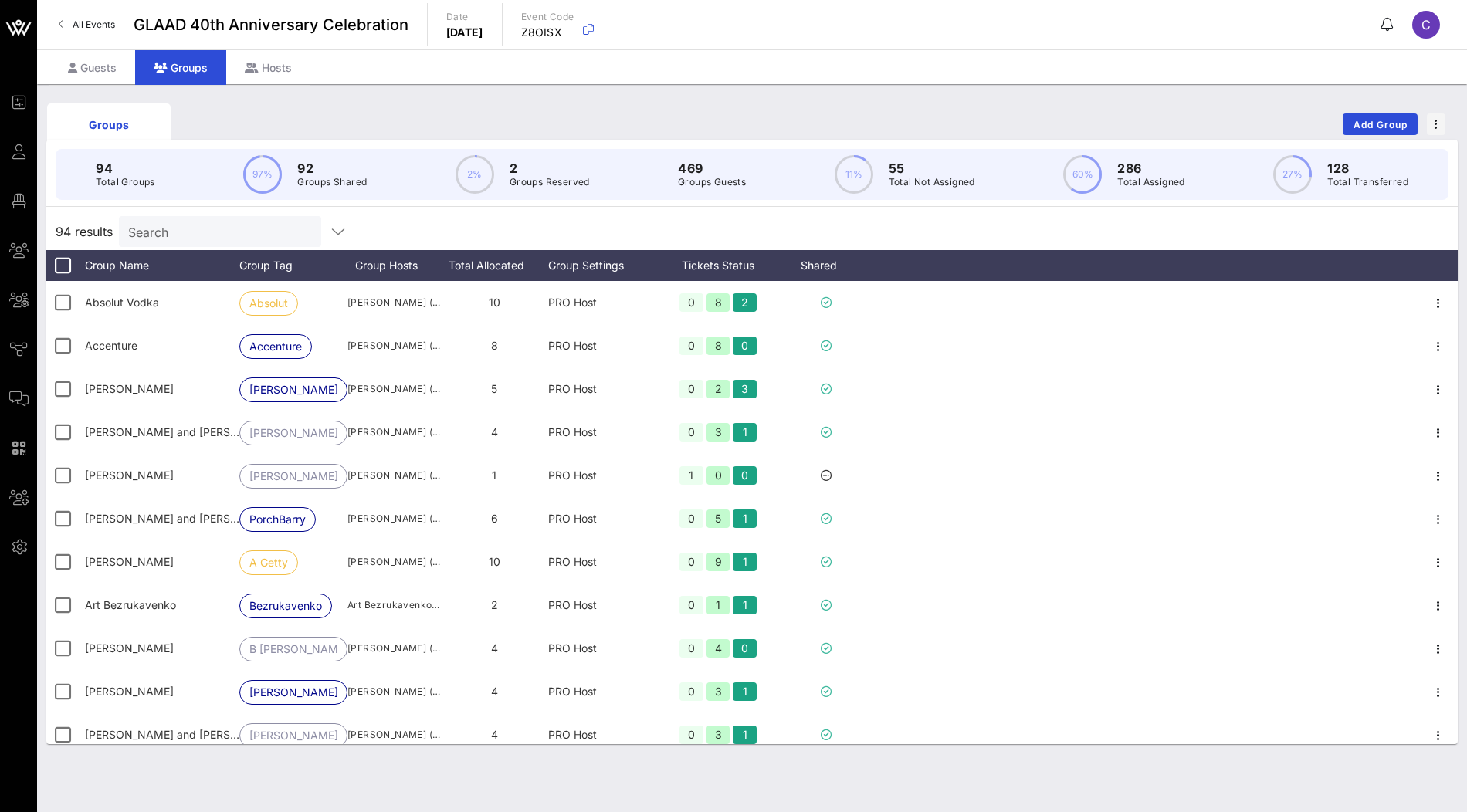
click at [193, 232] on input "Search" at bounding box center [218, 231] width 181 height 20
paste input "Evan Katz"
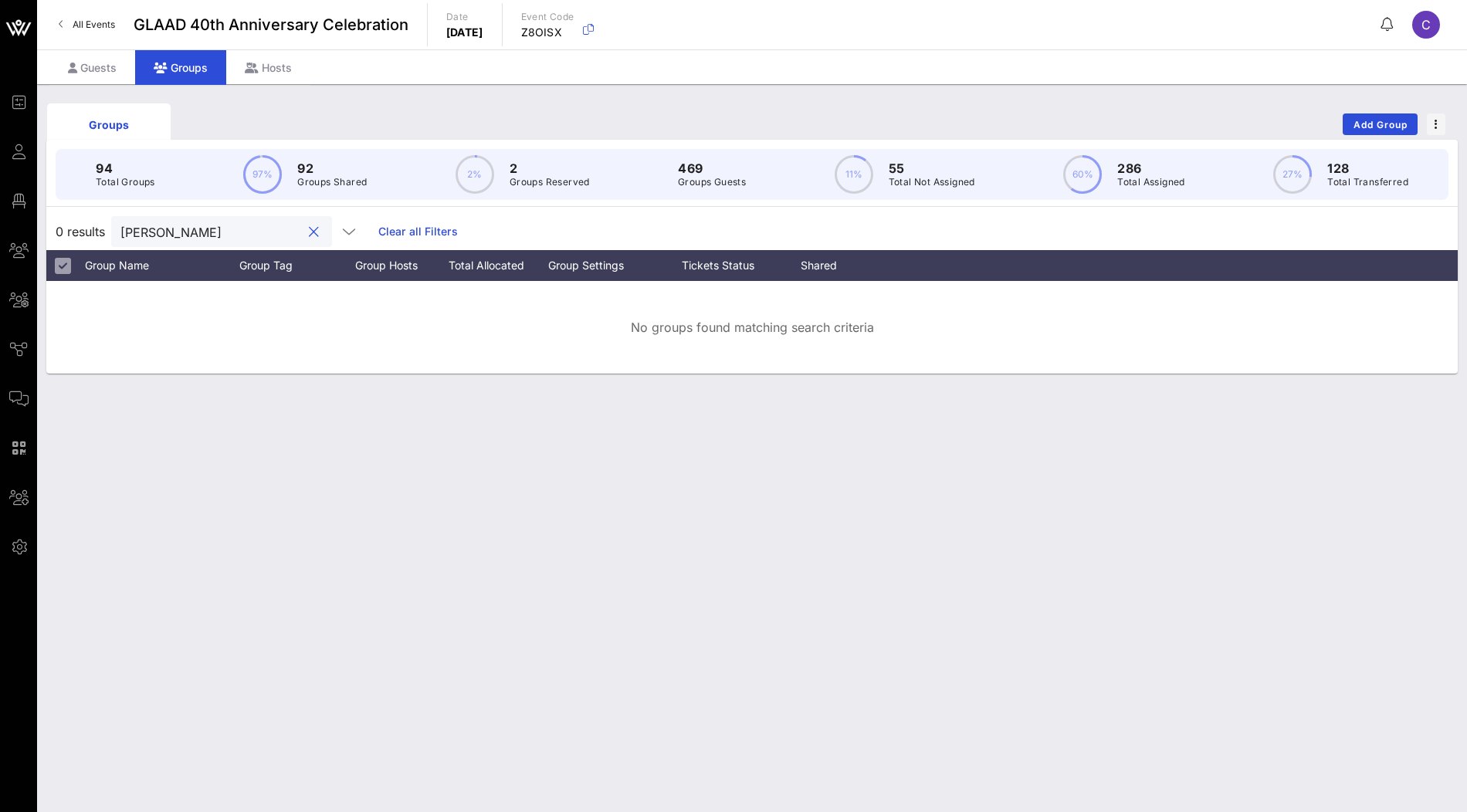
click at [123, 225] on input "Evan Katz" at bounding box center [210, 231] width 181 height 20
type input "Evan Katz"
click at [93, 62] on div "Guests" at bounding box center [92, 67] width 86 height 35
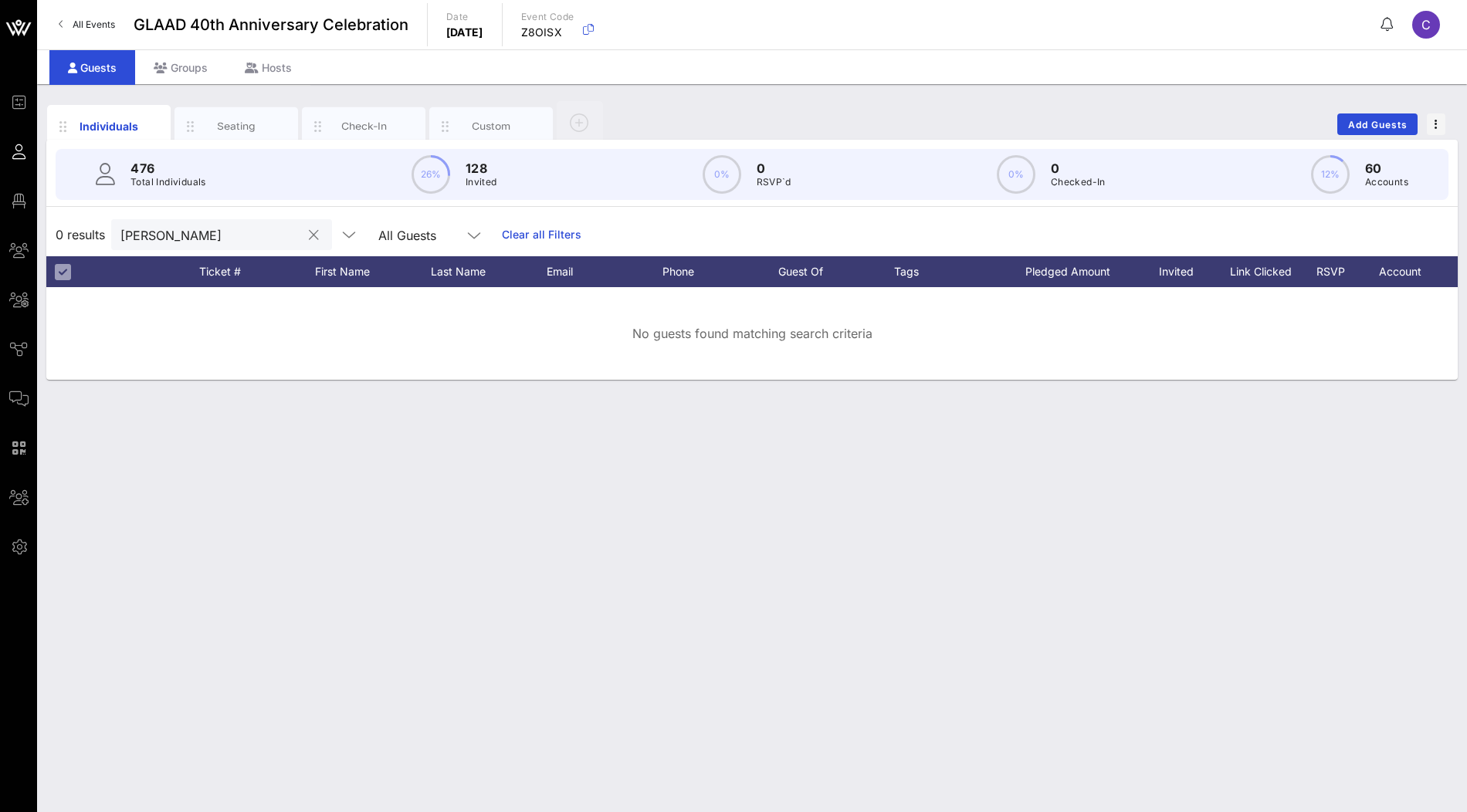
click at [148, 232] on input "Evan Katz" at bounding box center [210, 234] width 181 height 20
click at [161, 230] on input "Evan Katz" at bounding box center [210, 234] width 181 height 20
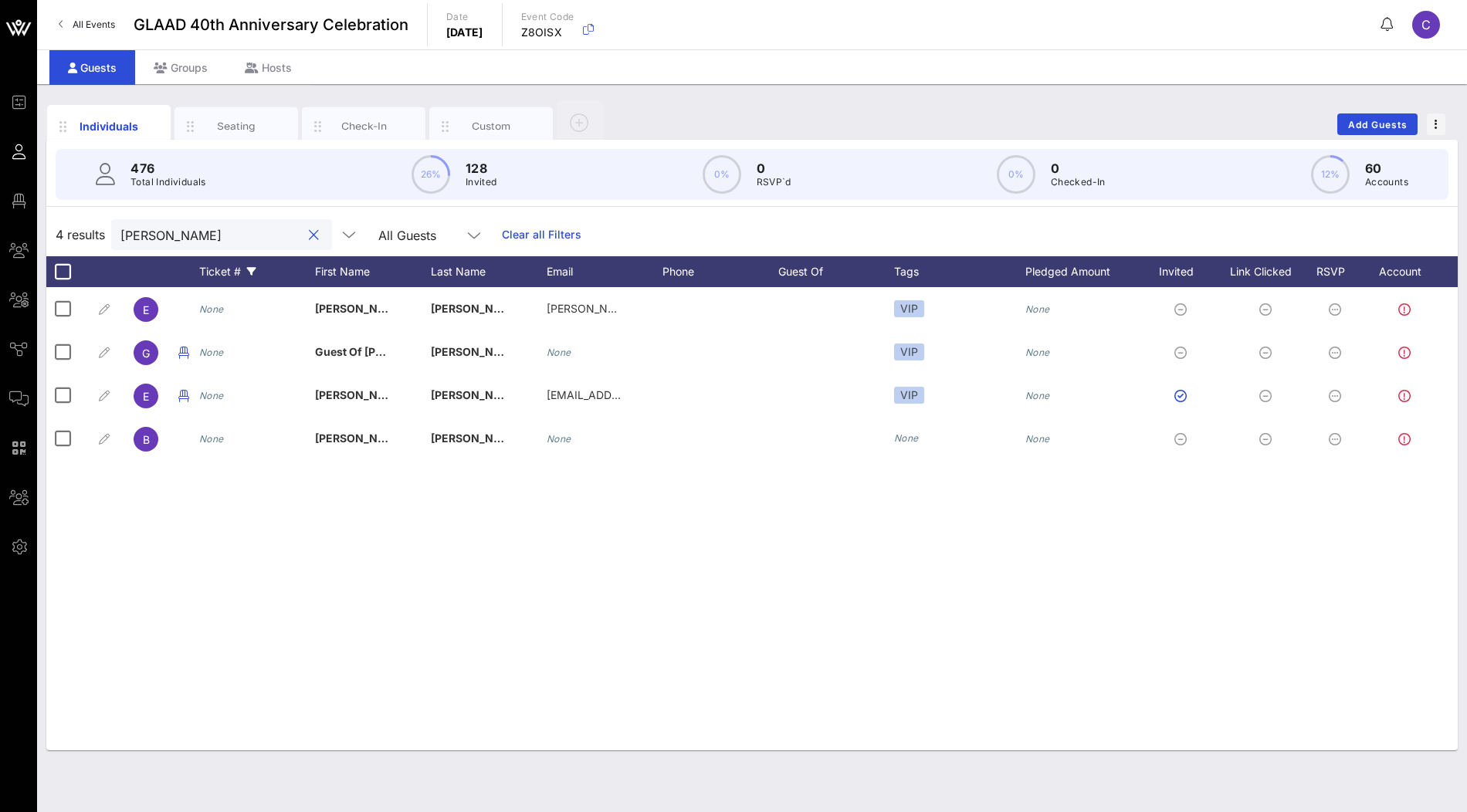
type input "a"
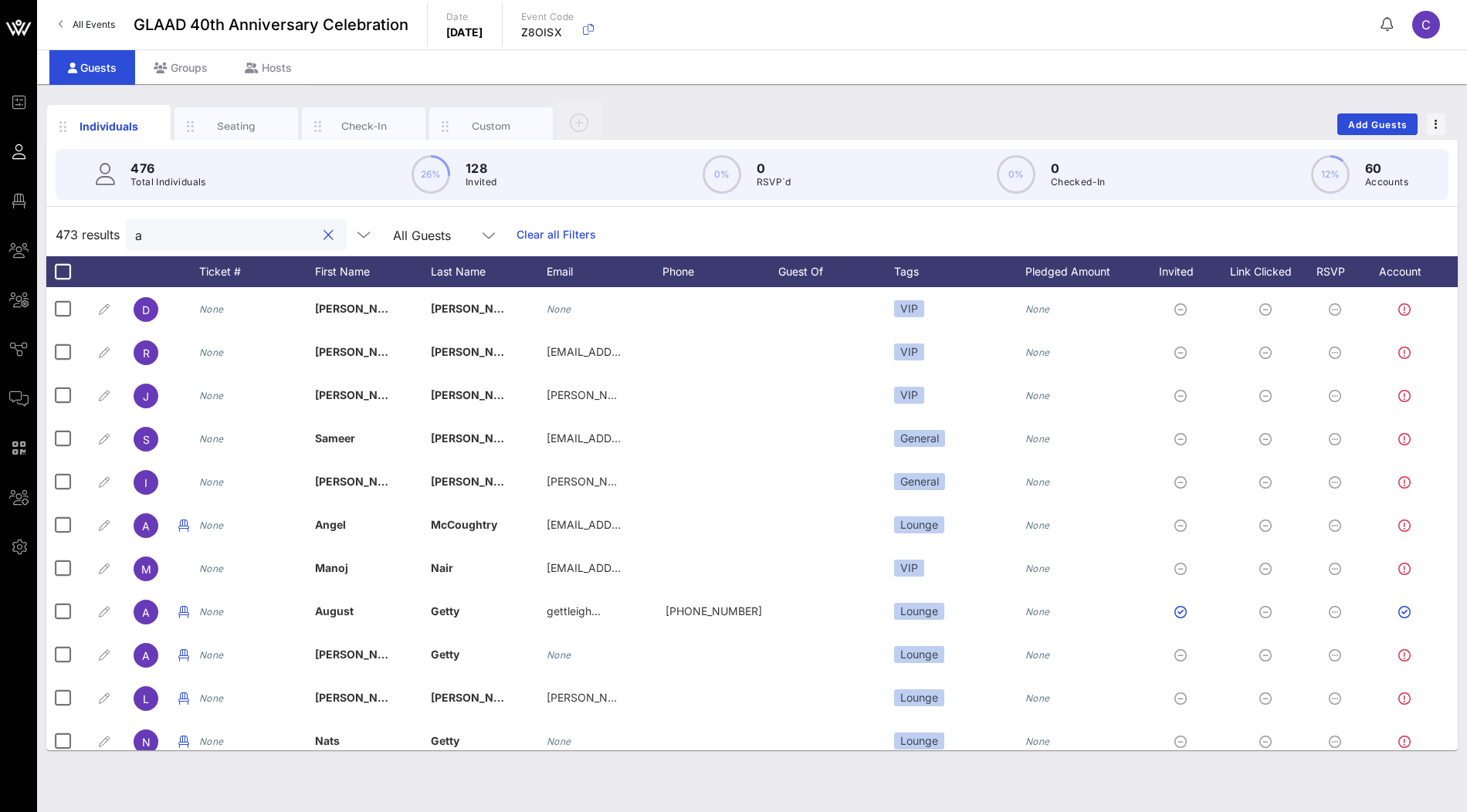
click at [186, 239] on input "a" at bounding box center [225, 234] width 181 height 20
click at [174, 239] on input "text" at bounding box center [225, 234] width 181 height 20
paste input "Evan Katz"
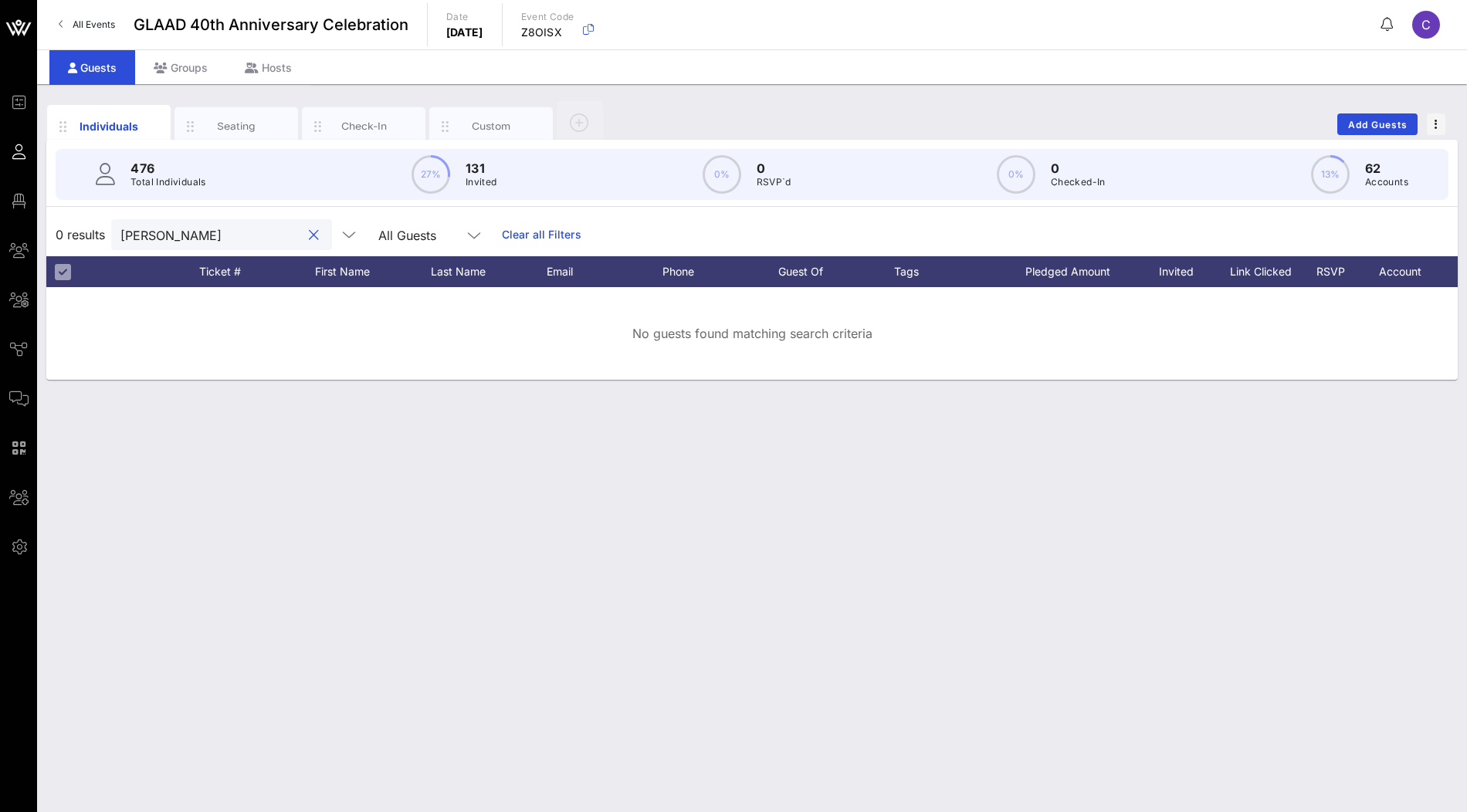
click at [137, 235] on input "Evan Katz" at bounding box center [210, 234] width 181 height 20
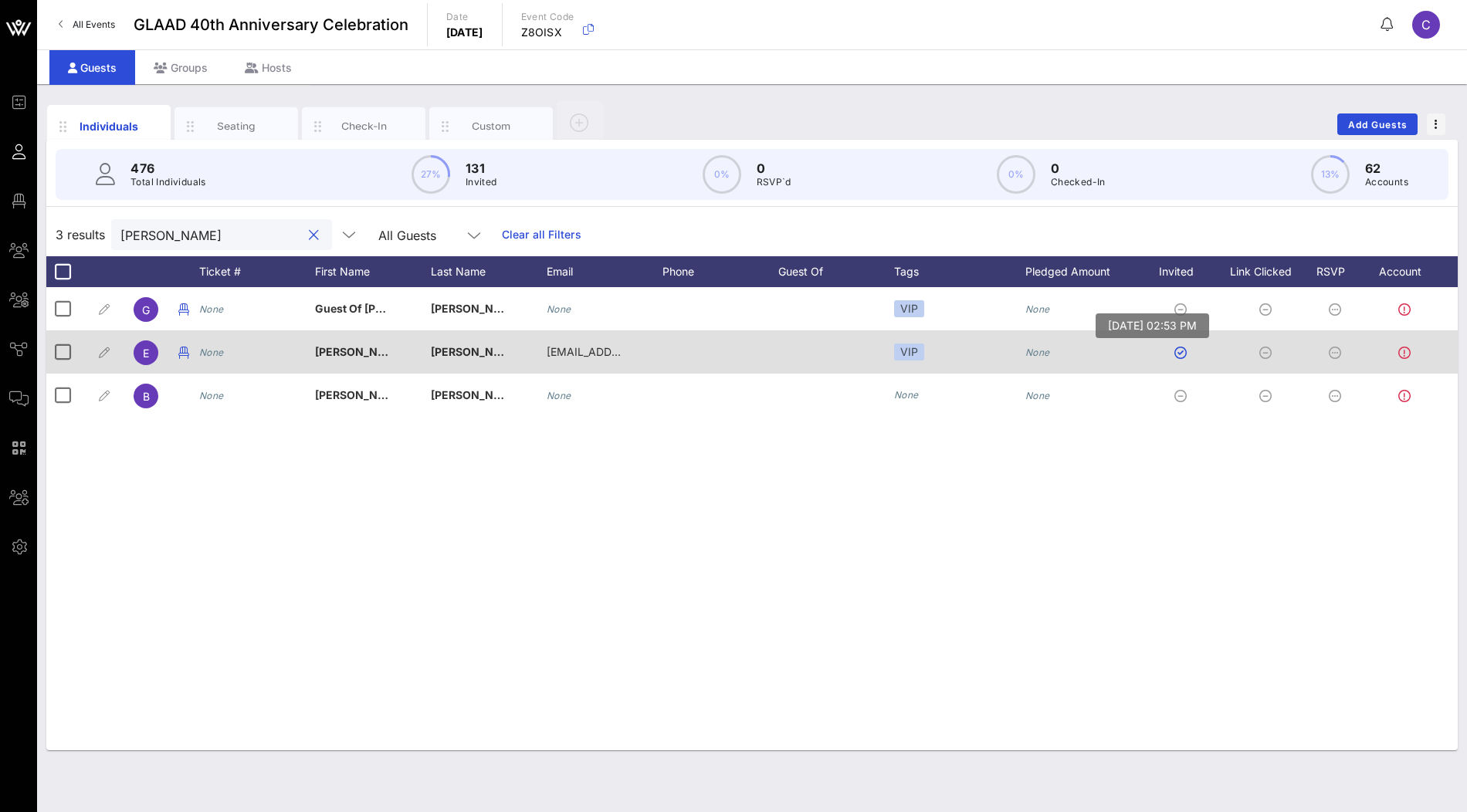
type input "[PERSON_NAME]"
click at [1181, 353] on button "button" at bounding box center [1181, 353] width 12 height 12
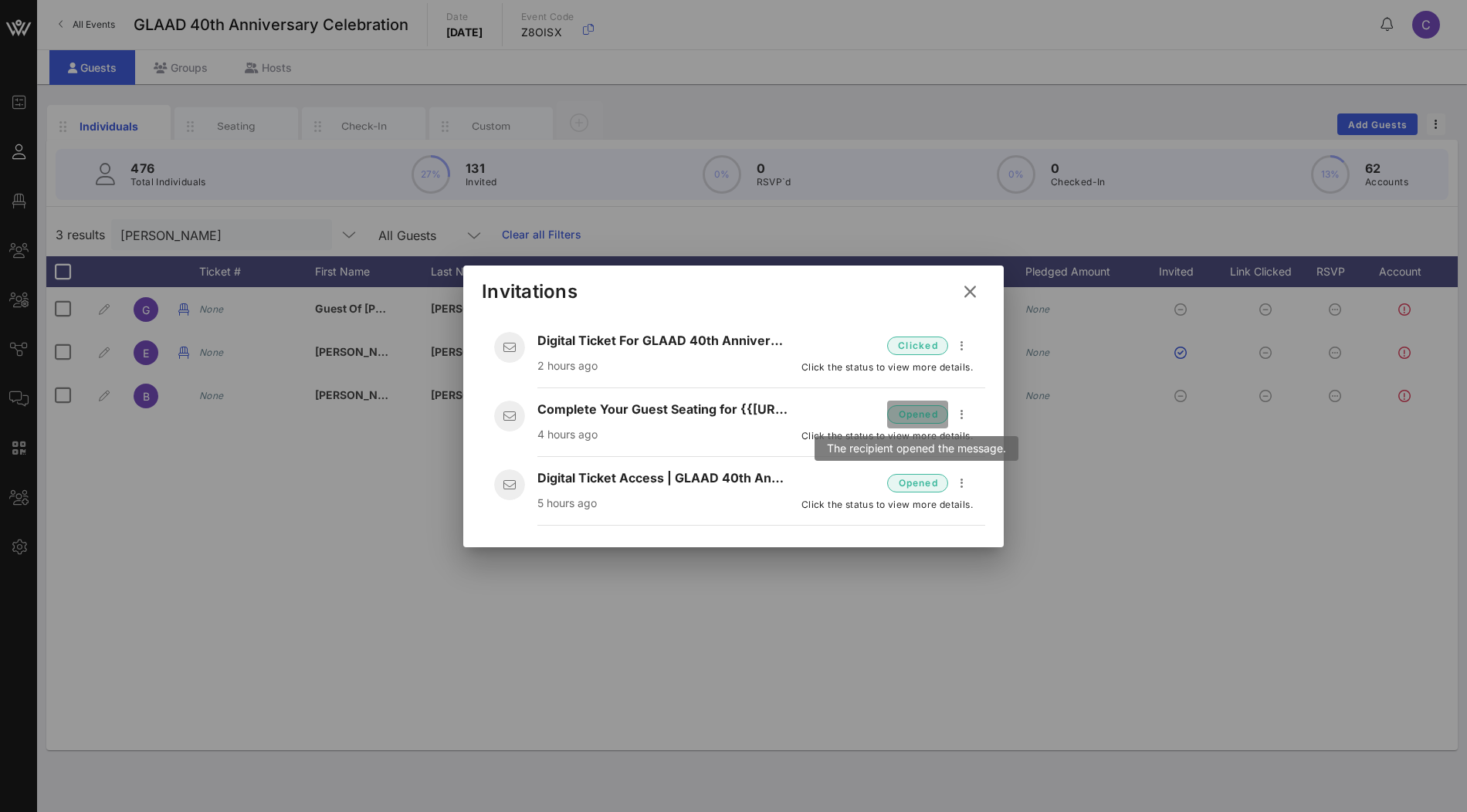
click at [920, 418] on span "opened" at bounding box center [917, 414] width 41 height 15
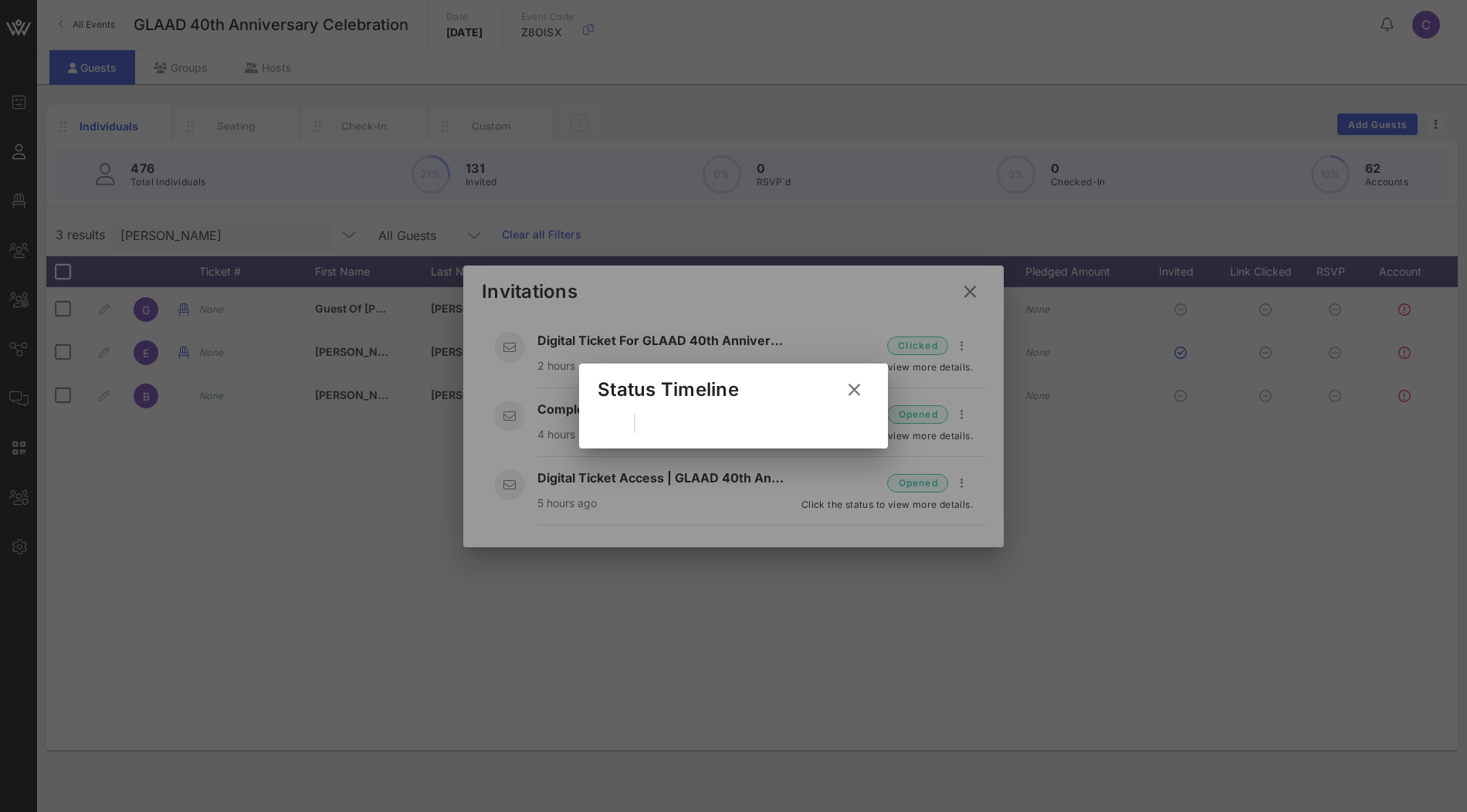
click at [853, 388] on icon at bounding box center [854, 389] width 28 height 28
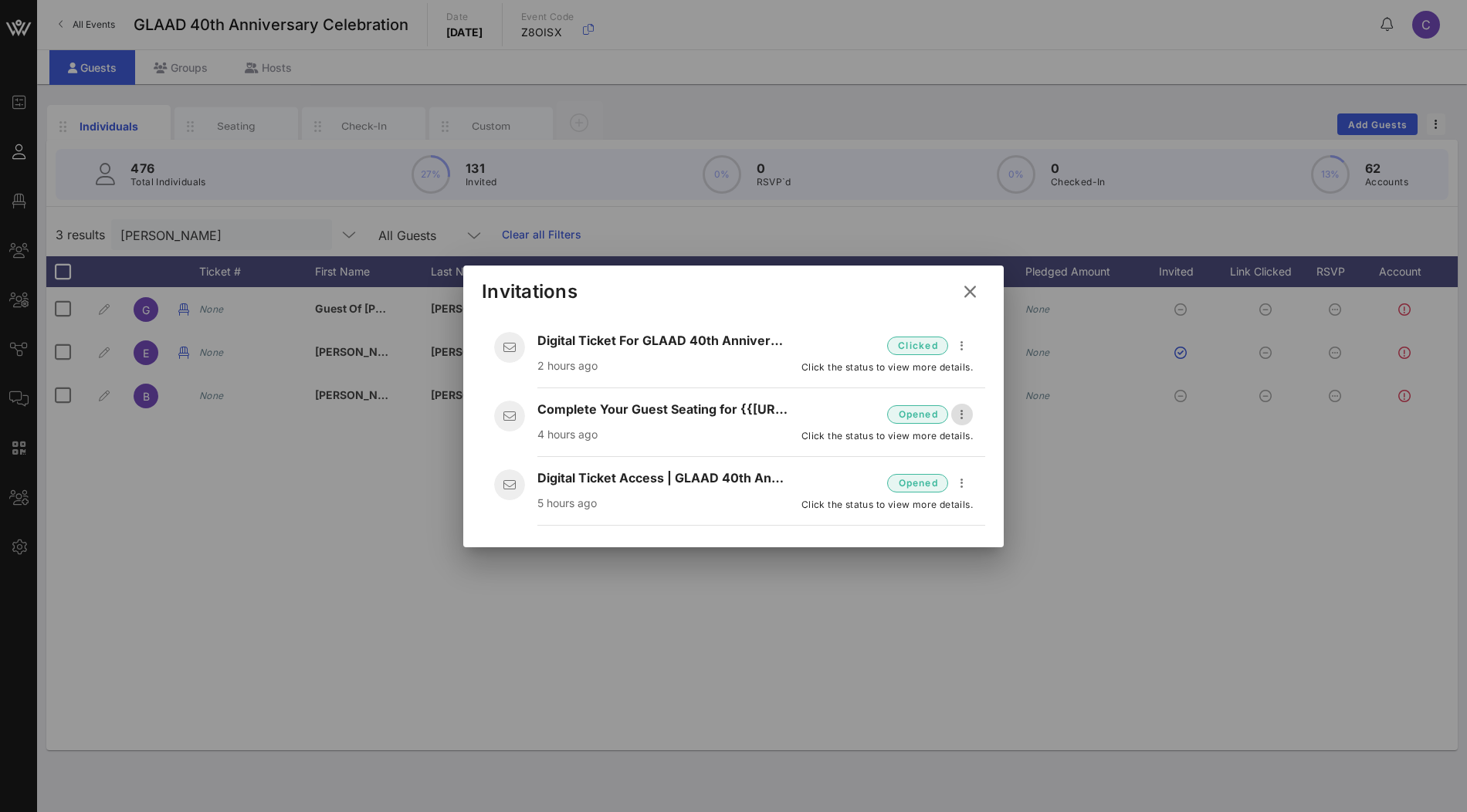
click at [965, 417] on icon "button" at bounding box center [962, 414] width 19 height 19
click at [977, 436] on div "Open" at bounding box center [988, 443] width 43 height 14
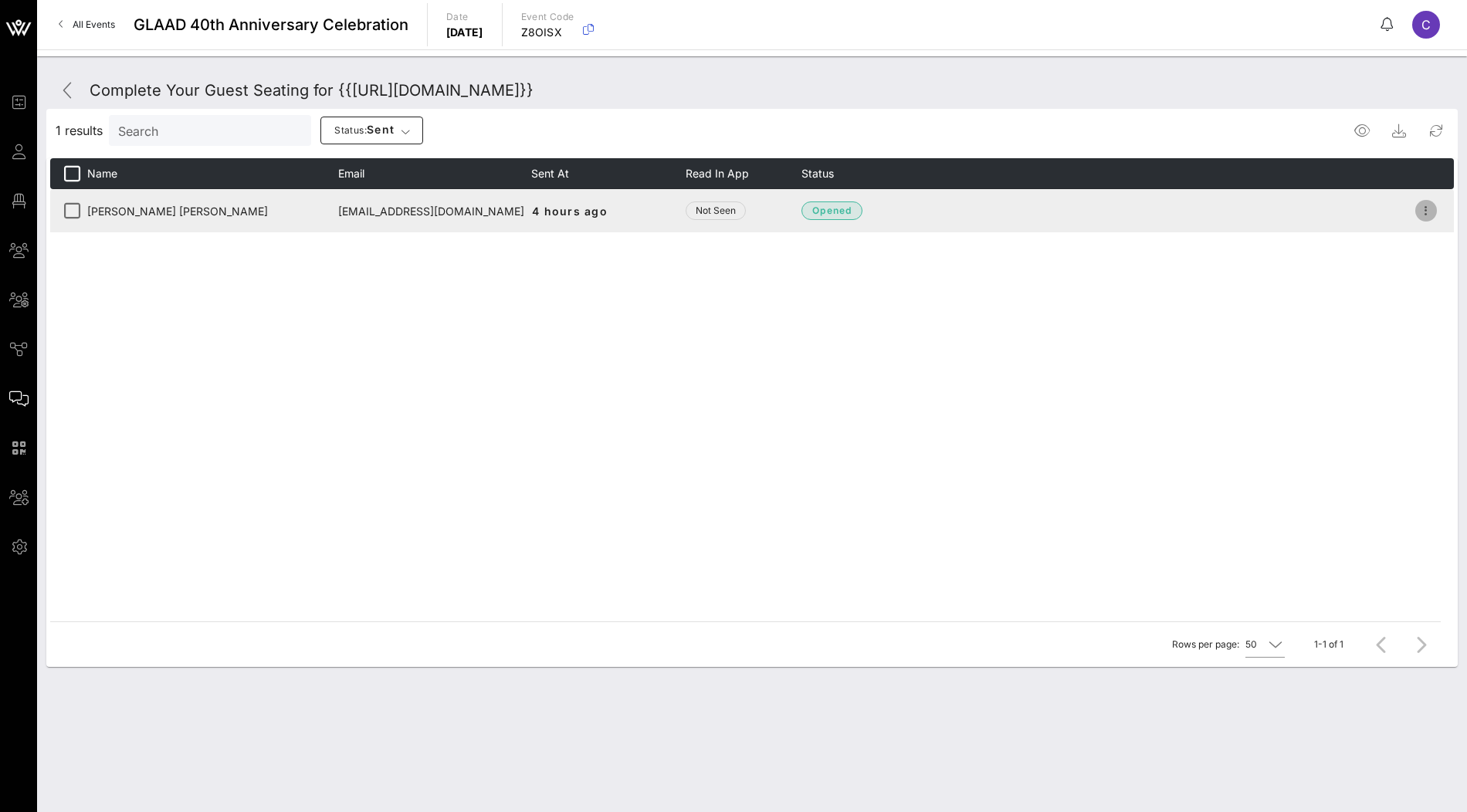
click at [1425, 214] on icon "button" at bounding box center [1426, 210] width 19 height 19
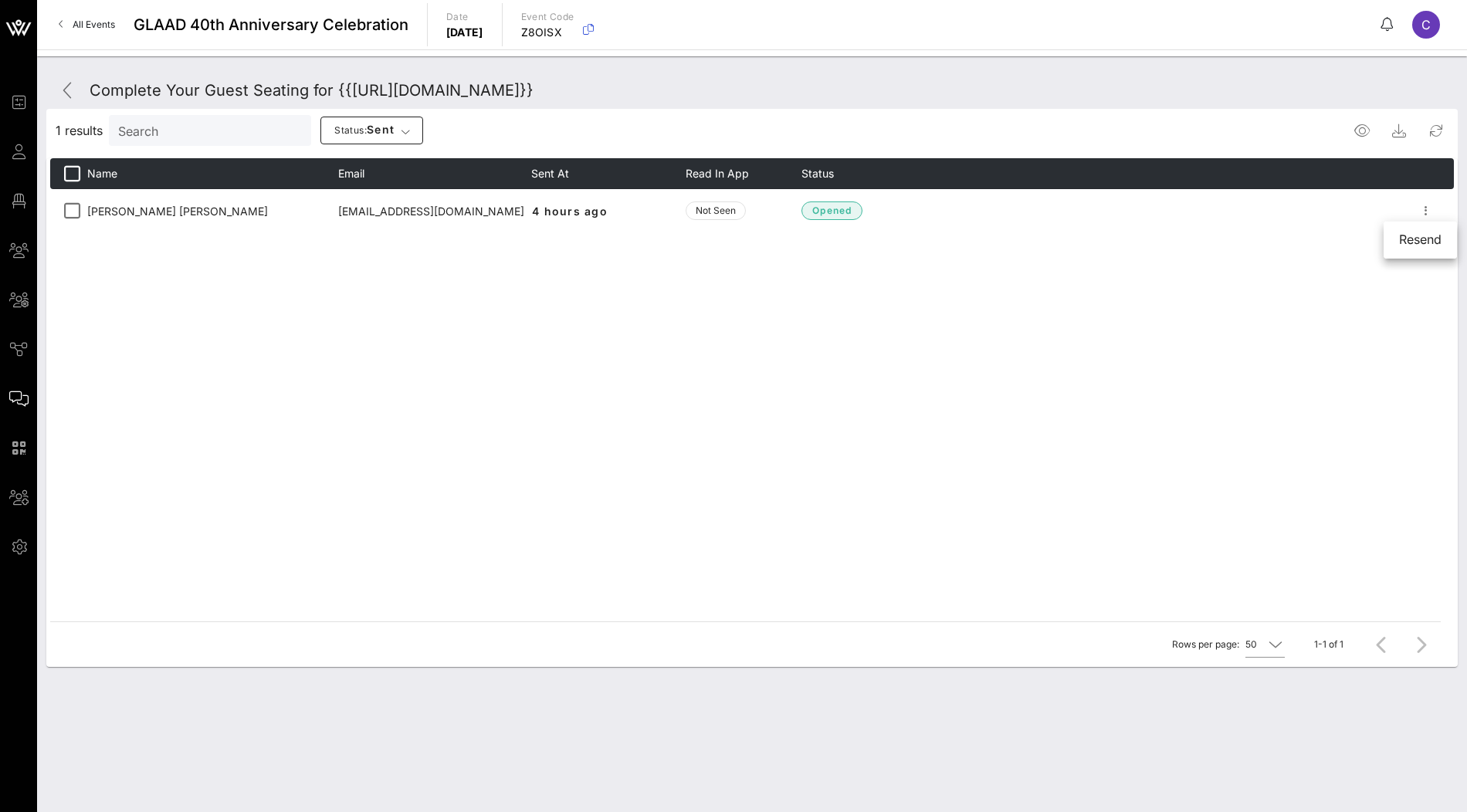
click at [891, 341] on div "Name Email Sent At Read in App Status Evan Ross Katz evanrosskatz@gmail.com 4 h…" at bounding box center [752, 390] width 1404 height 463
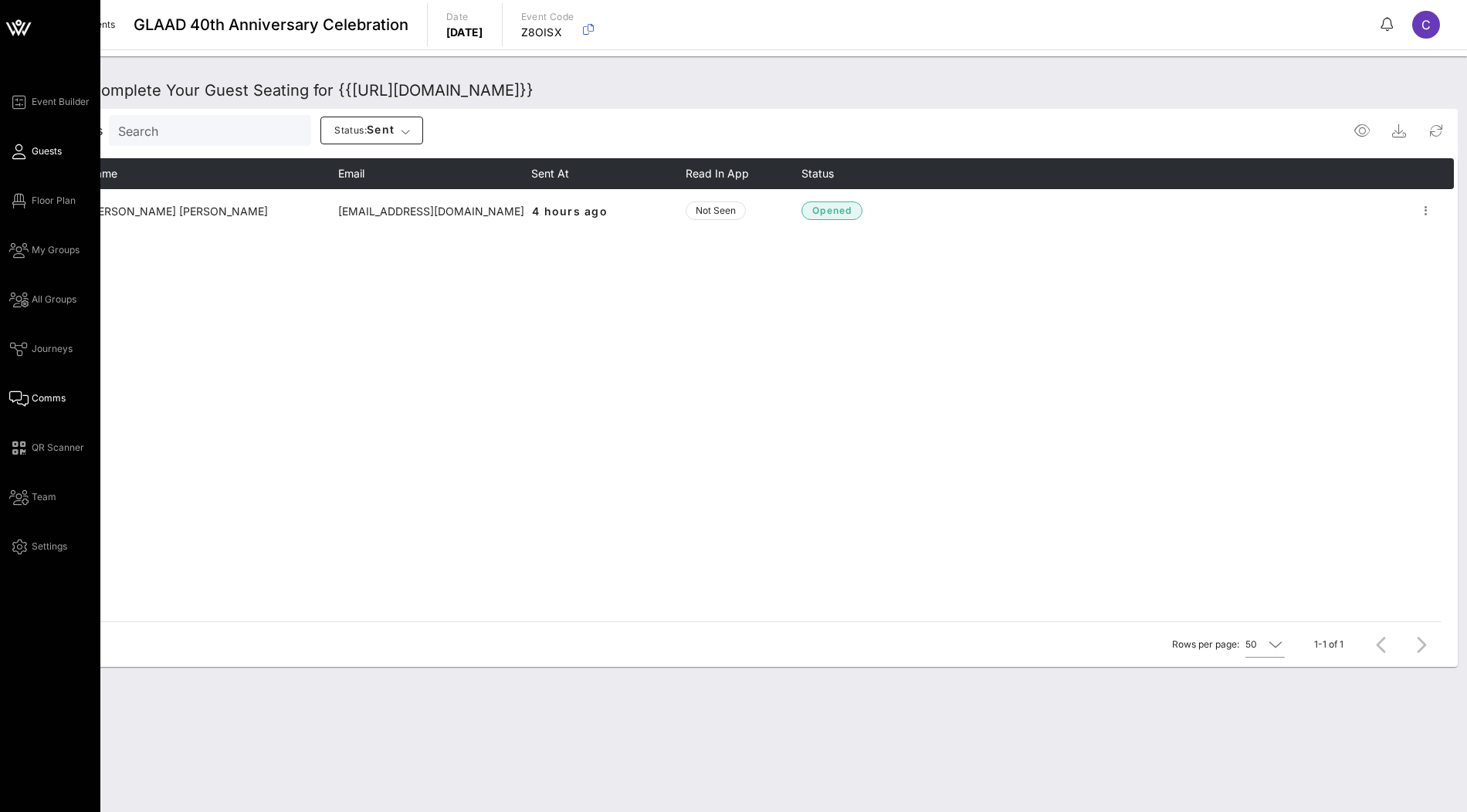
click at [37, 150] on span "Guests" at bounding box center [47, 151] width 30 height 14
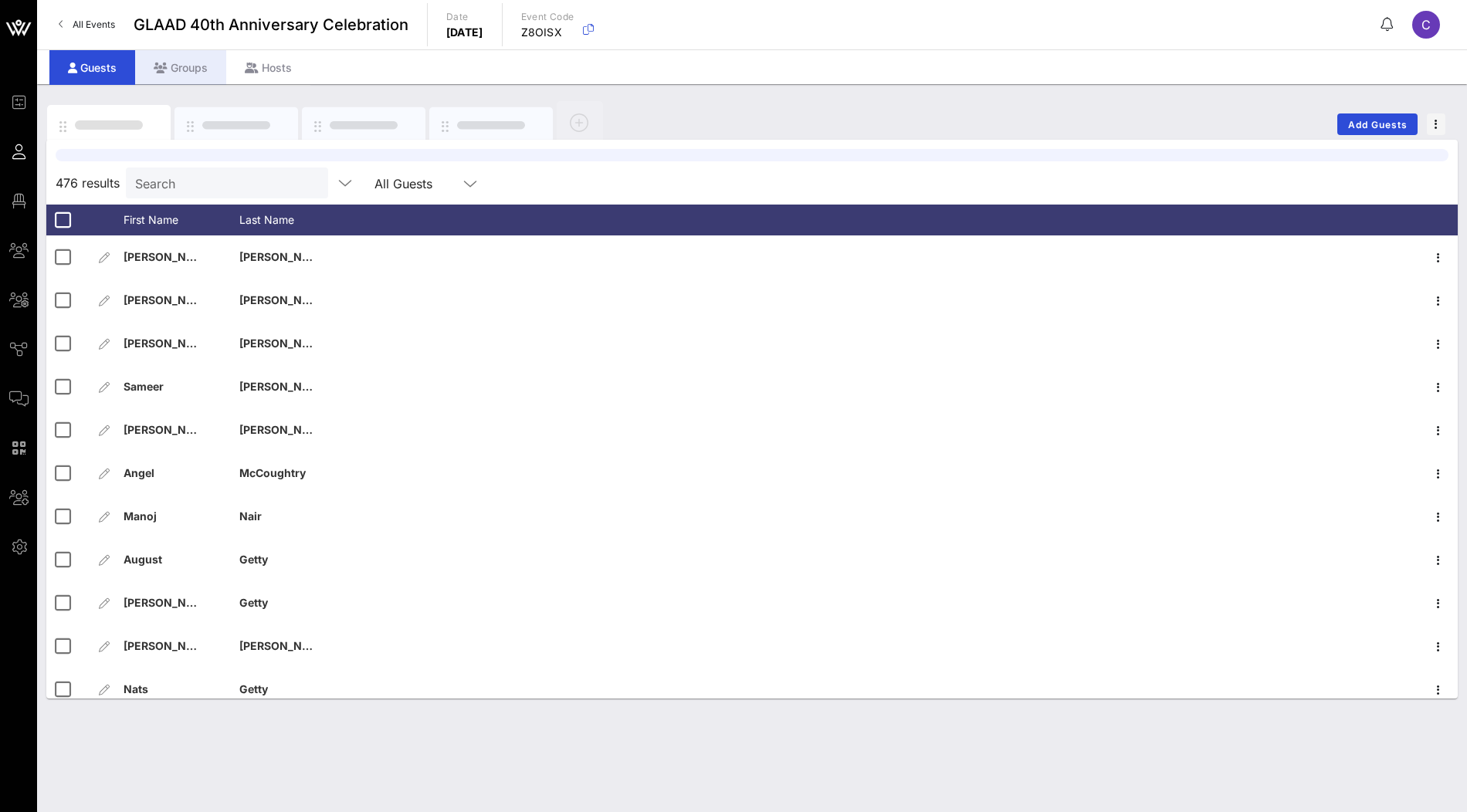
click at [192, 68] on div "Groups" at bounding box center [181, 67] width 91 height 35
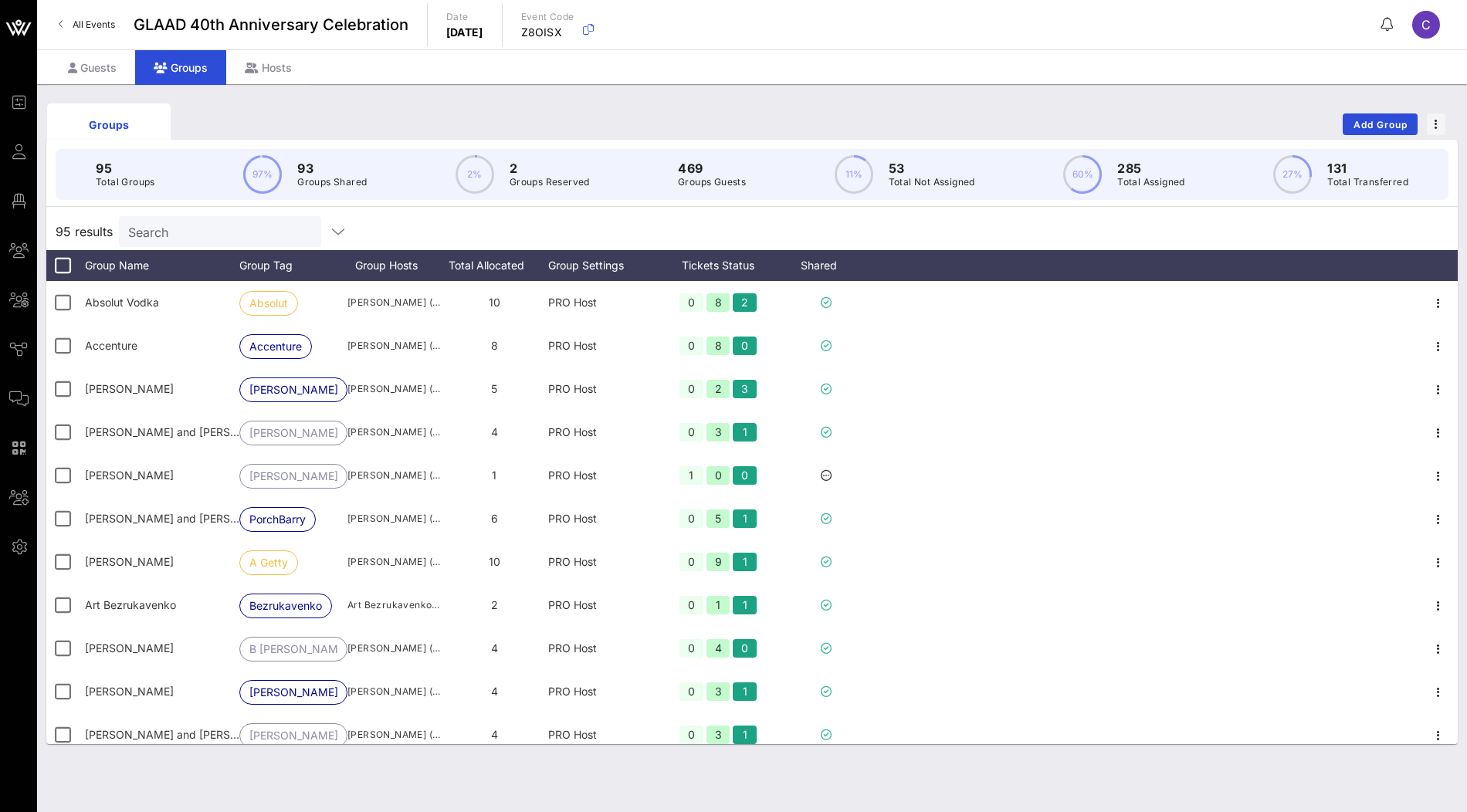
click at [183, 223] on input "Search" at bounding box center [218, 231] width 181 height 20
paste input "Evan Katz"
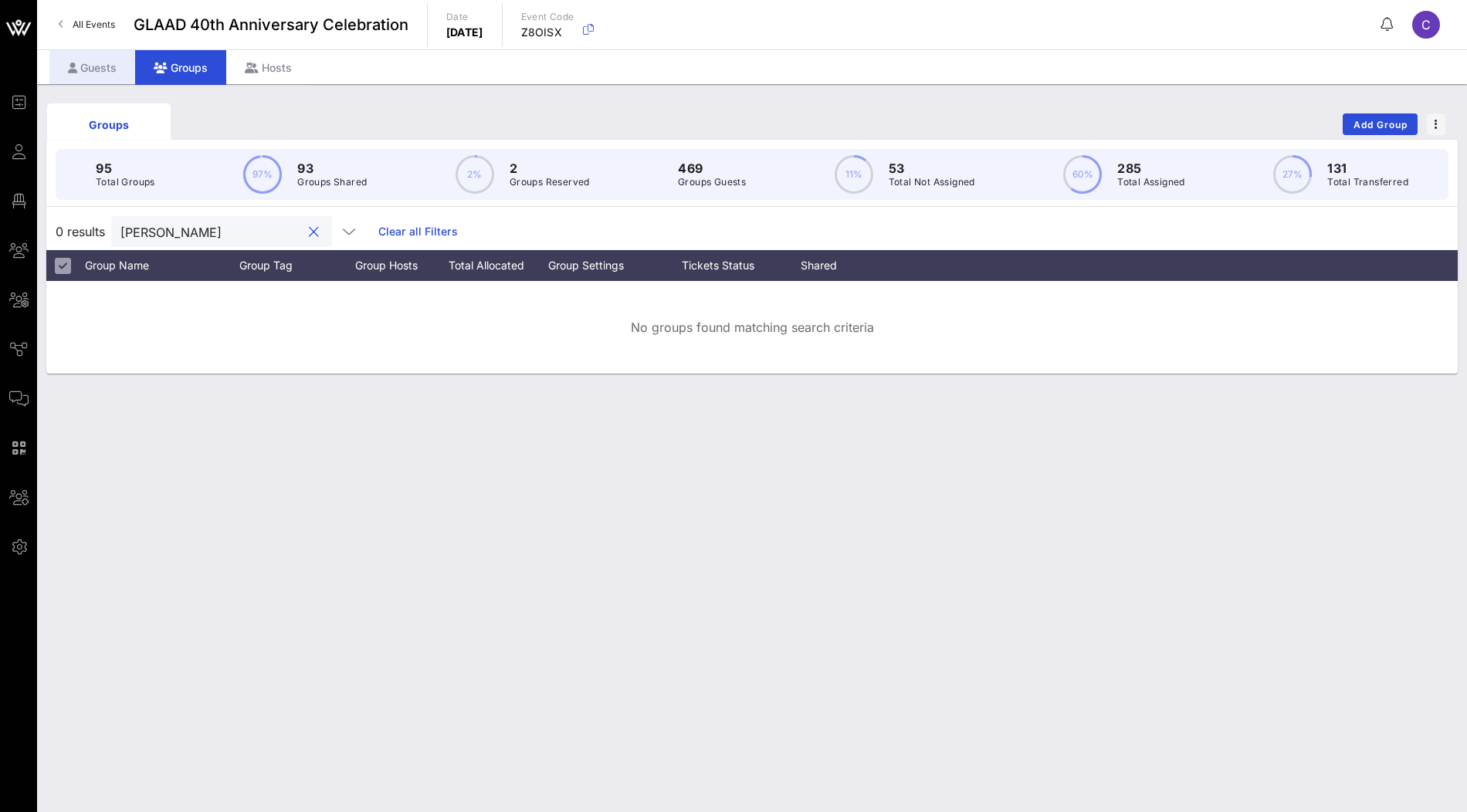
type input "Evan Katz"
click at [110, 67] on div "Guests" at bounding box center [92, 67] width 86 height 35
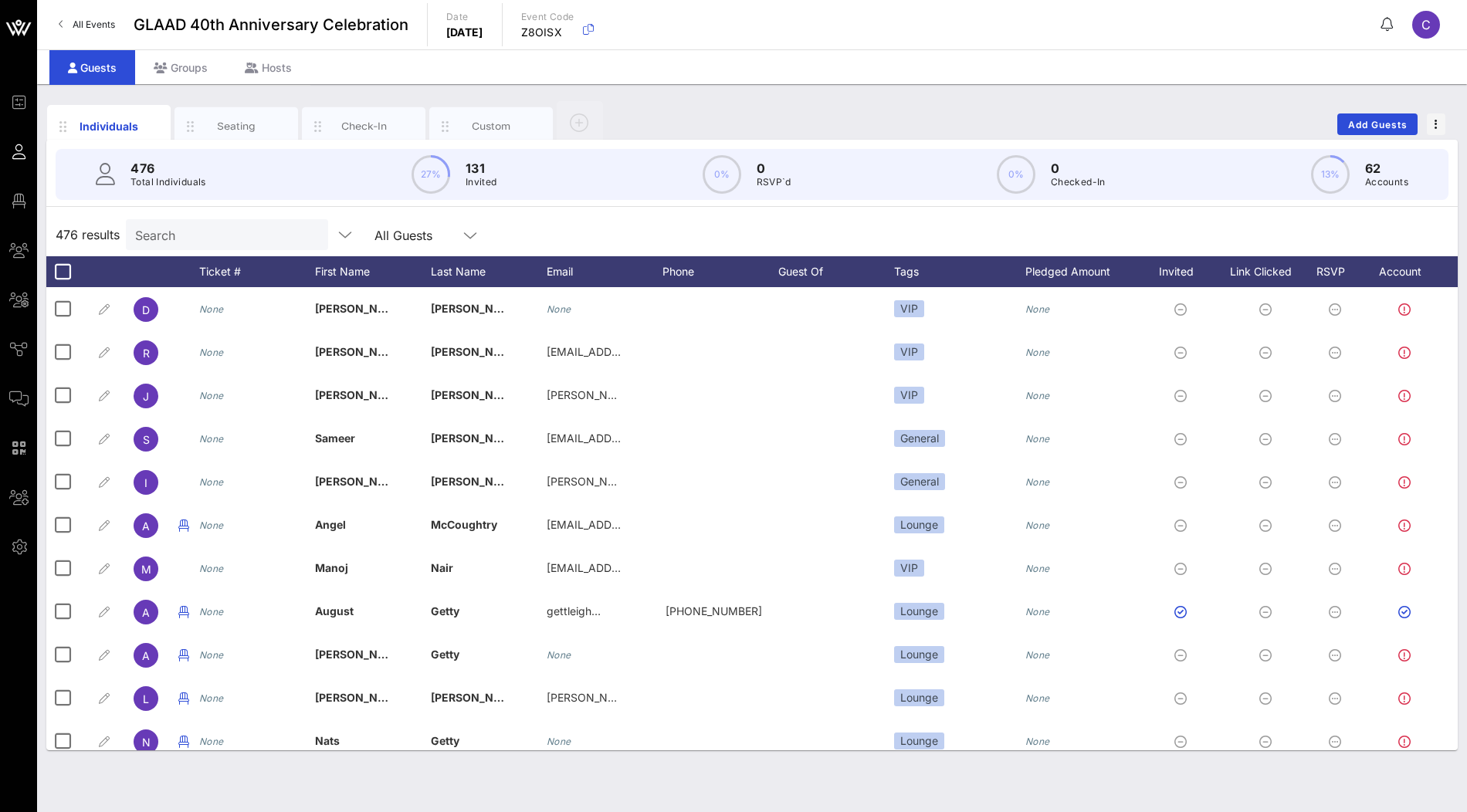
click at [179, 239] on input "Search" at bounding box center [225, 234] width 181 height 20
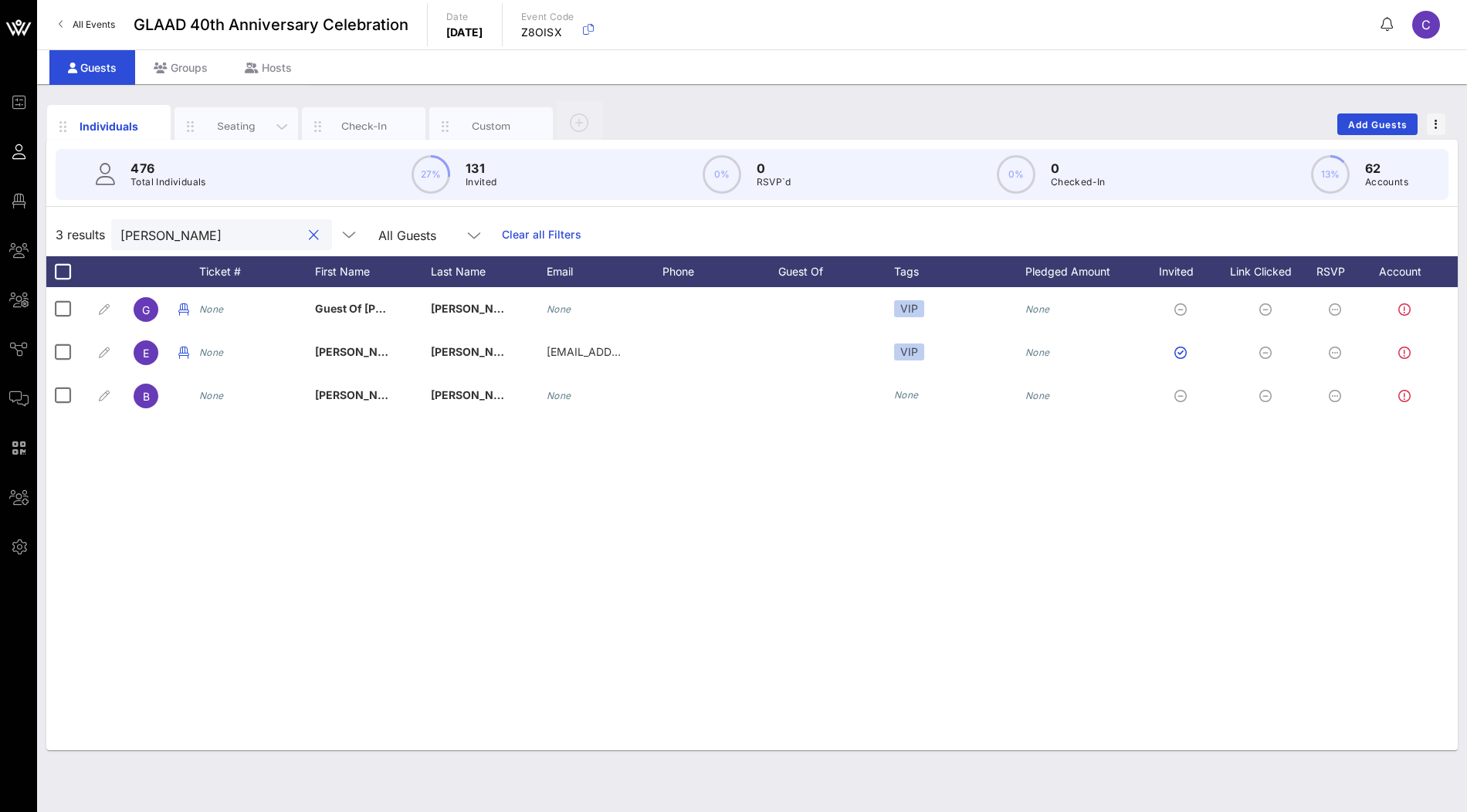
type input "katz"
click at [247, 126] on div "Seating" at bounding box center [236, 126] width 69 height 14
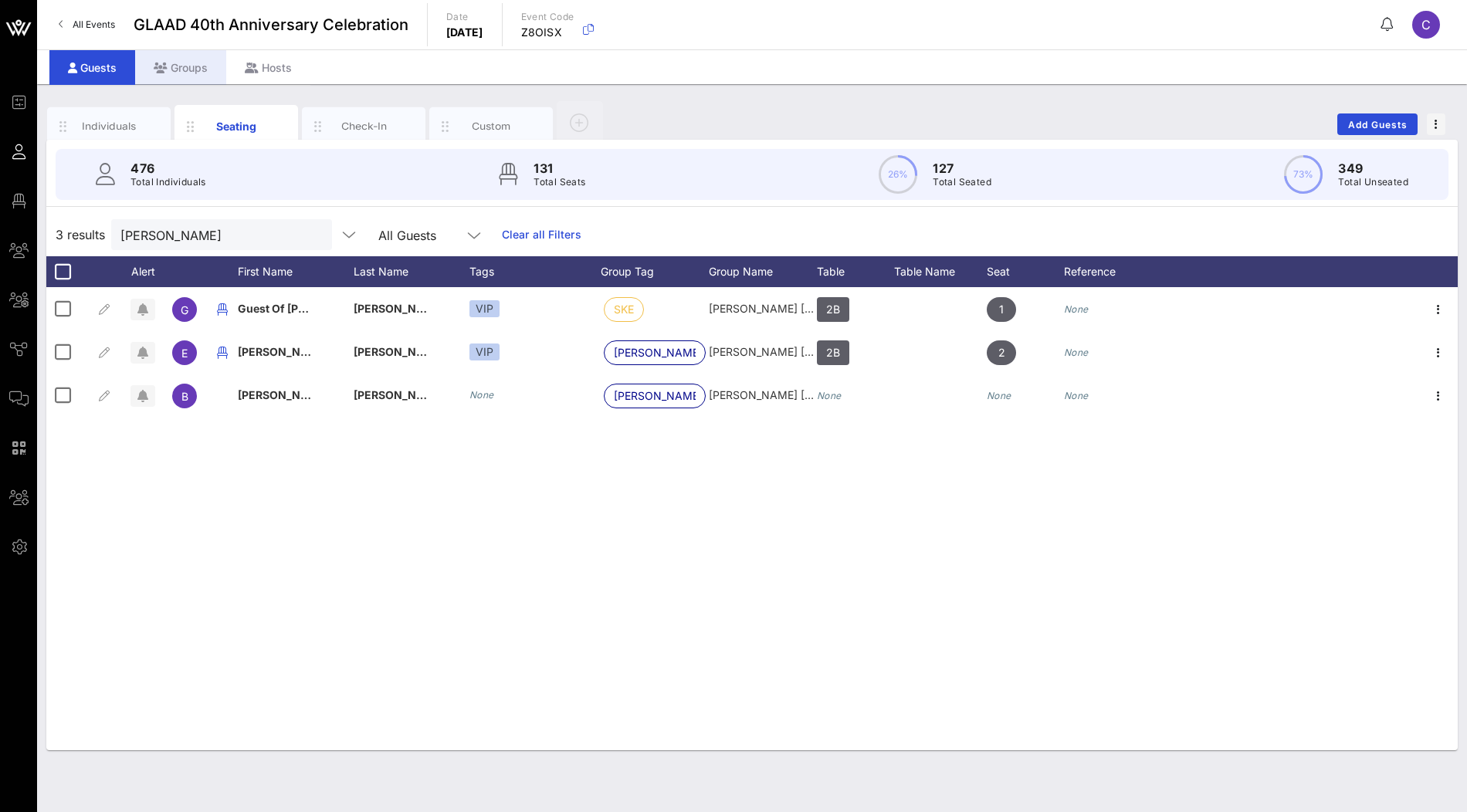
click at [177, 68] on div "Groups" at bounding box center [181, 67] width 91 height 35
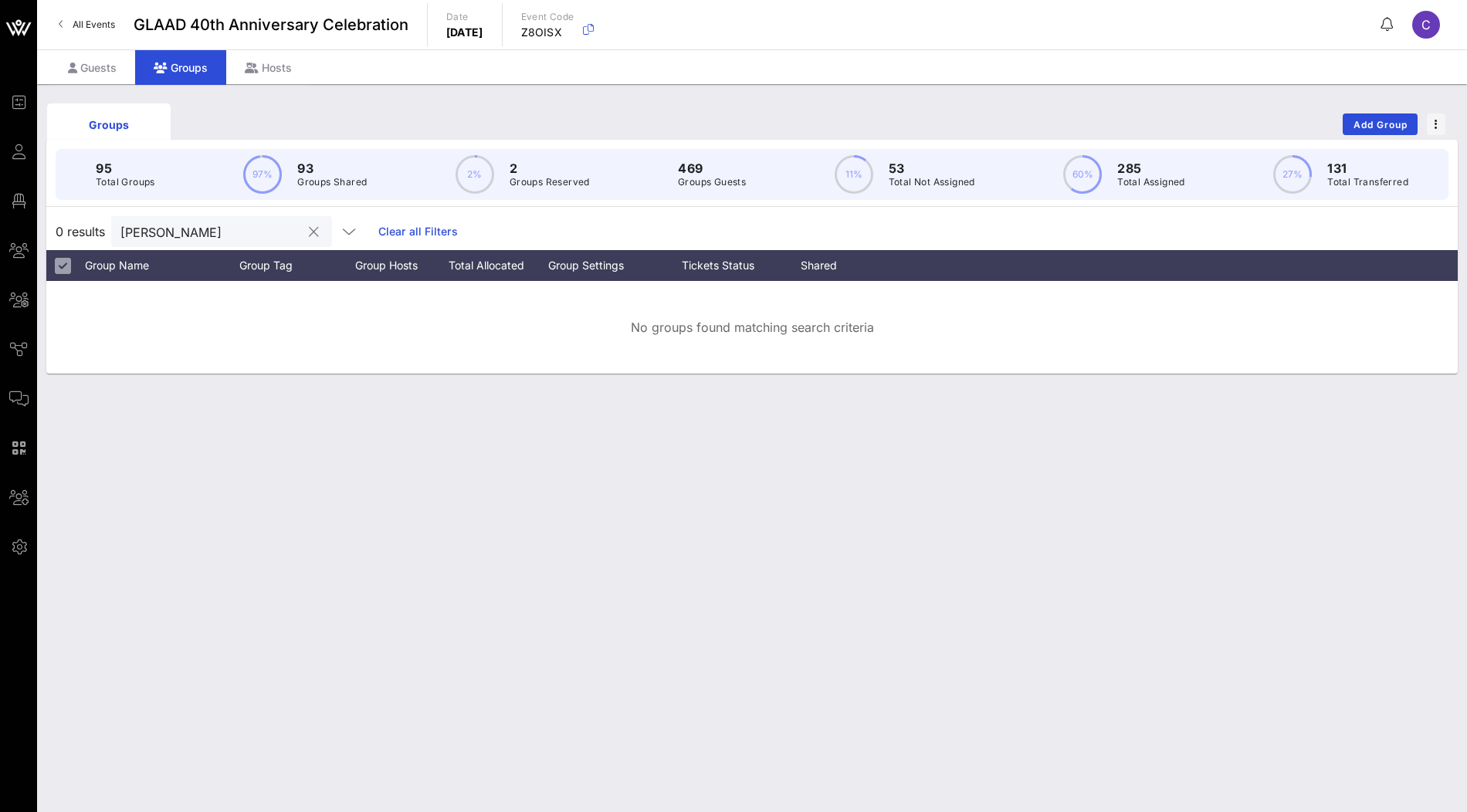
click at [197, 233] on input "Evan Katz" at bounding box center [210, 231] width 181 height 20
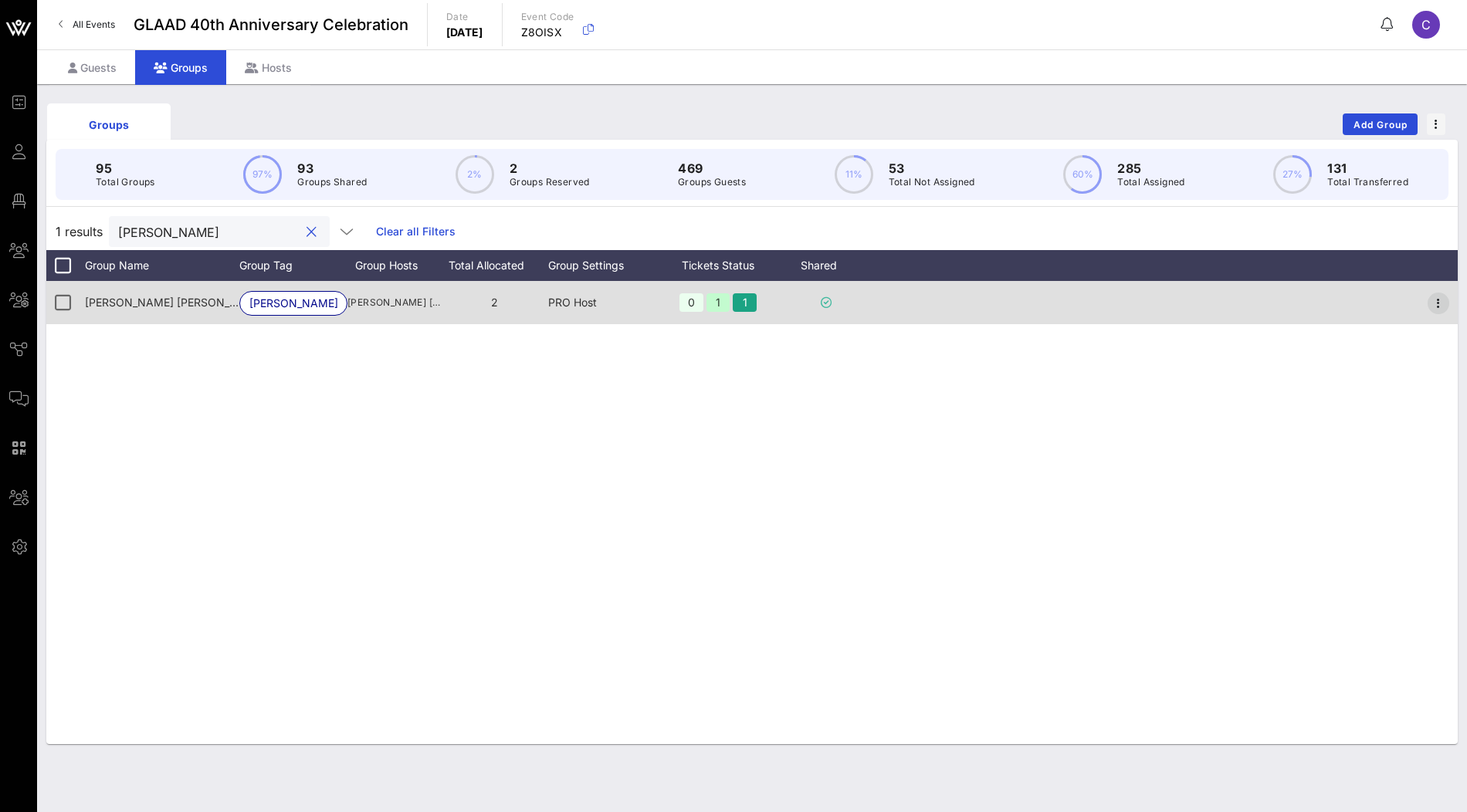
type input "katz"
click at [1438, 307] on icon "button" at bounding box center [1438, 303] width 19 height 19
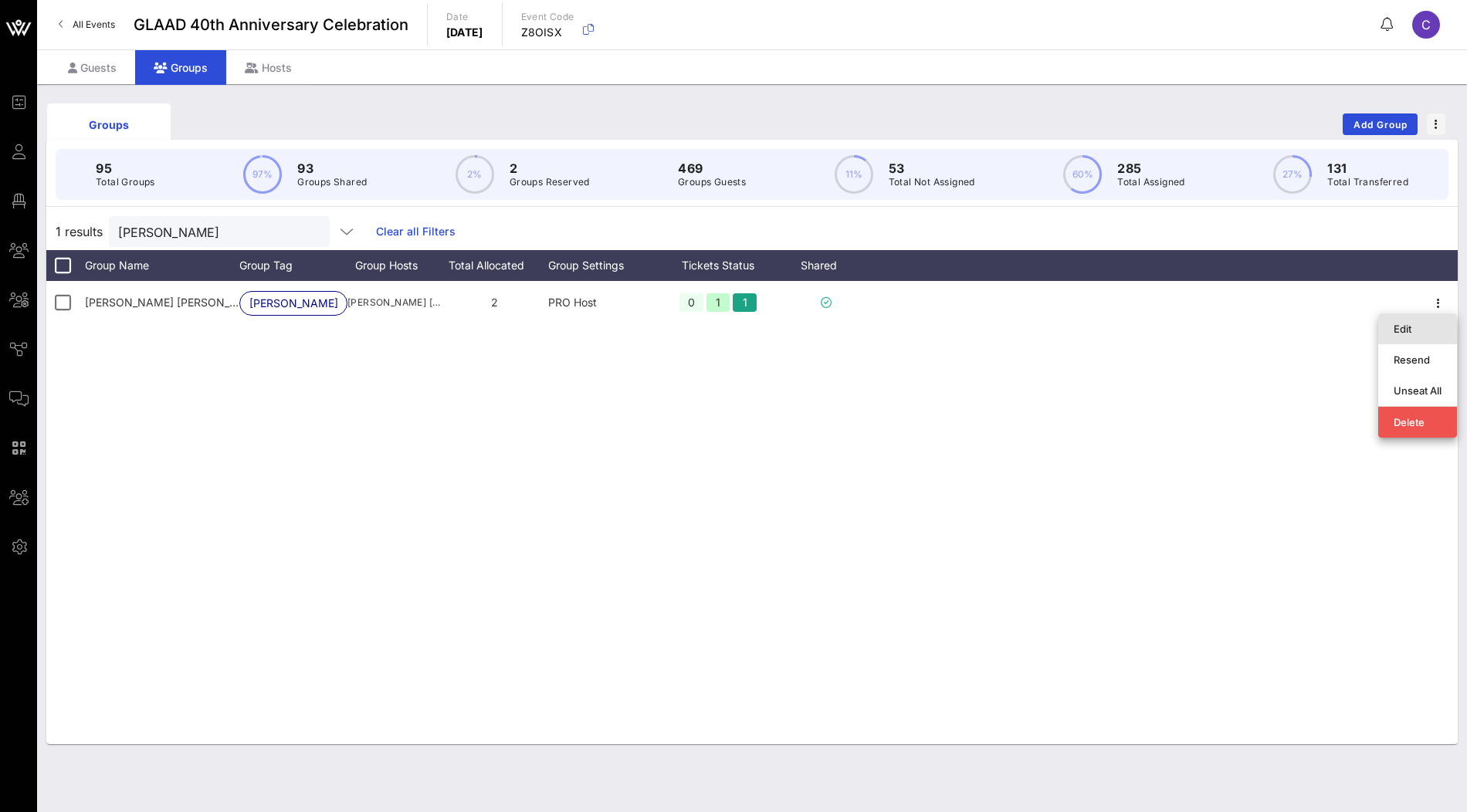
click at [1414, 327] on div "Edit" at bounding box center [1418, 329] width 48 height 12
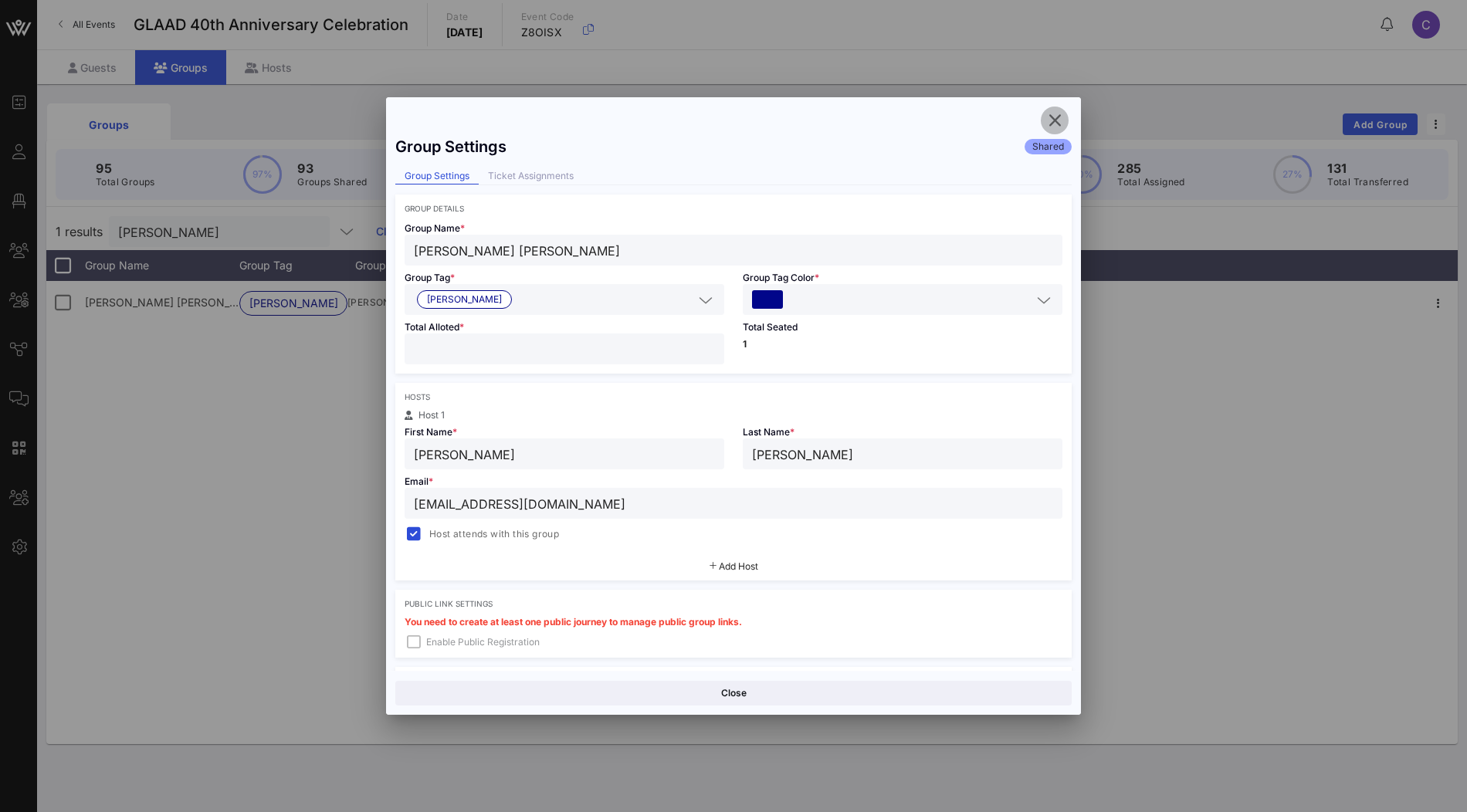
click at [1054, 123] on icon "button" at bounding box center [1055, 120] width 19 height 19
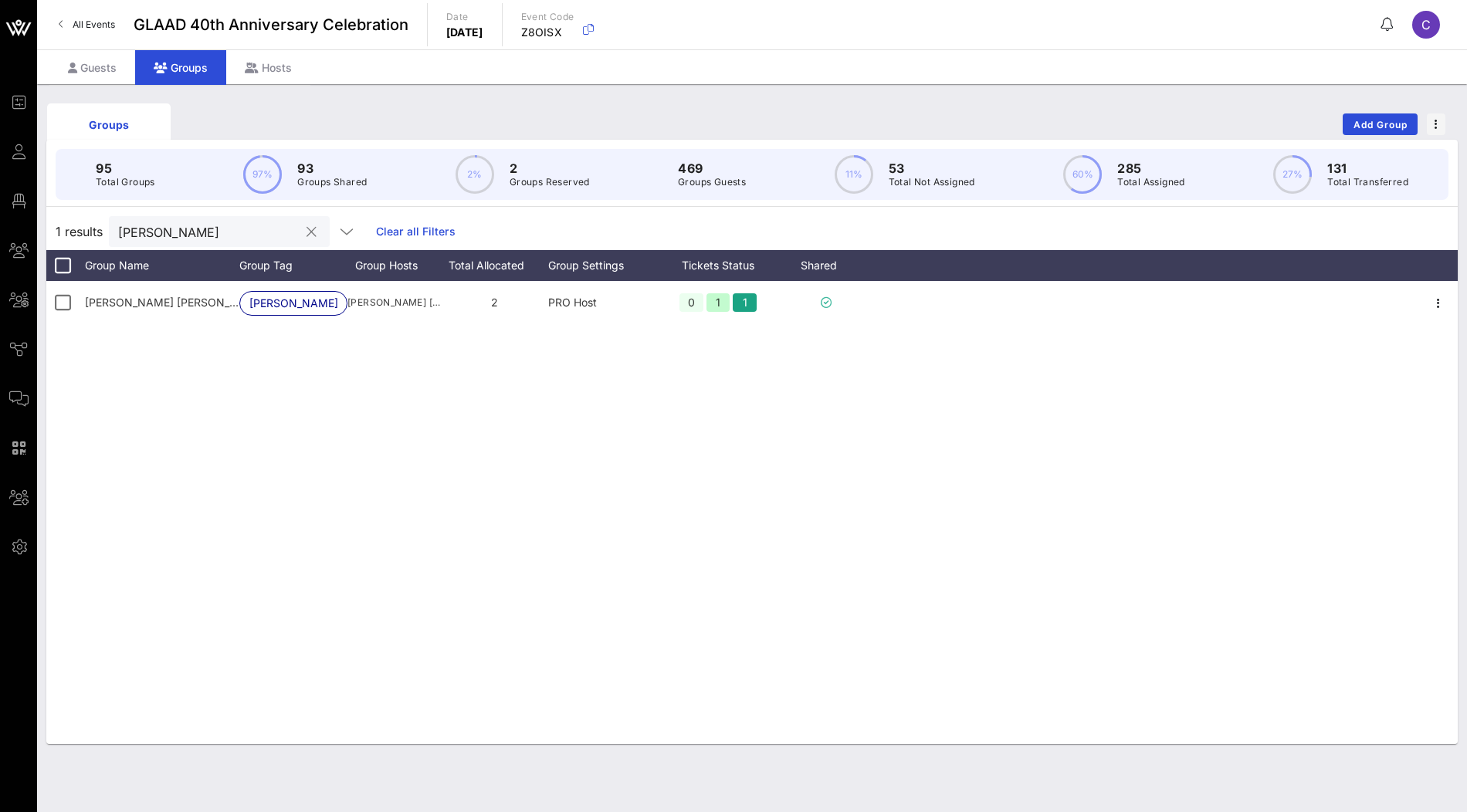
click at [306, 226] on button "clear icon" at bounding box center [311, 231] width 10 height 15
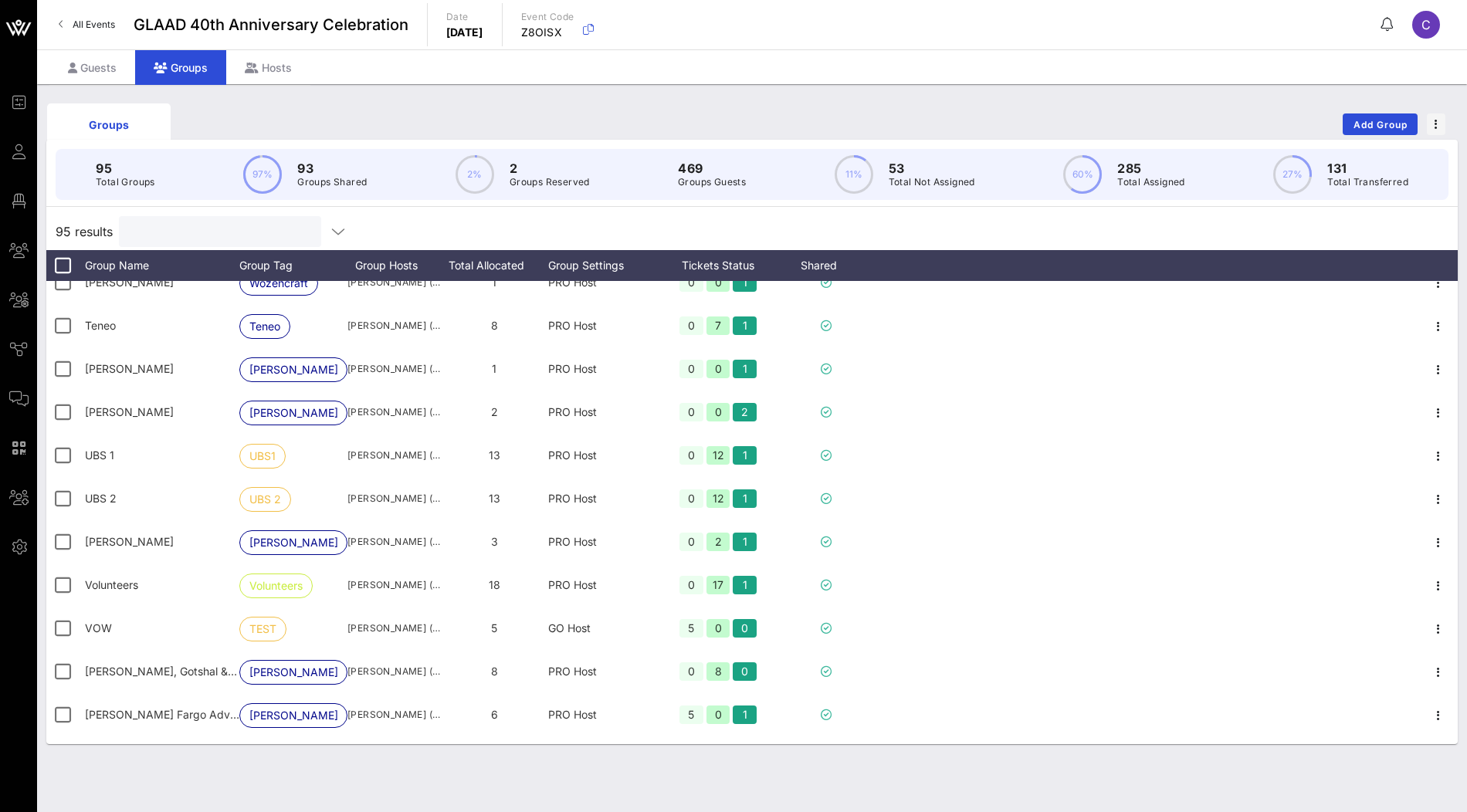
scroll to position [3643, 0]
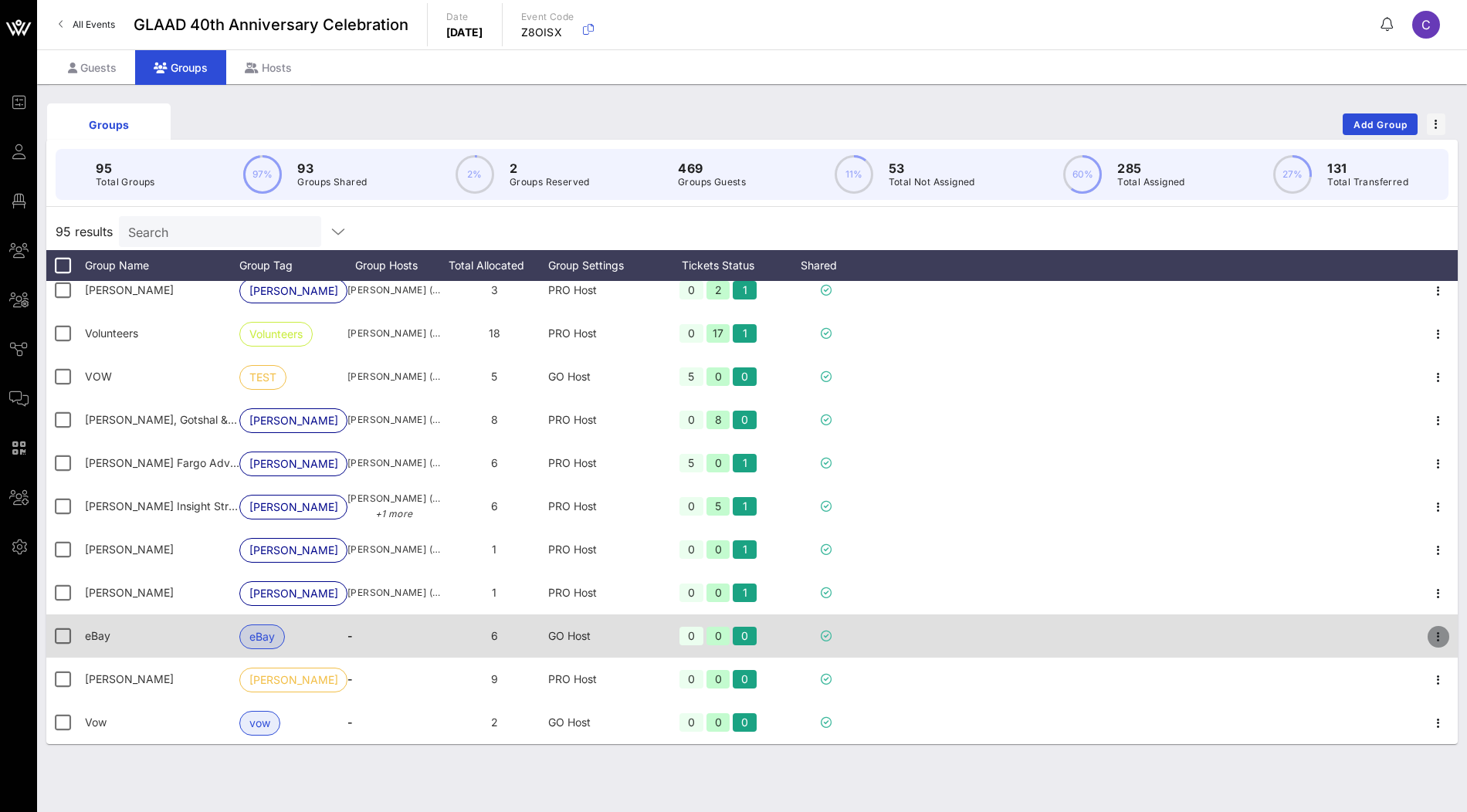
click at [1434, 636] on icon "button" at bounding box center [1438, 637] width 19 height 19
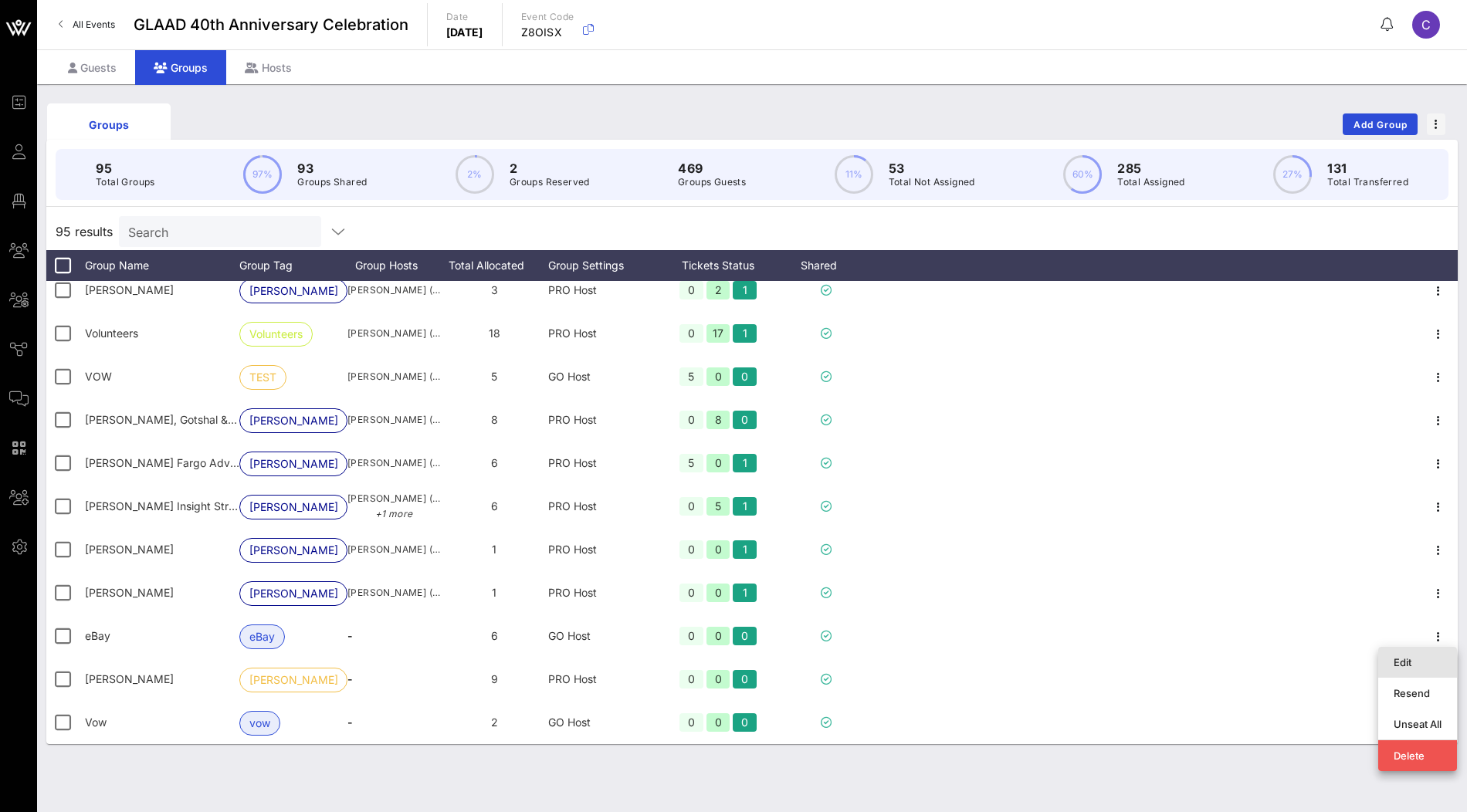
click at [1407, 669] on div "Edit" at bounding box center [1418, 662] width 48 height 25
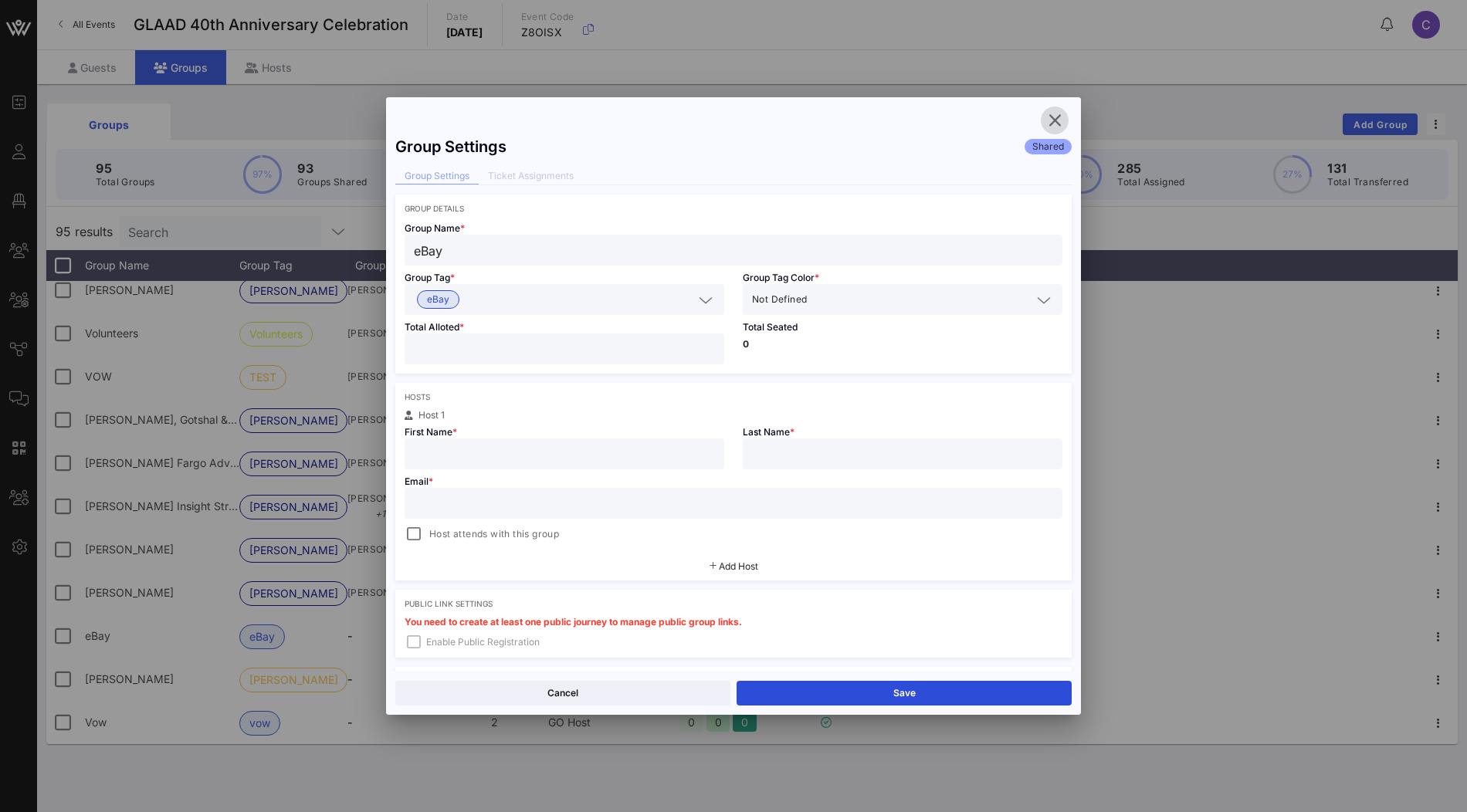
click at [1055, 121] on icon "button" at bounding box center [1055, 120] width 19 height 19
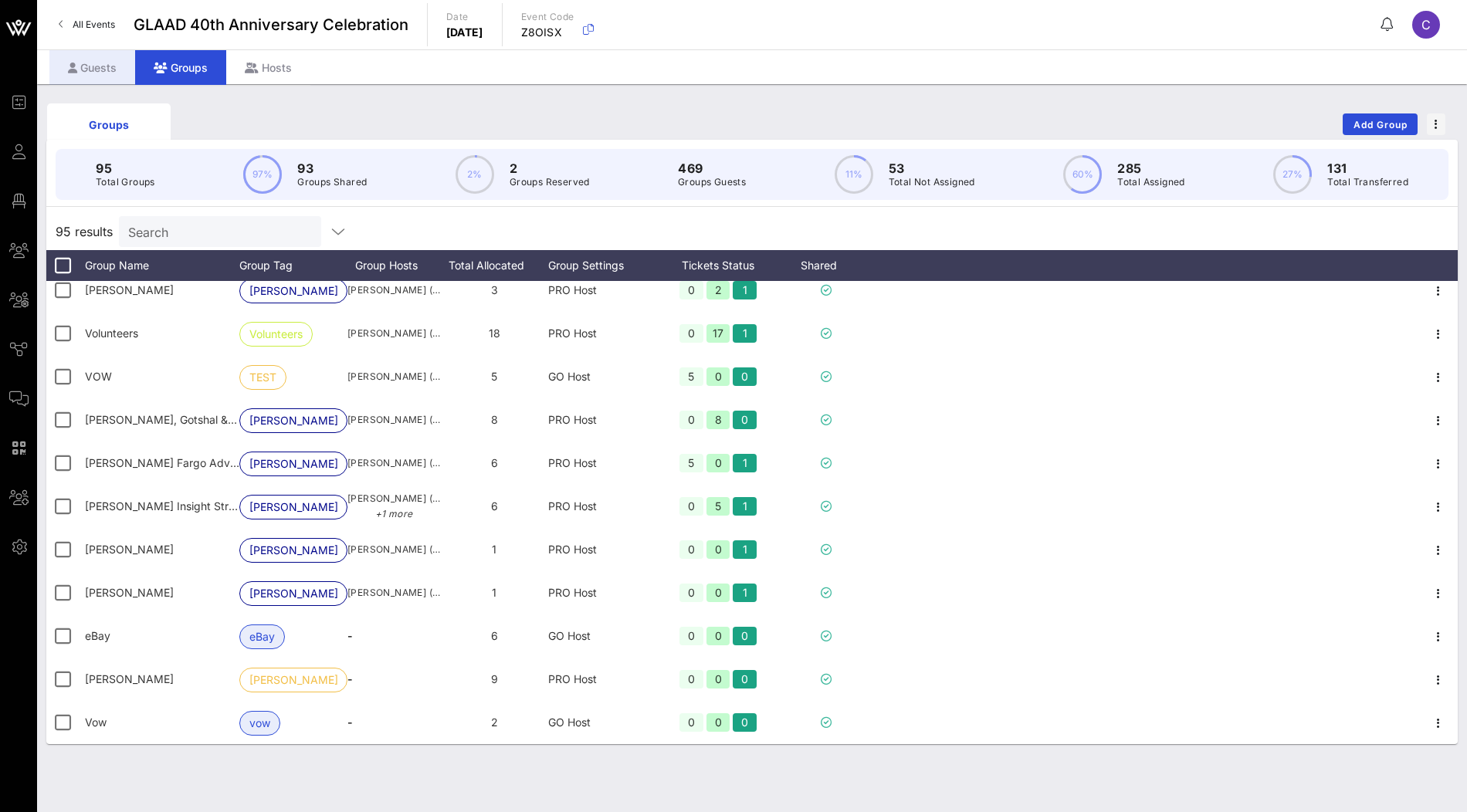
click at [108, 75] on div "Guests" at bounding box center [92, 67] width 86 height 35
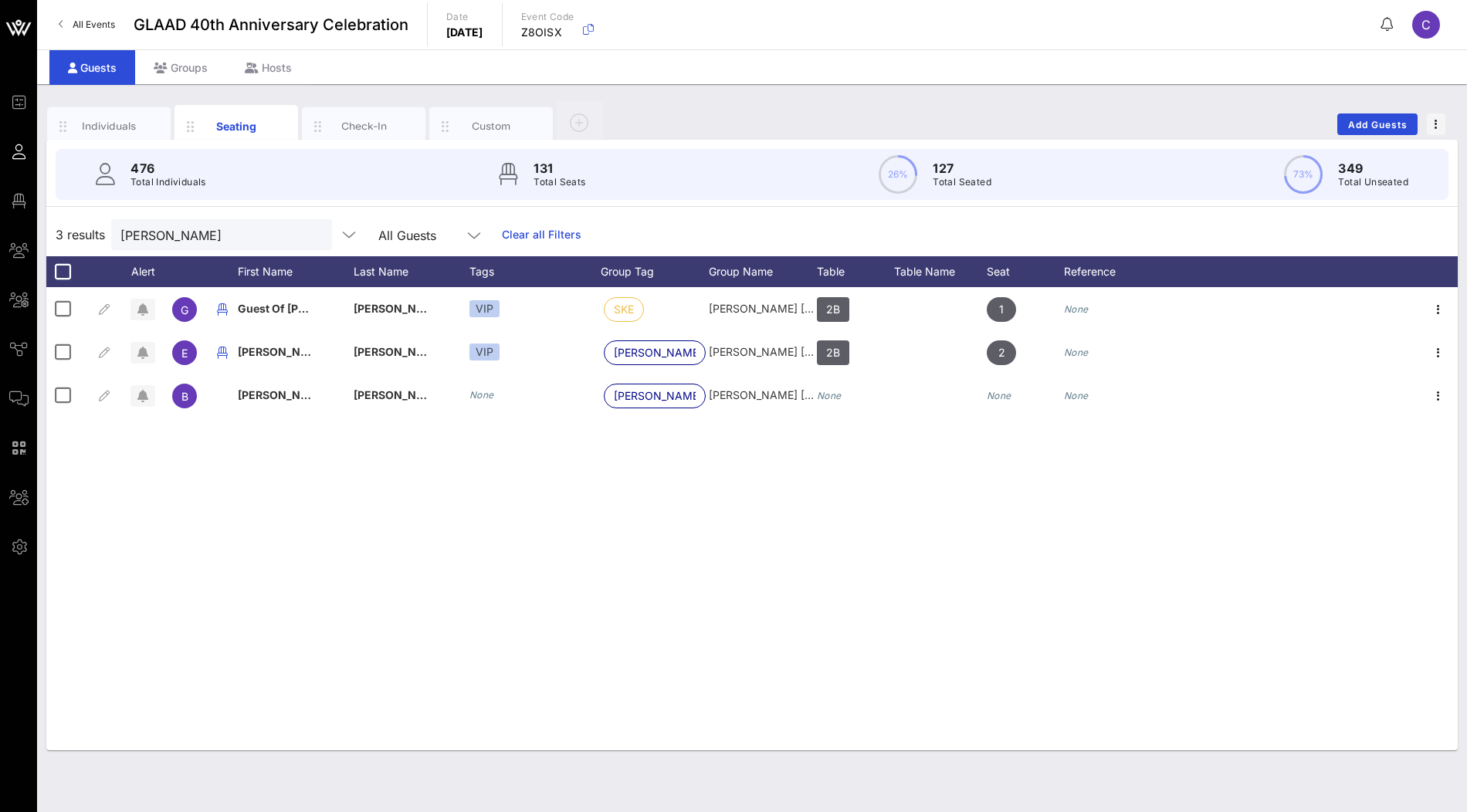
click at [501, 234] on link "Clear all Filters" at bounding box center [541, 234] width 79 height 17
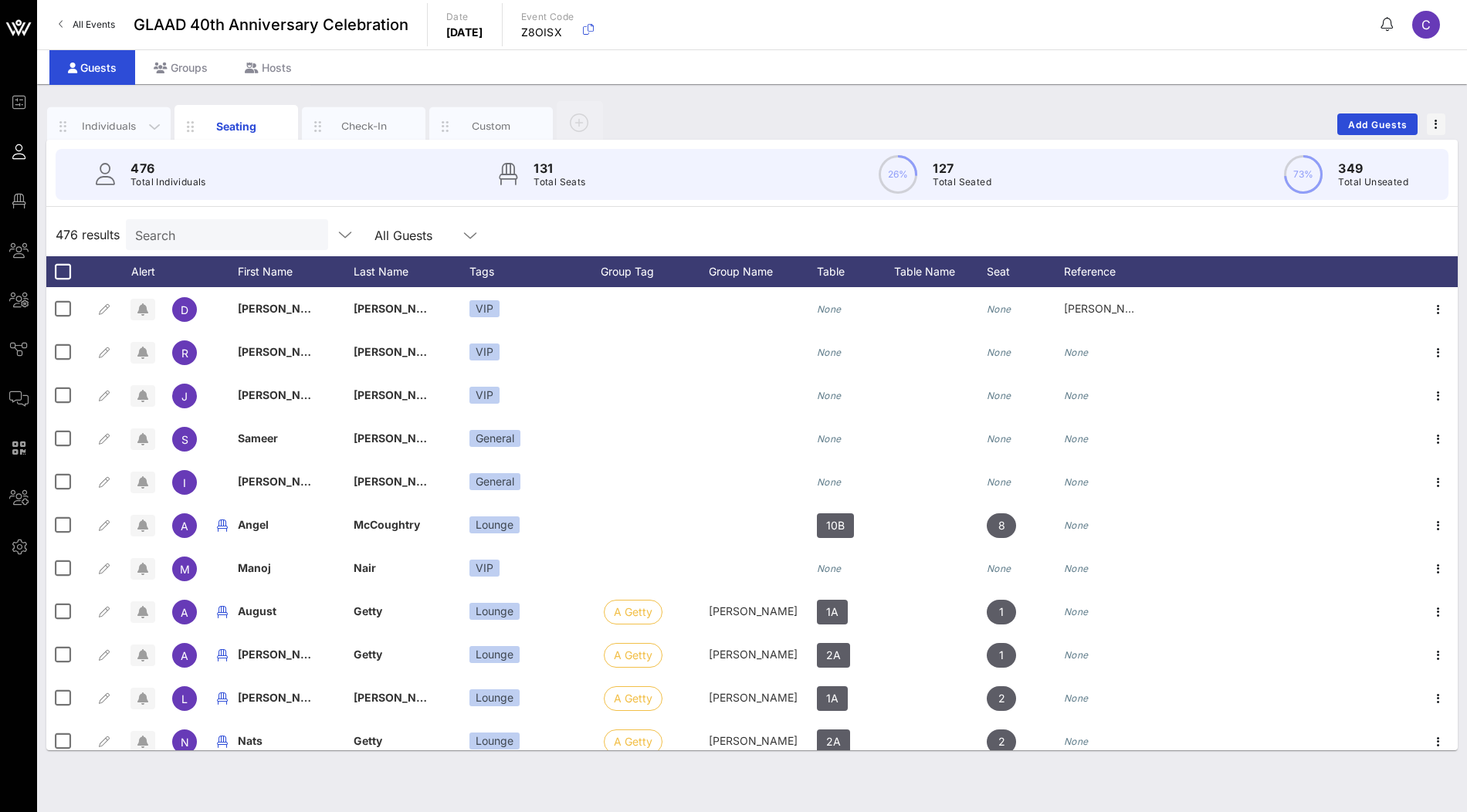
click at [136, 119] on div "Individuals" at bounding box center [109, 126] width 69 height 14
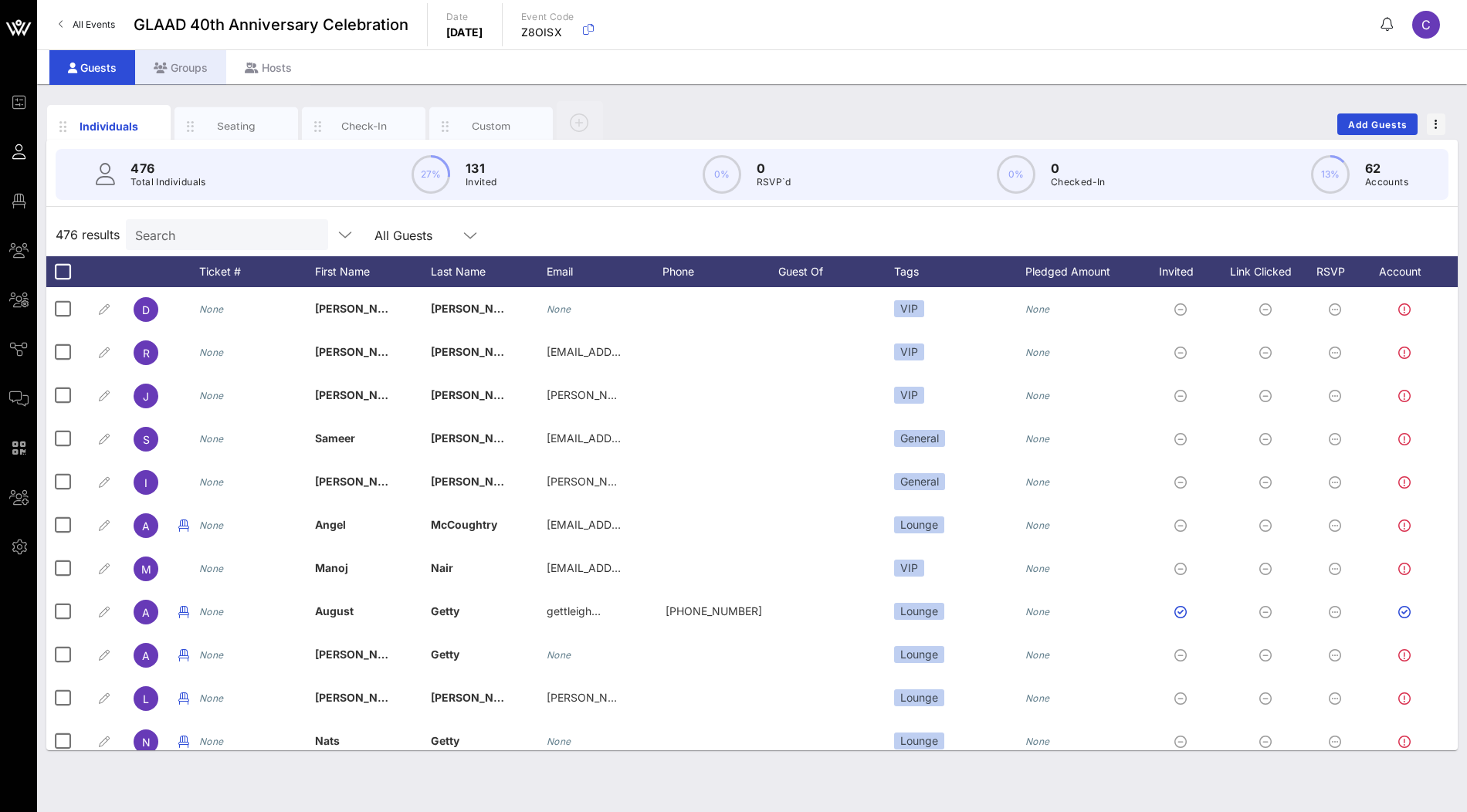
click at [200, 75] on div "Groups" at bounding box center [181, 67] width 91 height 35
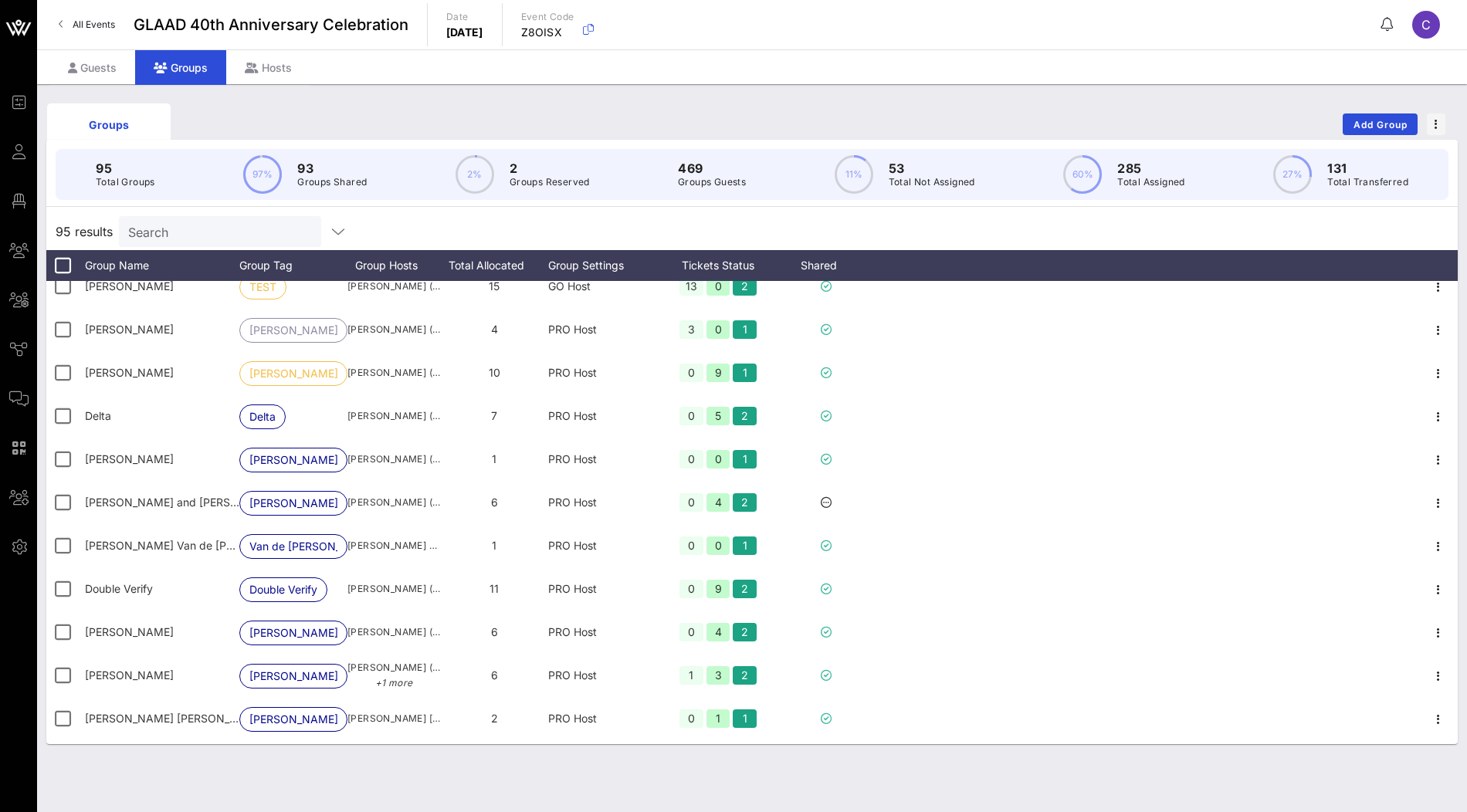
scroll to position [634, 0]
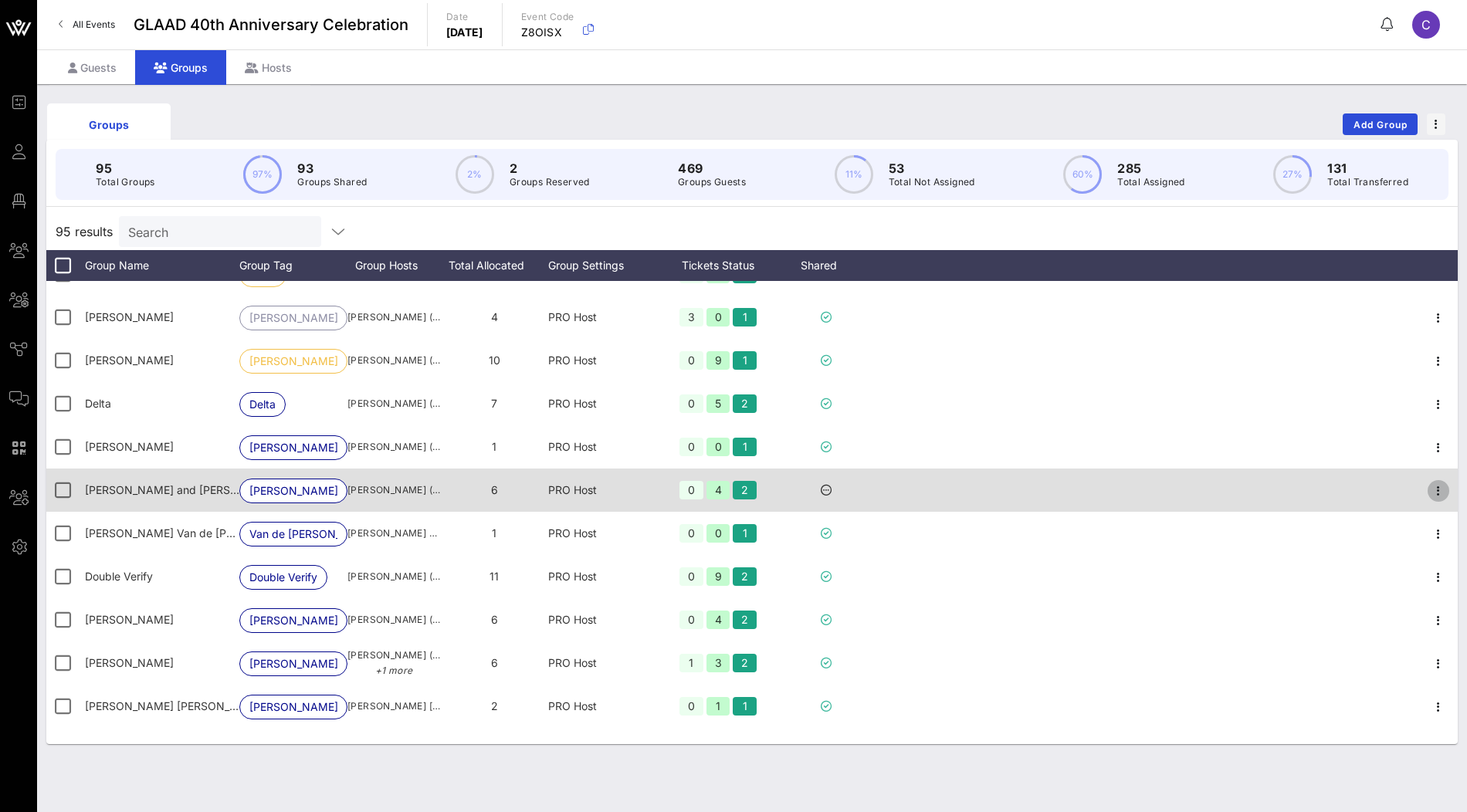
click at [1438, 492] on icon "button" at bounding box center [1438, 491] width 19 height 19
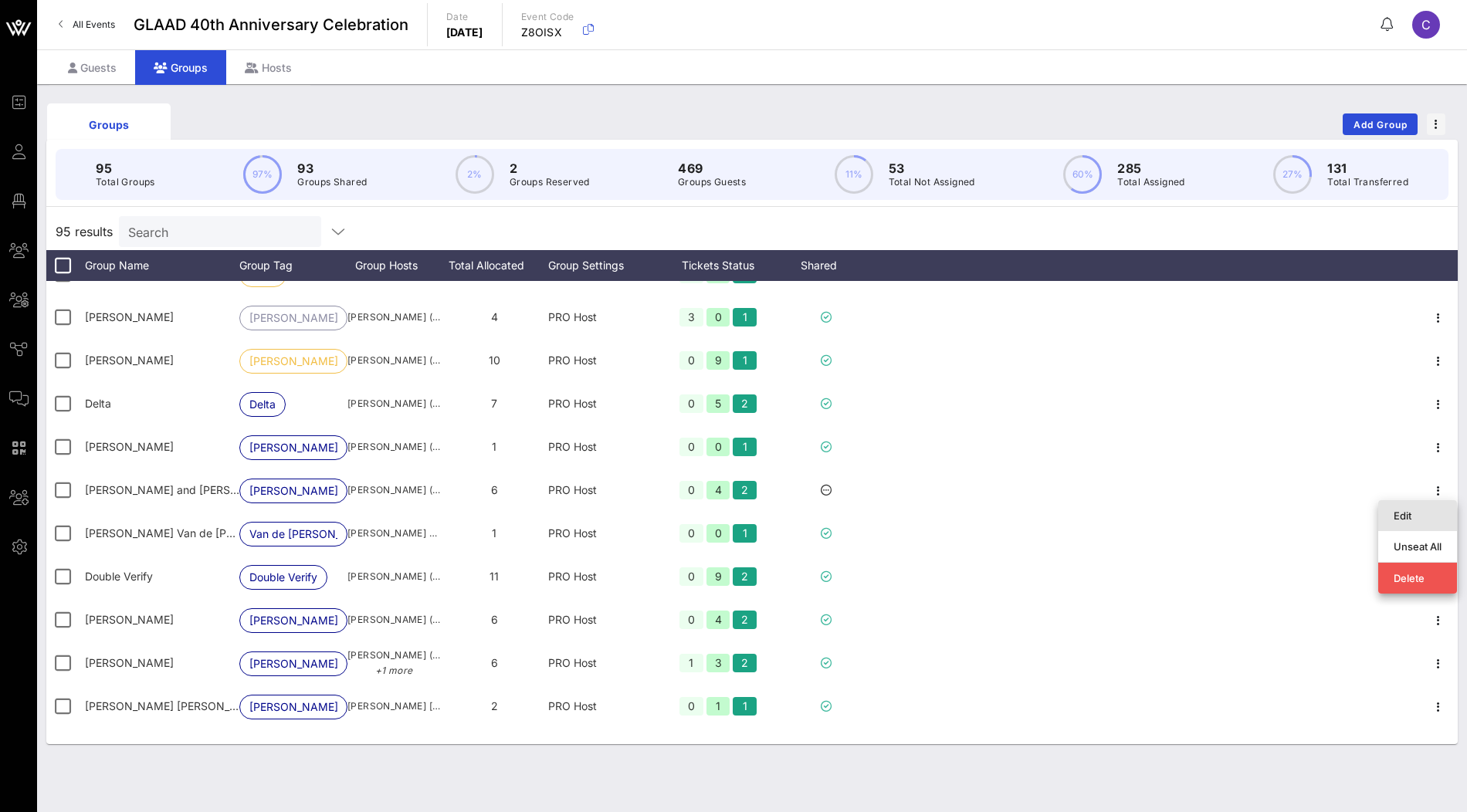
click at [1408, 508] on div "Edit" at bounding box center [1418, 516] width 48 height 25
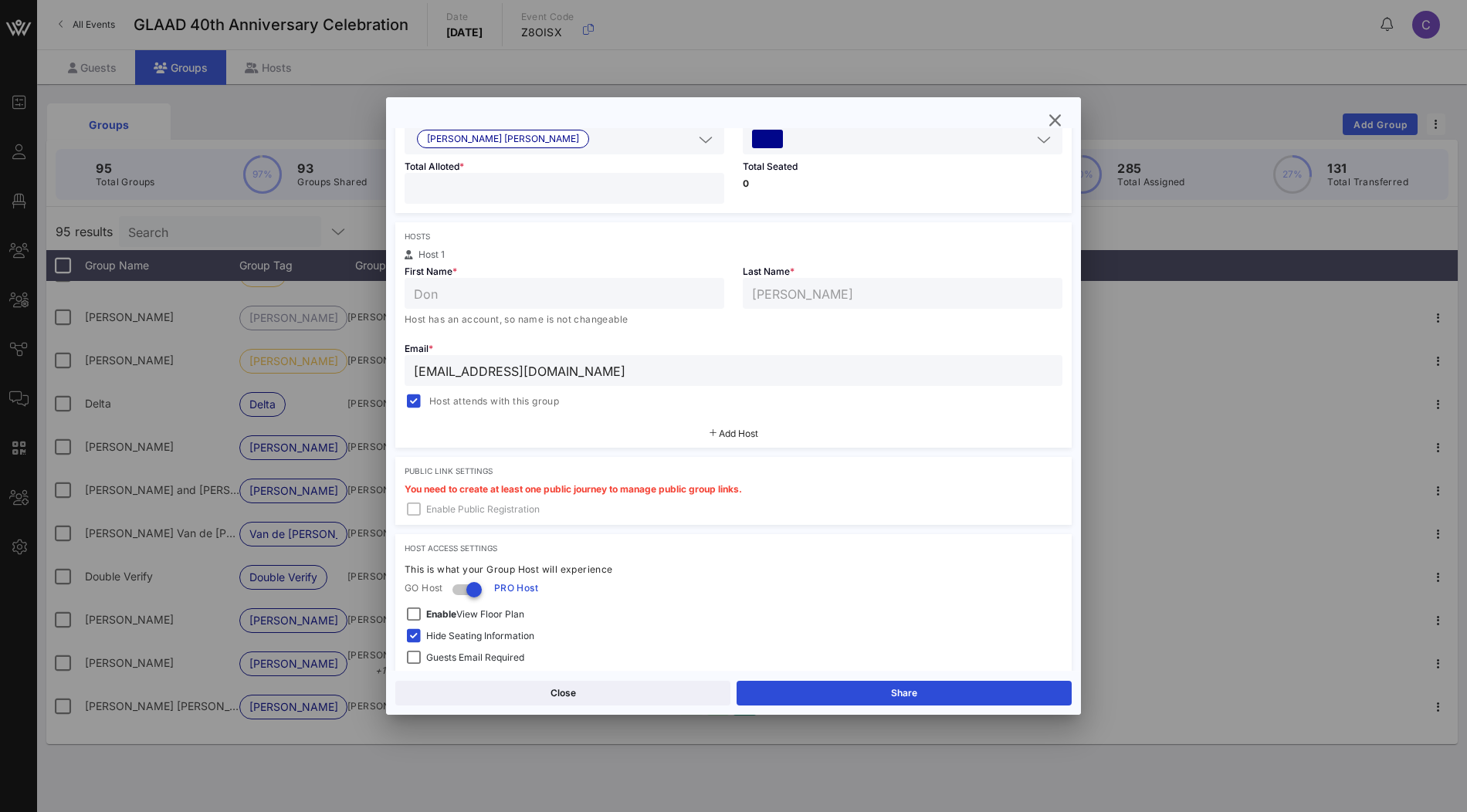
scroll to position [251, 0]
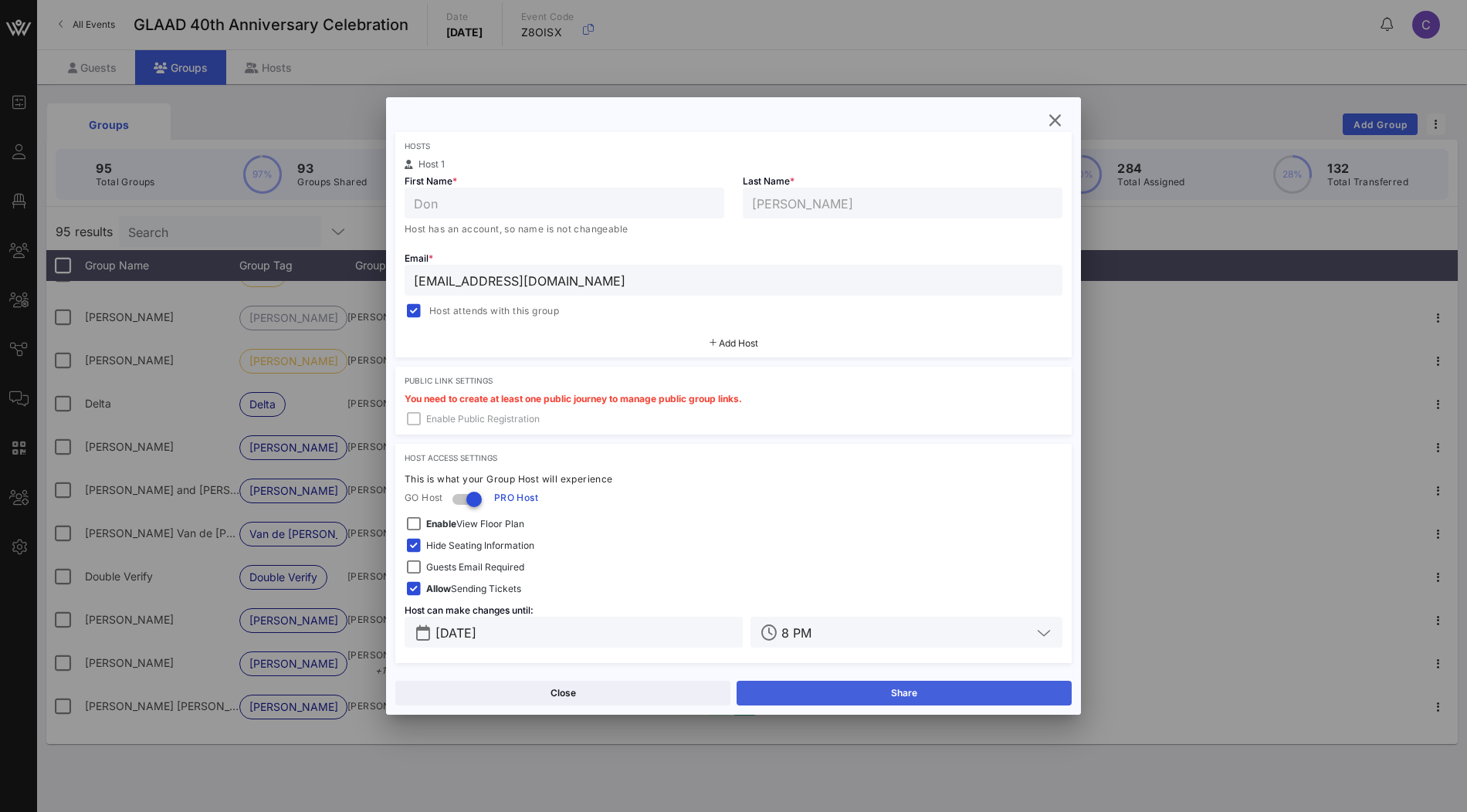
click at [844, 686] on button "Share" at bounding box center [904, 694] width 335 height 25
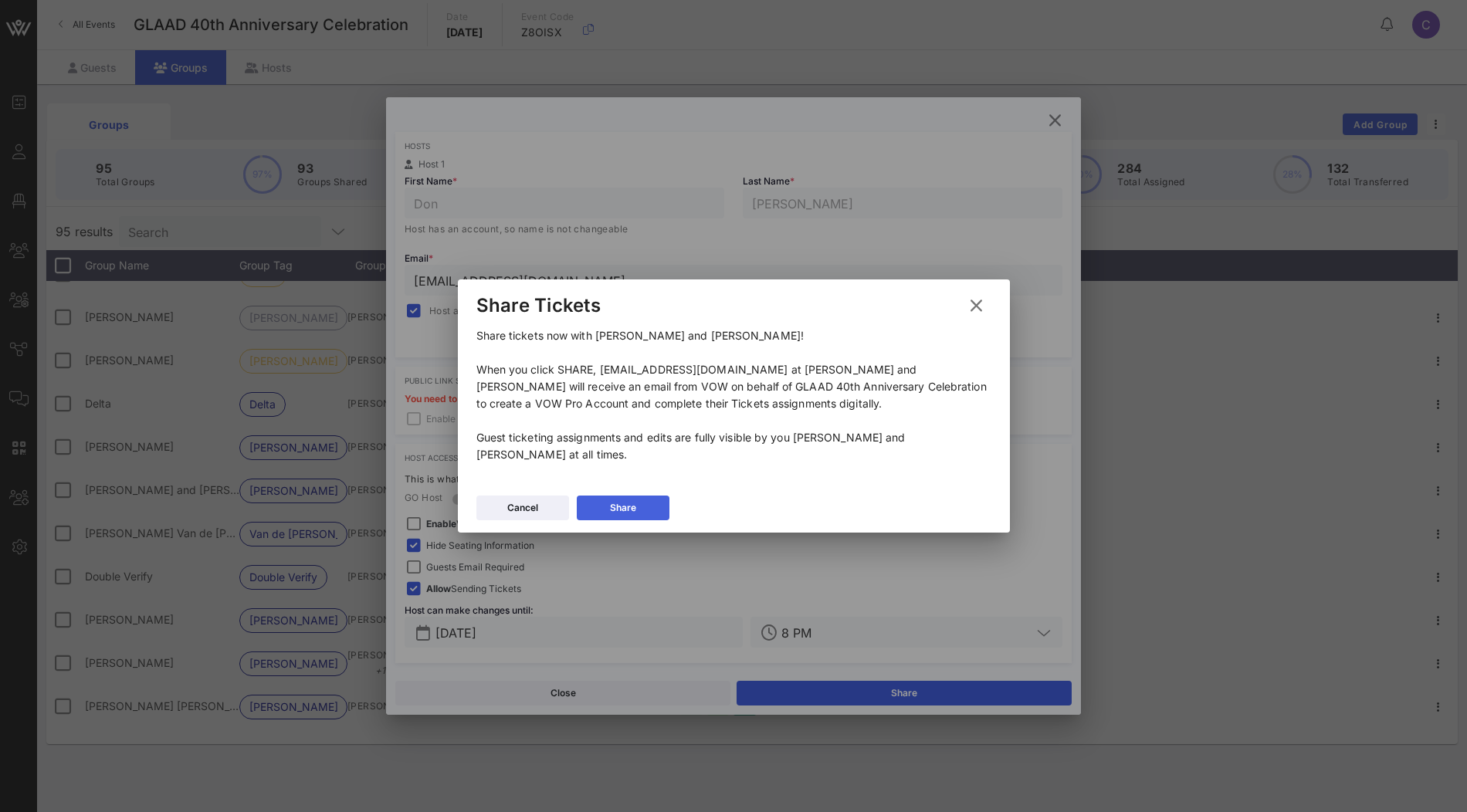
click at [651, 513] on button "Share" at bounding box center [623, 508] width 93 height 25
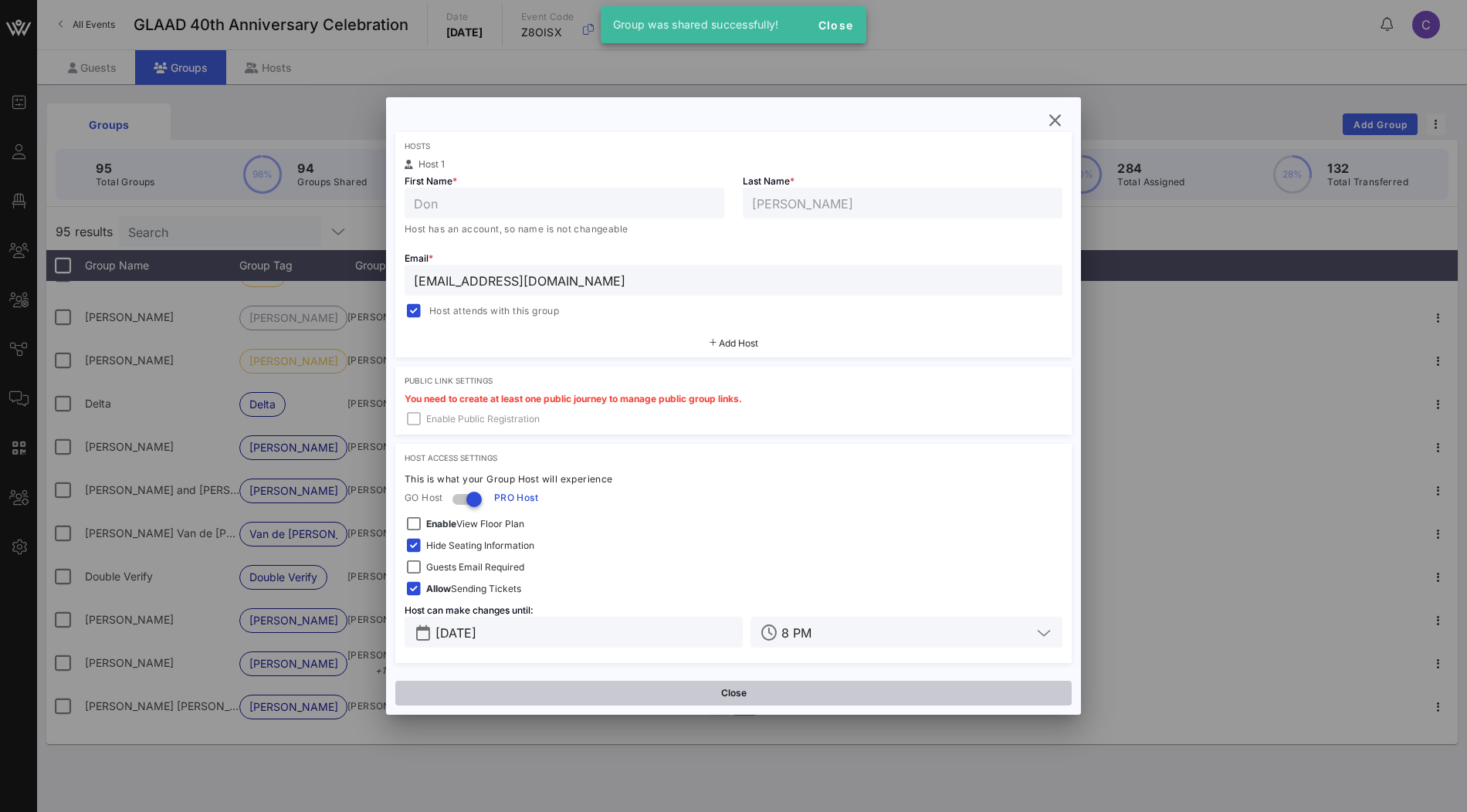
click at [722, 696] on button "Close" at bounding box center [733, 694] width 676 height 25
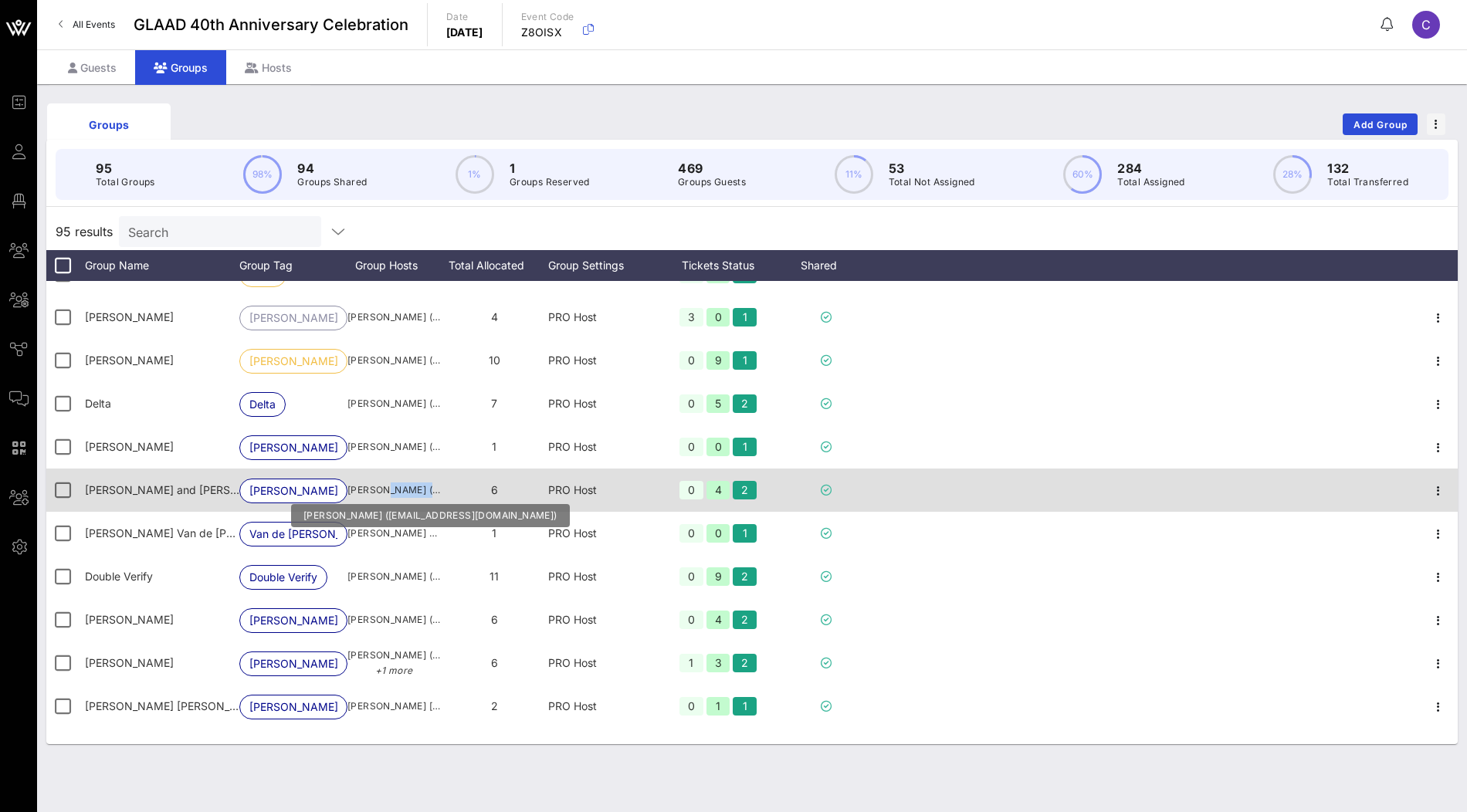
drag, startPoint x: 417, startPoint y: 488, endPoint x: 348, endPoint y: 487, distance: 69.0
click at [348, 487] on span "[PERSON_NAME] ([EMAIL_ADDRESS][DOMAIN_NAME])" at bounding box center [394, 490] width 93 height 15
copy span "[PERSON_NAME]"
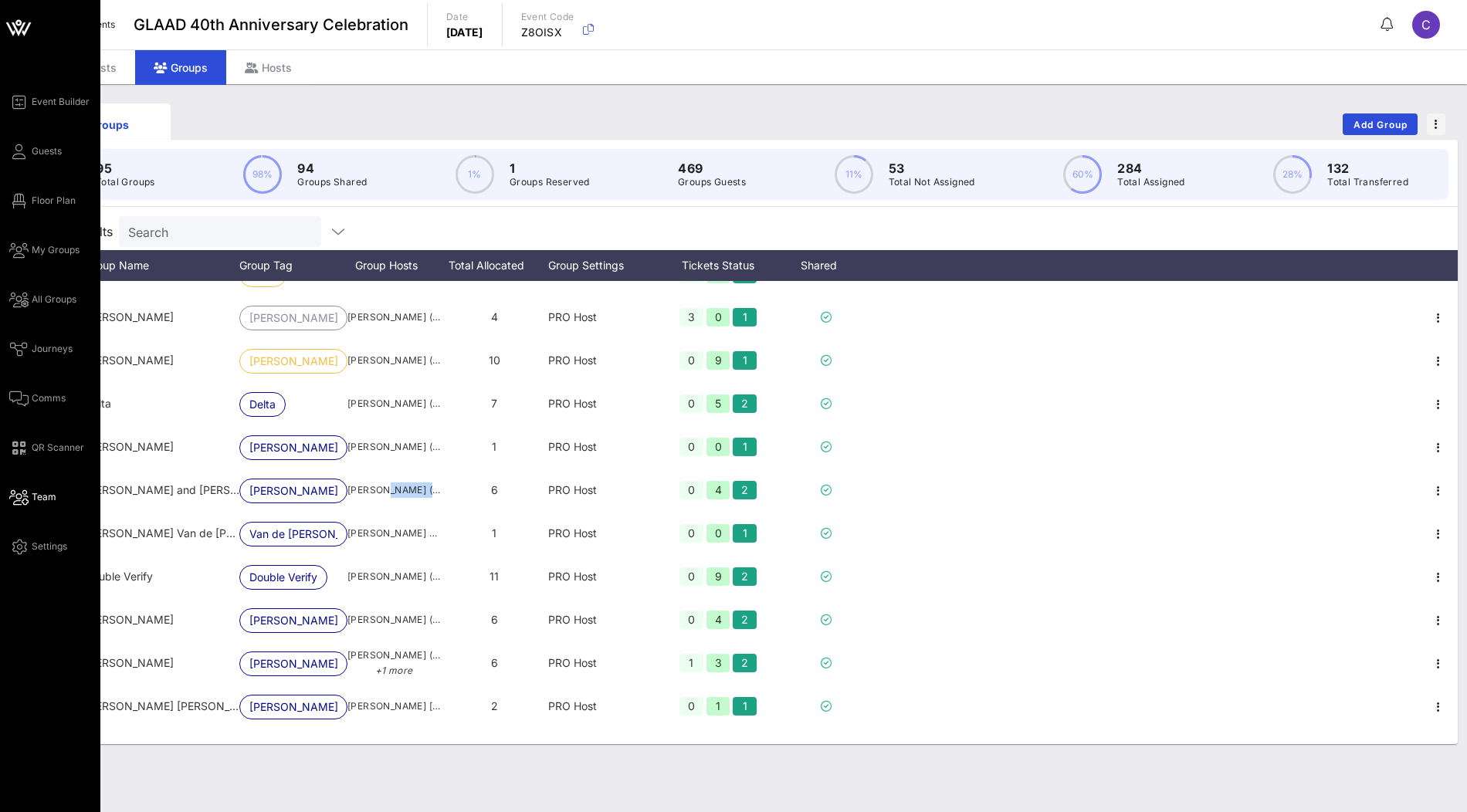
click at [42, 499] on span "Team" at bounding box center [45, 497] width 25 height 14
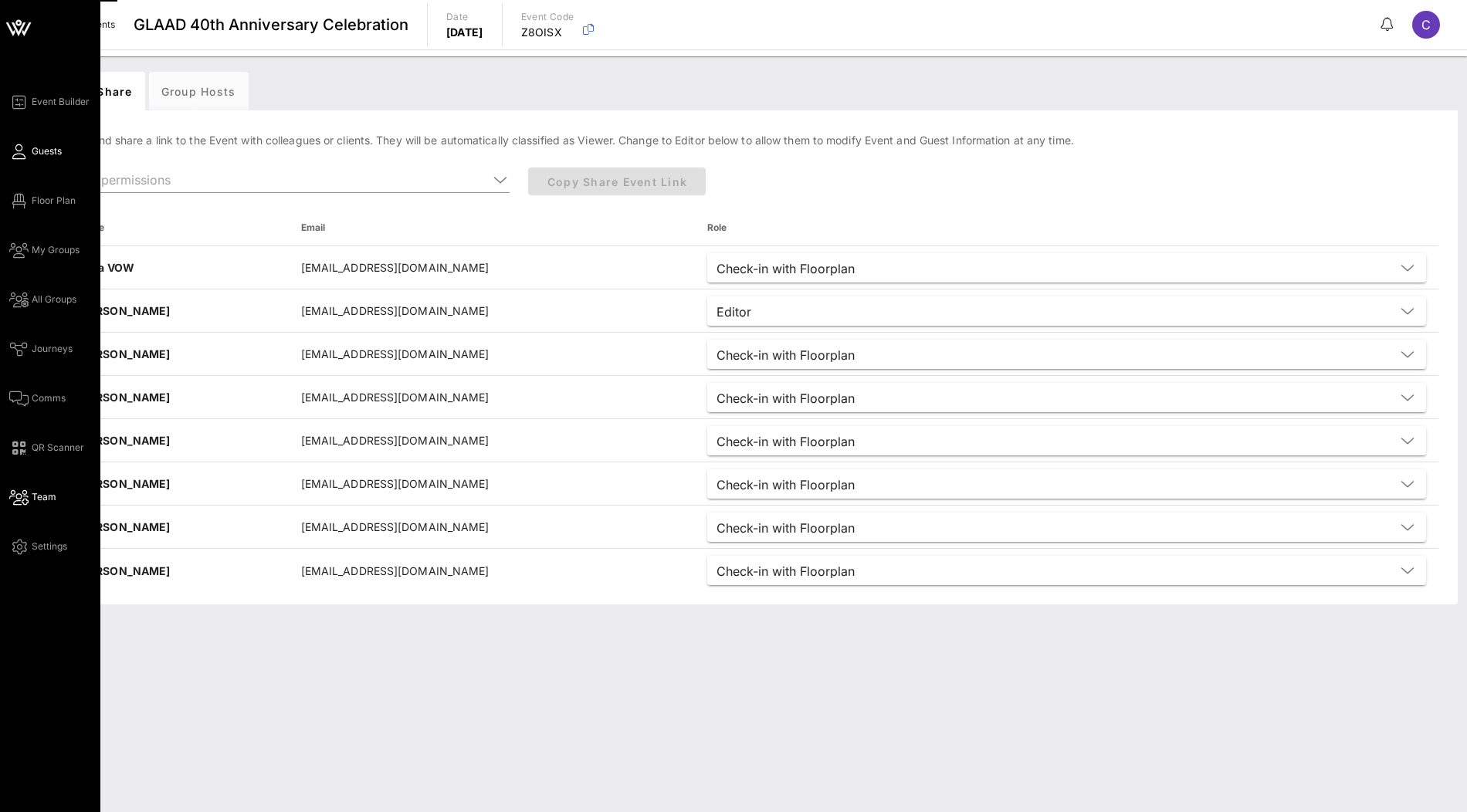
click at [47, 157] on span "Guests" at bounding box center [47, 151] width 30 height 14
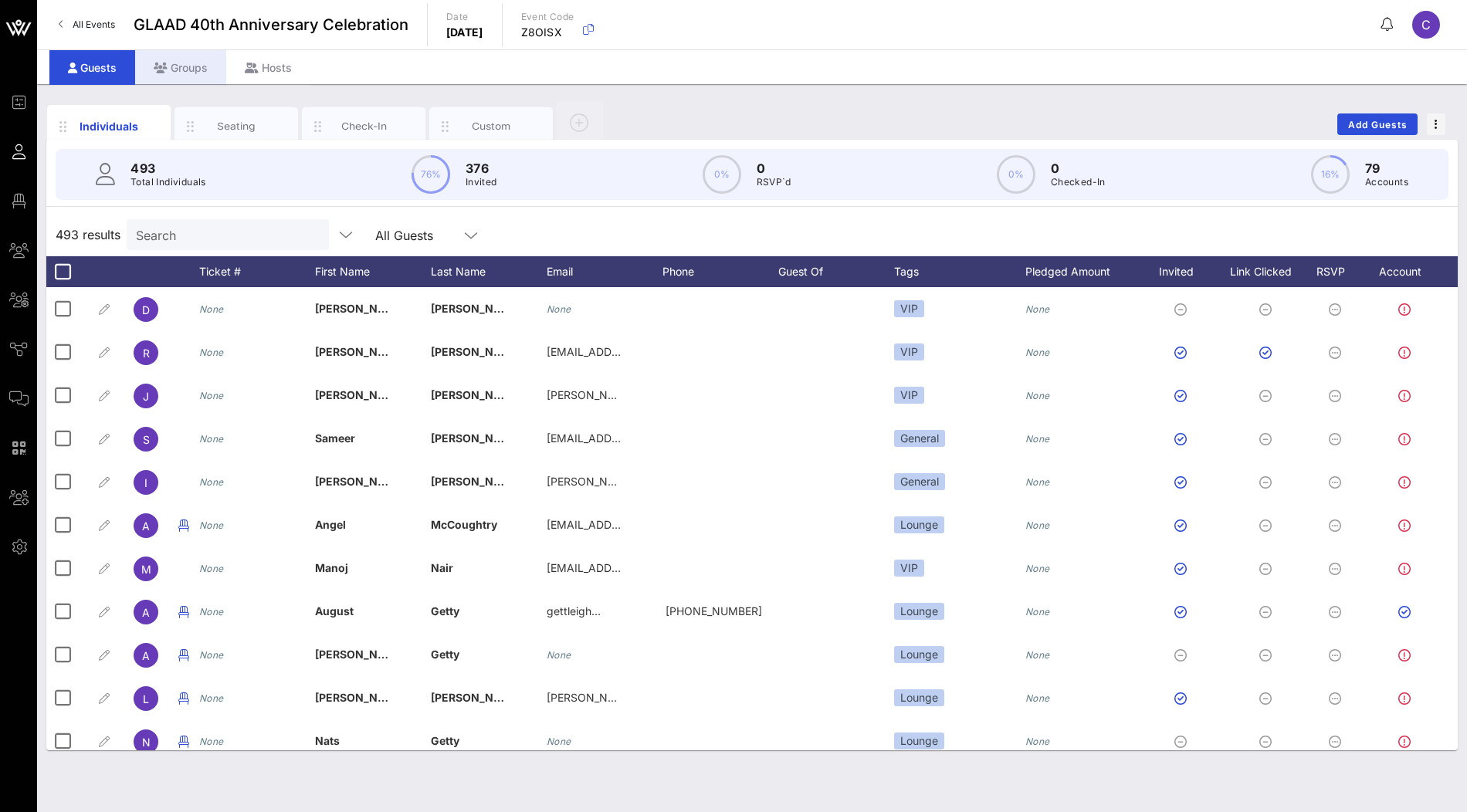
click at [196, 67] on div "Groups" at bounding box center [181, 67] width 91 height 35
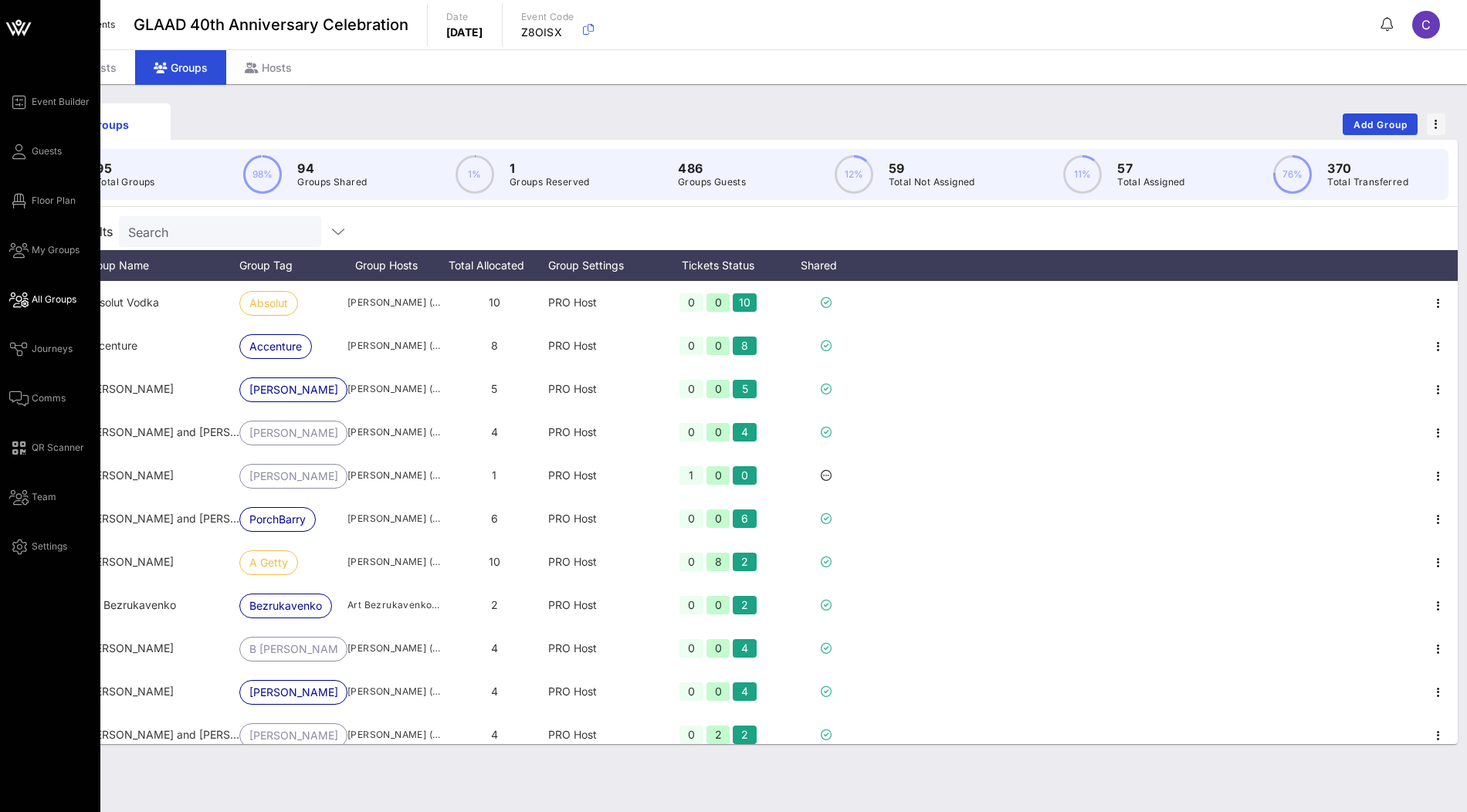
click at [38, 298] on span "All Groups" at bounding box center [54, 300] width 45 height 14
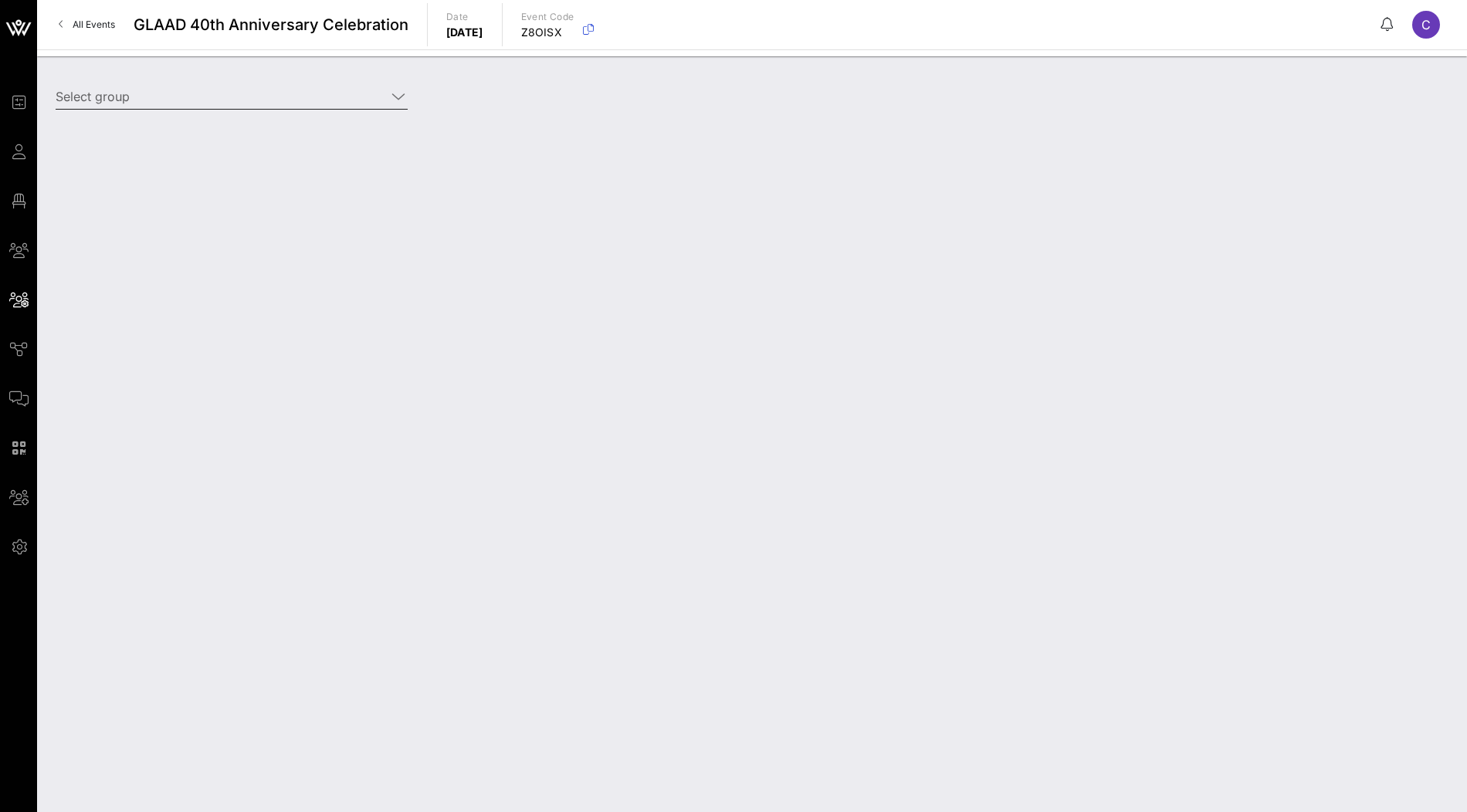
click at [293, 115] on div at bounding box center [231, 120] width 352 height 11
click at [333, 93] on input "Select group" at bounding box center [220, 96] width 330 height 25
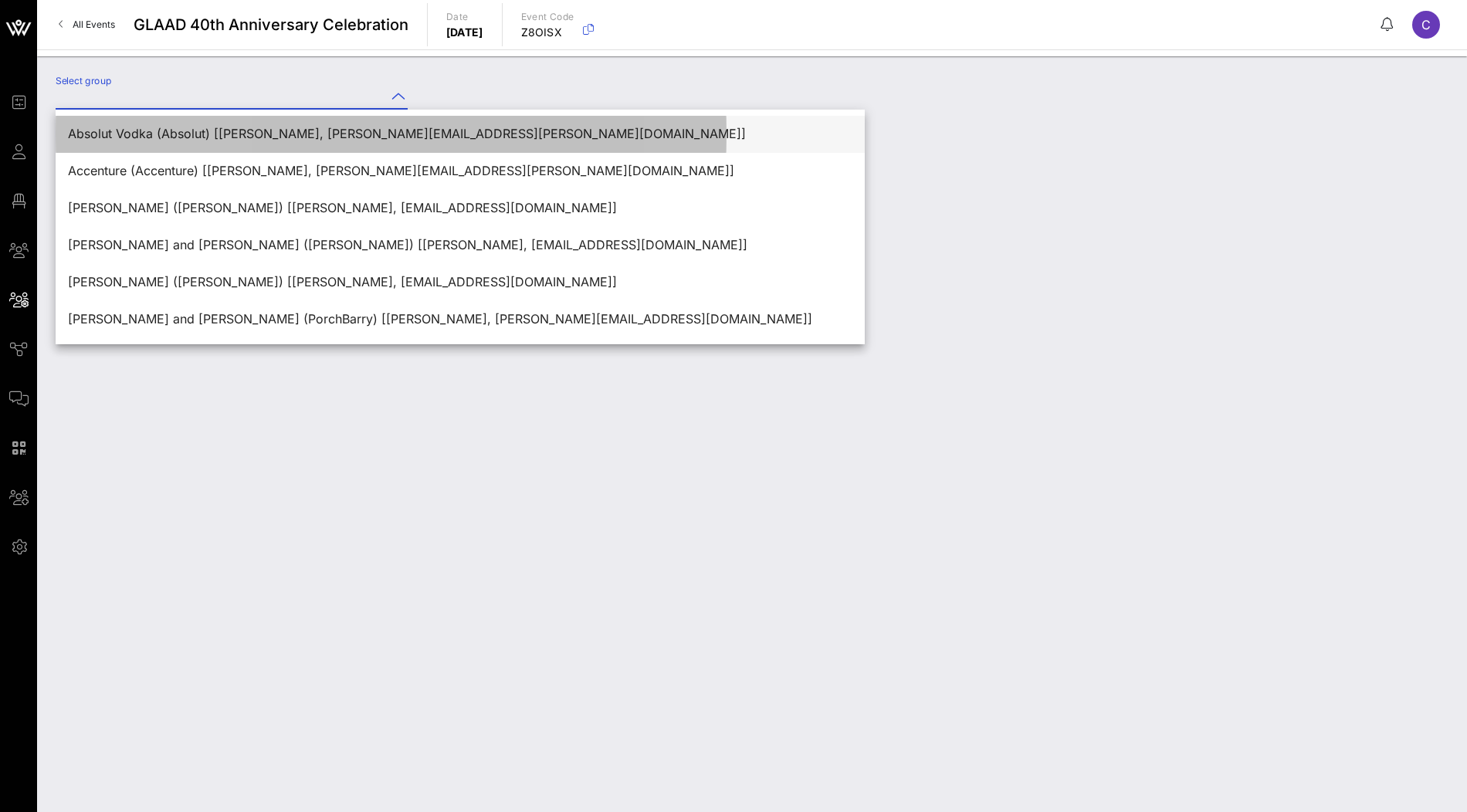
click at [274, 129] on div "Absolut Vodka (Absolut) [[PERSON_NAME], [PERSON_NAME][EMAIL_ADDRESS][PERSON_NAM…" at bounding box center [460, 134] width 785 height 14
type input "Absolut Vodka (Absolut) [[PERSON_NAME], [PERSON_NAME][EMAIL_ADDRESS][PERSON_NAM…"
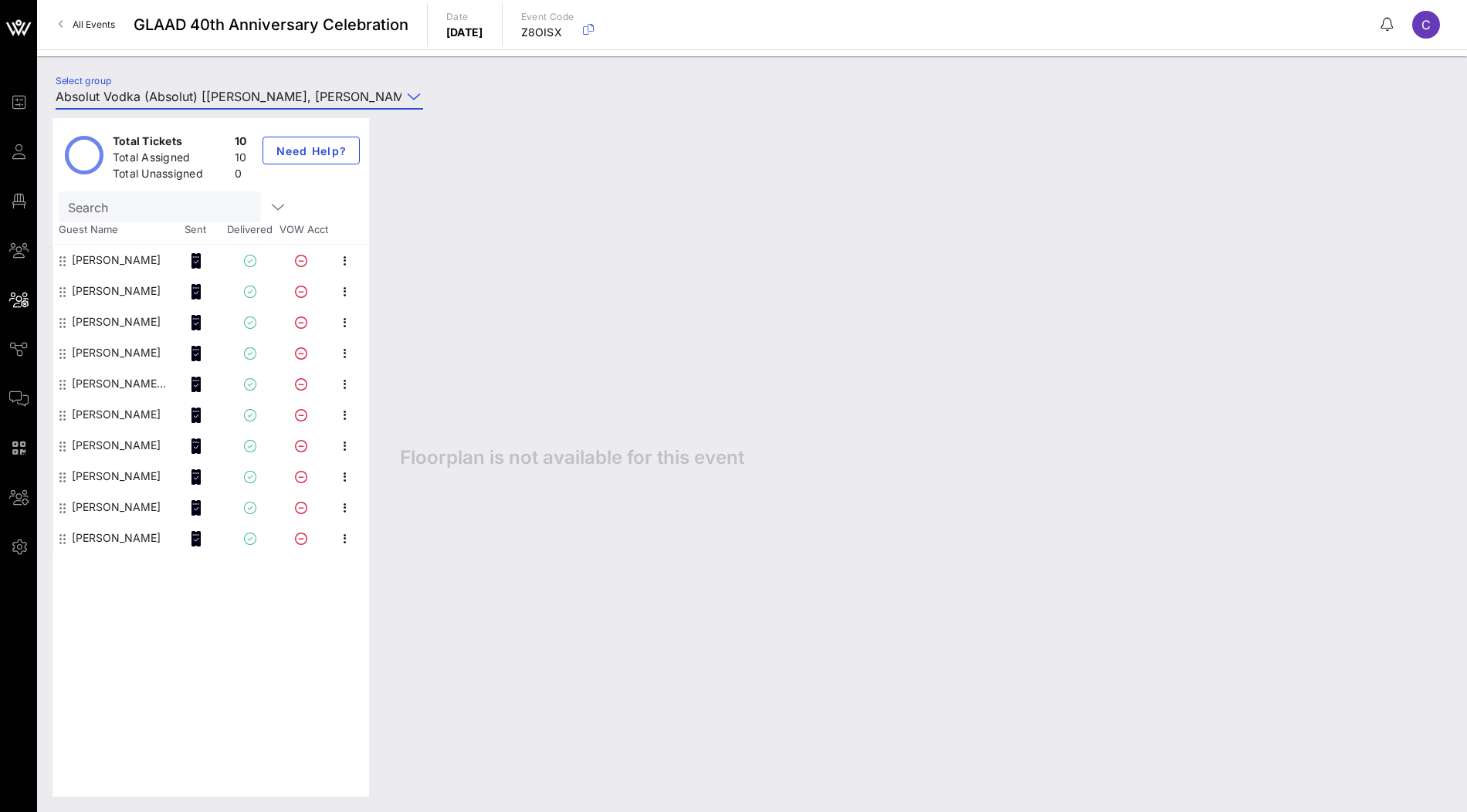
click at [116, 261] on div "[PERSON_NAME]" at bounding box center [117, 260] width 89 height 31
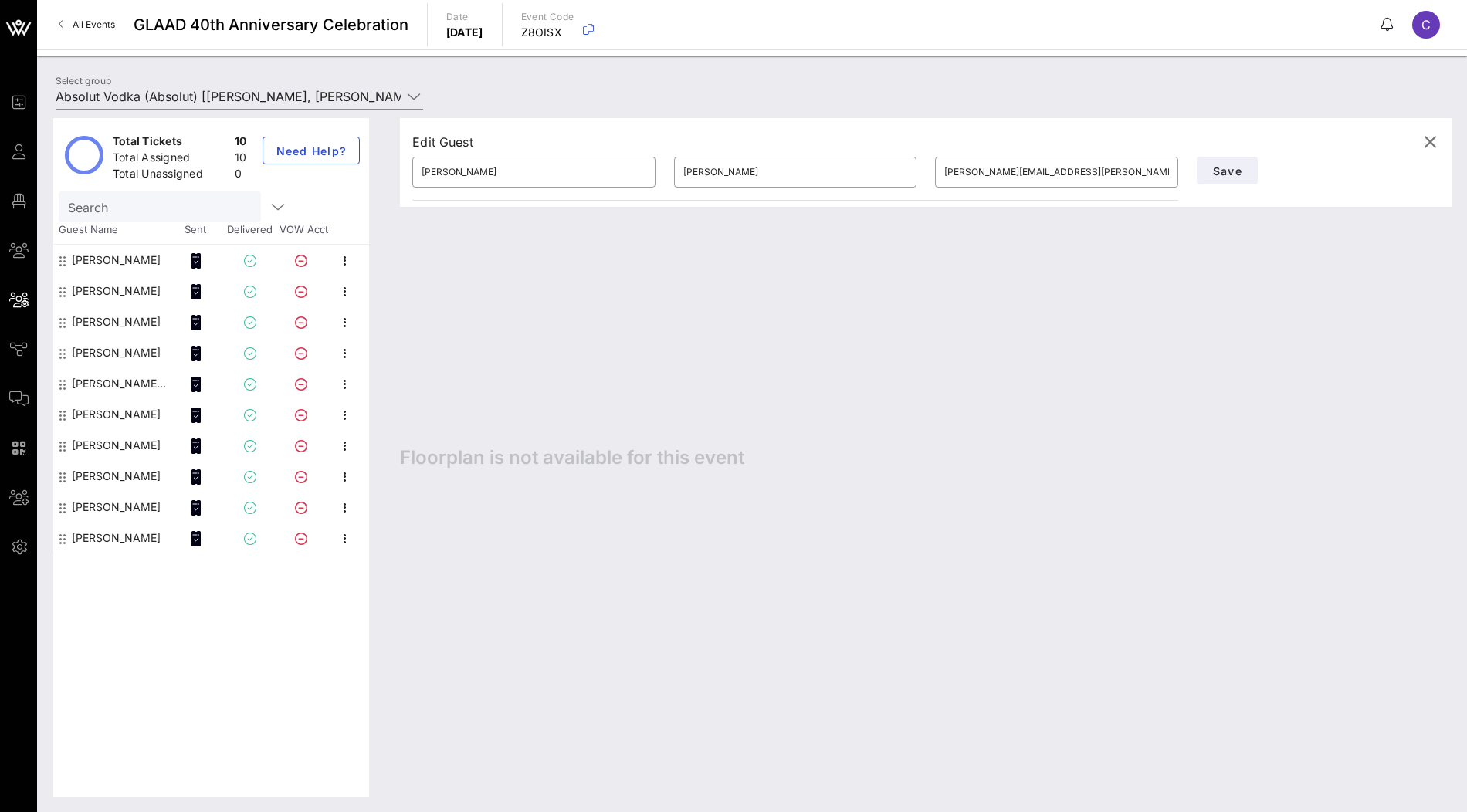
click at [110, 280] on div "[PERSON_NAME]" at bounding box center [117, 290] width 89 height 31
type input "[PERSON_NAME]"
type input "[PERSON_NAME][EMAIL_ADDRESS][PERSON_NAME][PERSON_NAME][DOMAIN_NAME]"
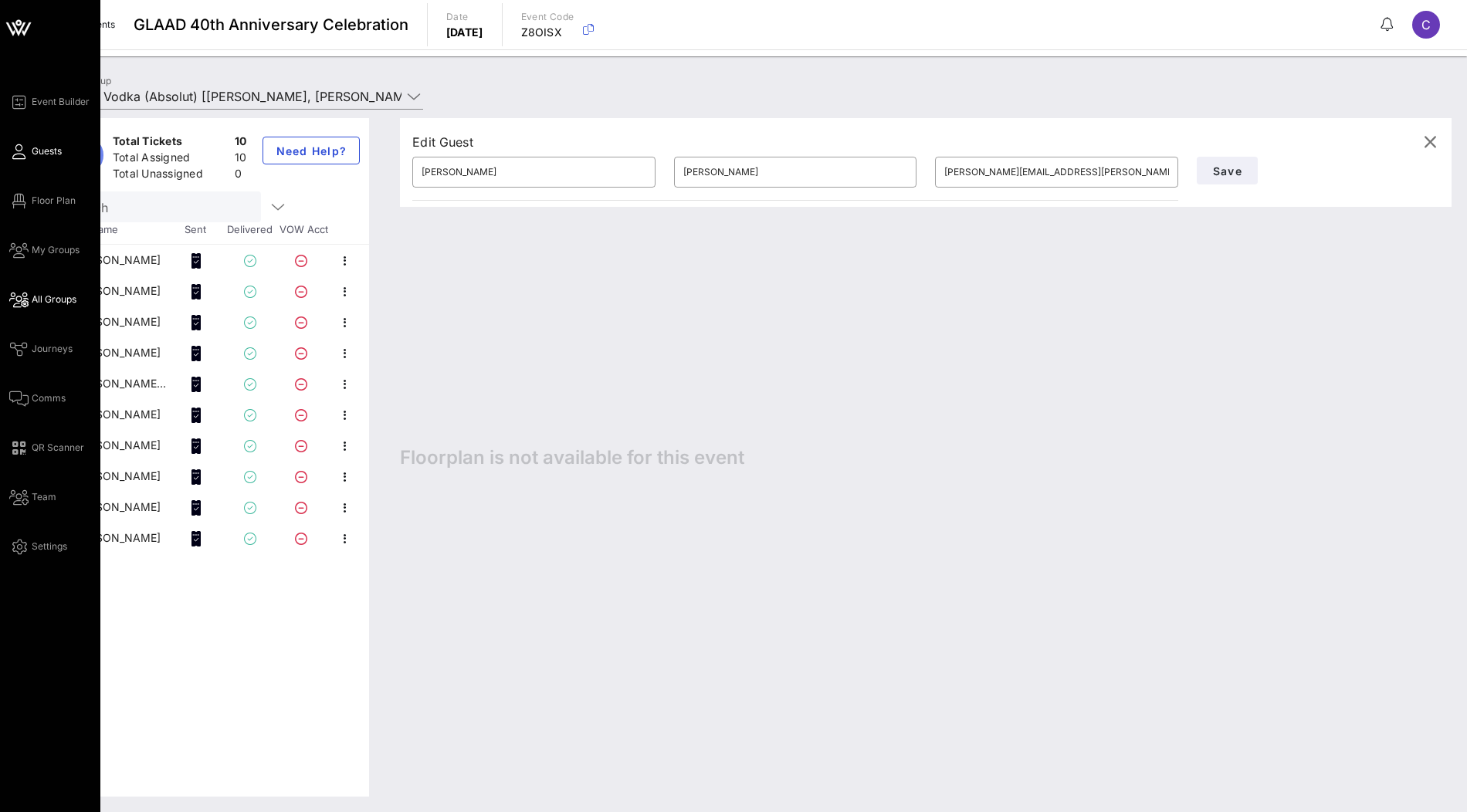
click at [44, 151] on span "Guests" at bounding box center [47, 151] width 30 height 14
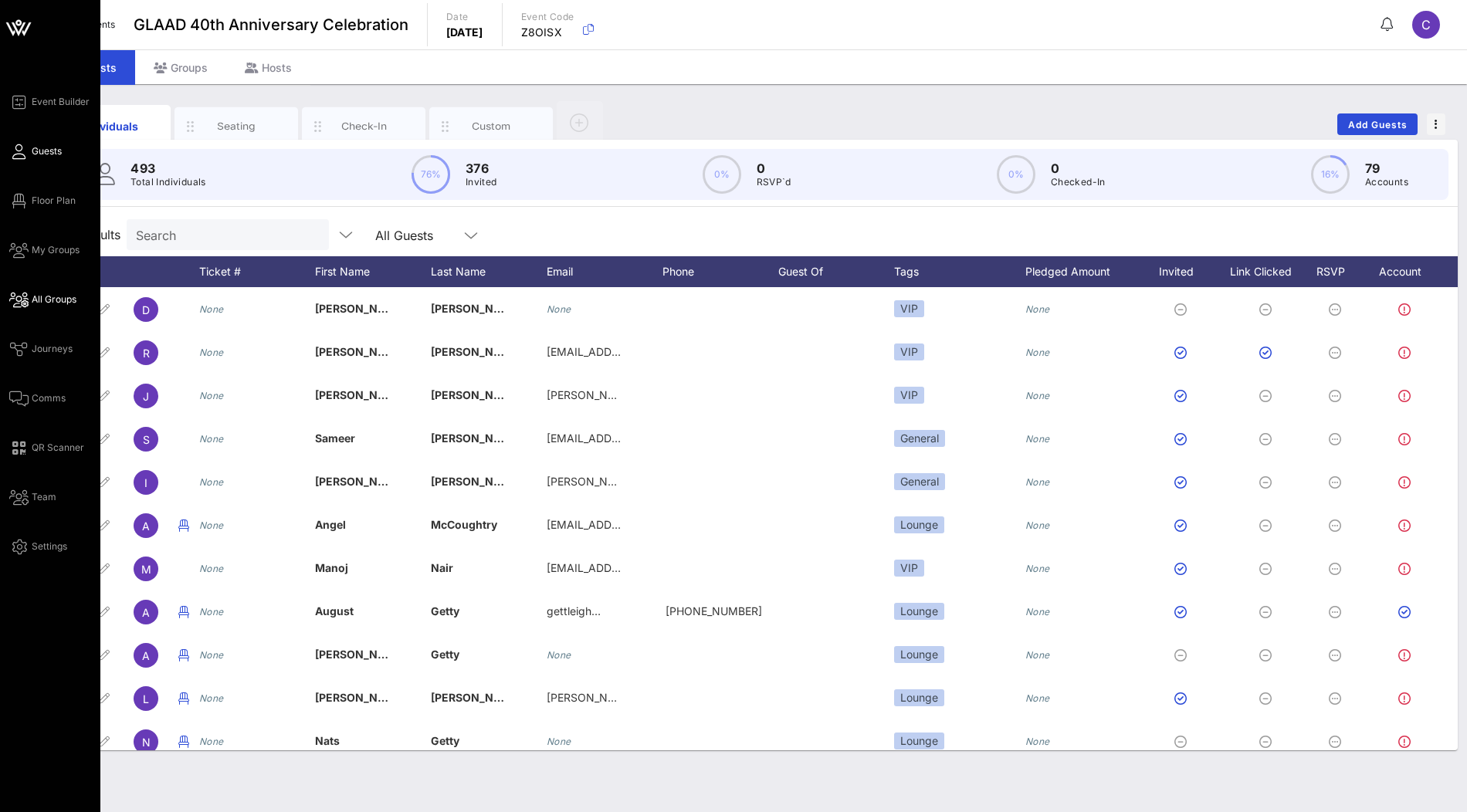
click at [37, 303] on span "All Groups" at bounding box center [54, 300] width 45 height 14
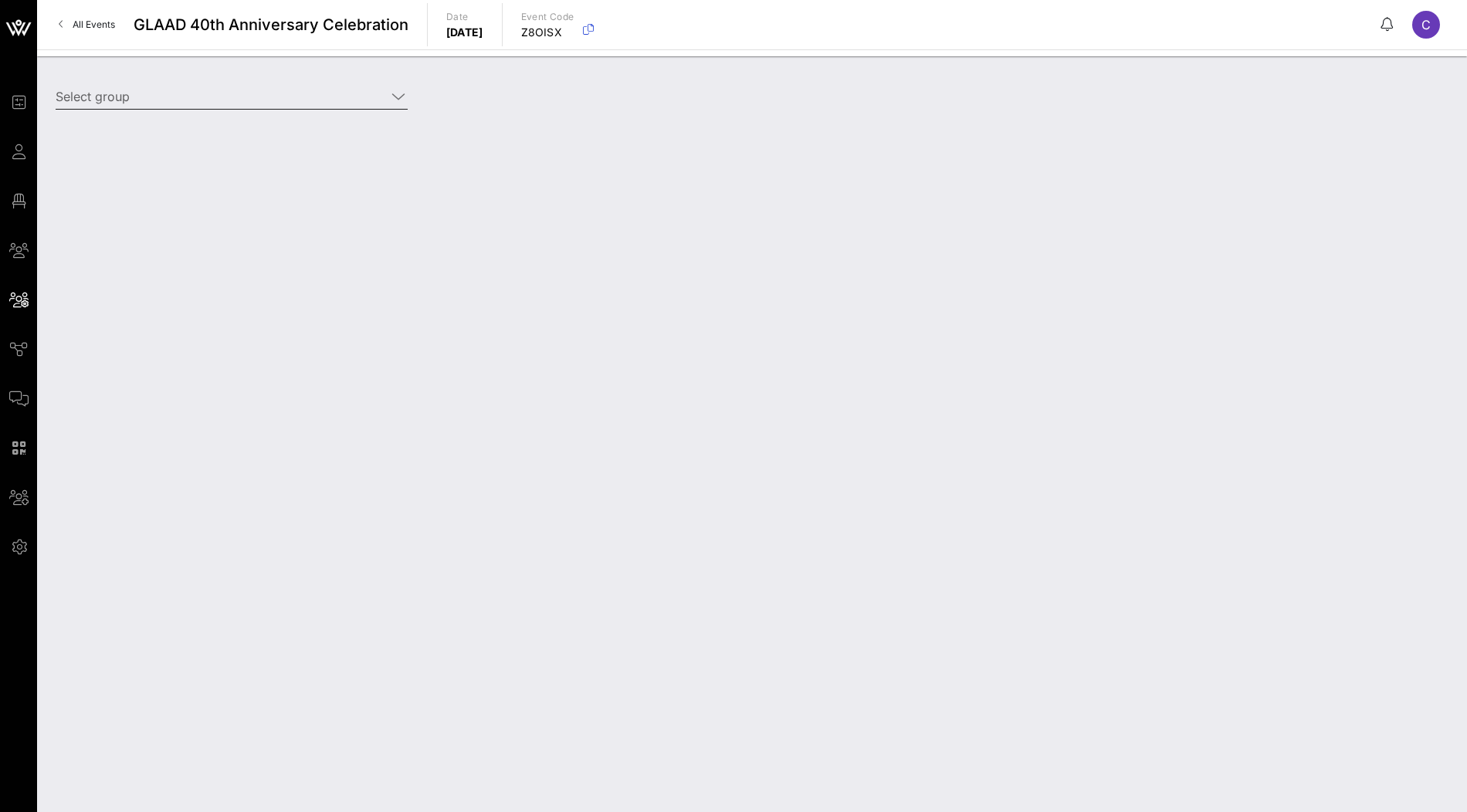
click at [228, 93] on input "Select group" at bounding box center [220, 96] width 330 height 25
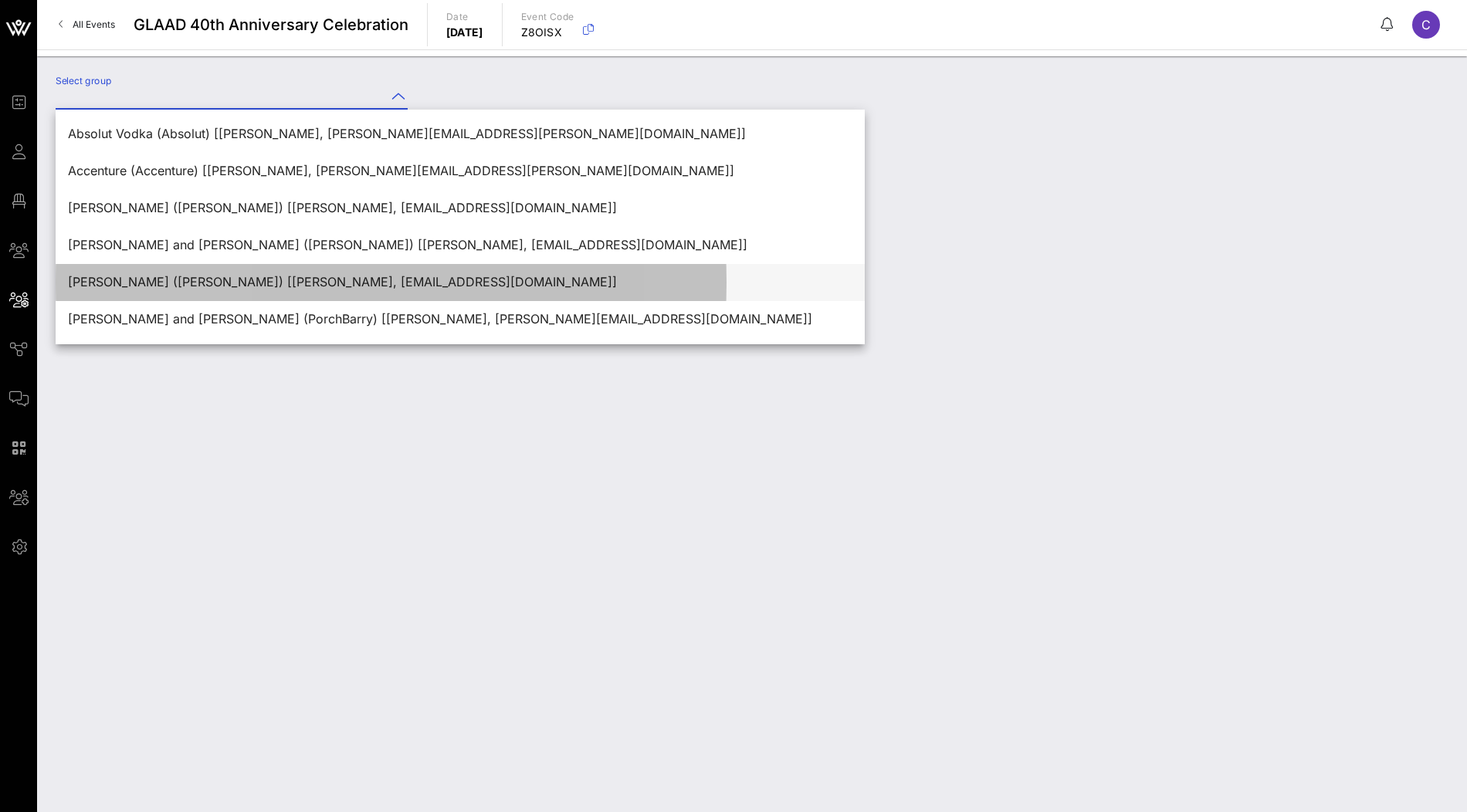
click at [149, 280] on div "[PERSON_NAME] ([PERSON_NAME]) [[PERSON_NAME], [EMAIL_ADDRESS][DOMAIN_NAME]]" at bounding box center [460, 282] width 785 height 14
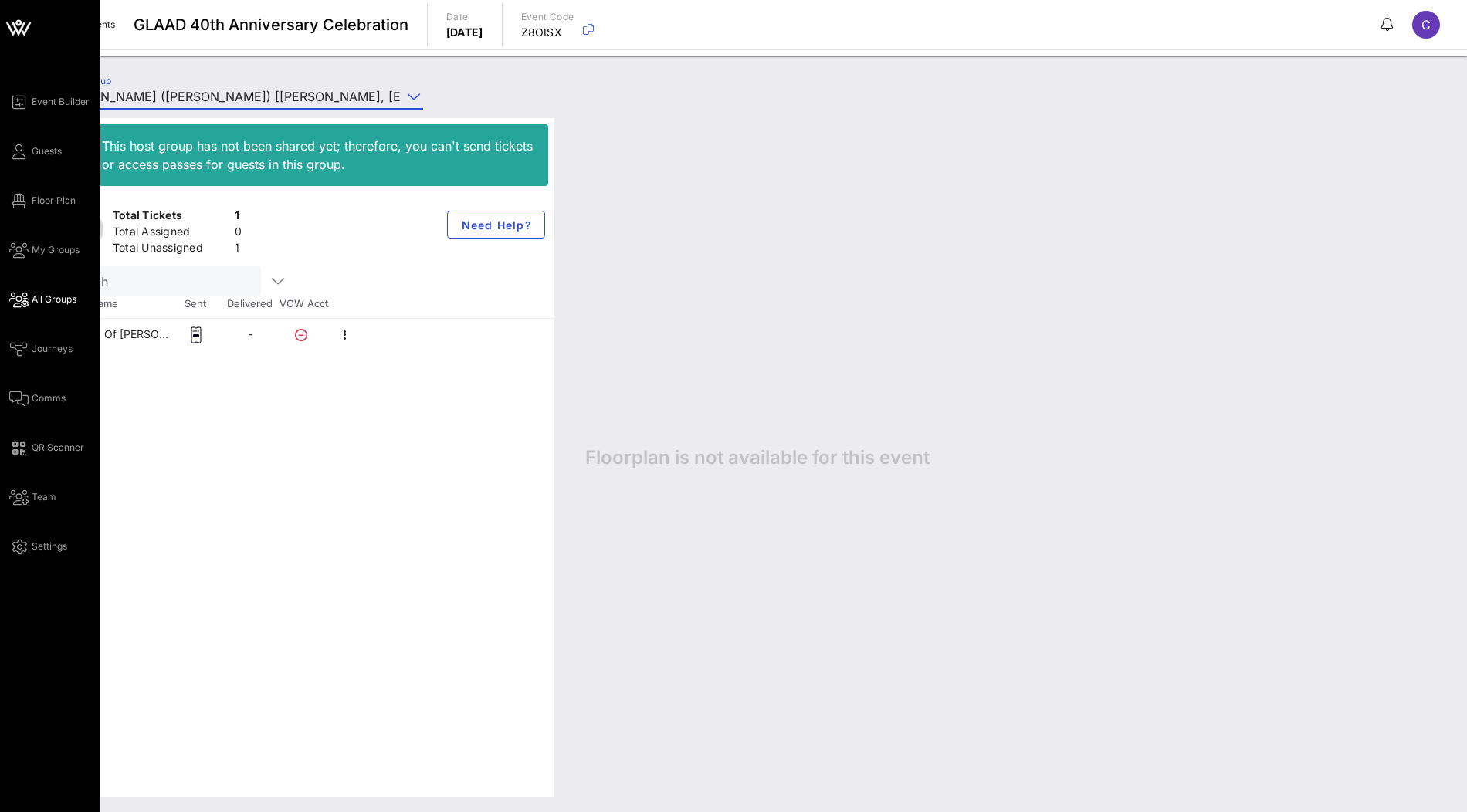
click at [40, 294] on span "All Groups" at bounding box center [54, 300] width 45 height 14
click at [34, 300] on span "All Groups" at bounding box center [54, 300] width 45 height 14
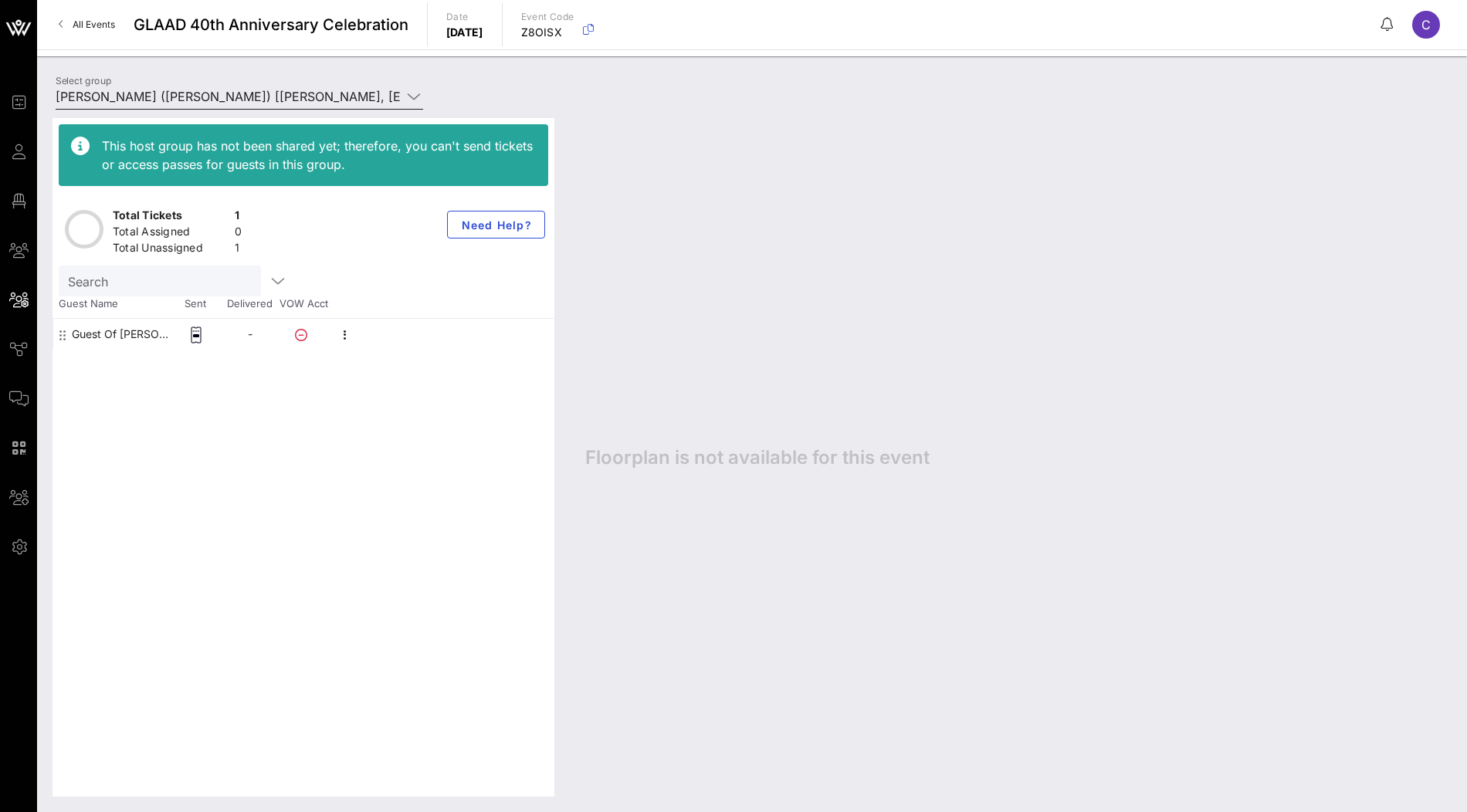
click at [217, 84] on input "[PERSON_NAME] ([PERSON_NAME]) [[PERSON_NAME], [EMAIL_ADDRESS][DOMAIN_NAME]]" at bounding box center [228, 96] width 346 height 25
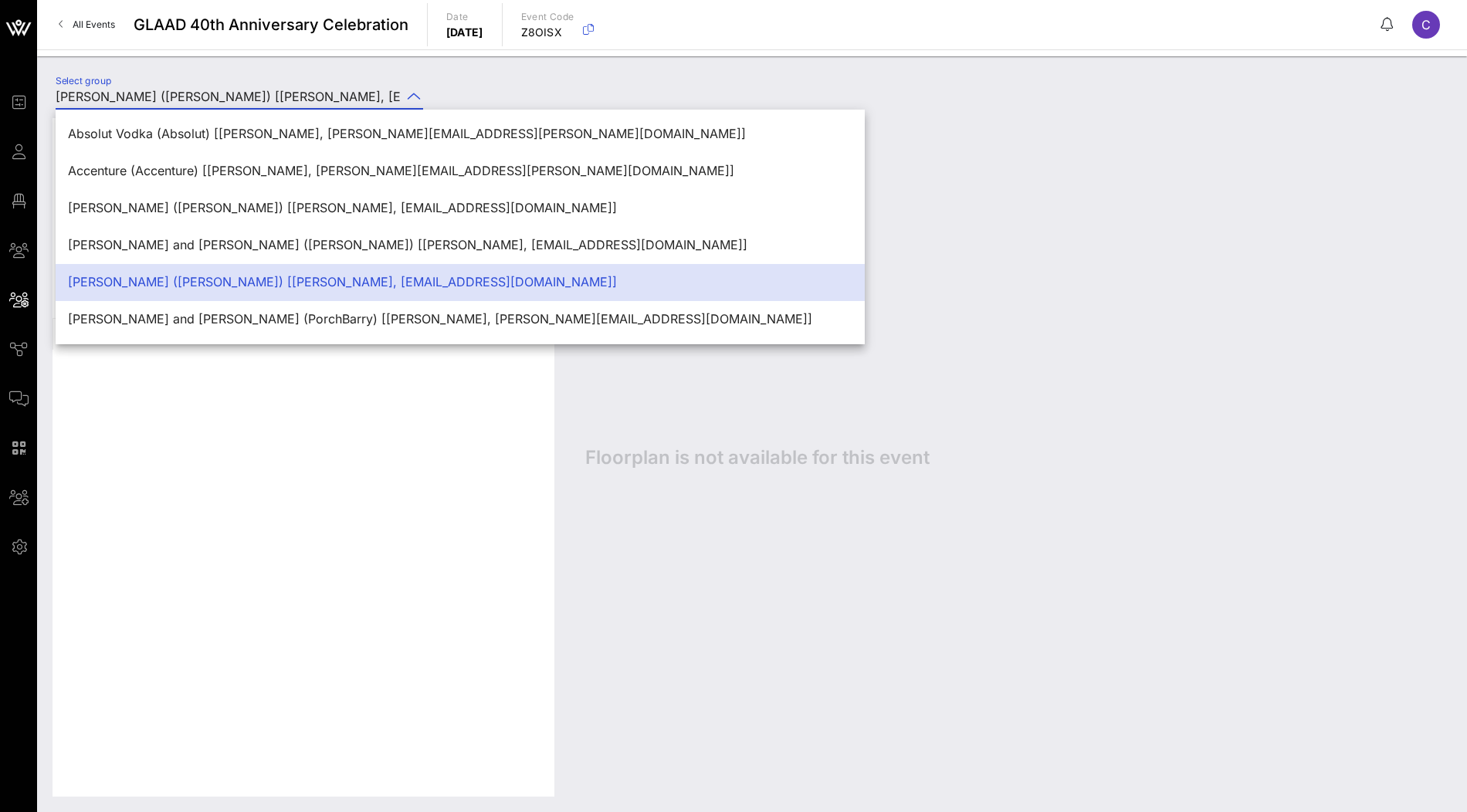
scroll to position [107, 0]
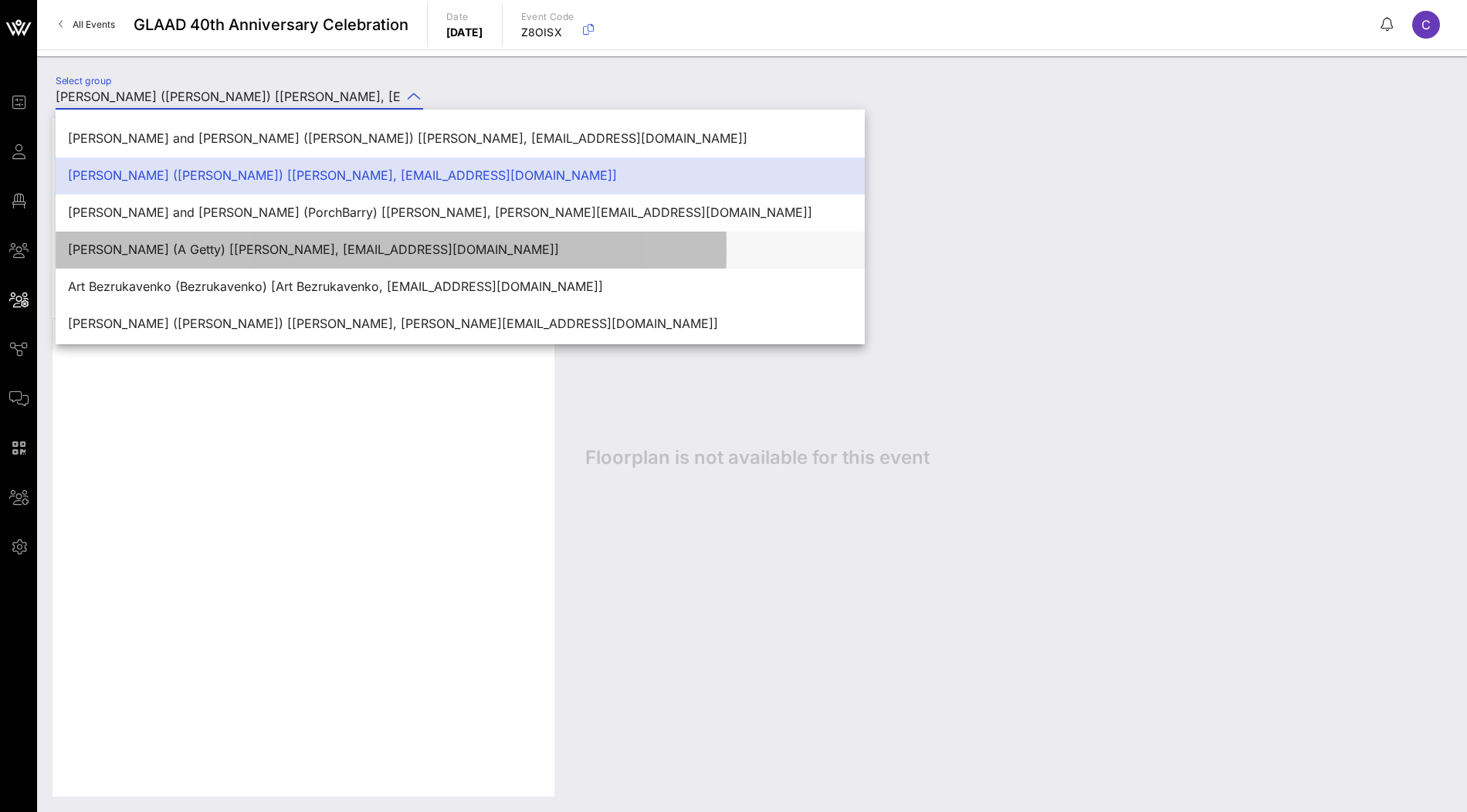
click at [183, 247] on div "[PERSON_NAME] (A Getty) [[PERSON_NAME], [EMAIL_ADDRESS][DOMAIN_NAME]]" at bounding box center [460, 249] width 785 height 14
type input "[PERSON_NAME] (A Getty) [[PERSON_NAME], [EMAIL_ADDRESS][DOMAIN_NAME]]"
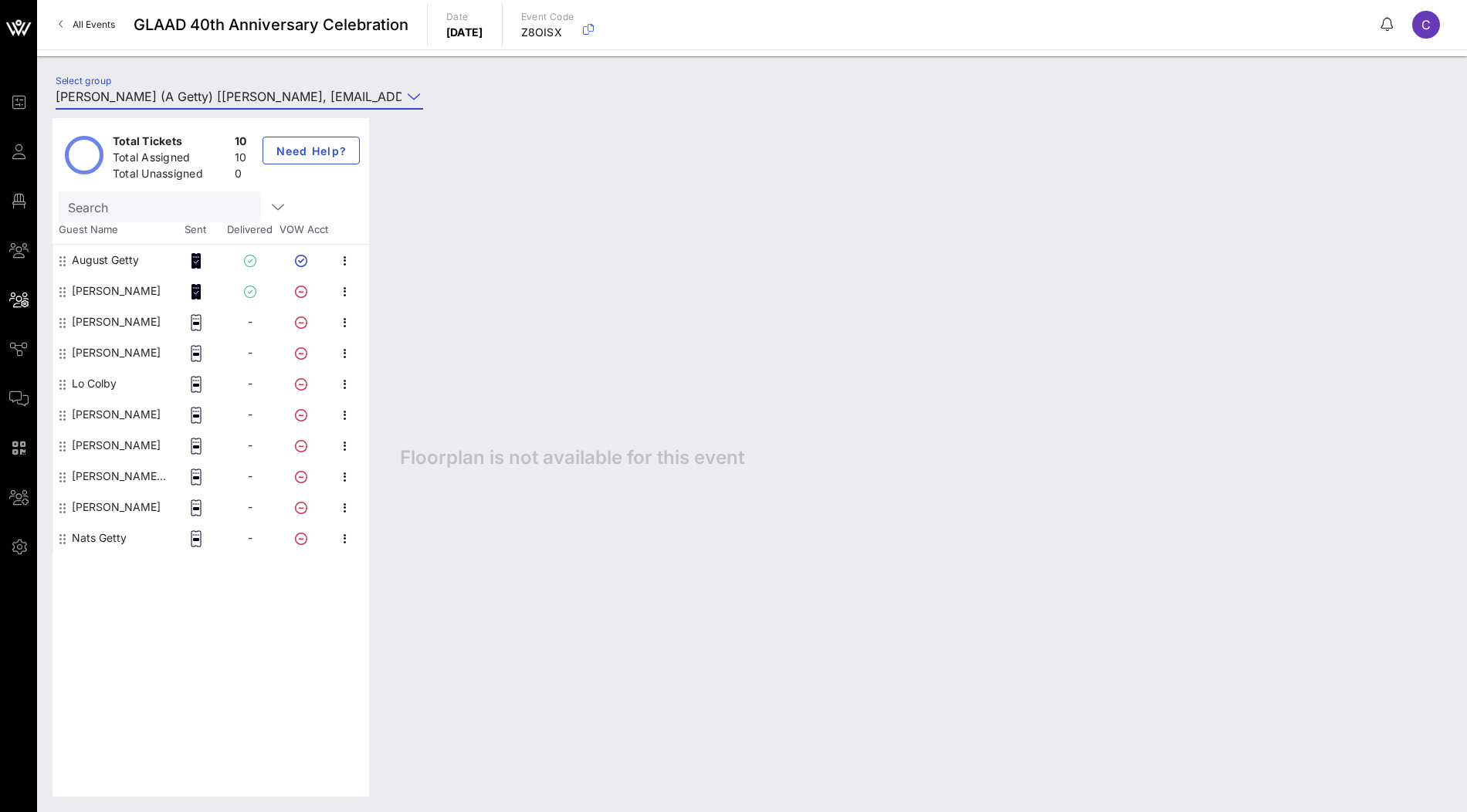
click at [131, 322] on div "[PERSON_NAME]" at bounding box center [117, 321] width 89 height 31
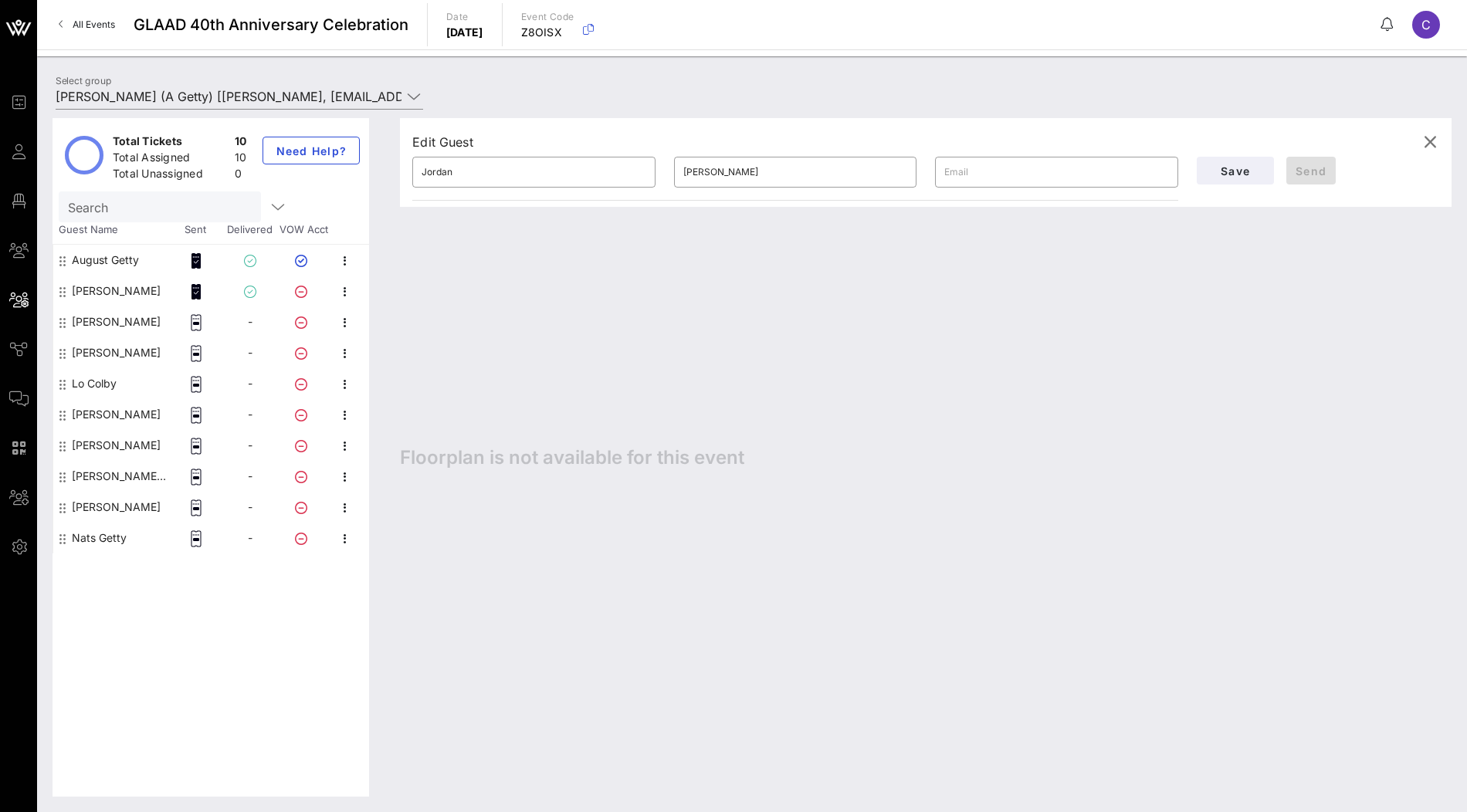
click at [120, 351] on div "[PERSON_NAME]" at bounding box center [117, 353] width 89 height 31
type input "[PERSON_NAME]"
click at [103, 384] on div "Lo Colby" at bounding box center [94, 384] width 45 height 31
type input "Lo"
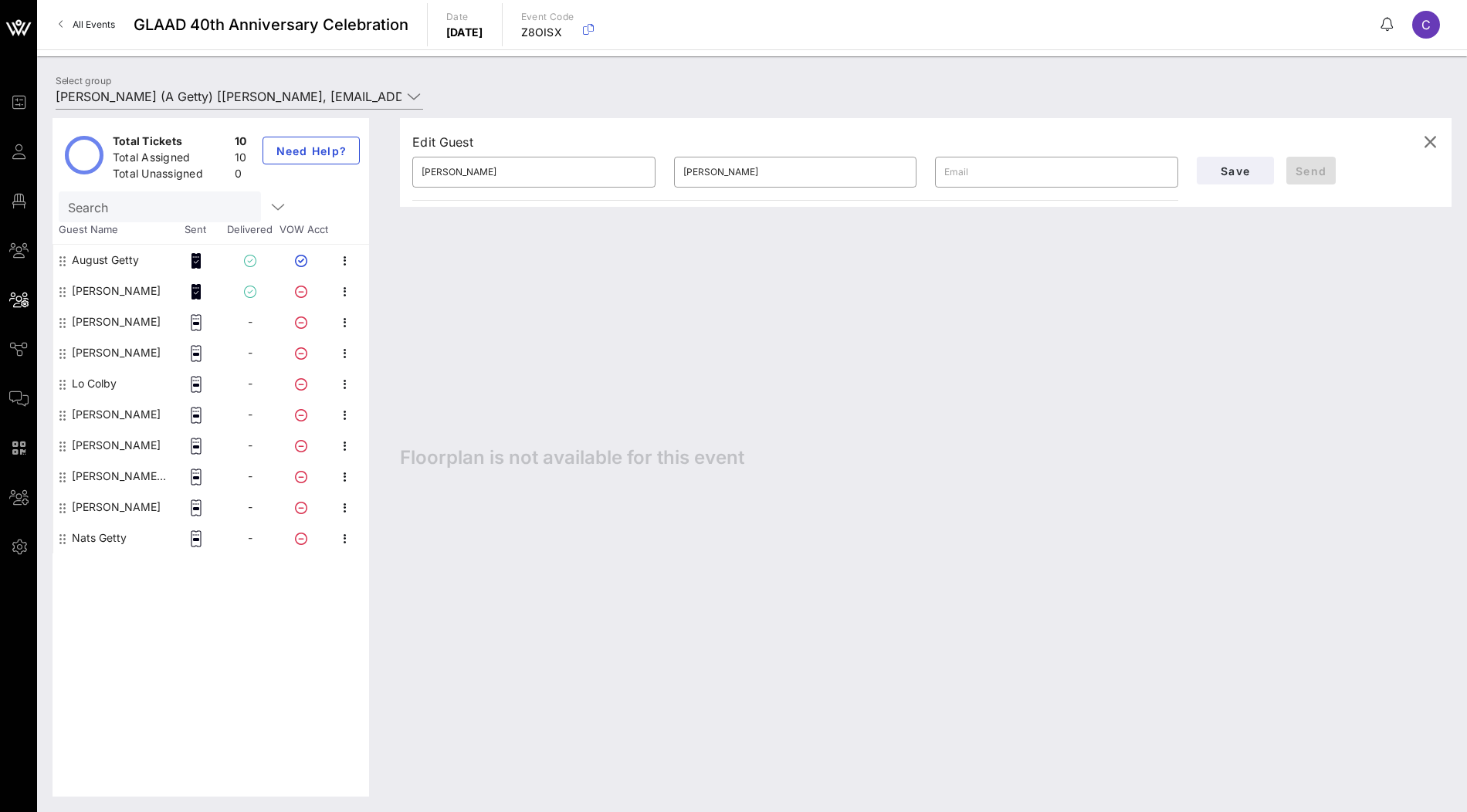
type input "Colby"
click at [102, 403] on div "[PERSON_NAME]" at bounding box center [117, 414] width 89 height 31
type input "[PERSON_NAME]"
click at [96, 457] on div "[PERSON_NAME]" at bounding box center [117, 445] width 89 height 31
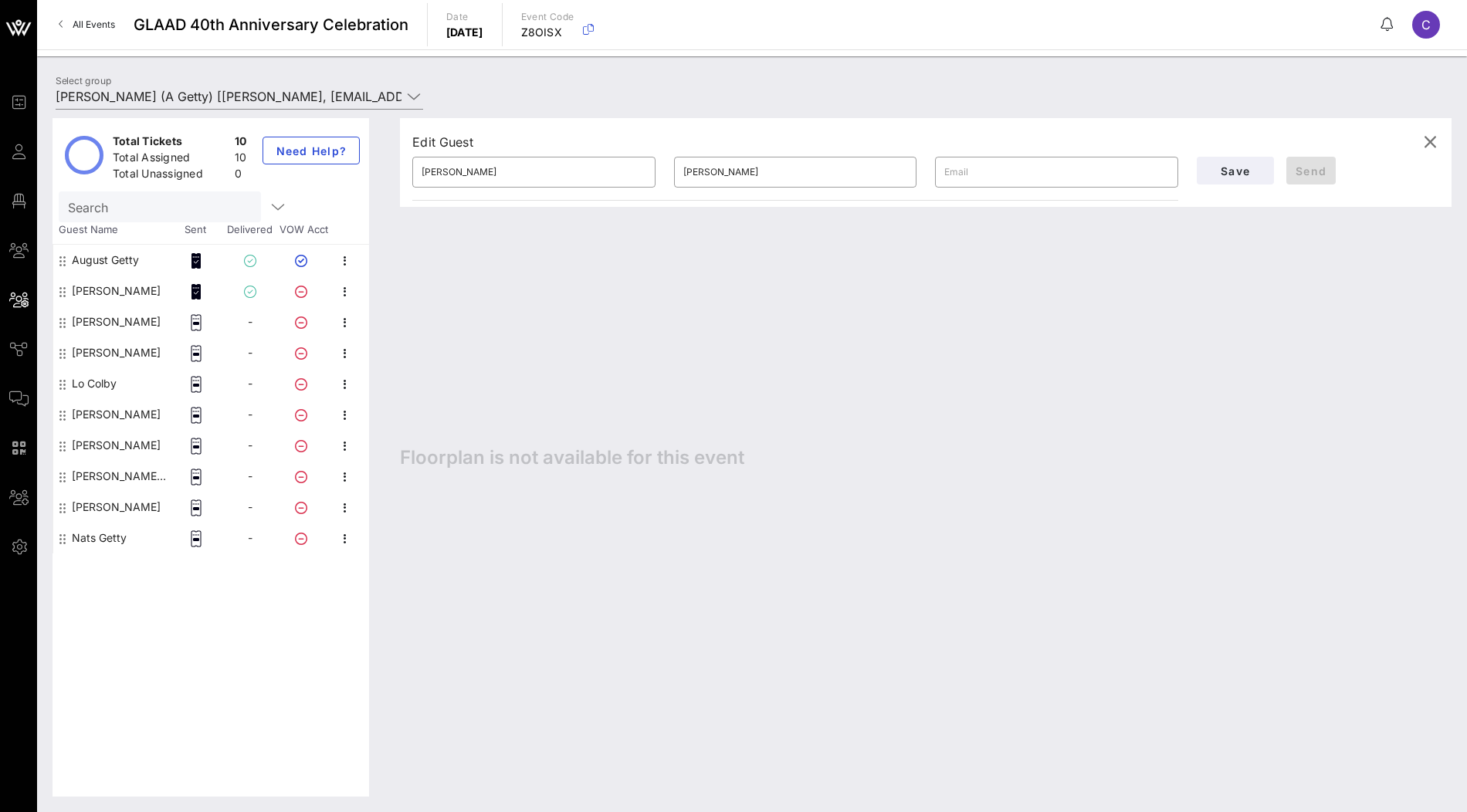
type input "Victoria"
type input "[PERSON_NAME]"
click at [108, 443] on div "[PERSON_NAME]" at bounding box center [117, 445] width 89 height 31
click at [102, 468] on div "[PERSON_NAME] [PERSON_NAME]" at bounding box center [120, 476] width 97 height 31
type input "[PERSON_NAME]"
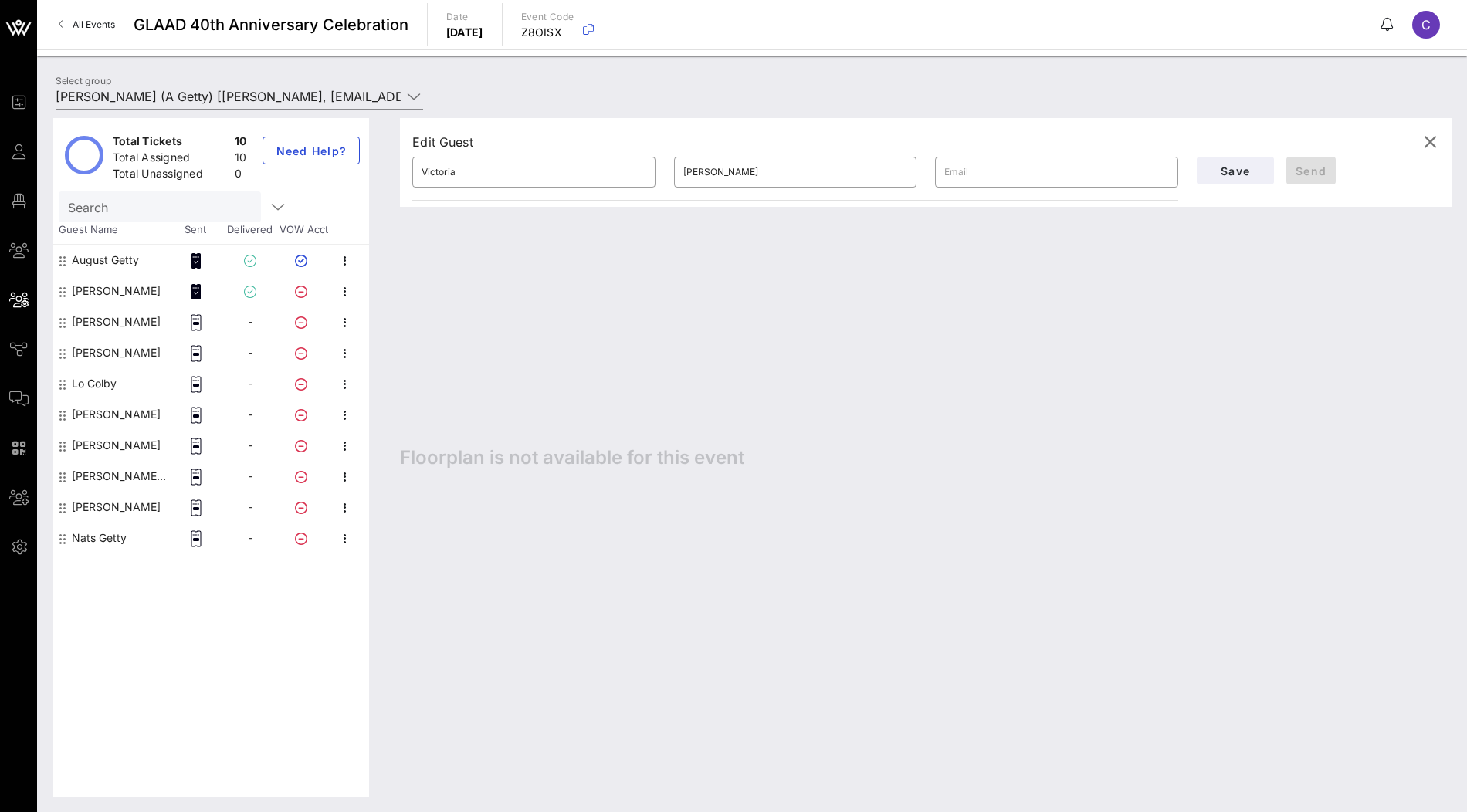
type input "[PERSON_NAME]"
click at [86, 508] on div "[PERSON_NAME]" at bounding box center [117, 507] width 89 height 31
type input "[PERSON_NAME]"
type input "Getty"
click at [86, 539] on div "Nats Getty" at bounding box center [100, 538] width 55 height 31
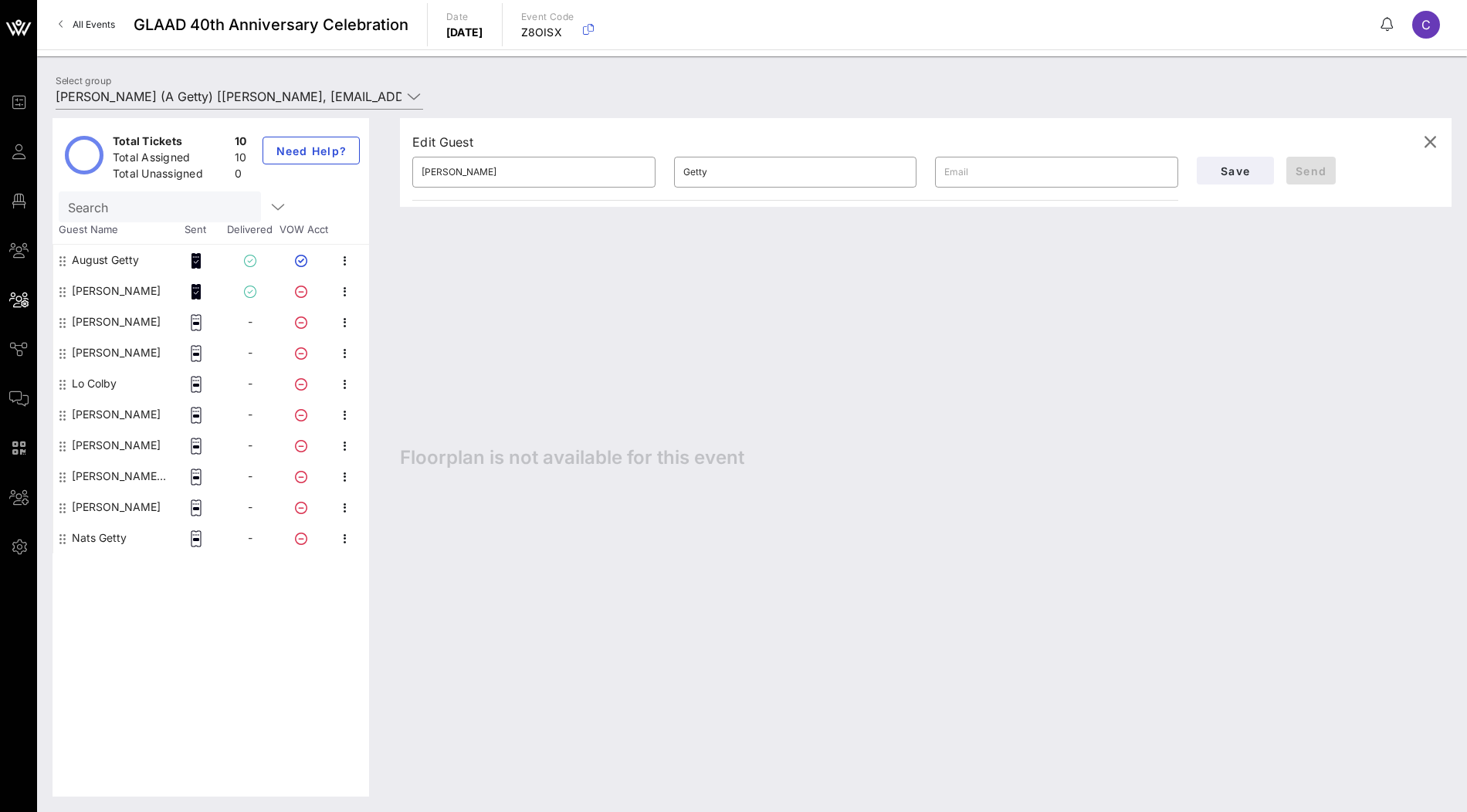
type input "Nats"
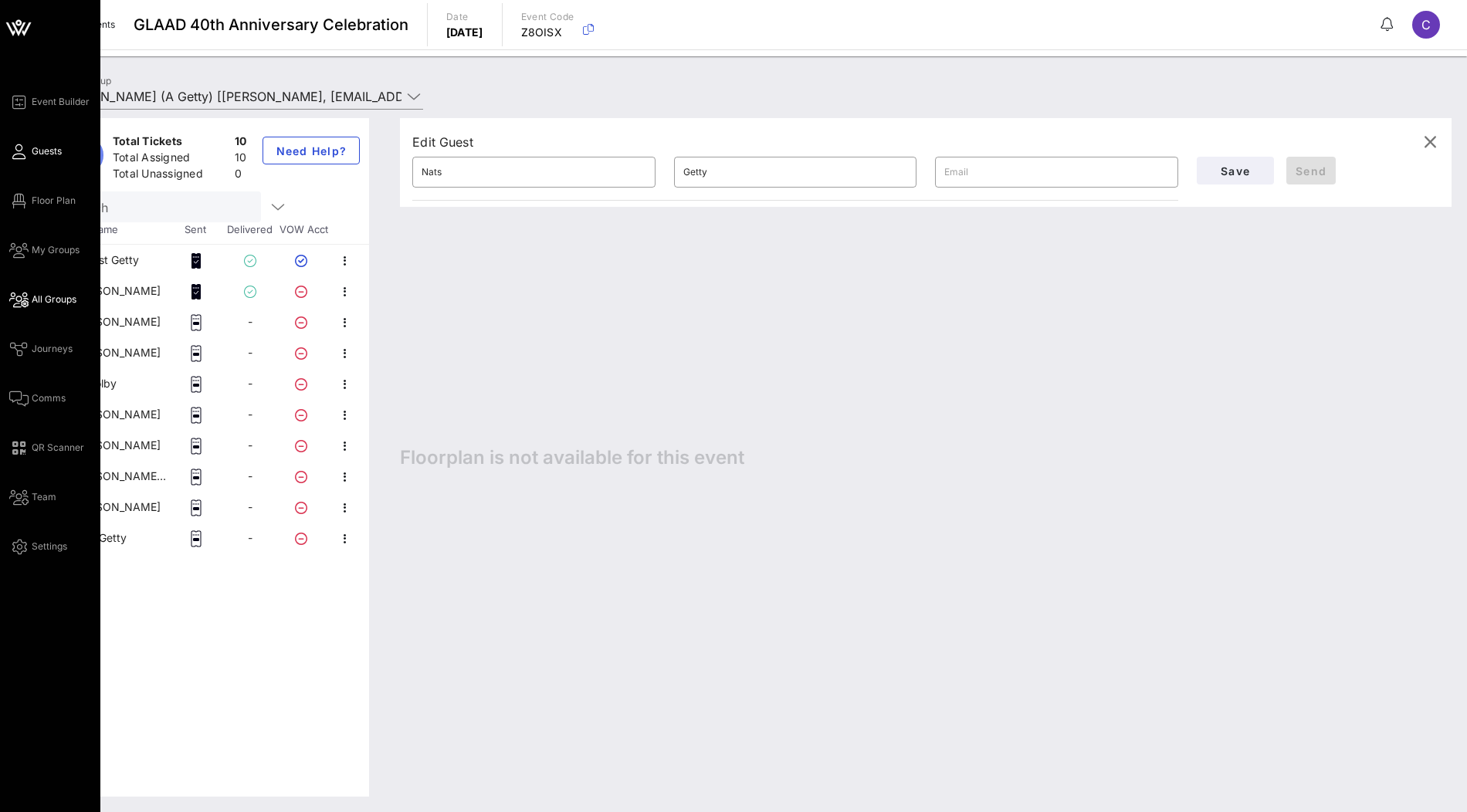
click at [38, 154] on span "Guests" at bounding box center [47, 151] width 30 height 14
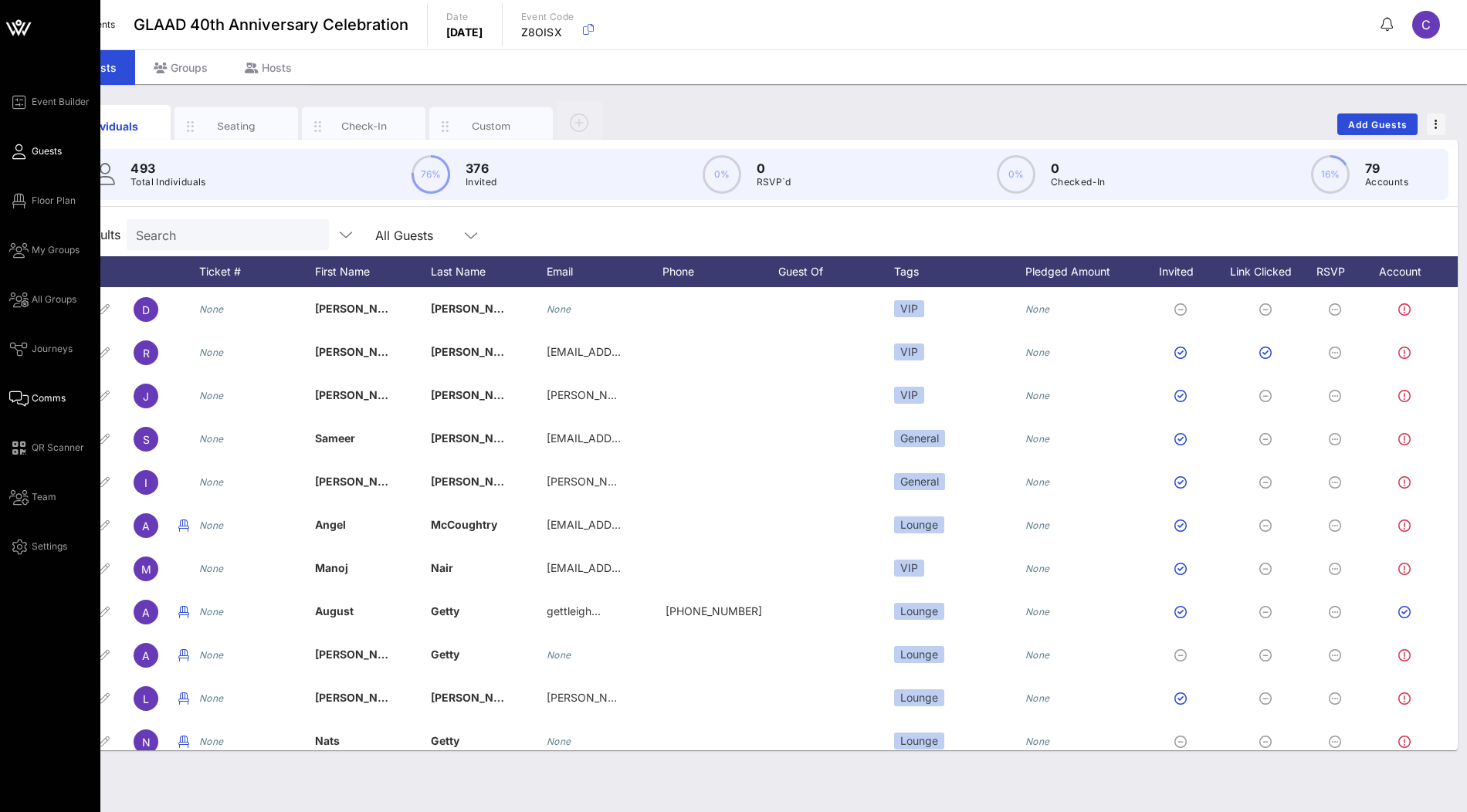
click at [40, 399] on span "Comms" at bounding box center [49, 399] width 34 height 14
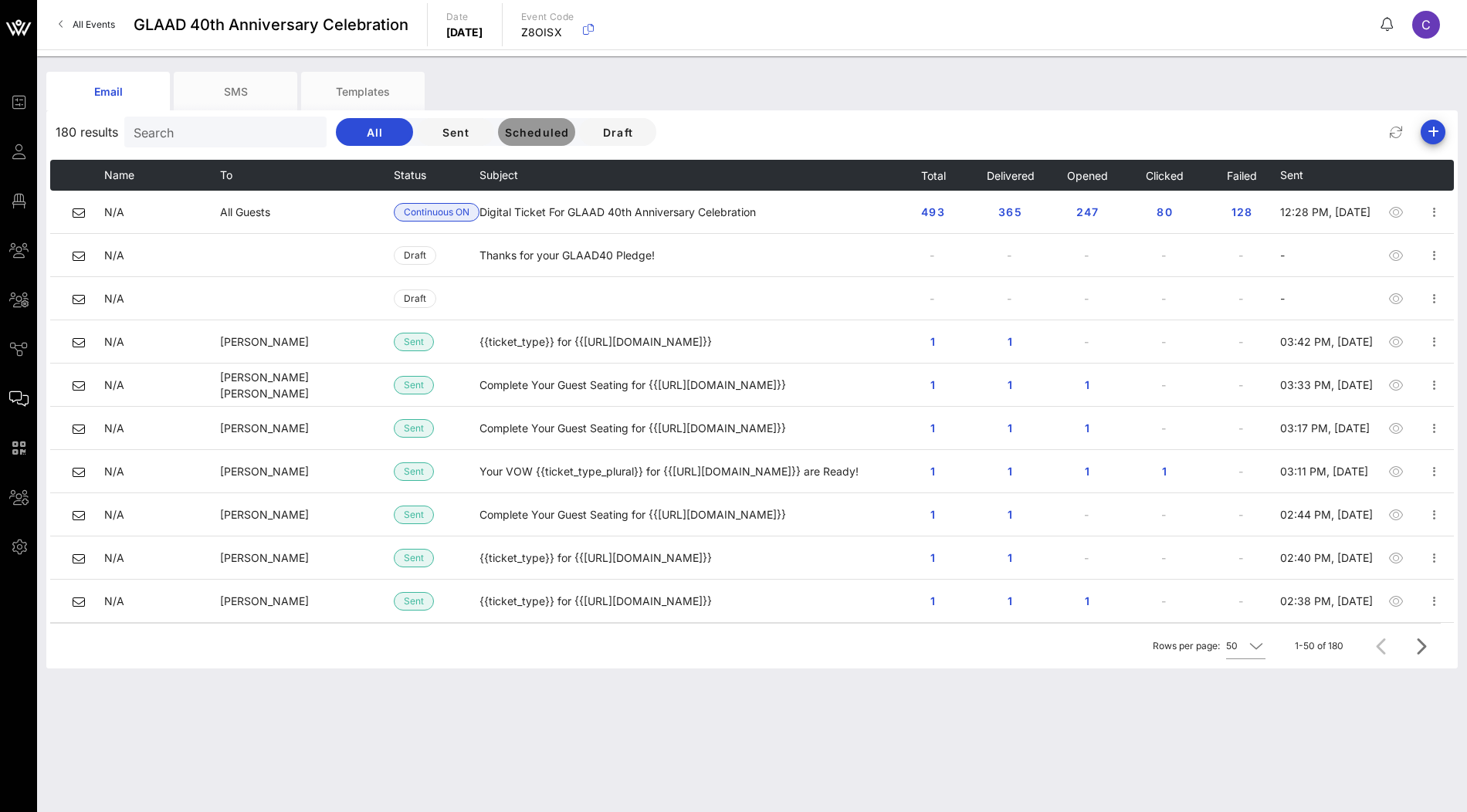
click at [503, 136] on span "Scheduled" at bounding box center [536, 132] width 66 height 13
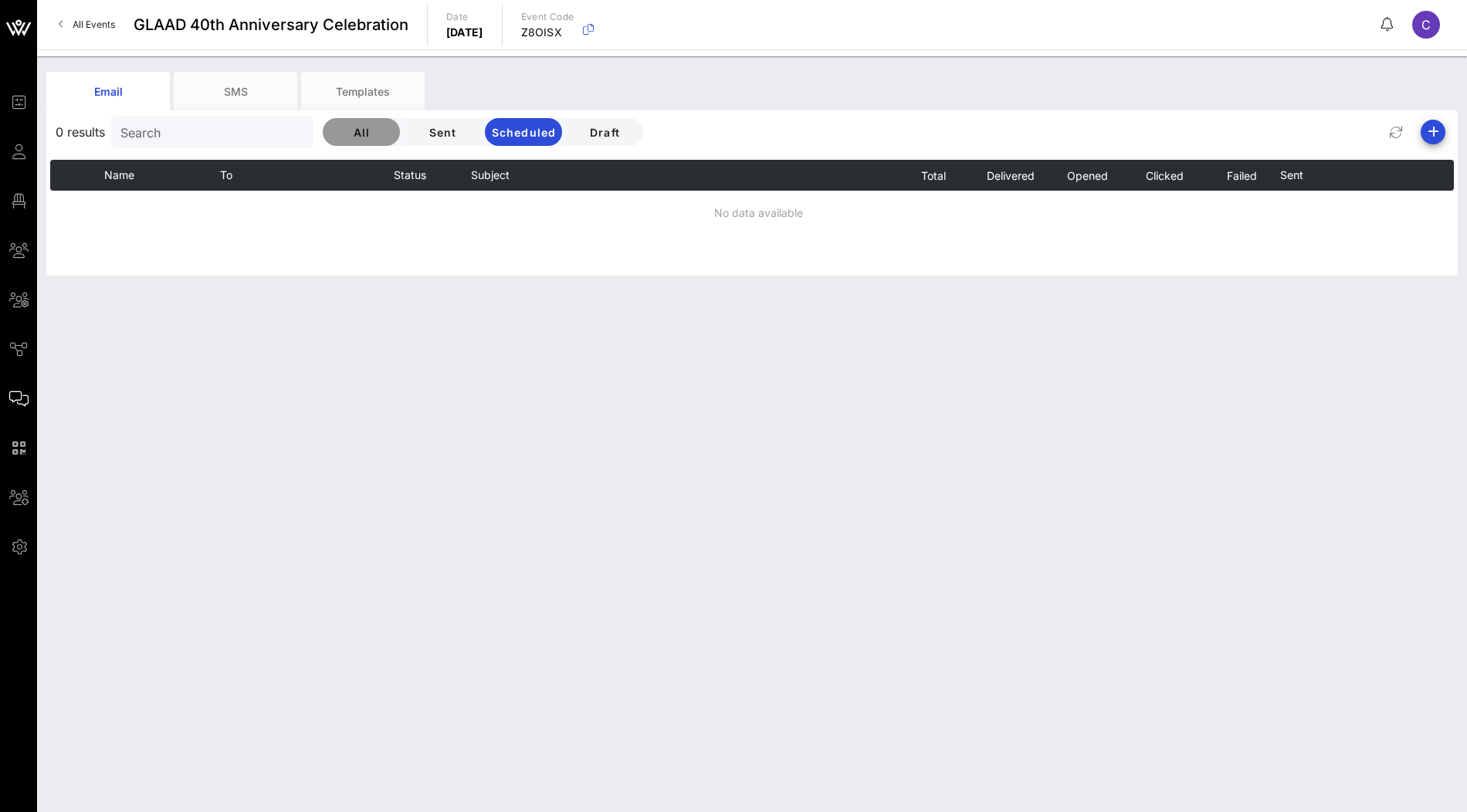
click at [335, 136] on span "All" at bounding box center [361, 132] width 53 height 13
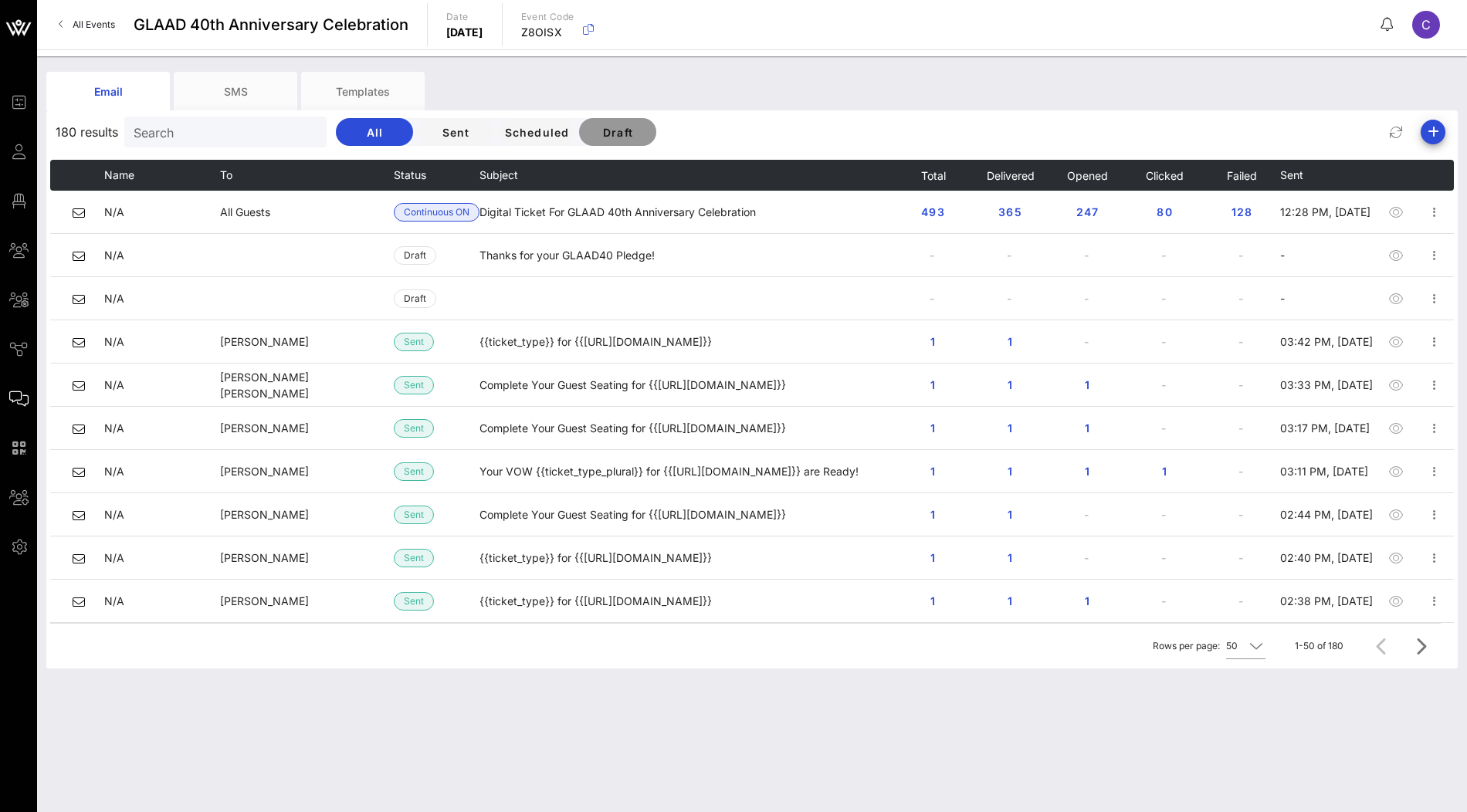
click at [591, 128] on span "Draft" at bounding box center [617, 132] width 53 height 13
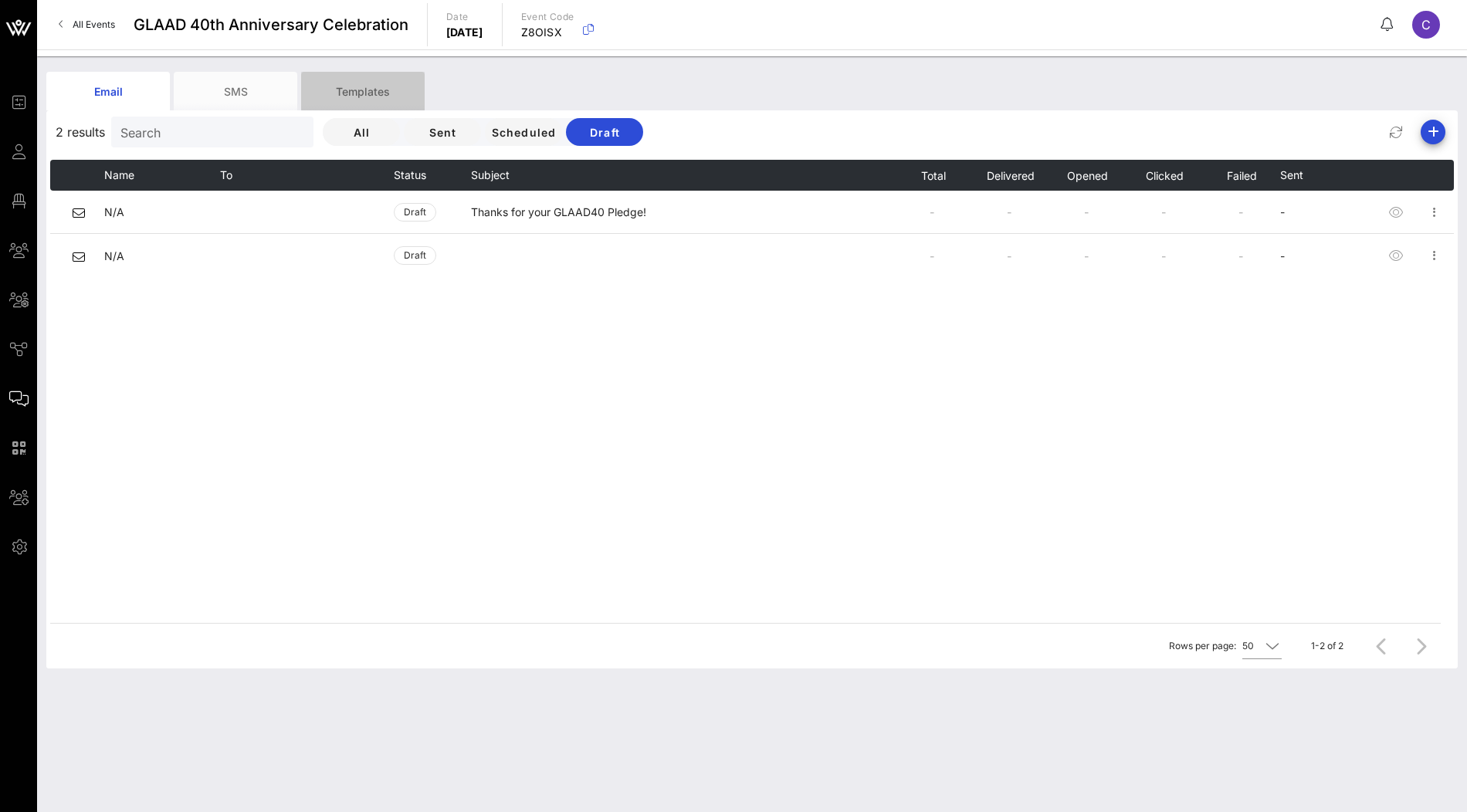
click at [365, 93] on div "Templates" at bounding box center [363, 91] width 124 height 38
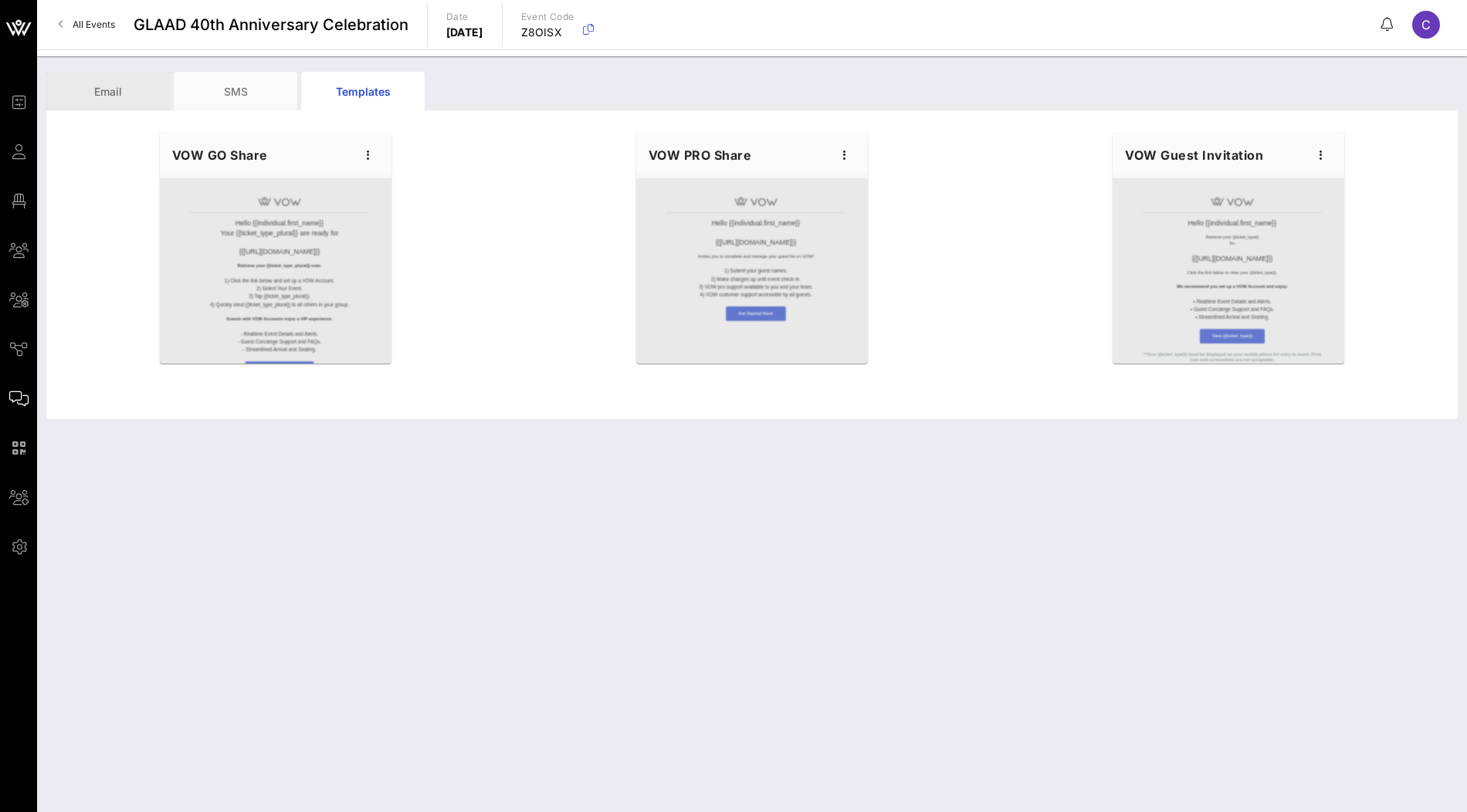
click at [98, 102] on div "Email" at bounding box center [108, 91] width 124 height 38
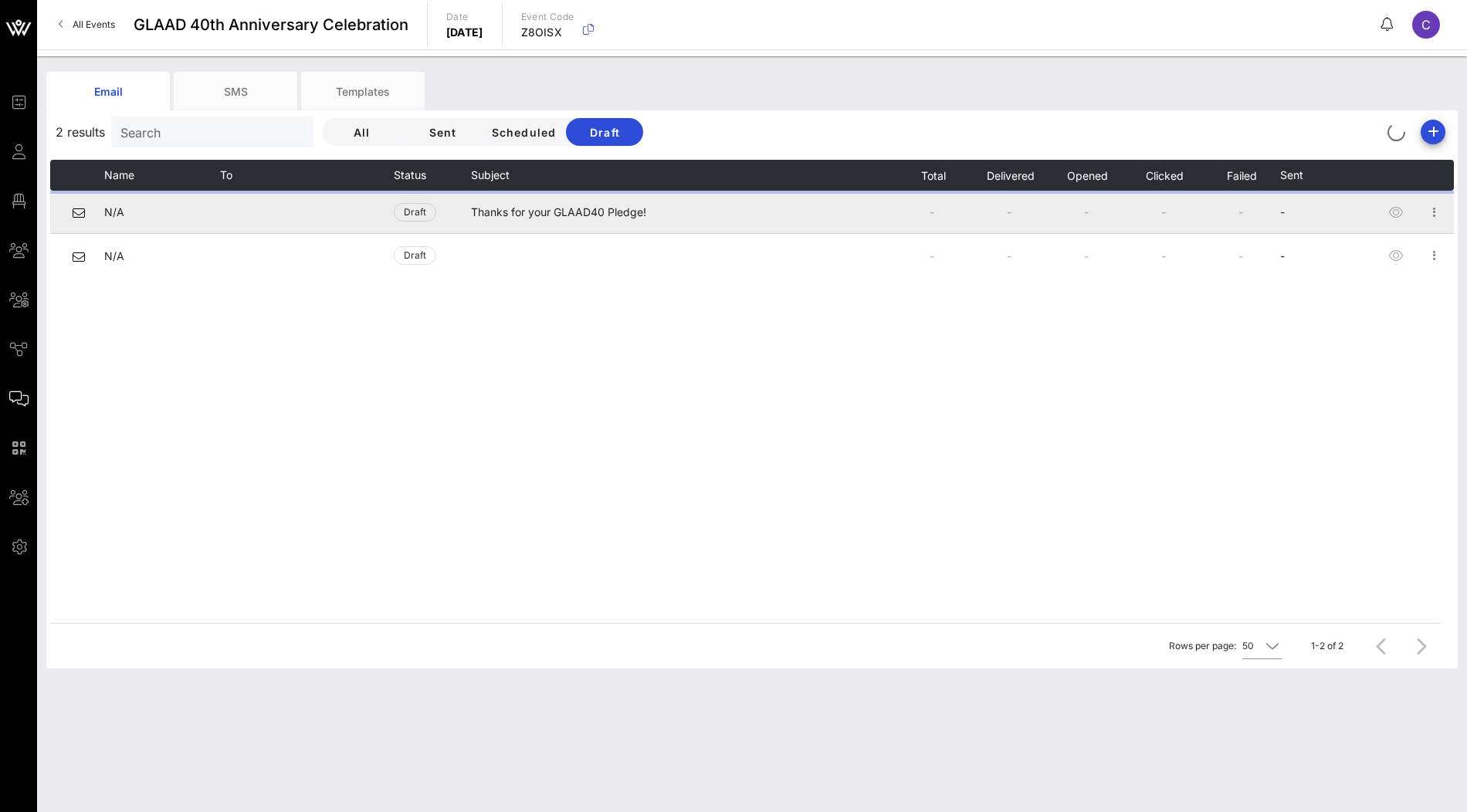
click at [542, 211] on td "Thanks for your GLAAD40 Pledge!" at bounding box center [682, 212] width 423 height 44
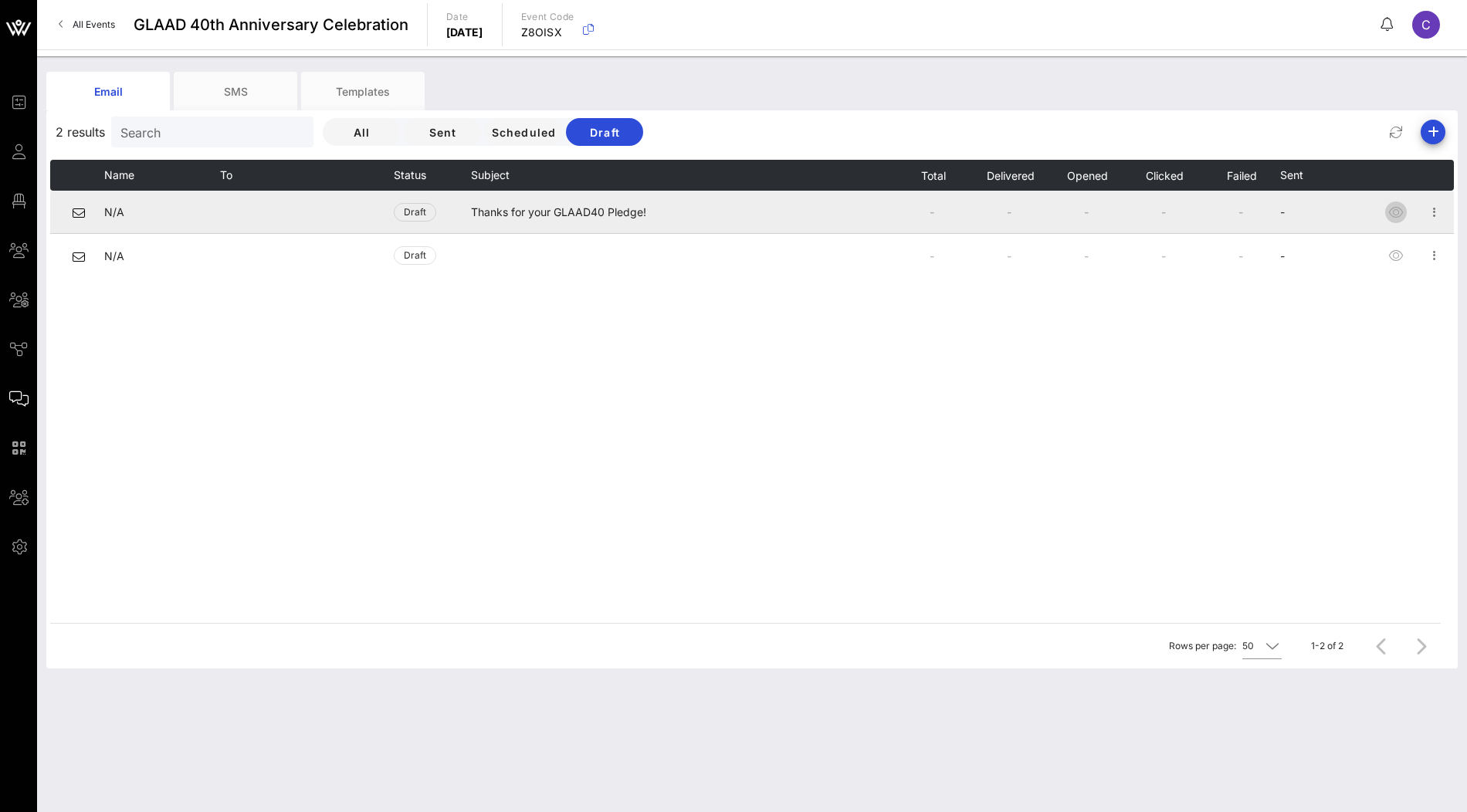
click at [1397, 214] on icon "button" at bounding box center [1396, 212] width 19 height 19
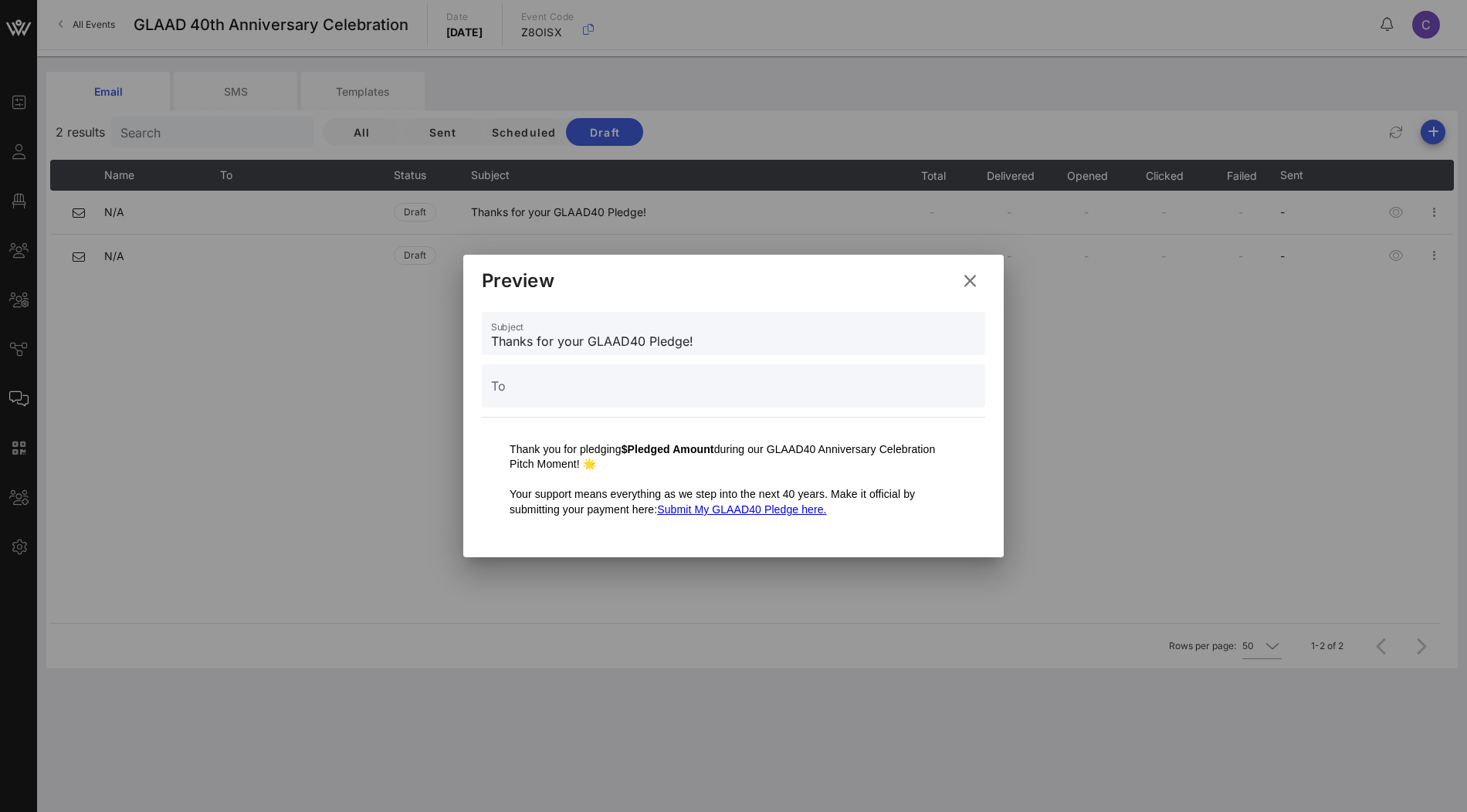
click at [972, 284] on icon at bounding box center [970, 280] width 26 height 27
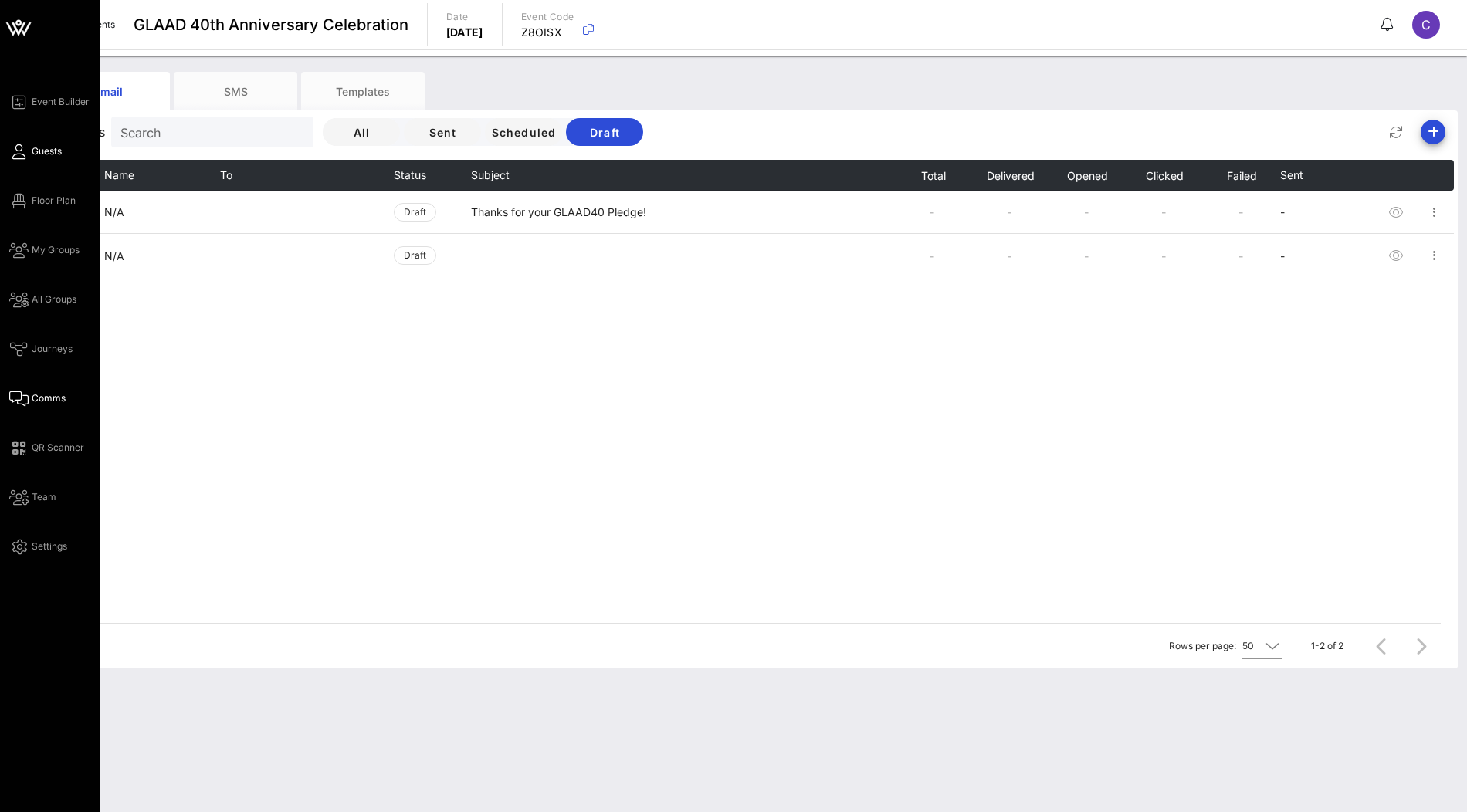
click at [49, 156] on span "Guests" at bounding box center [47, 151] width 30 height 14
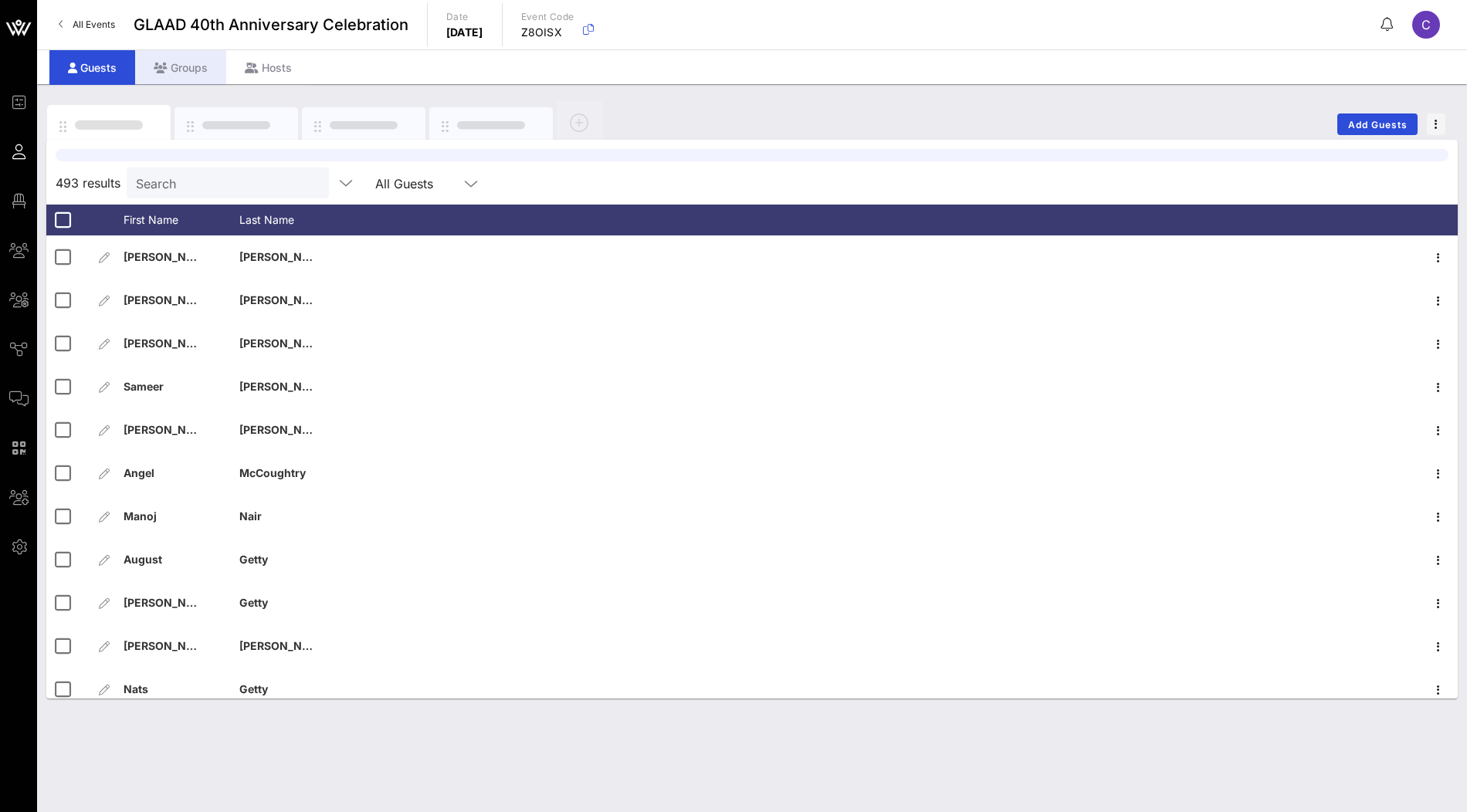
click at [180, 70] on div "Groups" at bounding box center [181, 67] width 91 height 35
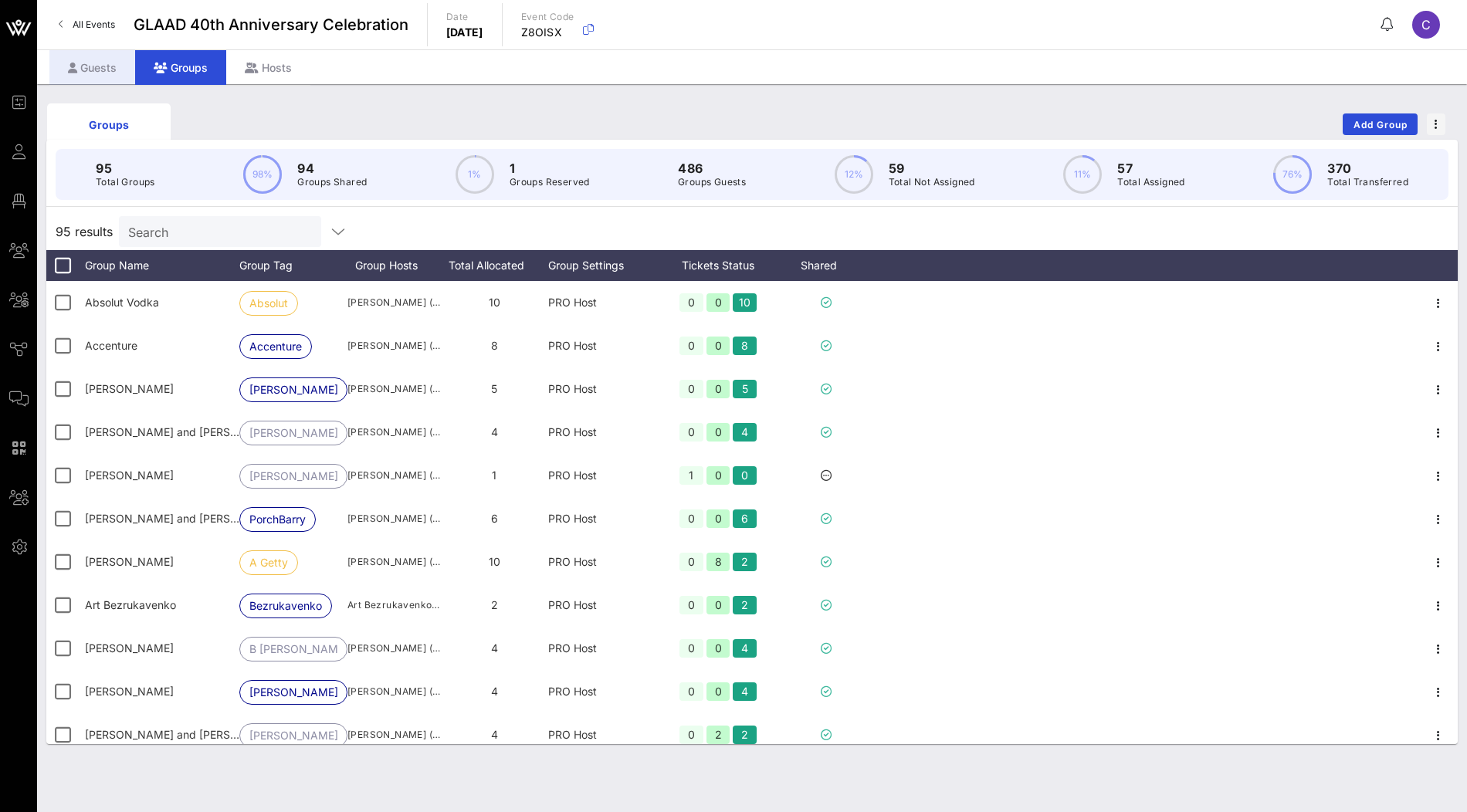
click at [115, 67] on div "Guests" at bounding box center [92, 67] width 86 height 35
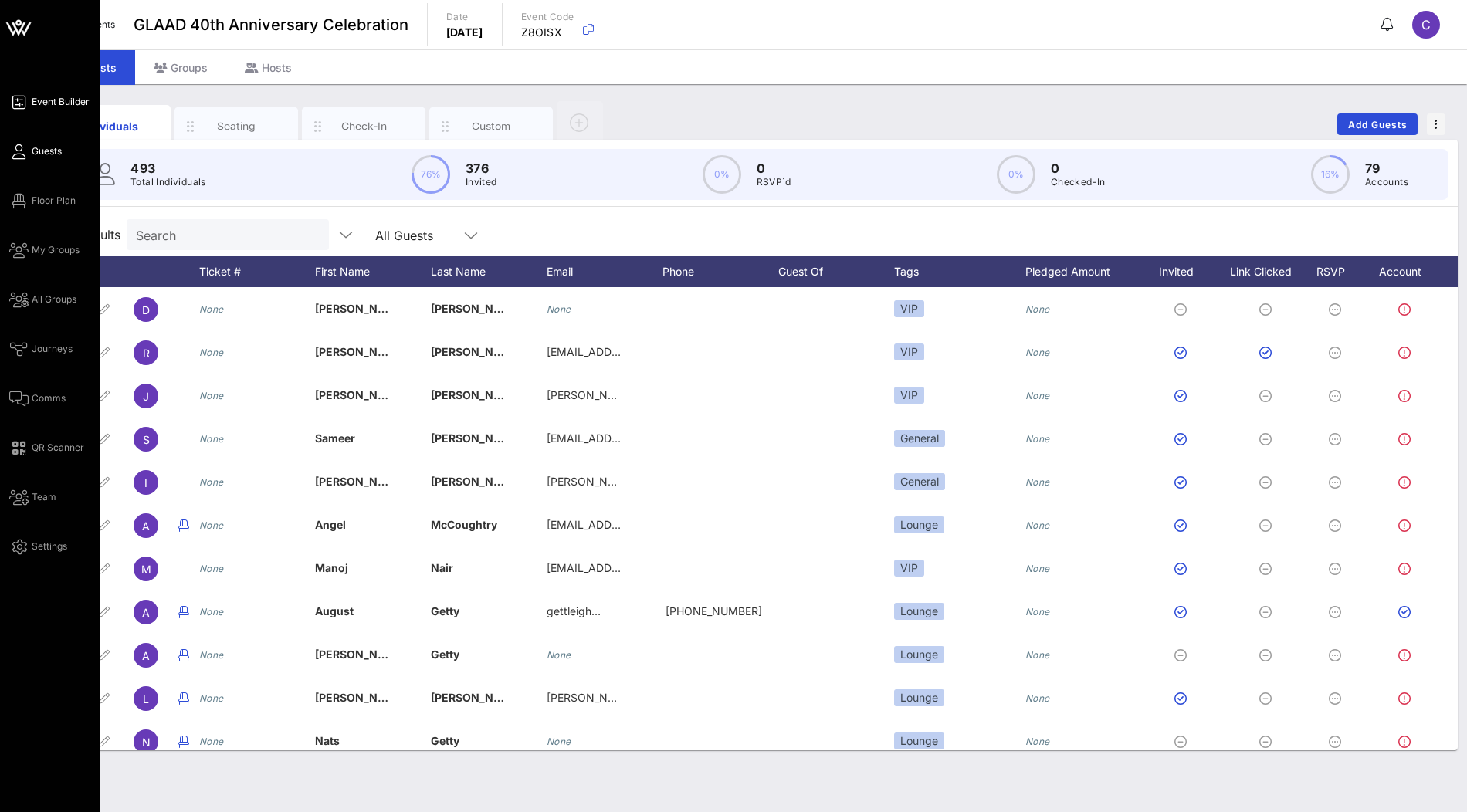
click at [37, 102] on span "Event Builder" at bounding box center [61, 102] width 58 height 14
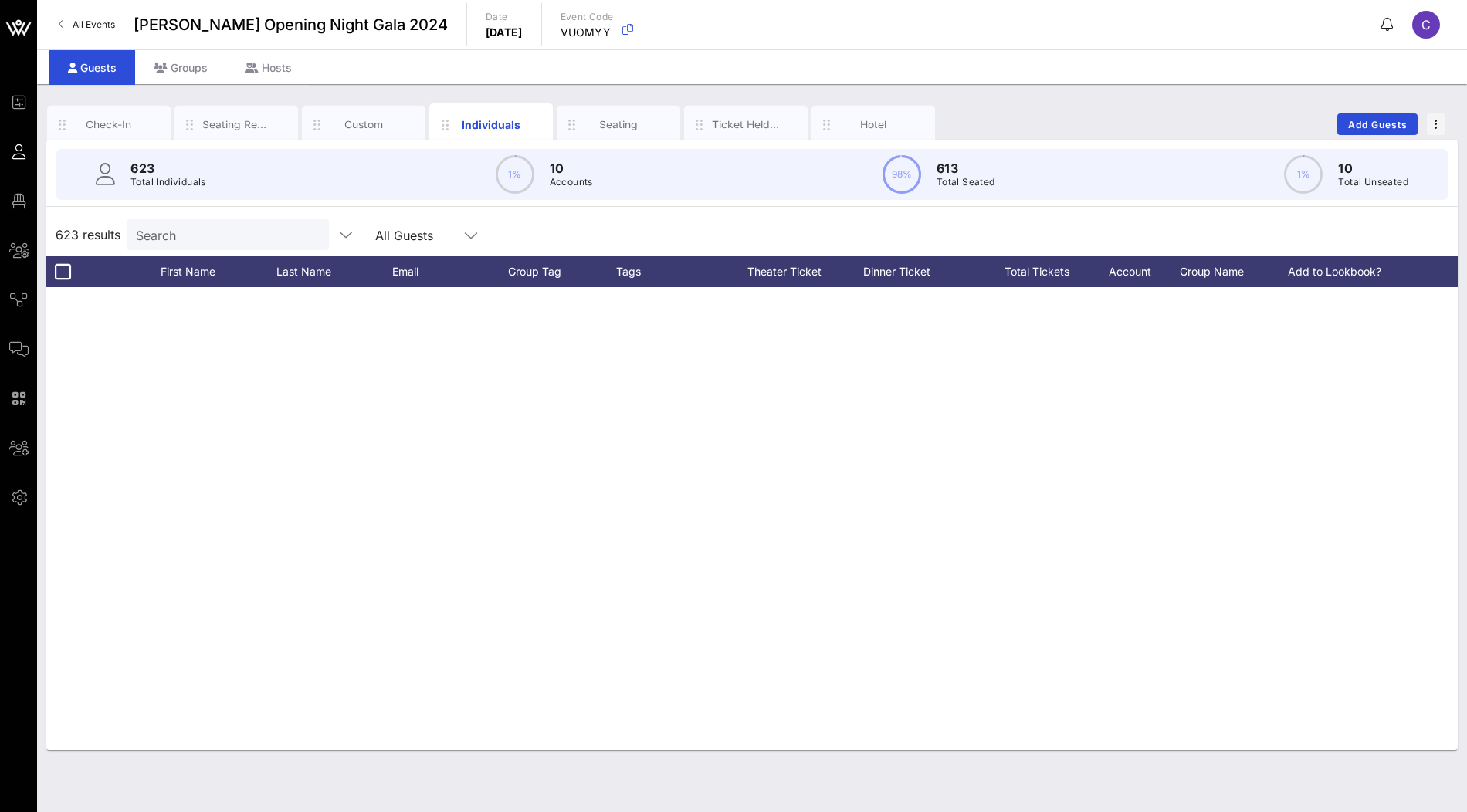
scroll to position [2600, 0]
